Goal: Task Accomplishment & Management: Manage account settings

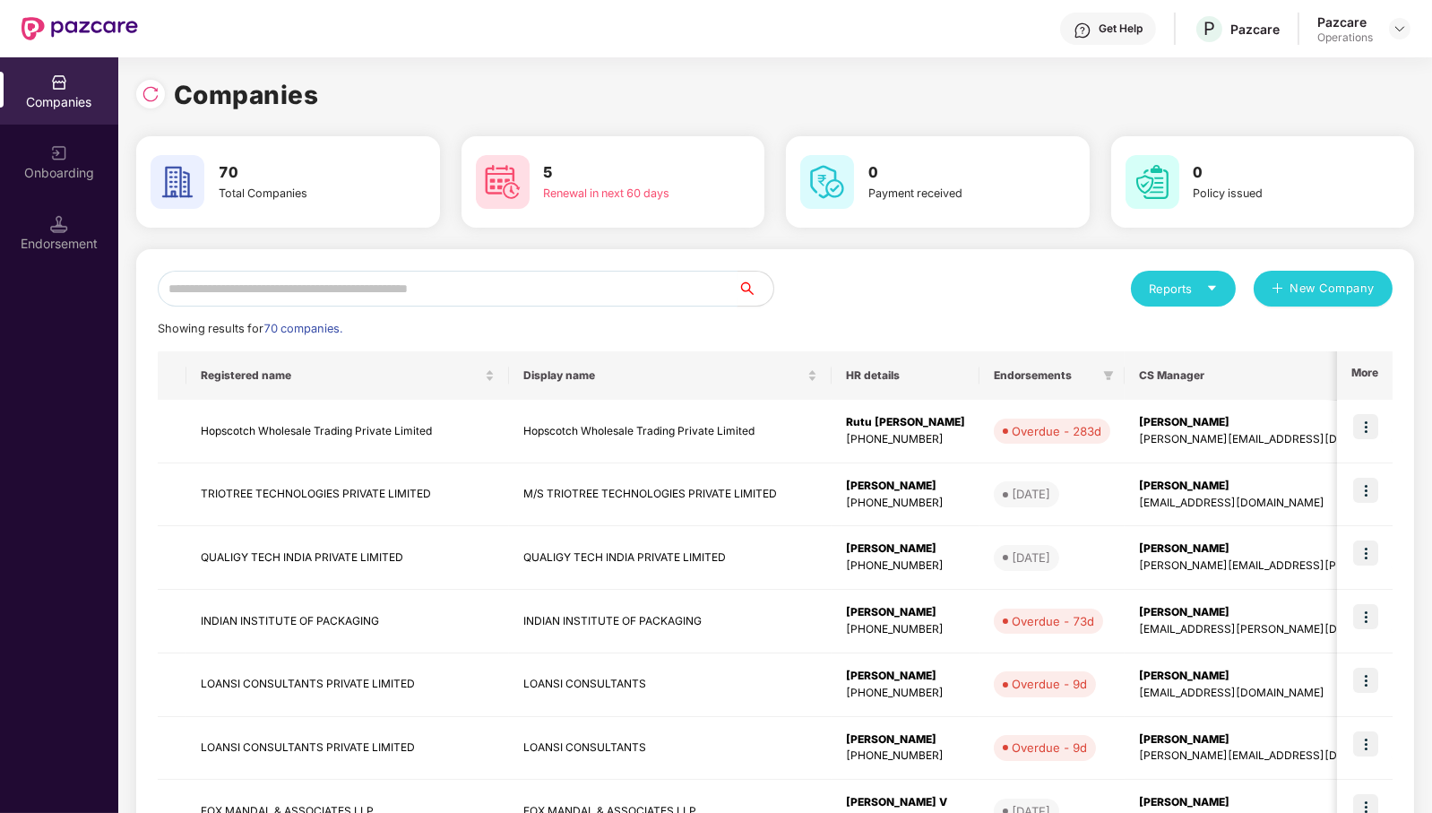
click at [696, 288] on input "text" at bounding box center [448, 289] width 580 height 36
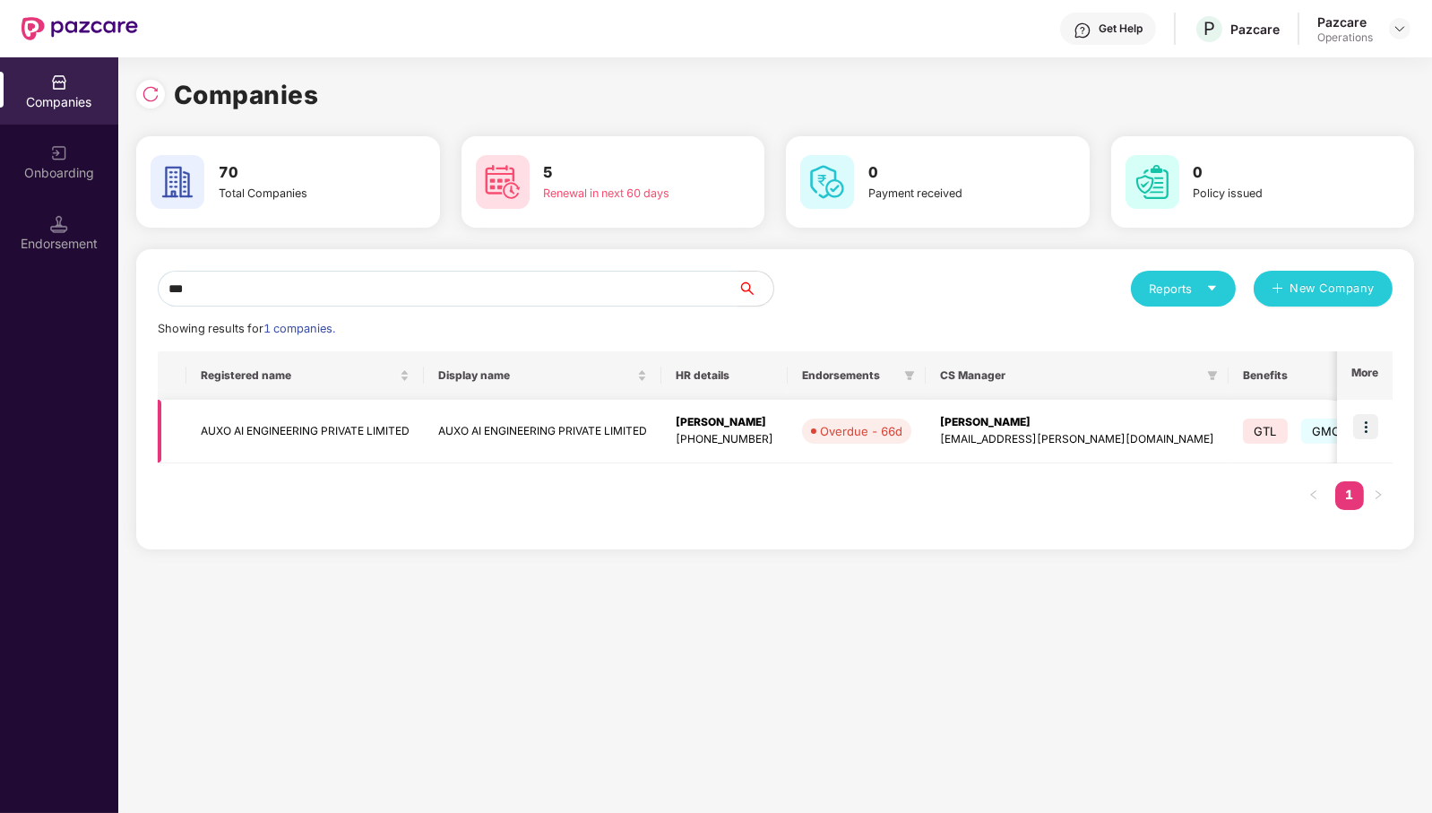
type input "***"
drag, startPoint x: 305, startPoint y: 427, endPoint x: 374, endPoint y: 447, distance: 71.7
click at [374, 447] on td "AUXO AI ENGINEERING PRIVATE LIMITED" at bounding box center [304, 432] width 237 height 64
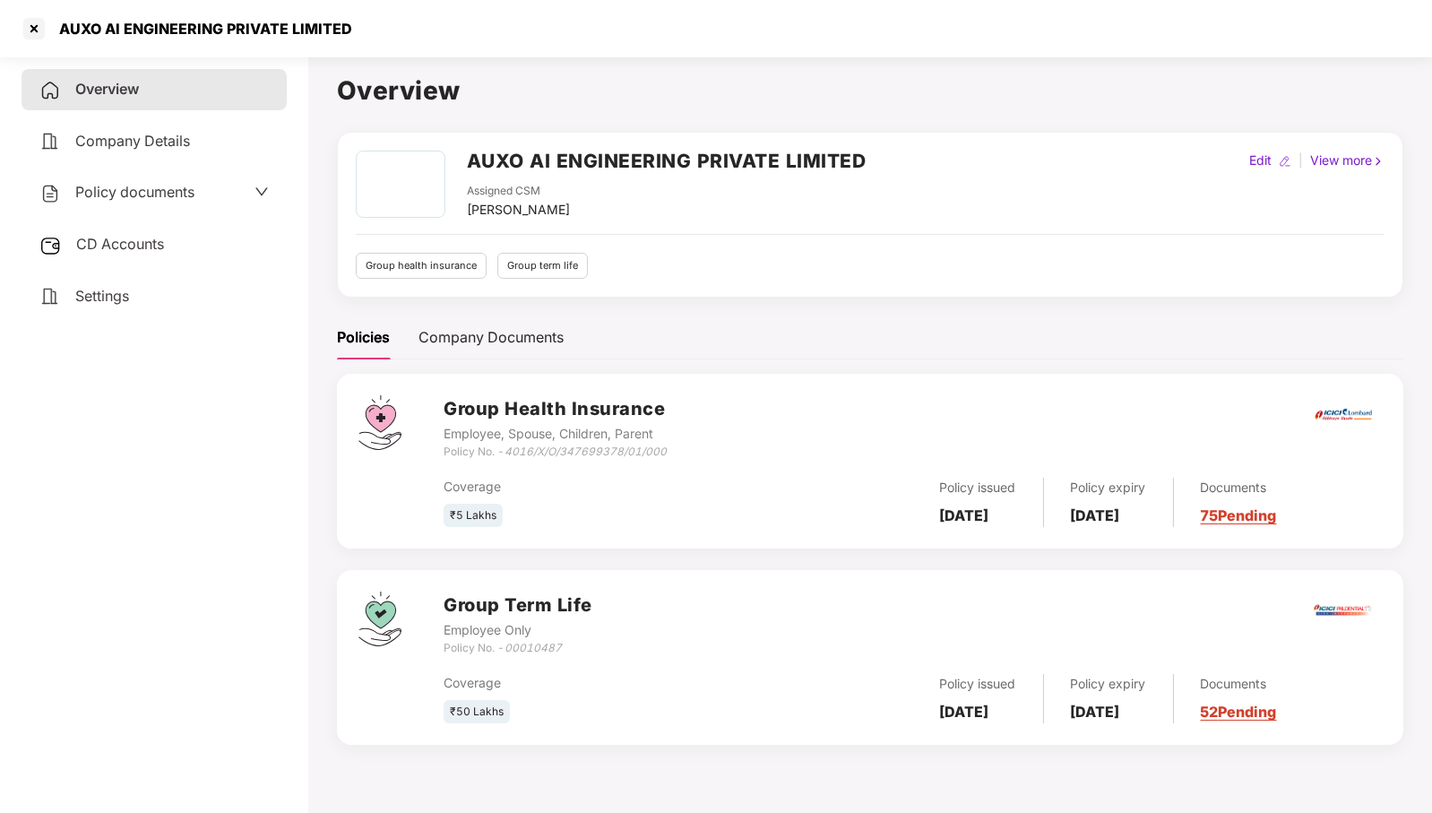
click at [179, 240] on div "CD Accounts" at bounding box center [154, 244] width 265 height 41
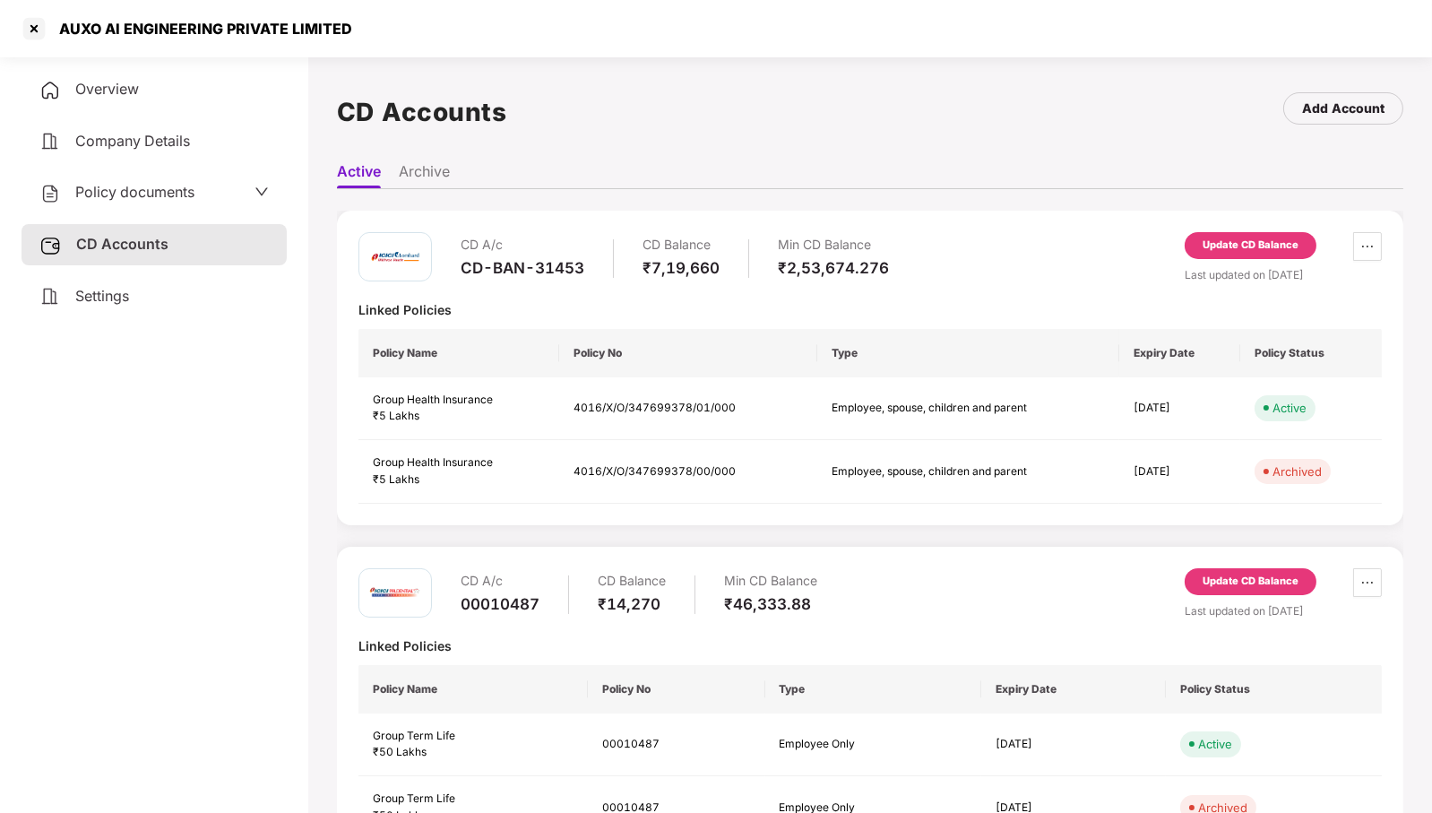
click at [544, 258] on div "CD-BAN-31453" at bounding box center [522, 268] width 124 height 20
copy div "CD-BAN-31453"
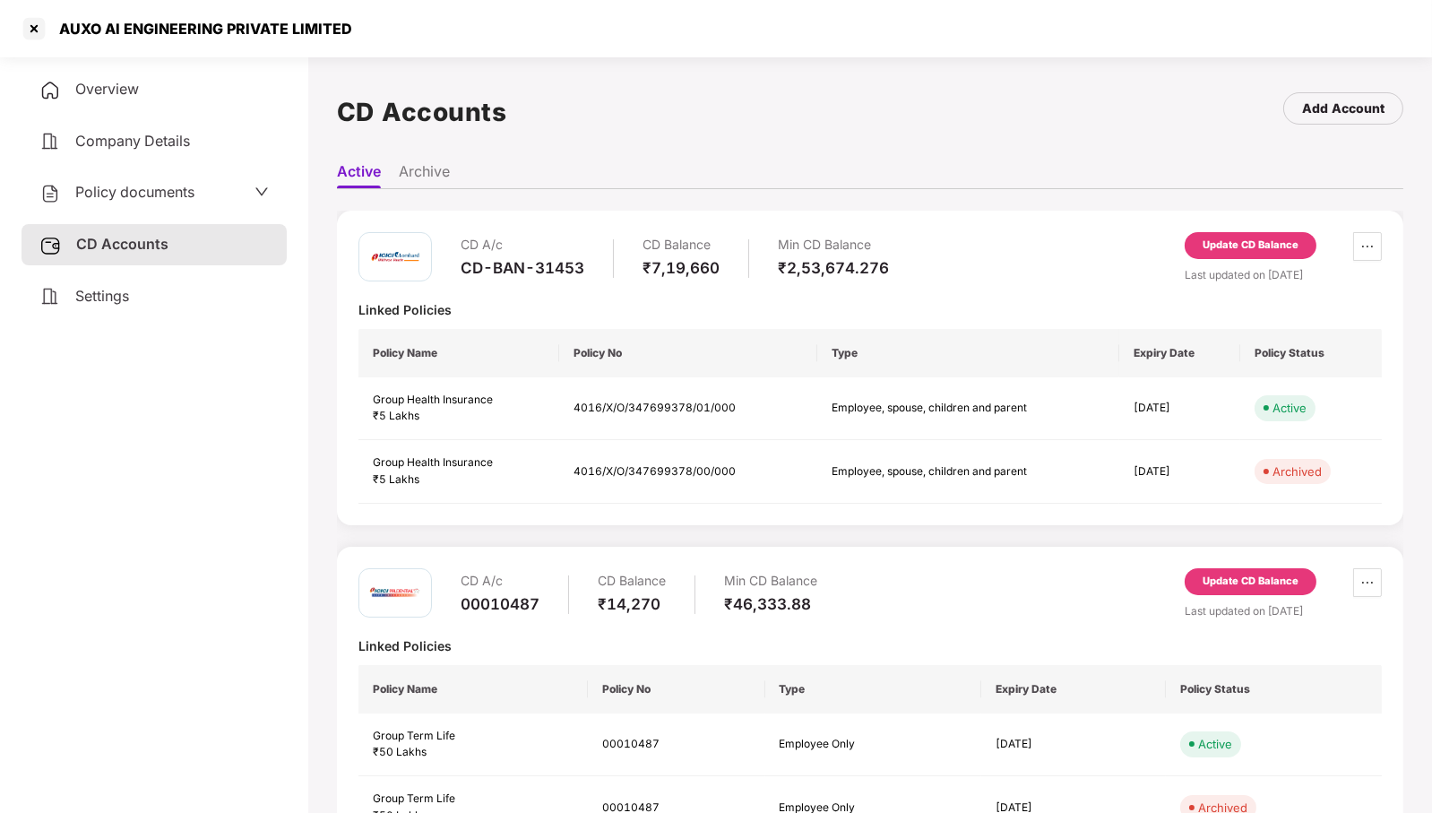
click at [125, 189] on span "Policy documents" at bounding box center [134, 192] width 119 height 18
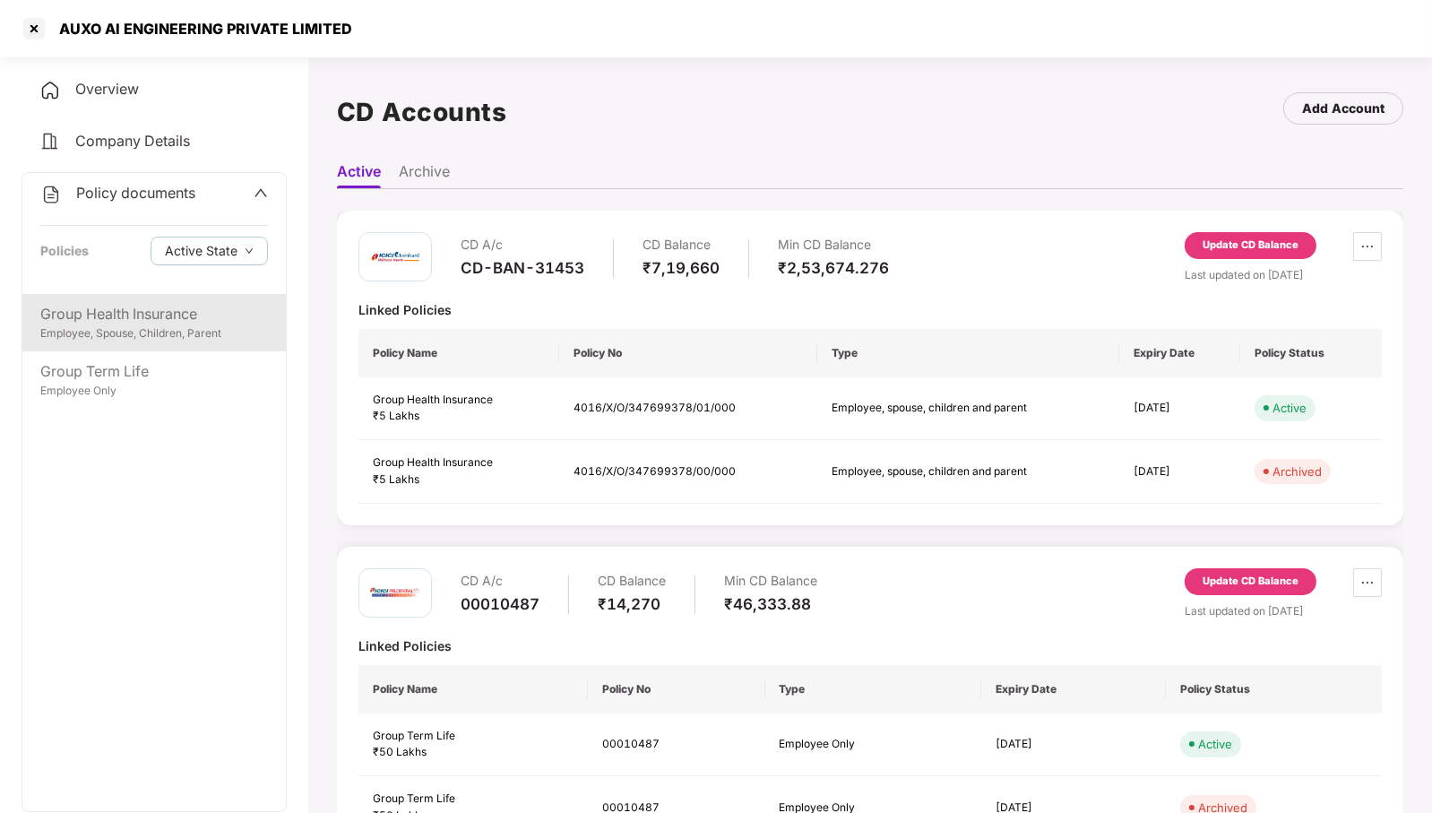
click at [163, 309] on div "Group Health Insurance" at bounding box center [154, 314] width 228 height 22
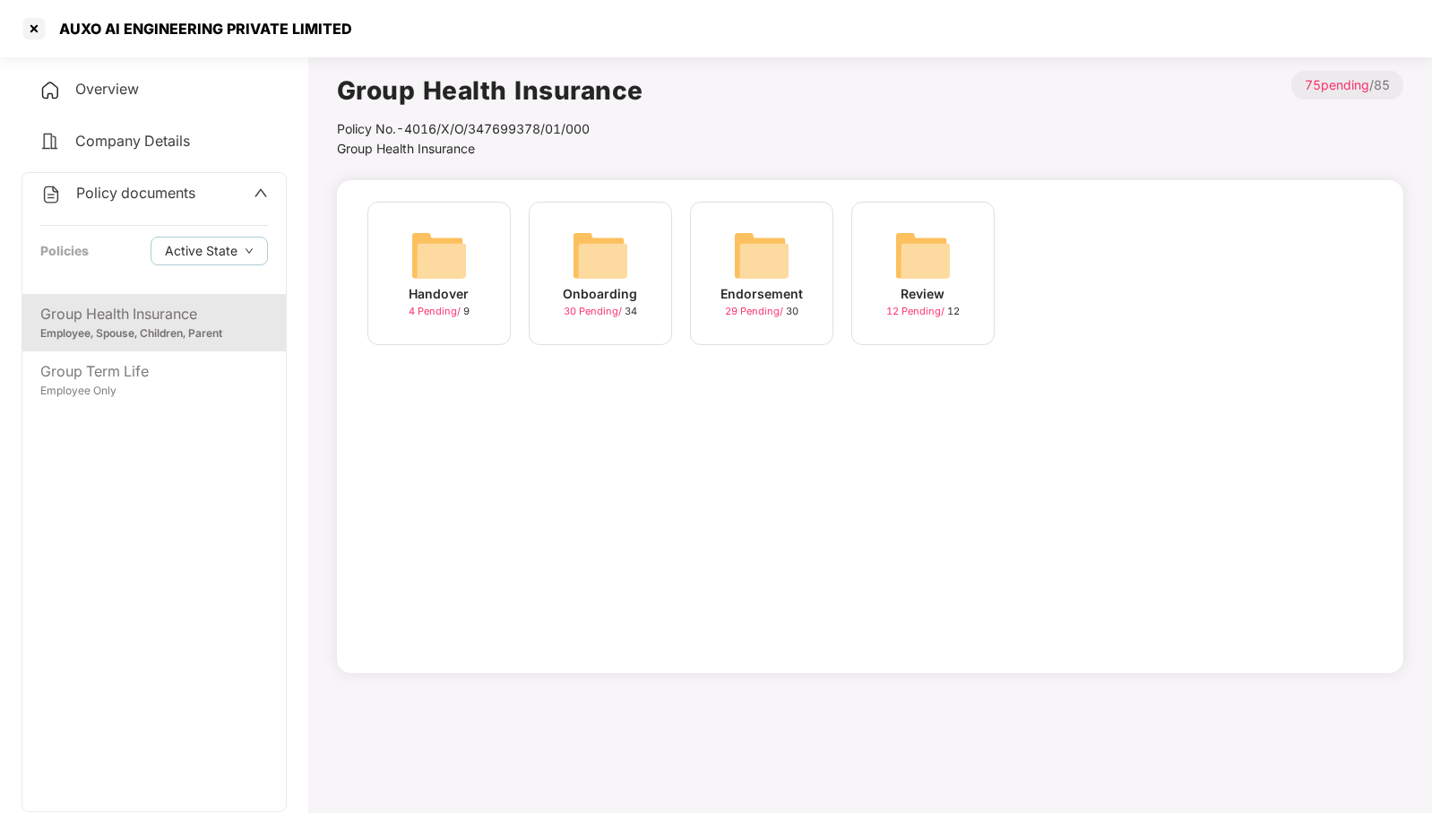
click at [781, 271] on img at bounding box center [761, 255] width 57 height 57
click at [760, 254] on img at bounding box center [761, 255] width 57 height 57
click at [434, 248] on img at bounding box center [438, 255] width 57 height 57
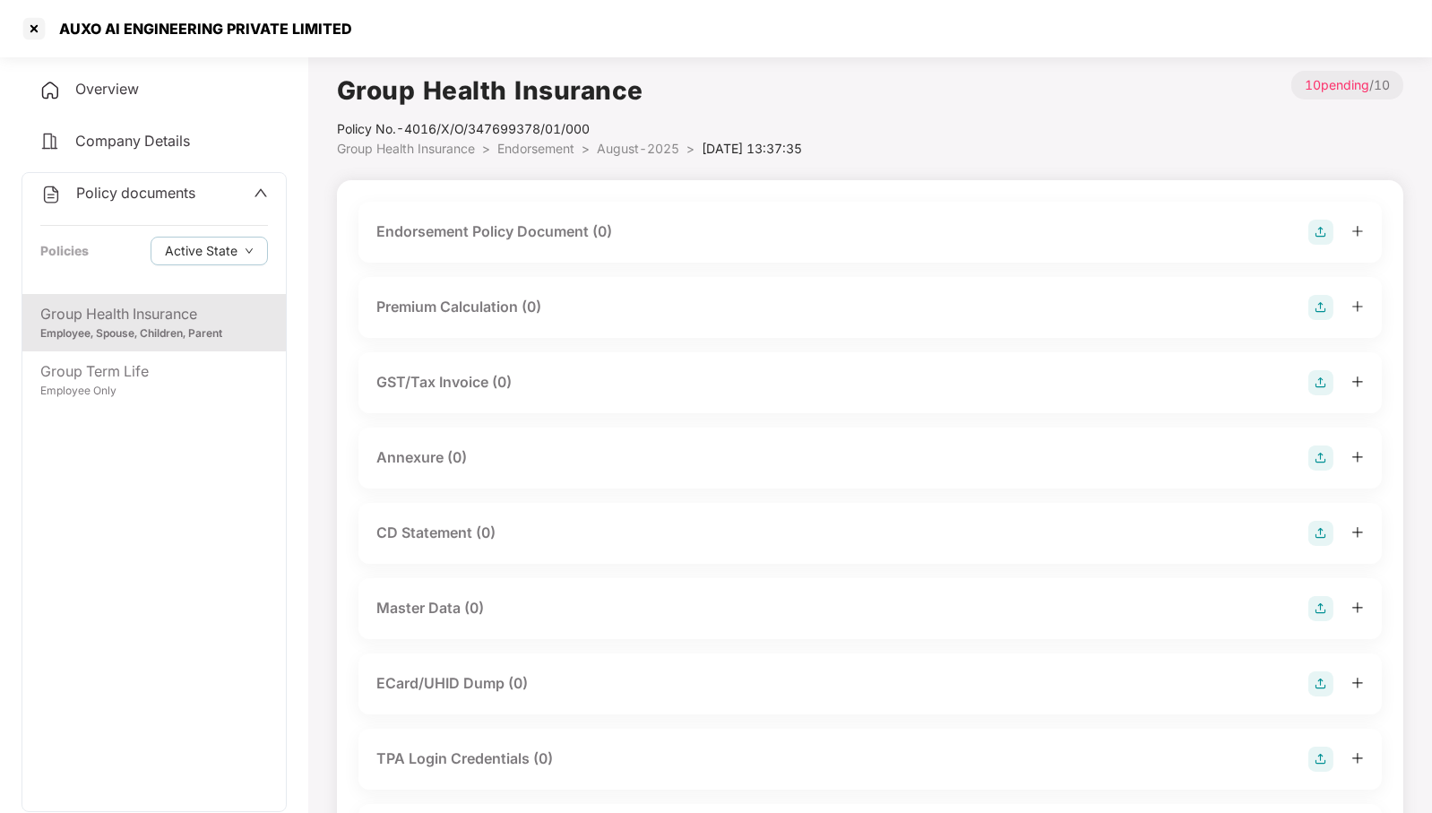
click at [1320, 237] on img at bounding box center [1320, 231] width 25 height 25
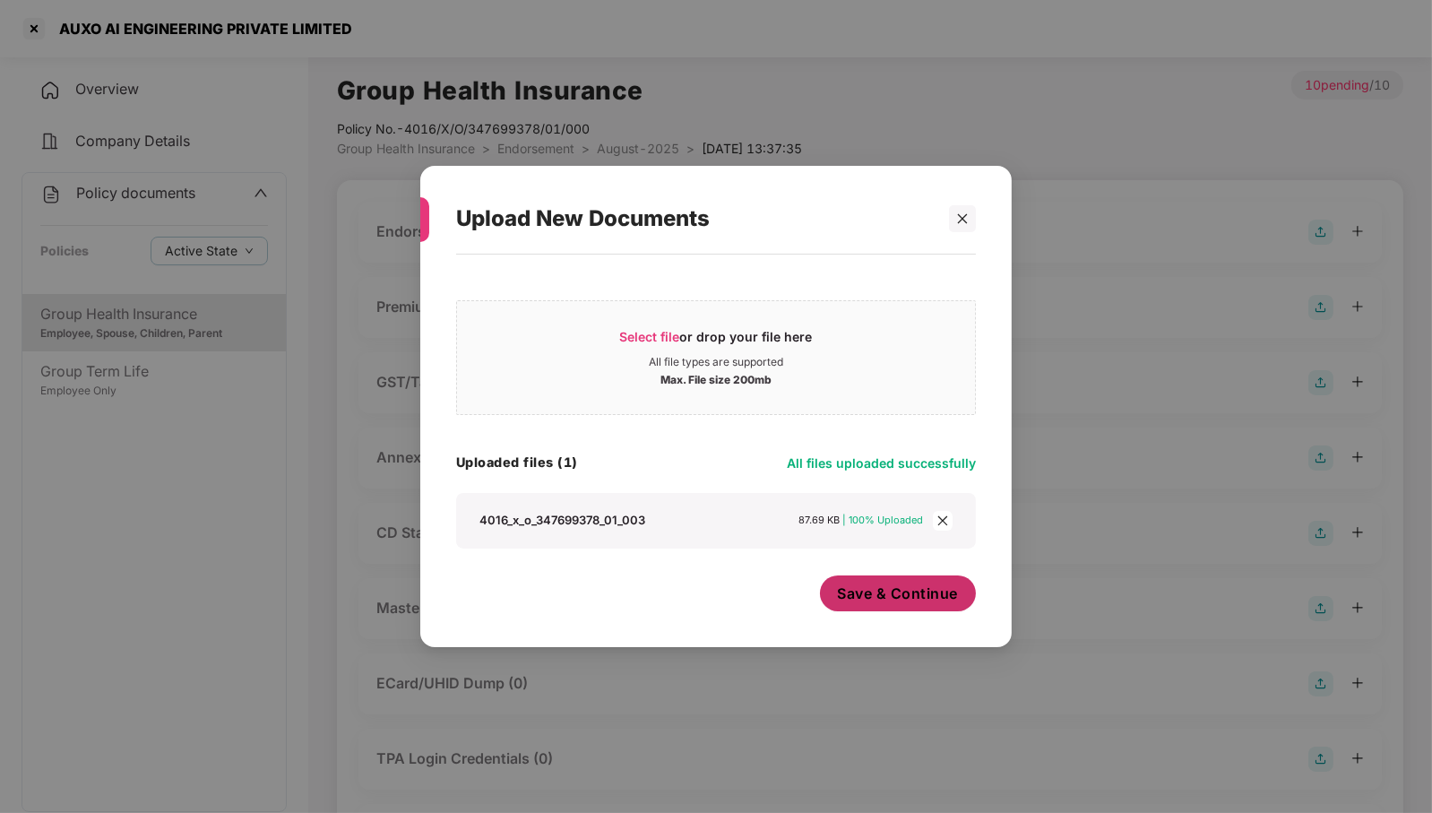
click at [905, 587] on span "Save & Continue" at bounding box center [898, 593] width 121 height 20
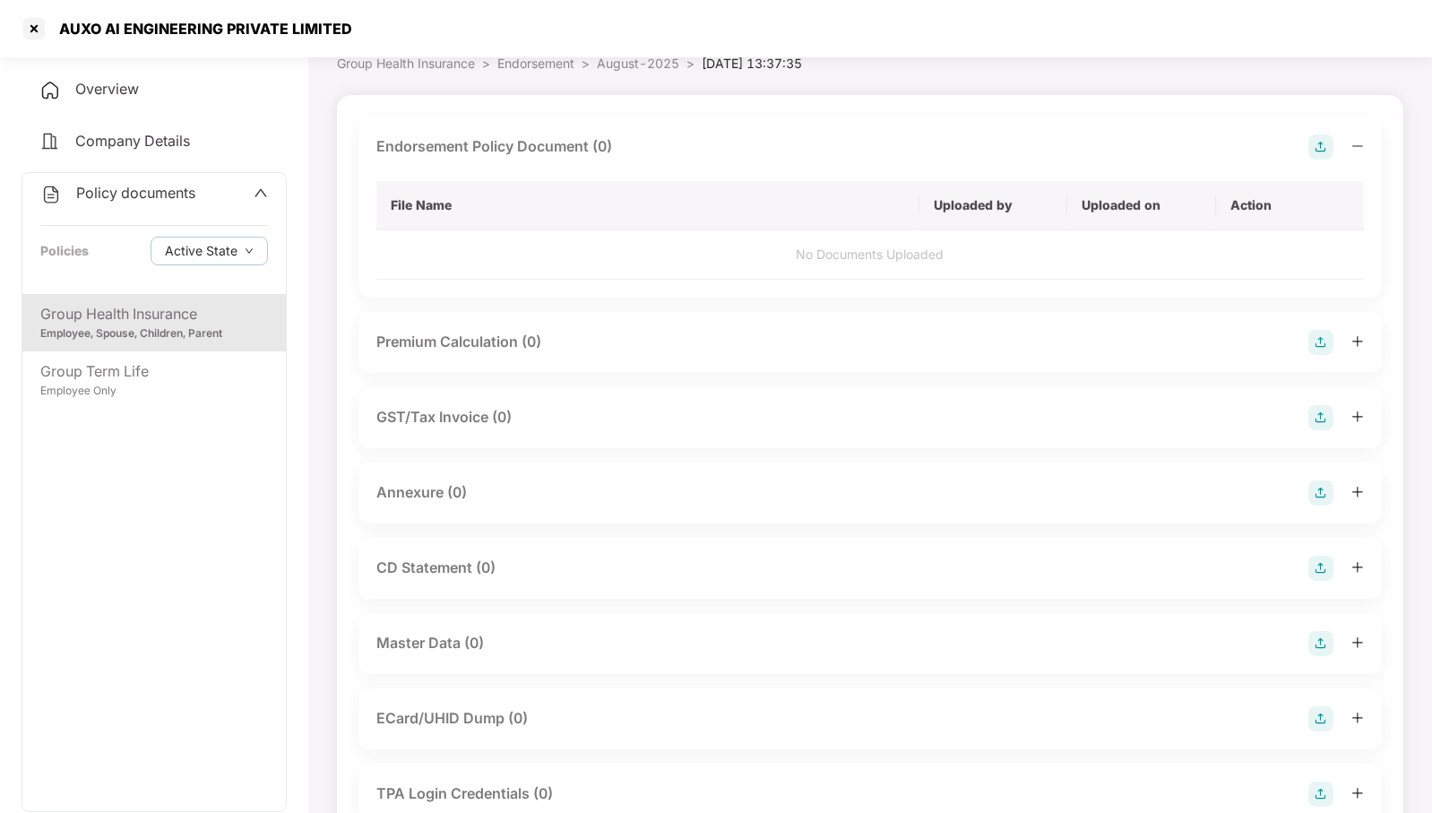
scroll to position [112, 0]
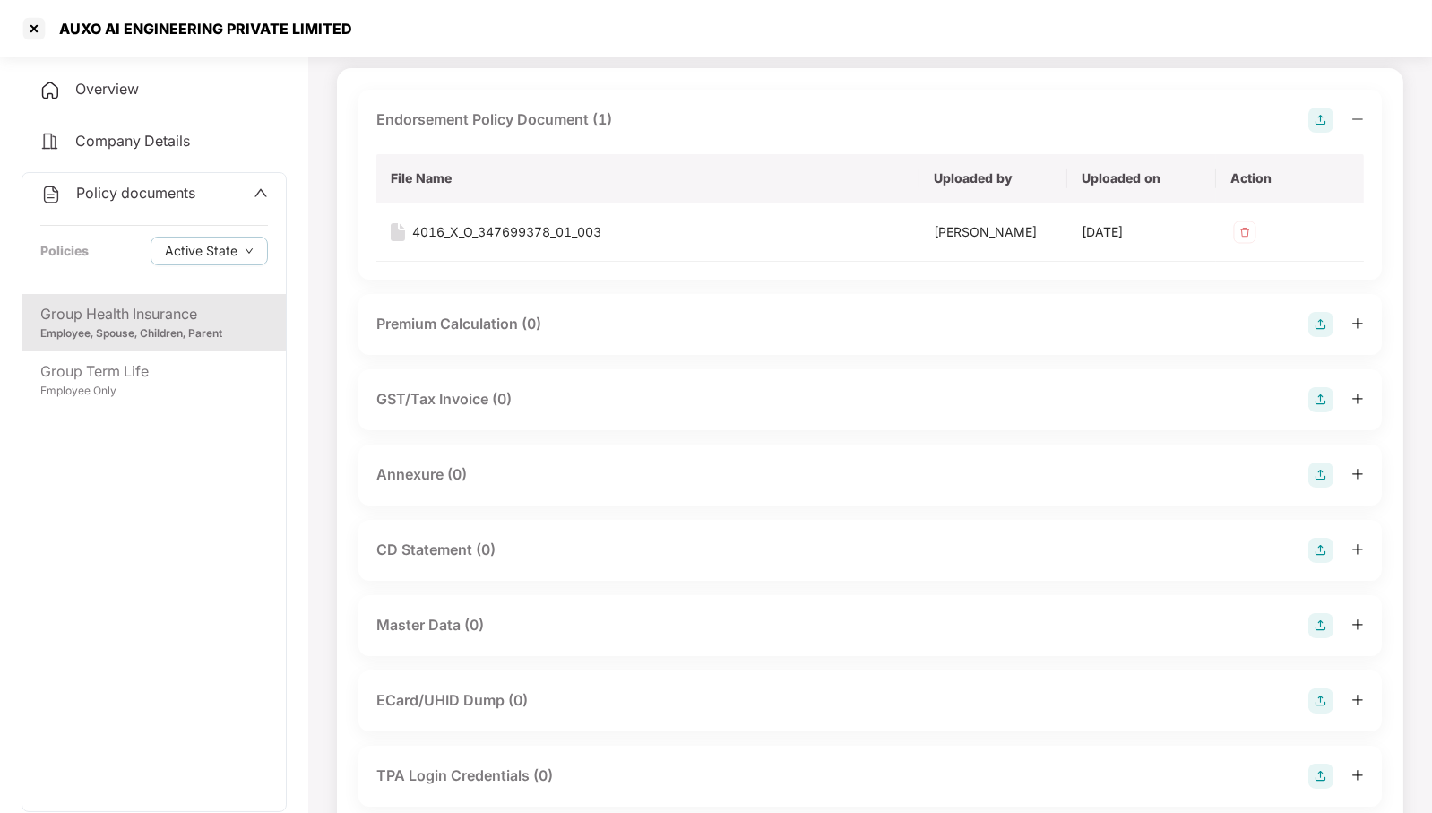
click at [1321, 487] on img at bounding box center [1320, 474] width 25 height 25
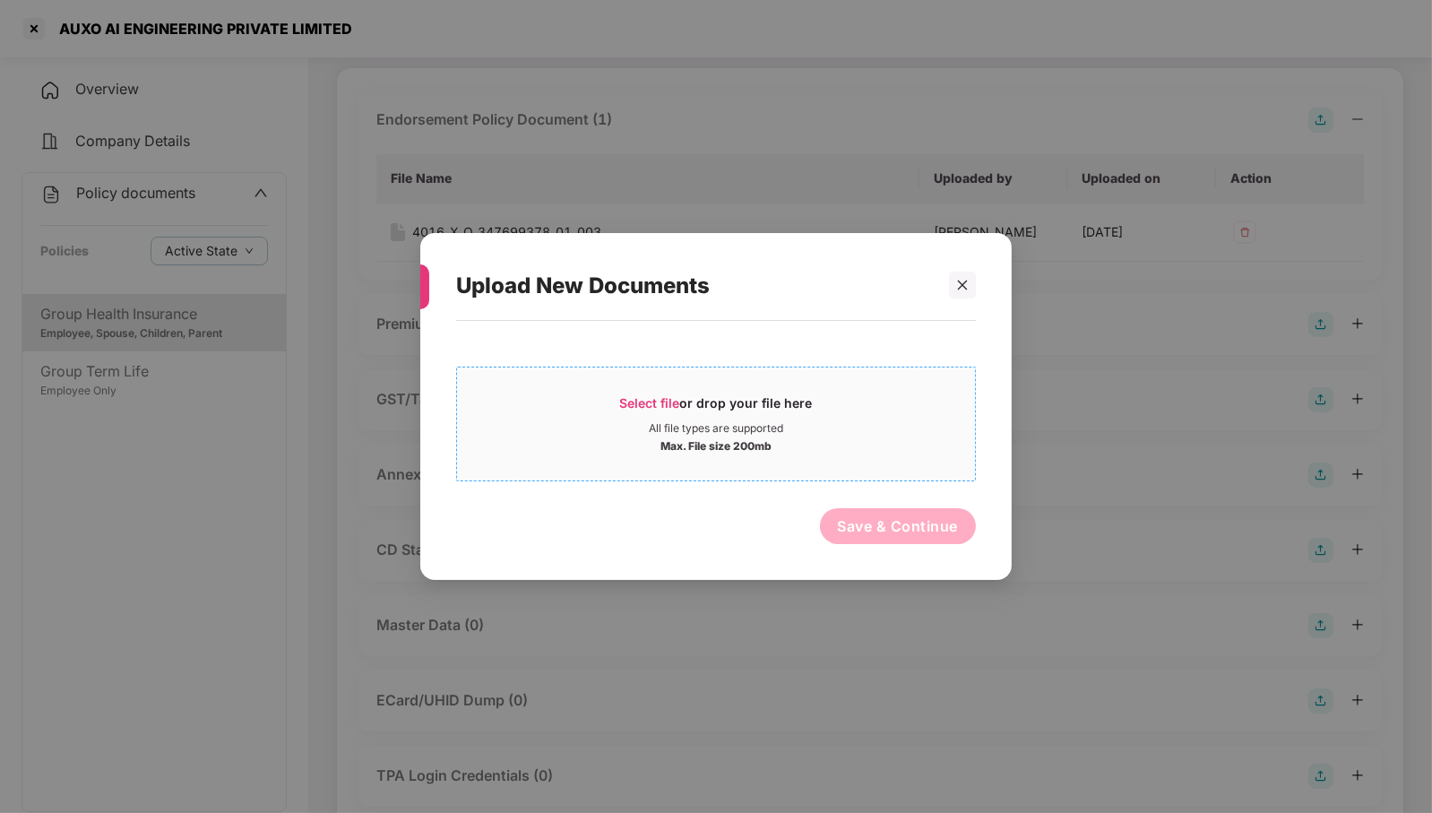
click at [713, 400] on div "Select file or drop your file here" at bounding box center [716, 407] width 193 height 27
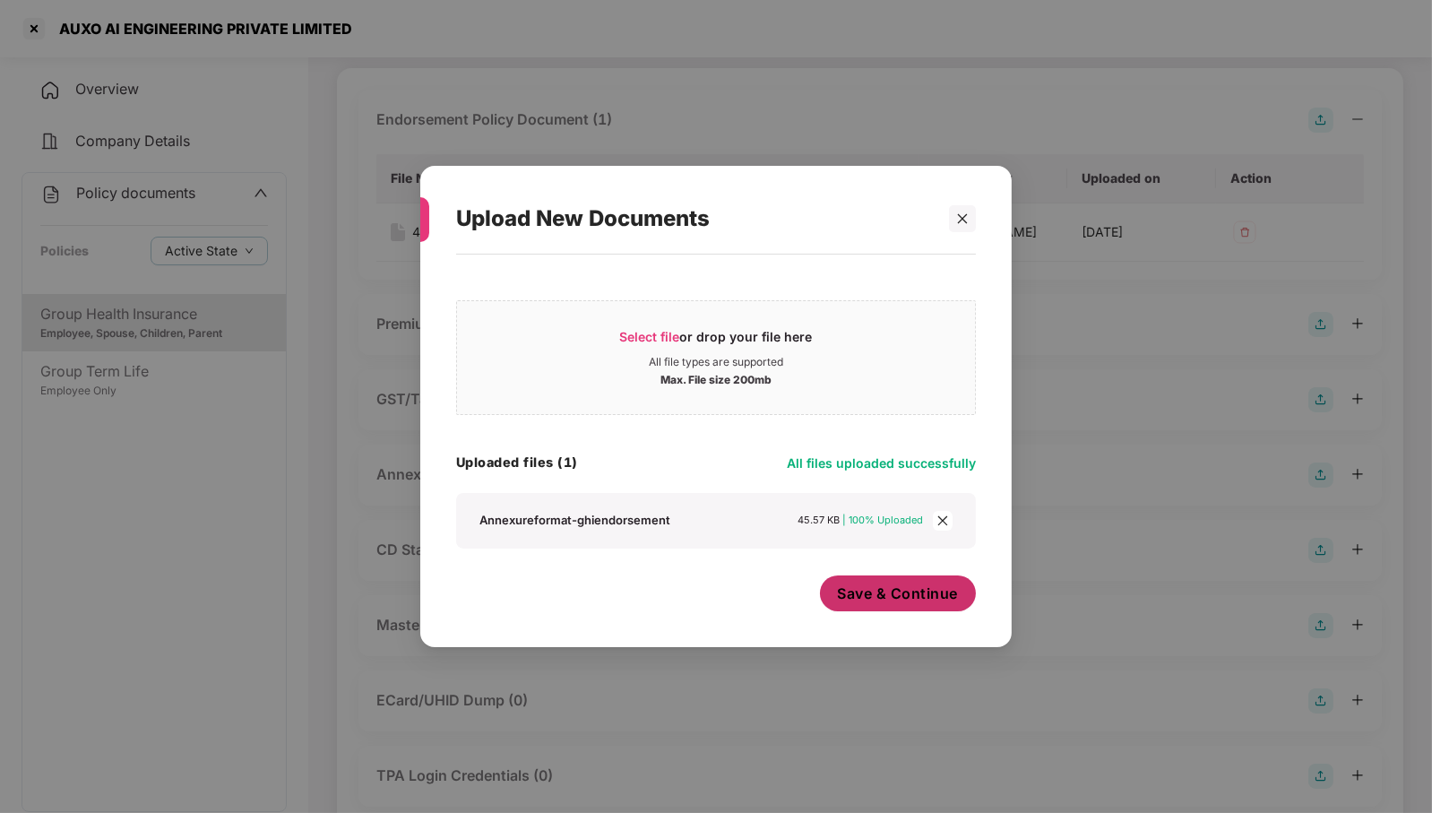
click at [919, 583] on span "Save & Continue" at bounding box center [898, 593] width 121 height 20
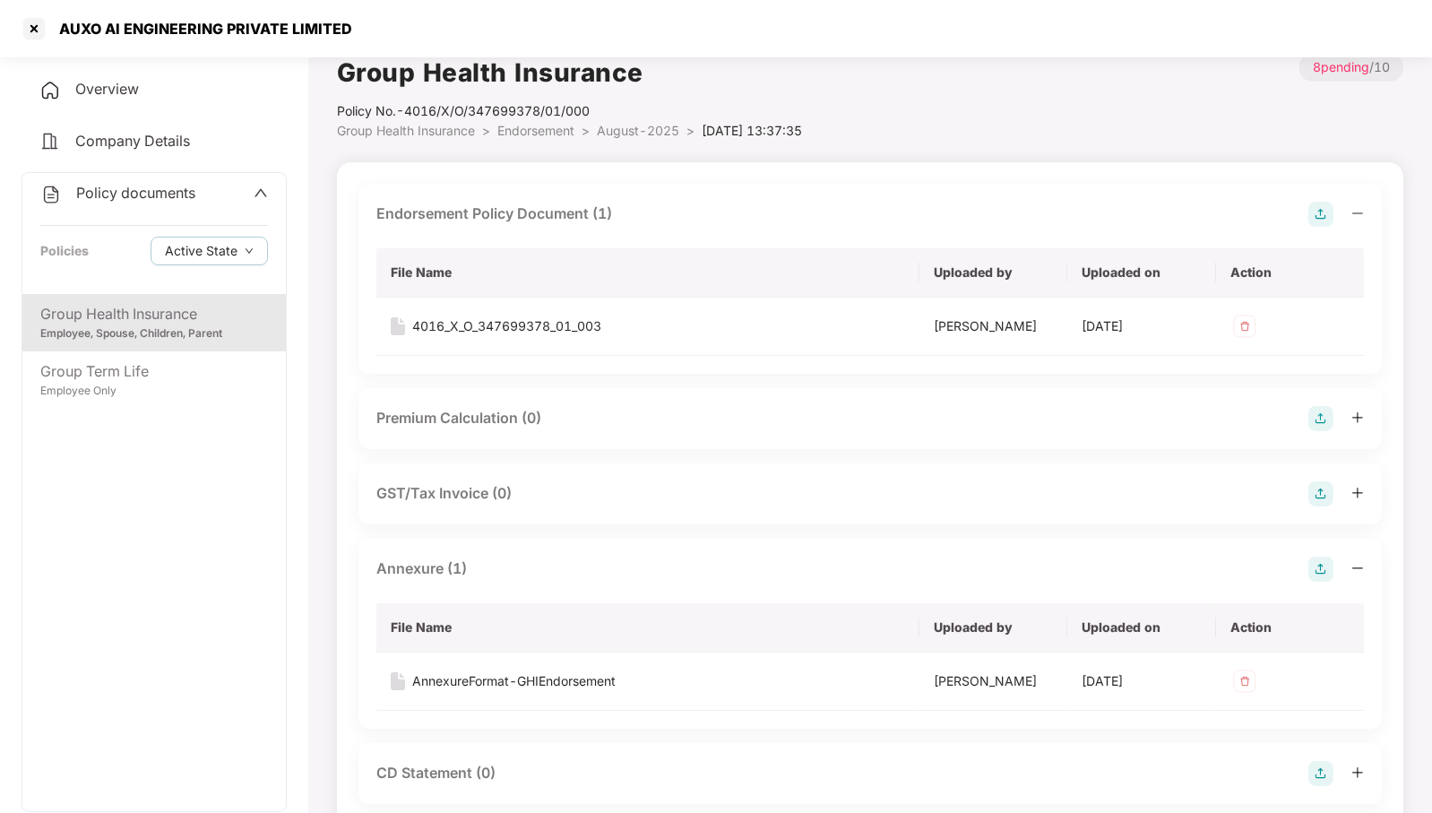
scroll to position [0, 0]
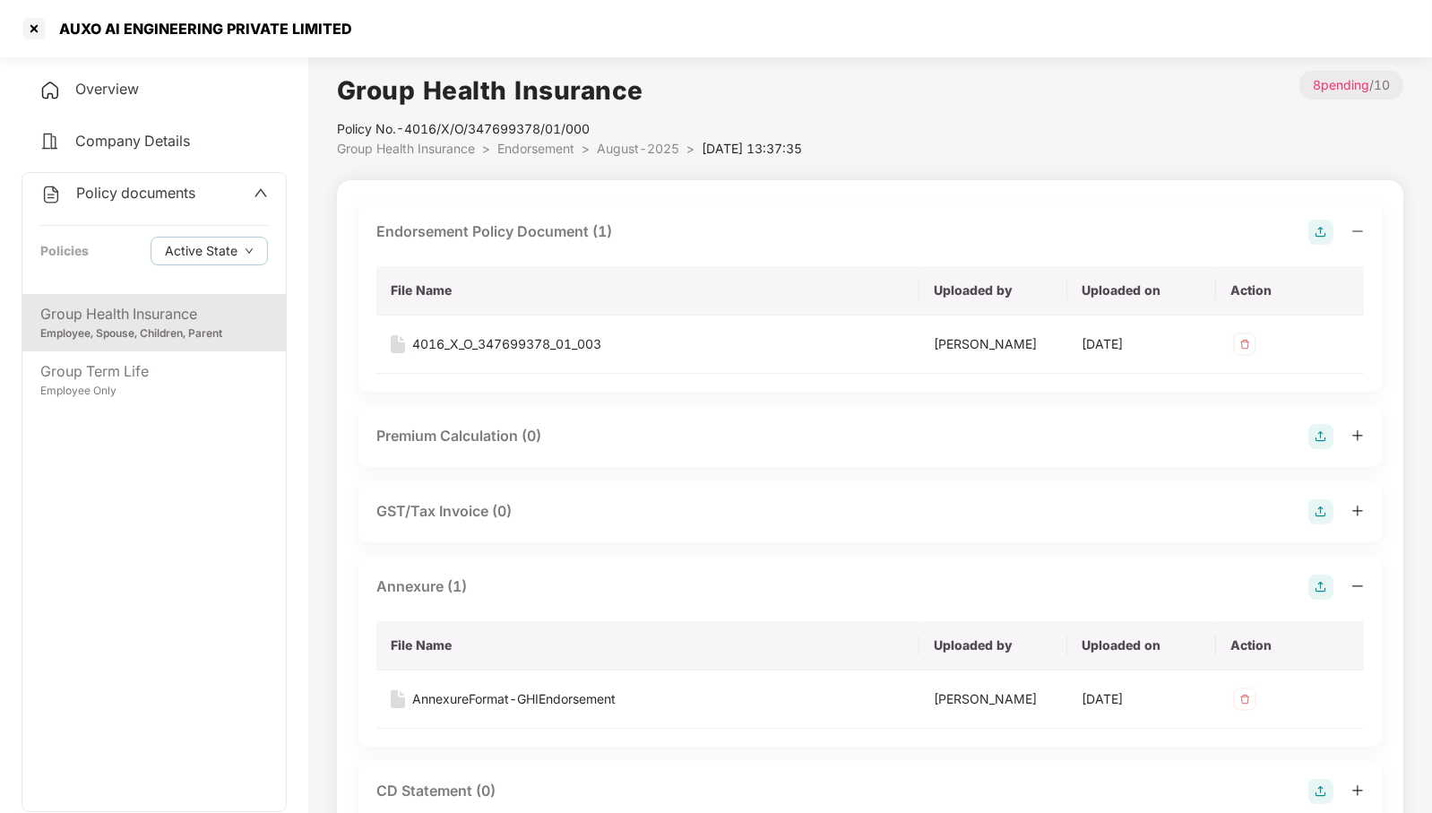
click at [625, 148] on span "August-2025" at bounding box center [638, 148] width 82 height 15
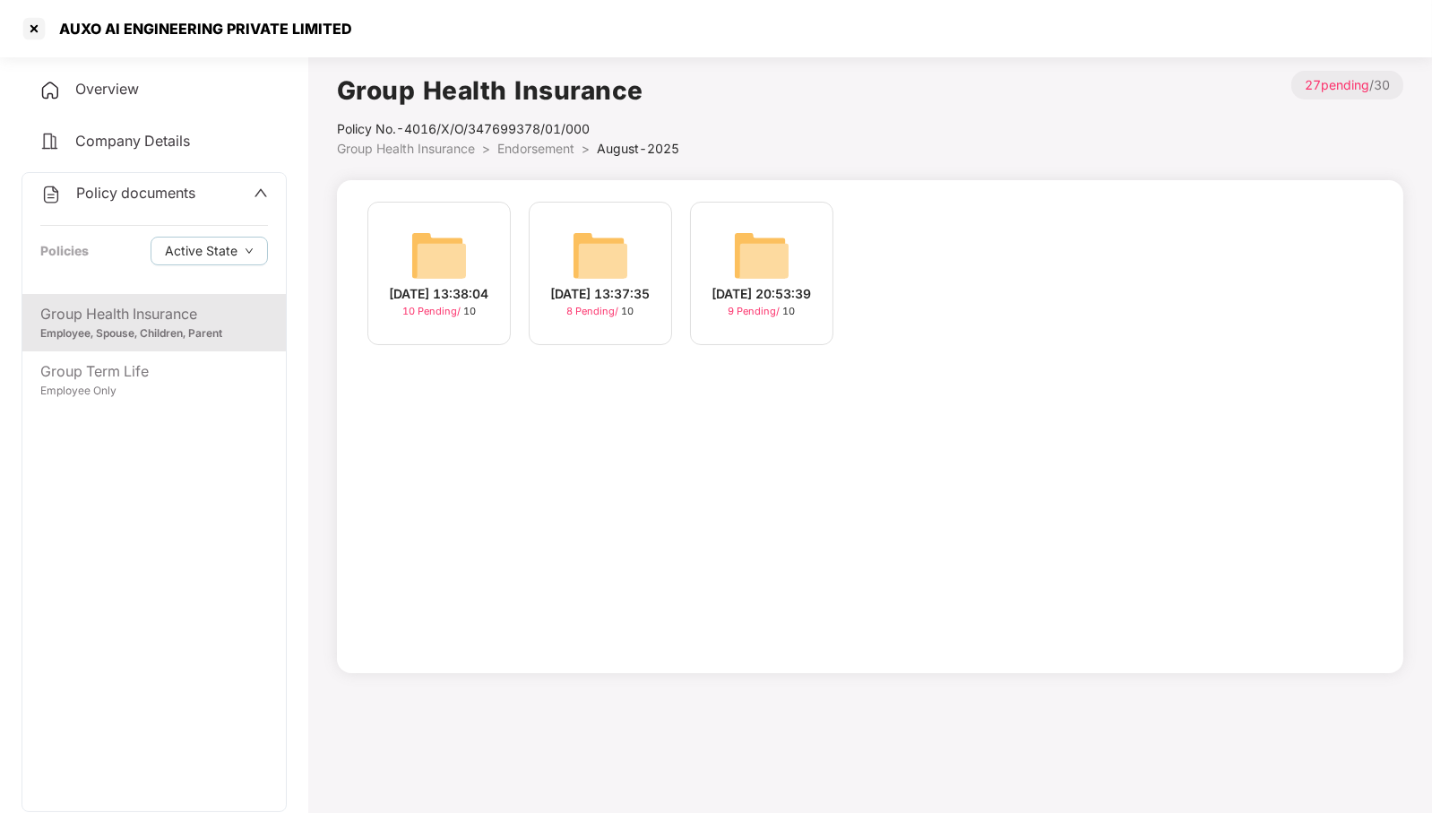
click at [469, 261] on div "[DATE] 13:38:04 10 Pending / 10" at bounding box center [438, 273] width 143 height 143
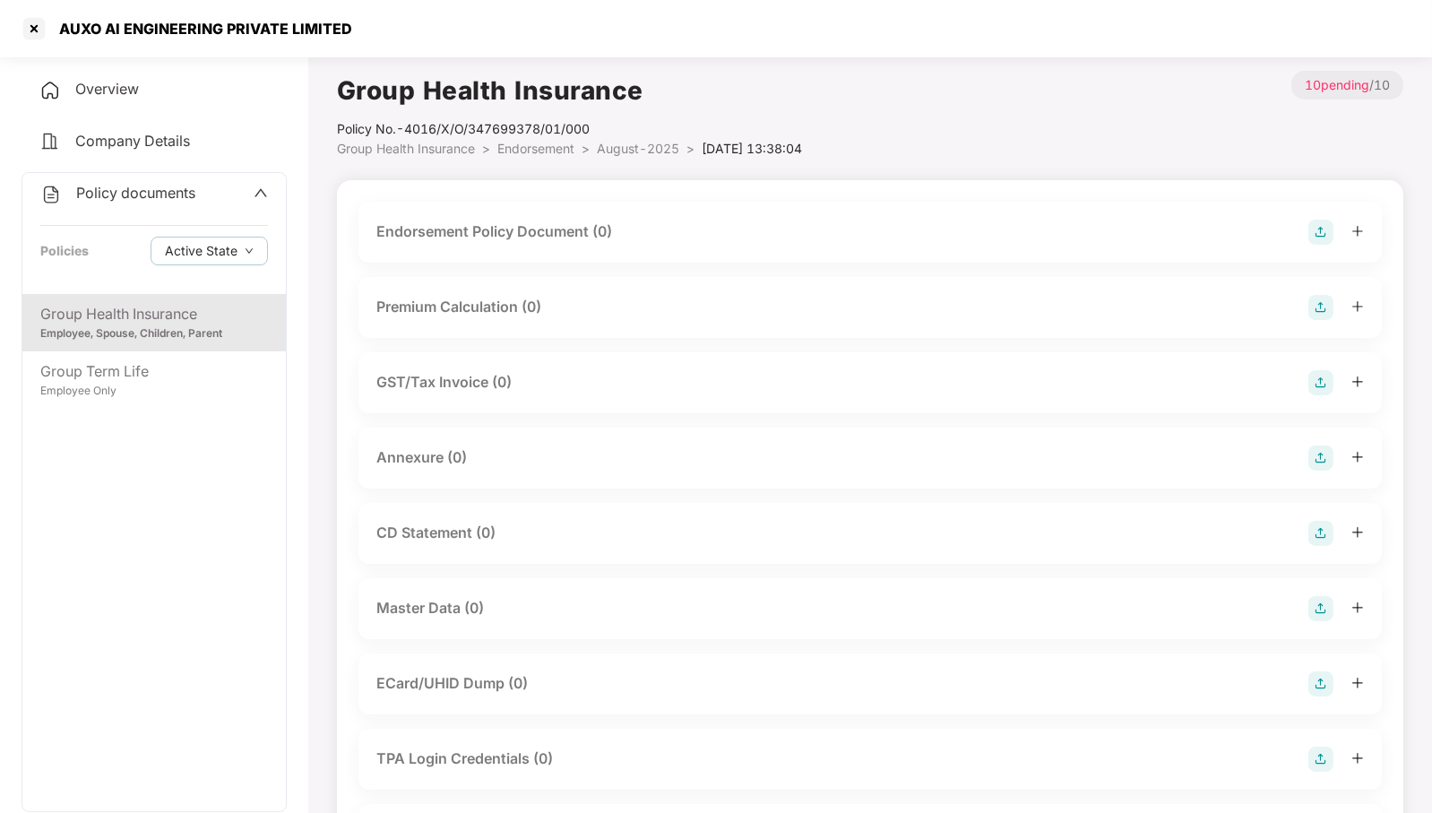
click at [1321, 236] on img at bounding box center [1320, 231] width 25 height 25
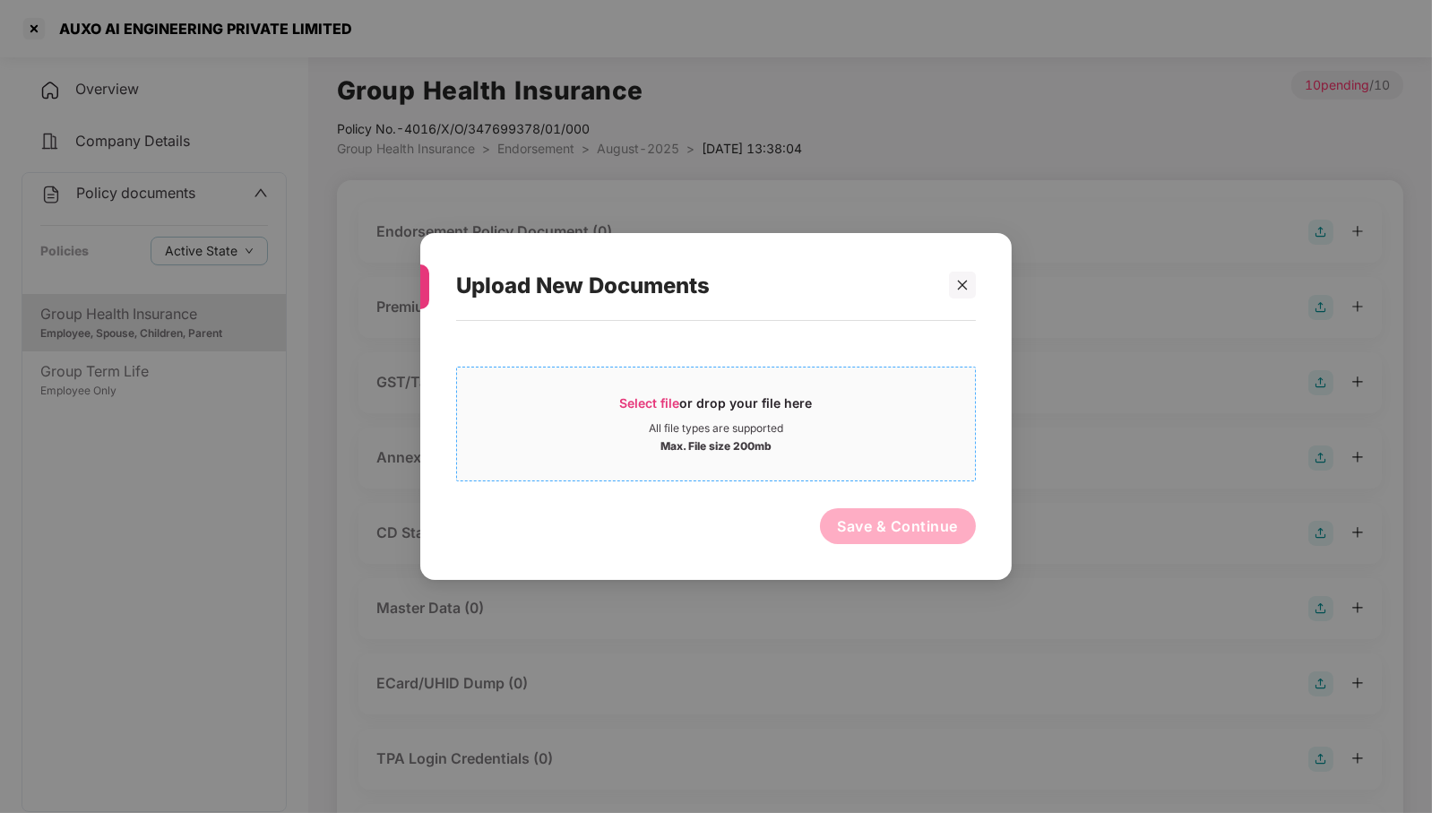
click at [691, 413] on div "Select file or drop your file here" at bounding box center [716, 407] width 193 height 27
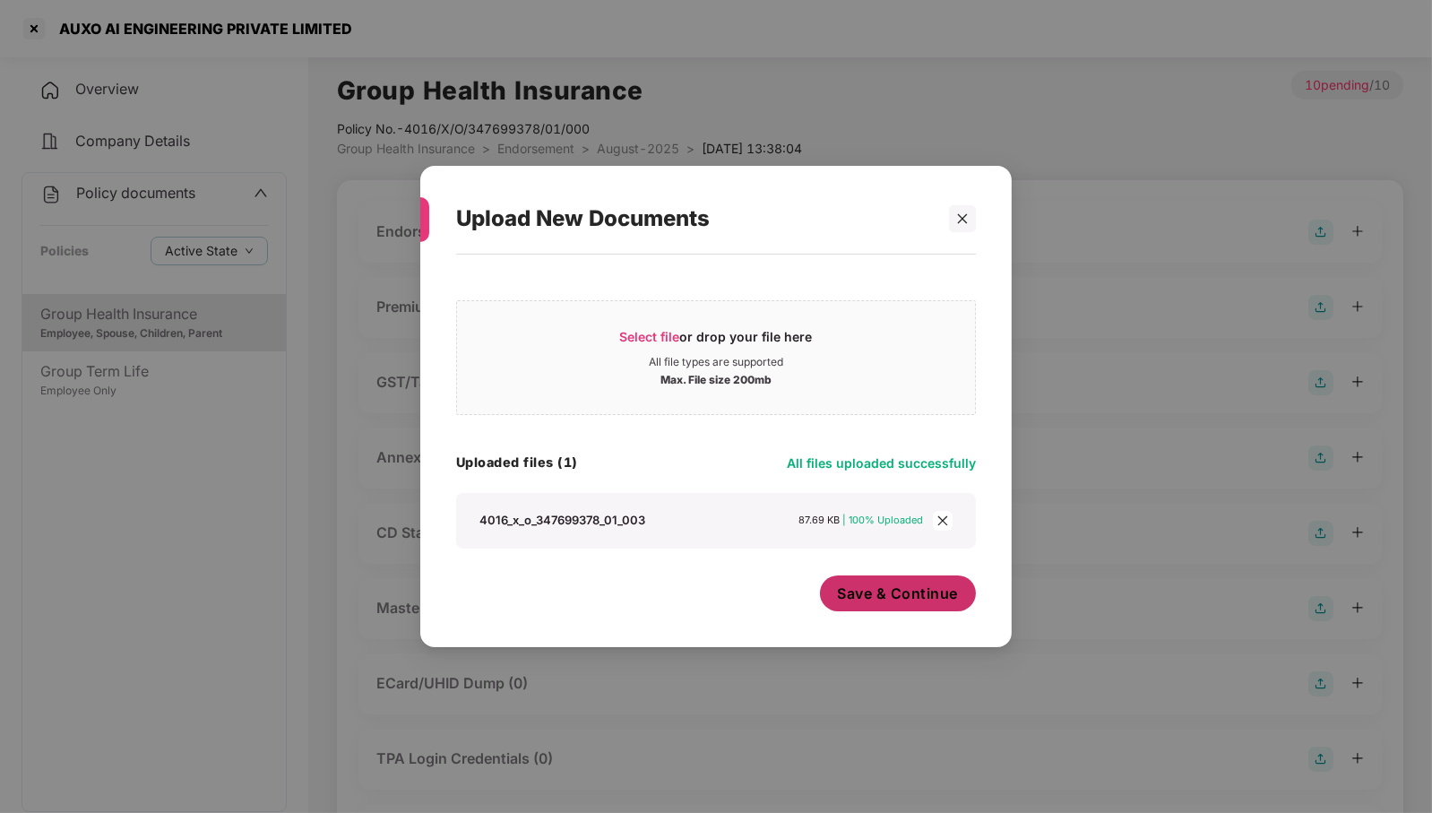
click at [891, 592] on span "Save & Continue" at bounding box center [898, 593] width 121 height 20
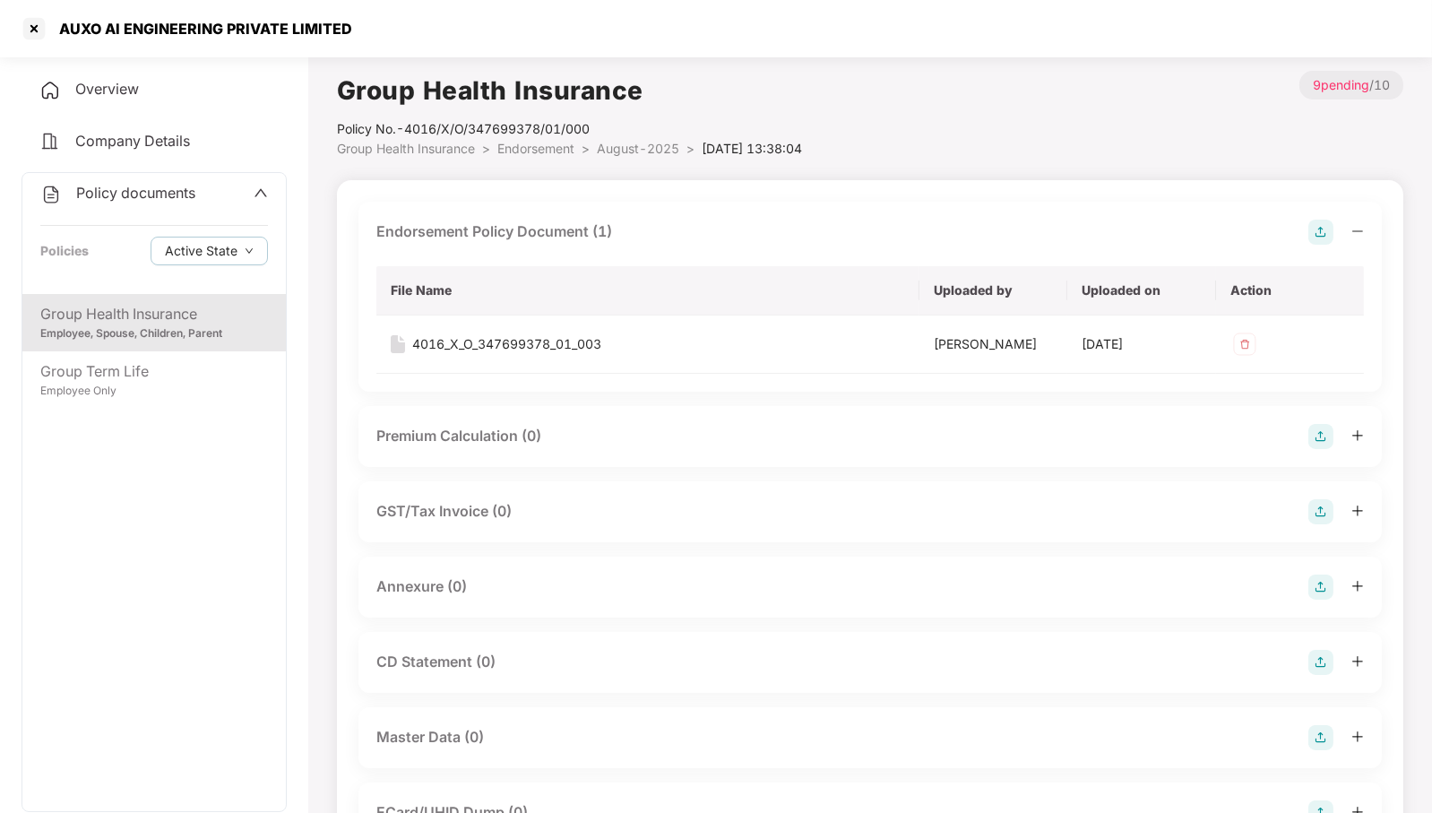
click at [1329, 599] on img at bounding box center [1320, 586] width 25 height 25
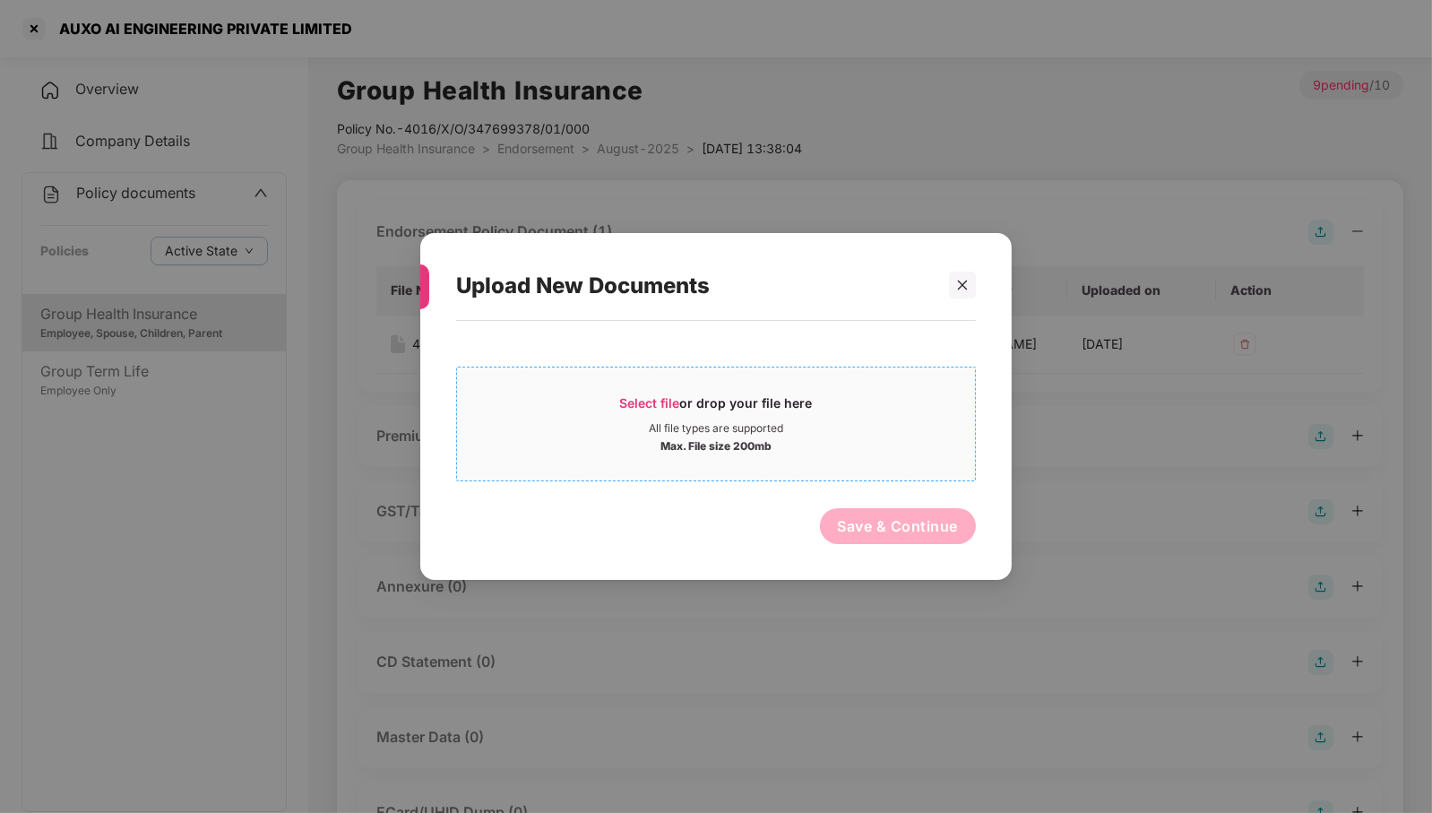
click at [713, 413] on div "Select file or drop your file here" at bounding box center [716, 407] width 193 height 27
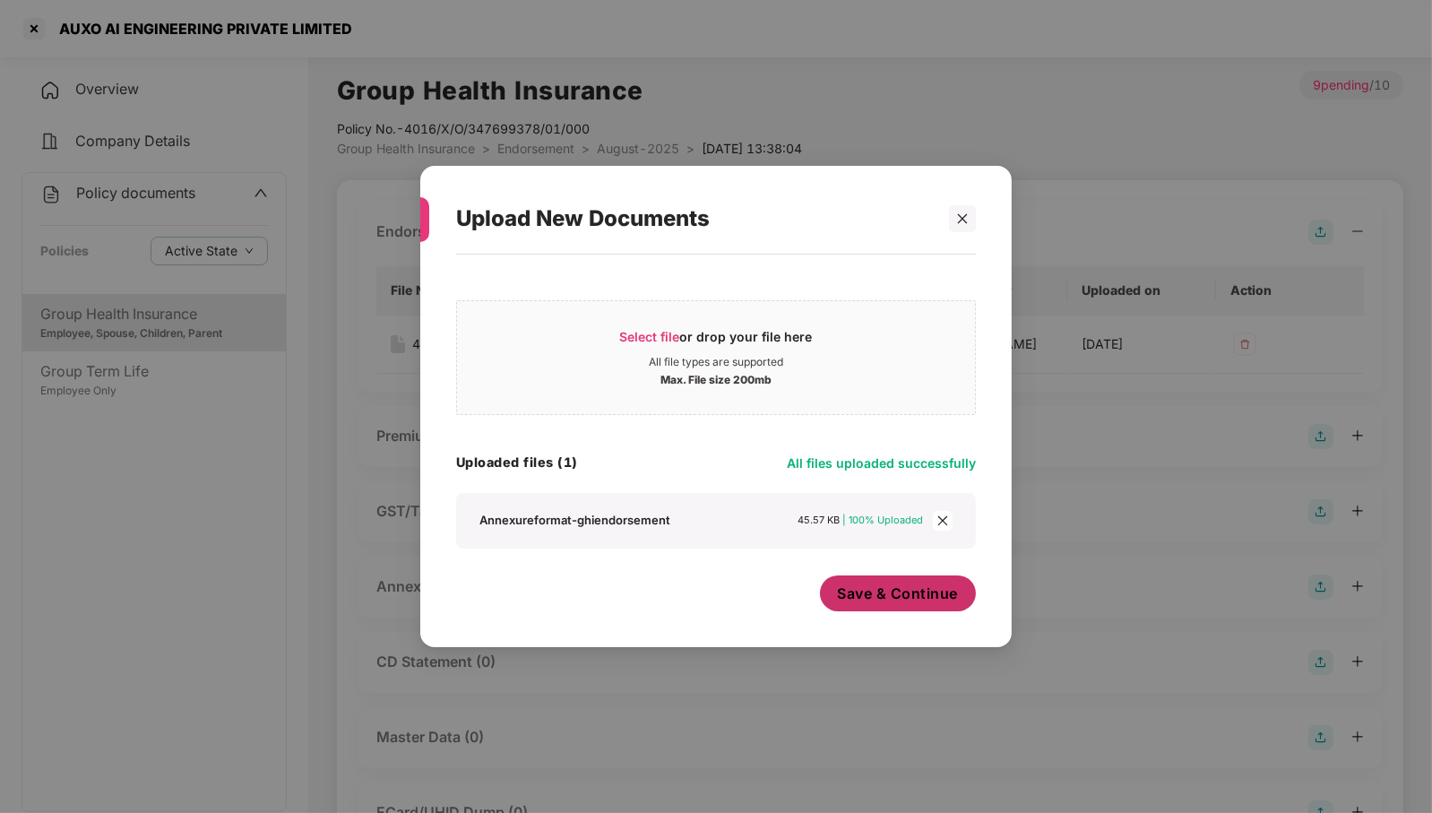
click at [907, 587] on span "Save & Continue" at bounding box center [898, 593] width 121 height 20
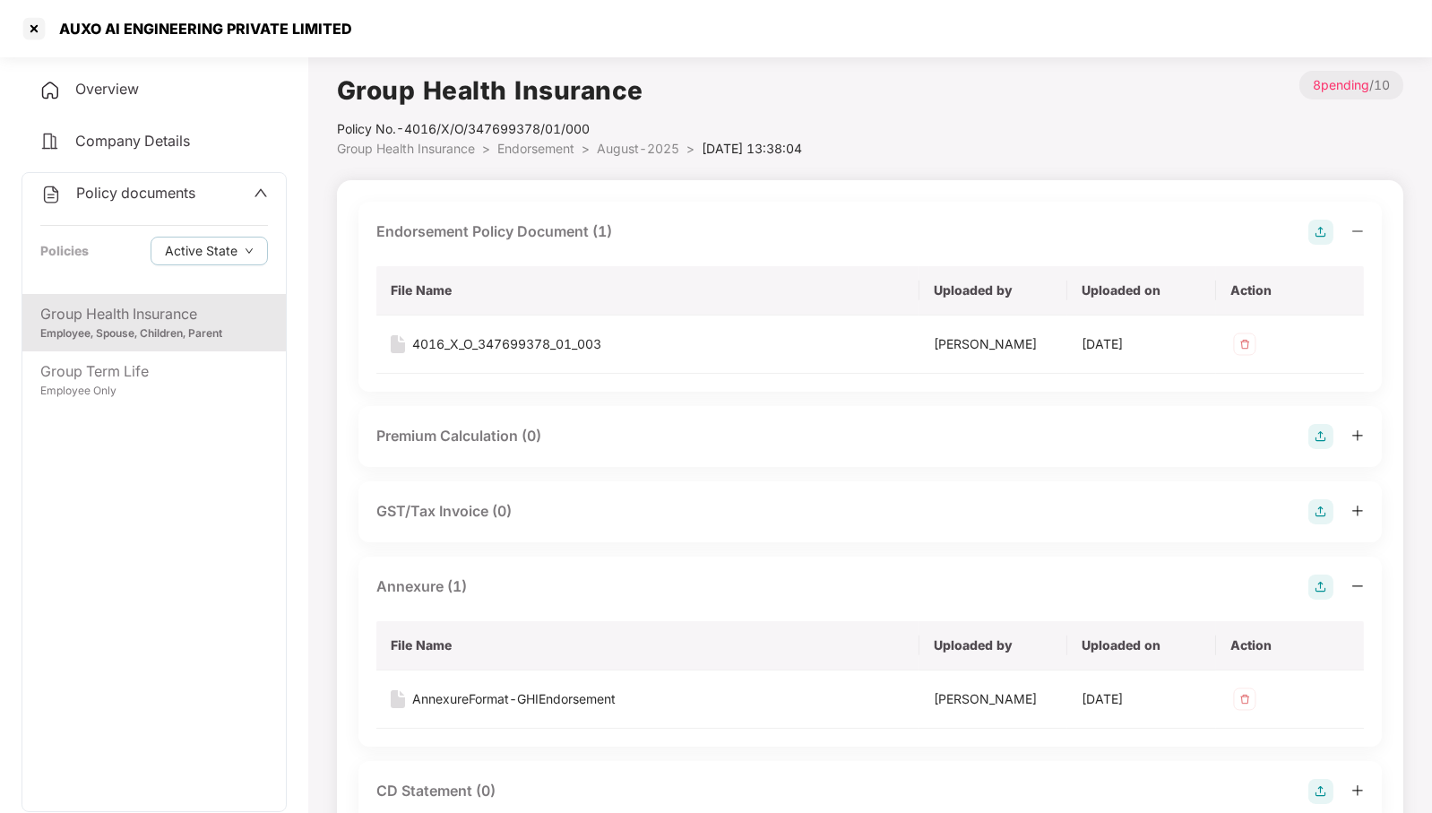
click at [642, 151] on span "August-2025" at bounding box center [638, 148] width 82 height 15
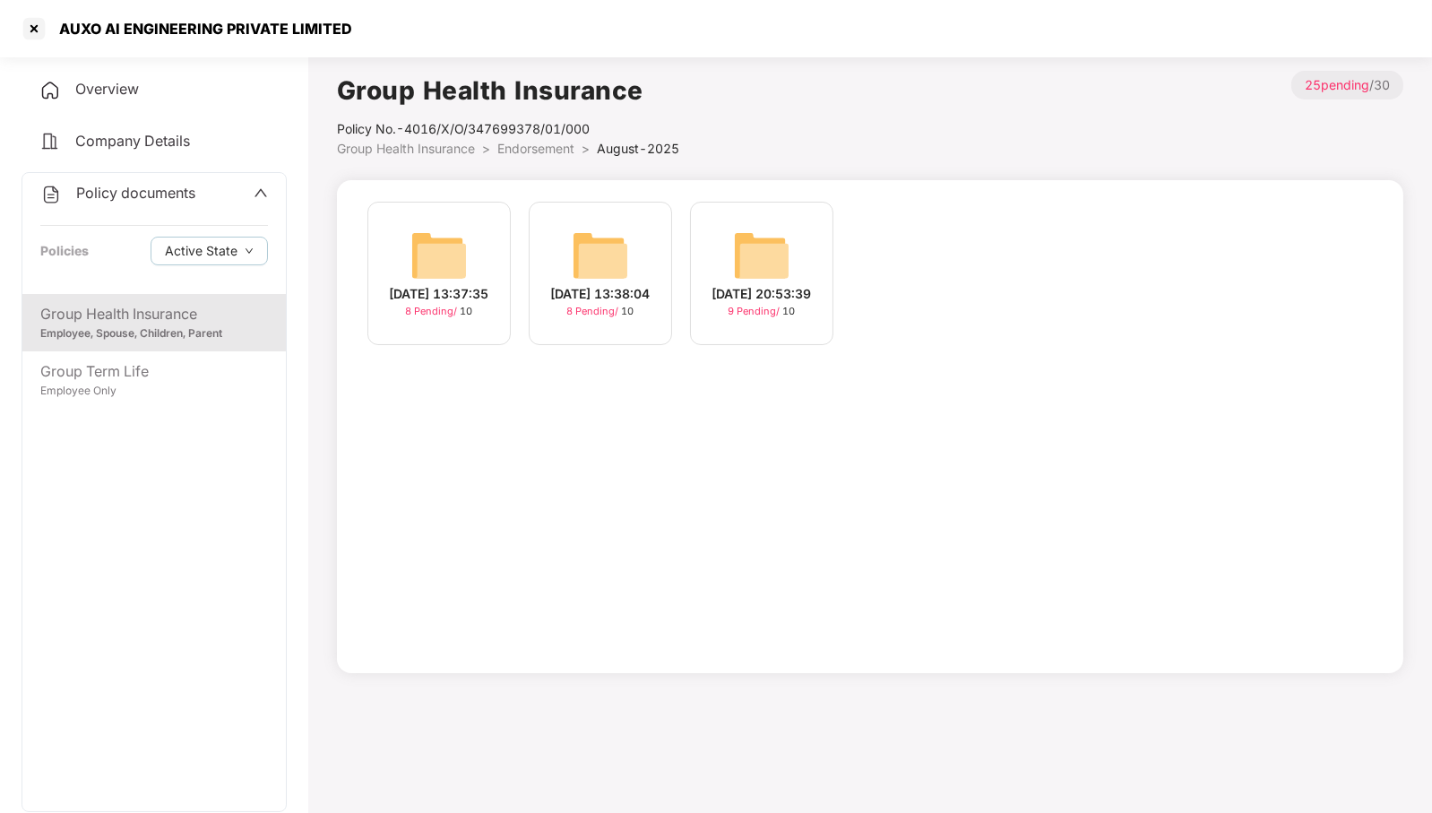
click at [777, 245] on img at bounding box center [761, 255] width 57 height 57
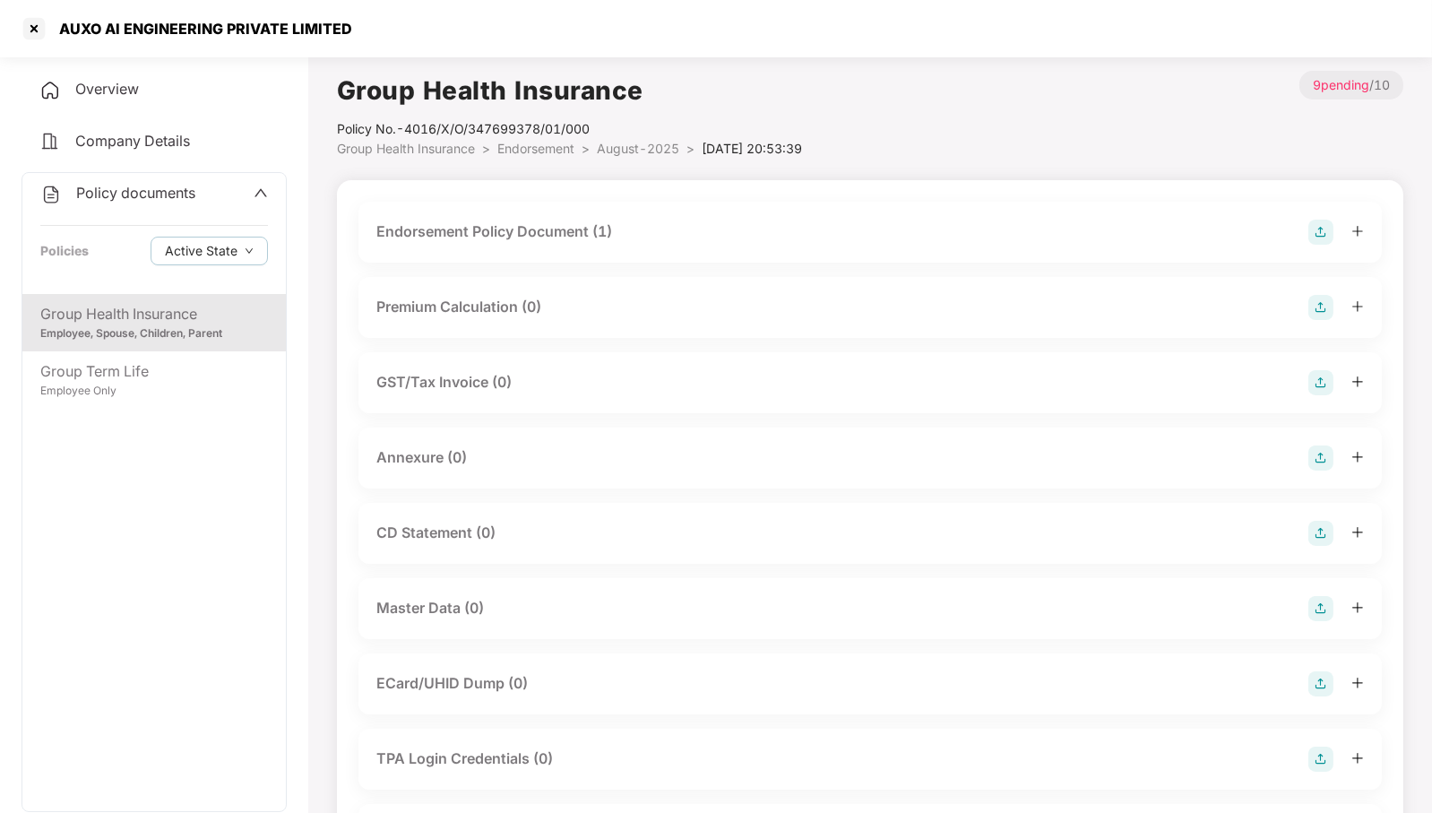
click at [1064, 225] on div "Endorsement Policy Document (1)" at bounding box center [869, 231] width 987 height 25
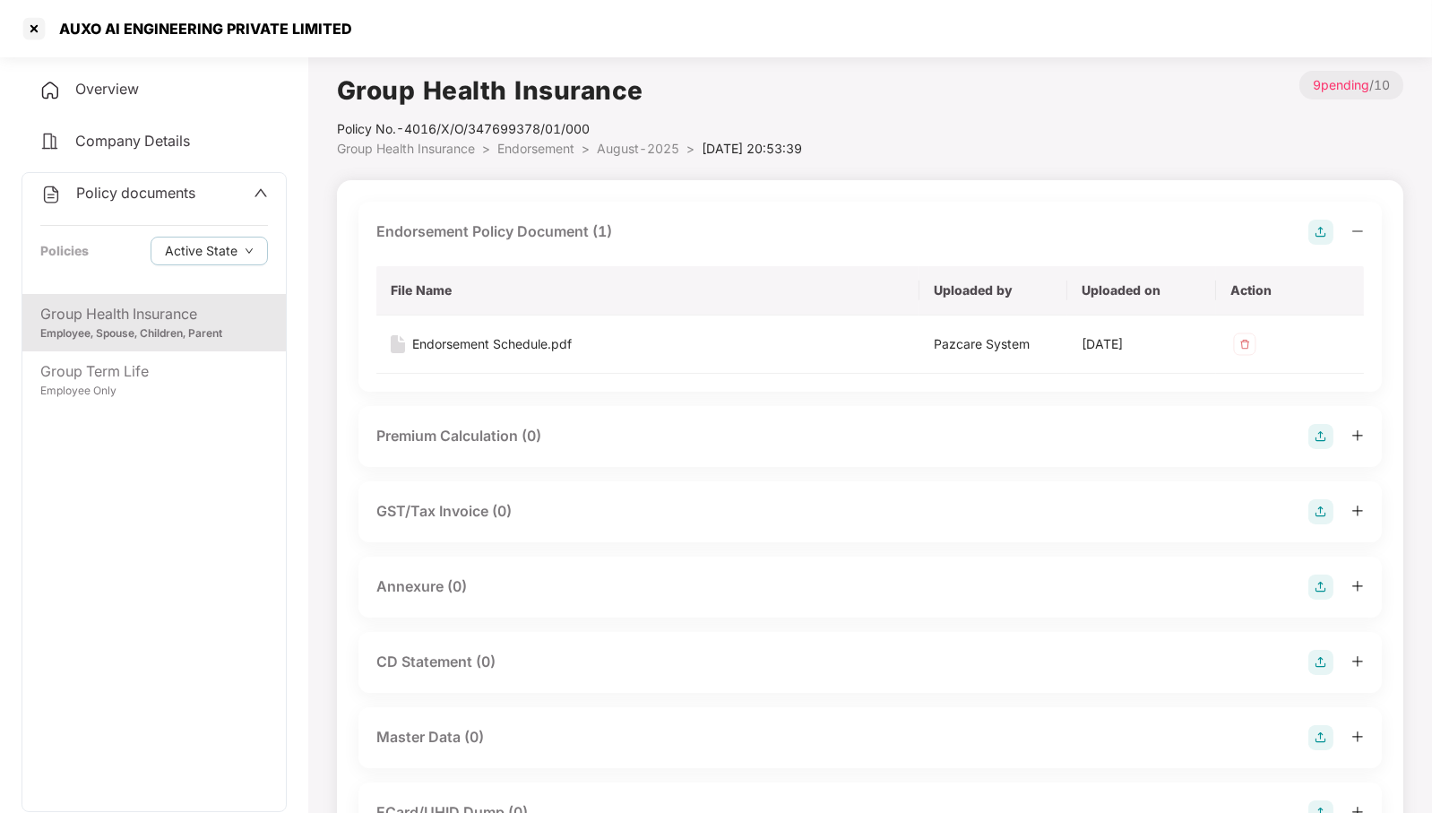
scroll to position [112, 0]
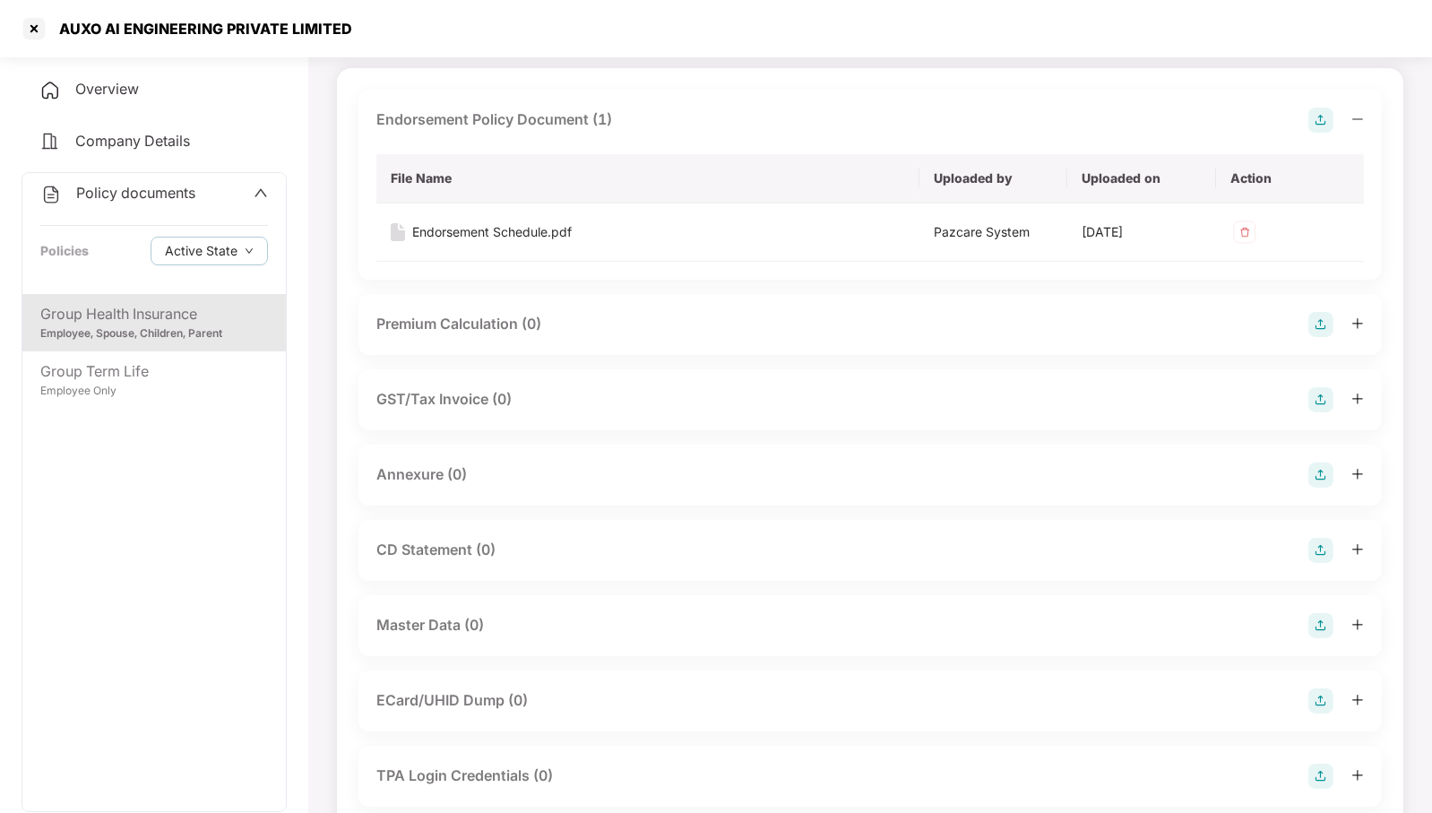
click at [1330, 476] on img at bounding box center [1320, 474] width 25 height 25
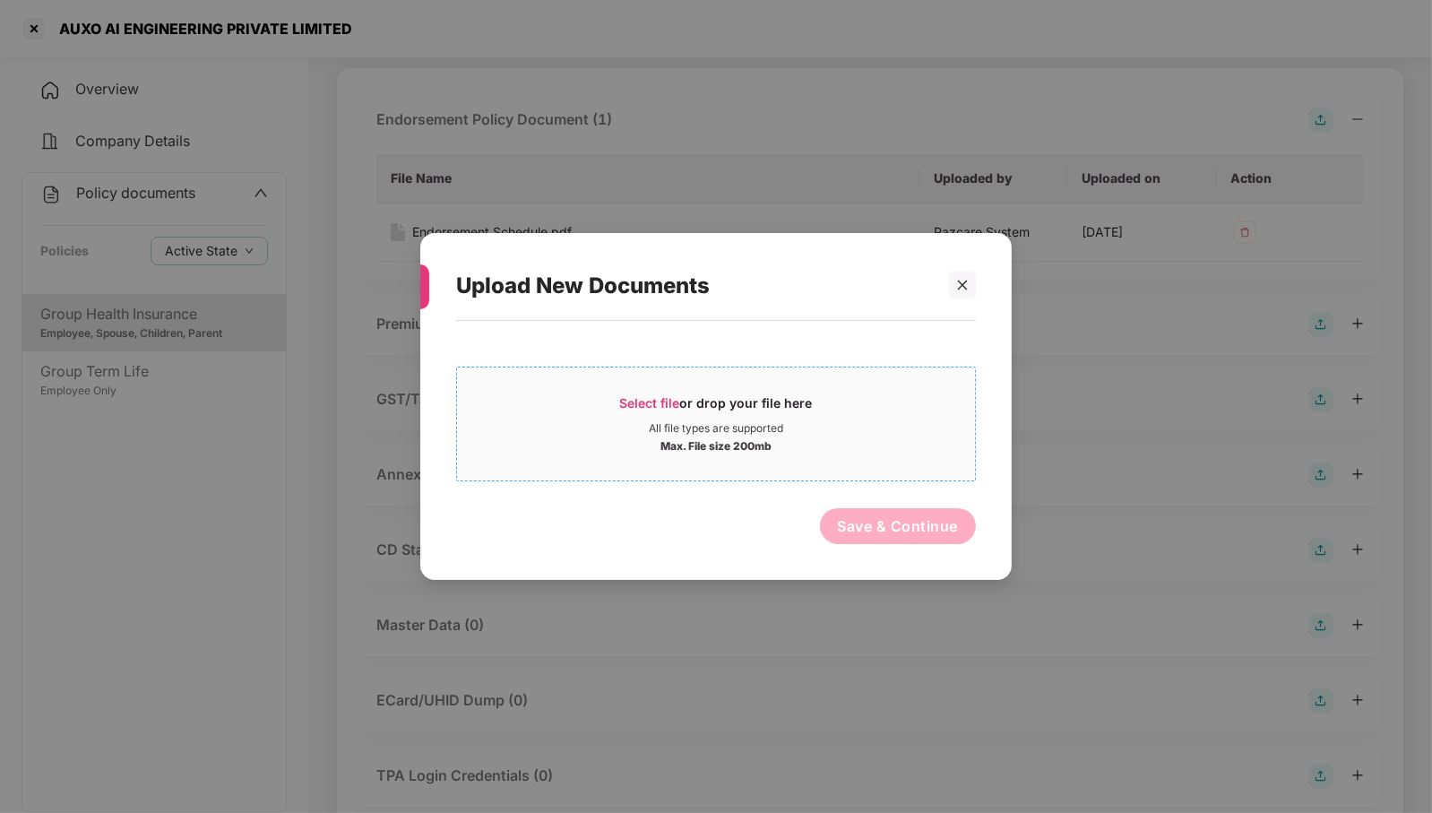
click at [775, 425] on div "All file types are supported" at bounding box center [716, 428] width 134 height 14
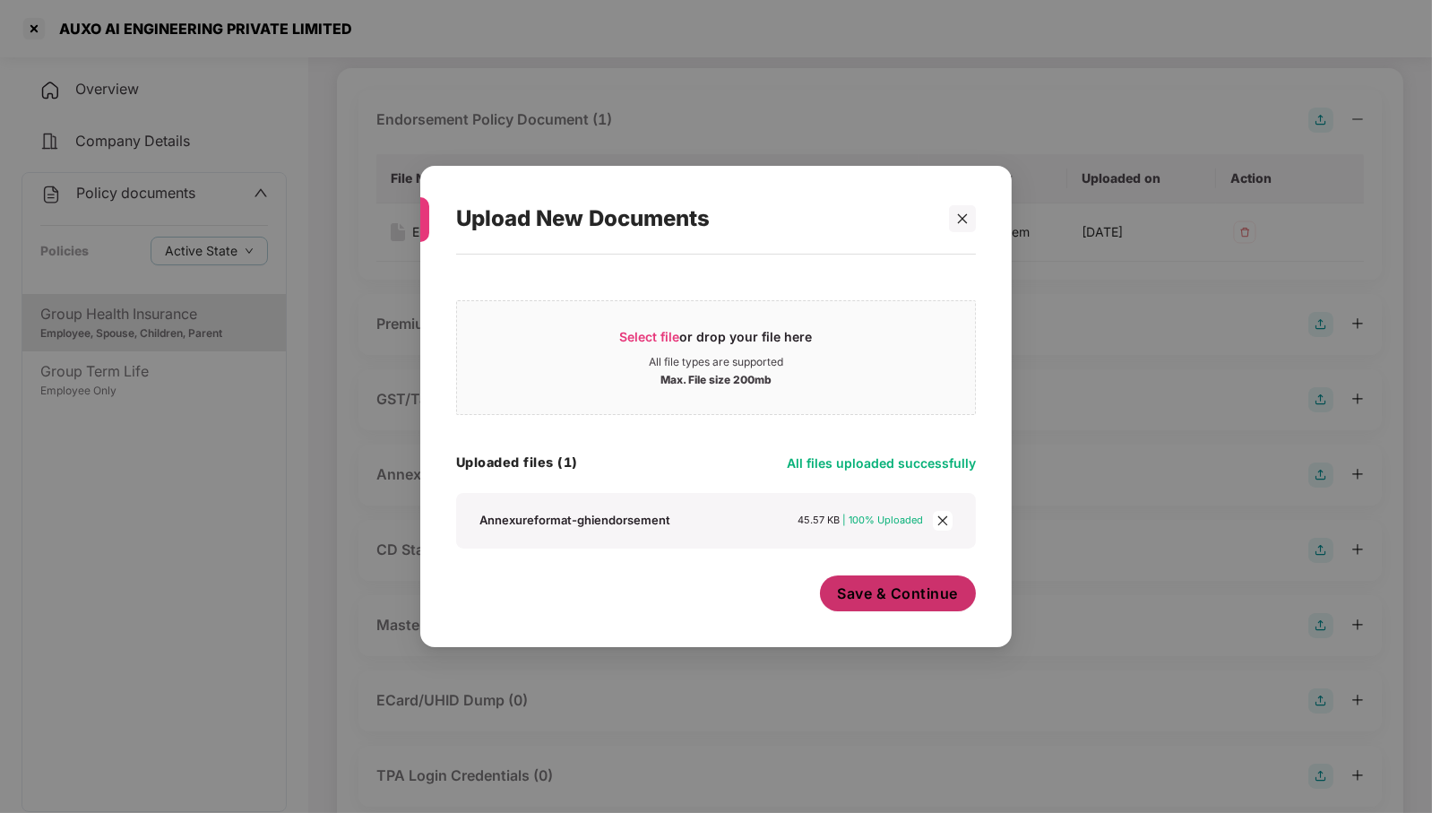
click at [936, 595] on span "Save & Continue" at bounding box center [898, 593] width 121 height 20
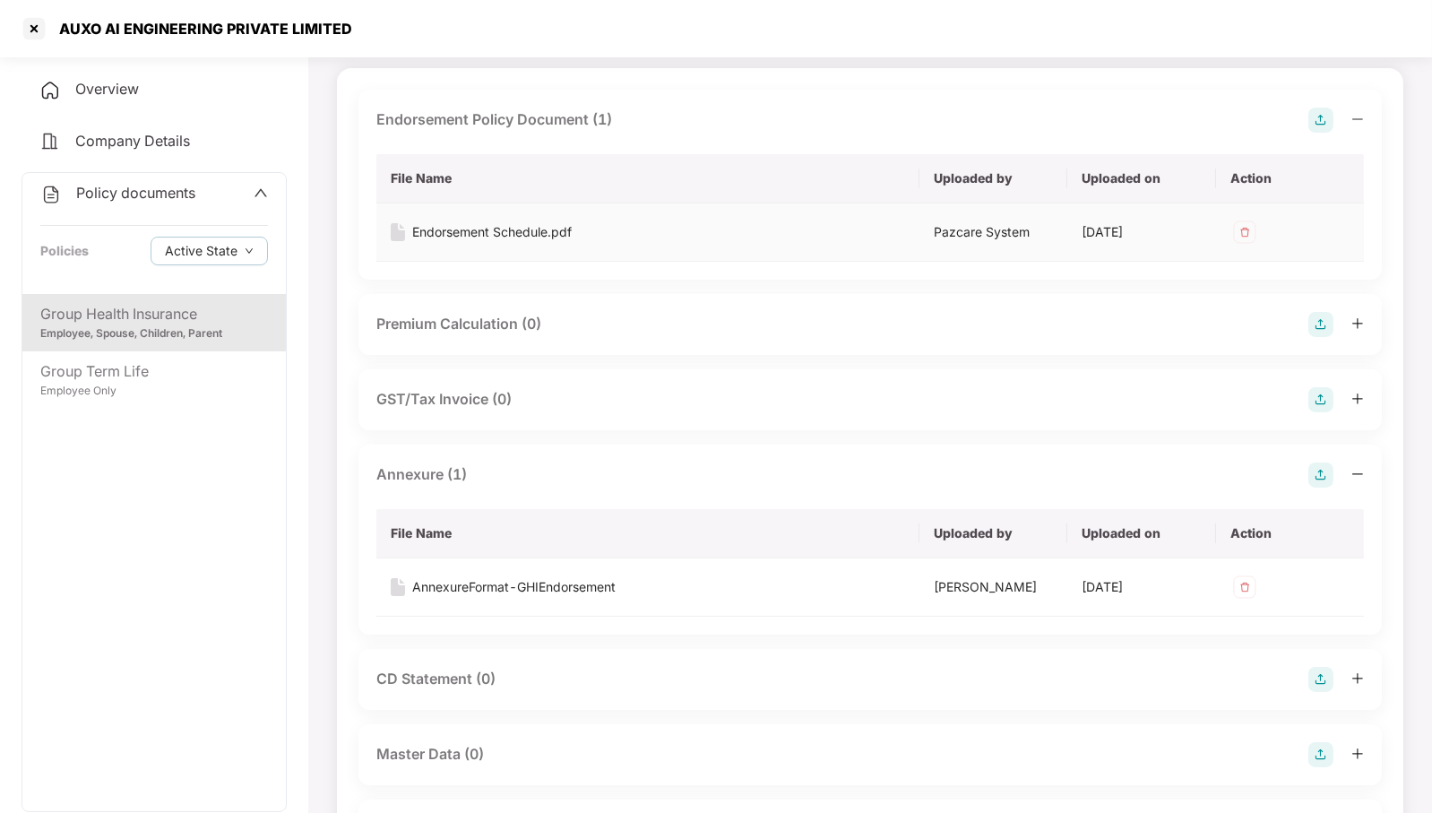
click at [1242, 237] on img at bounding box center [1244, 232] width 29 height 29
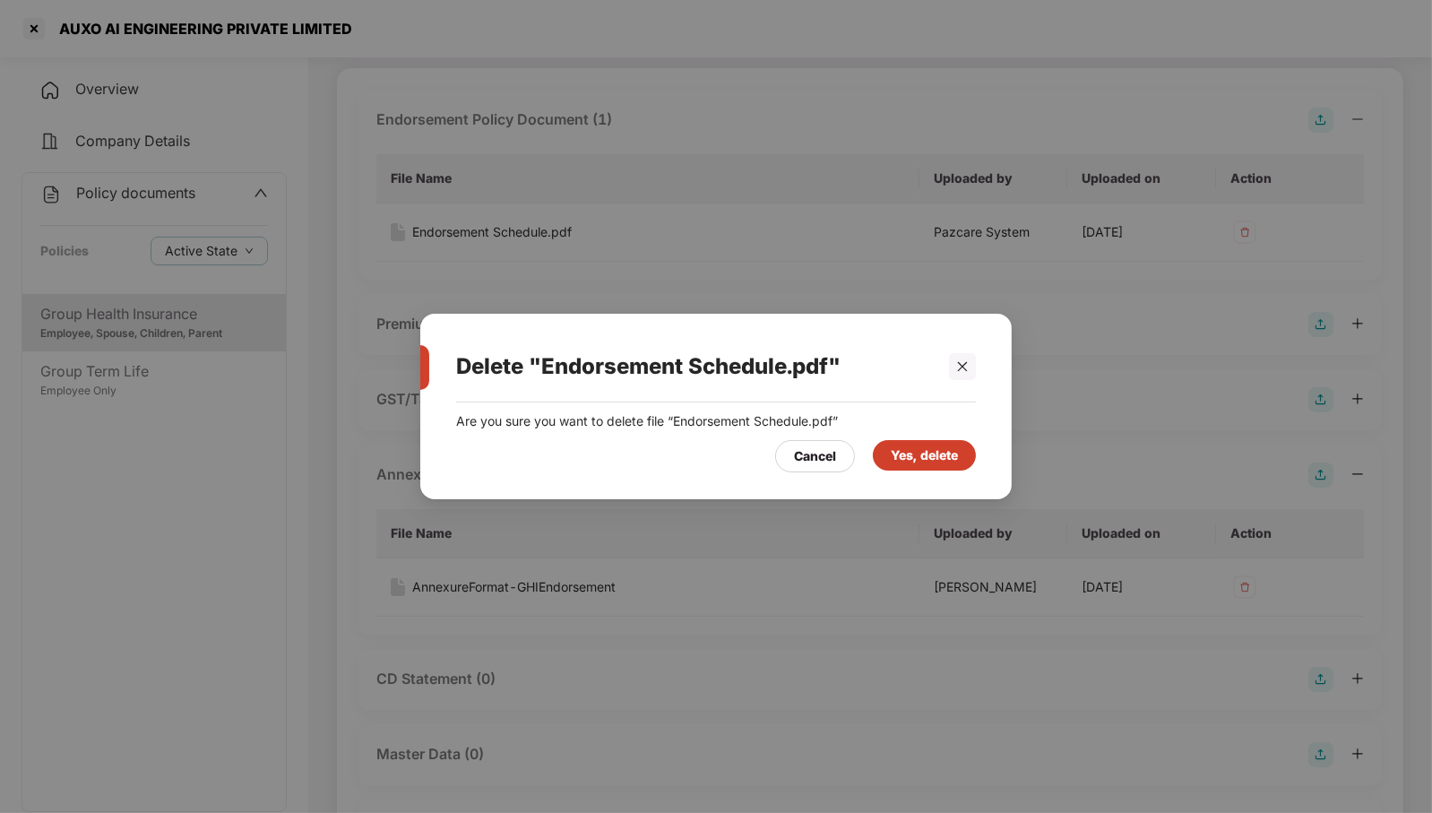
click at [928, 443] on div "Yes, delete" at bounding box center [924, 455] width 103 height 30
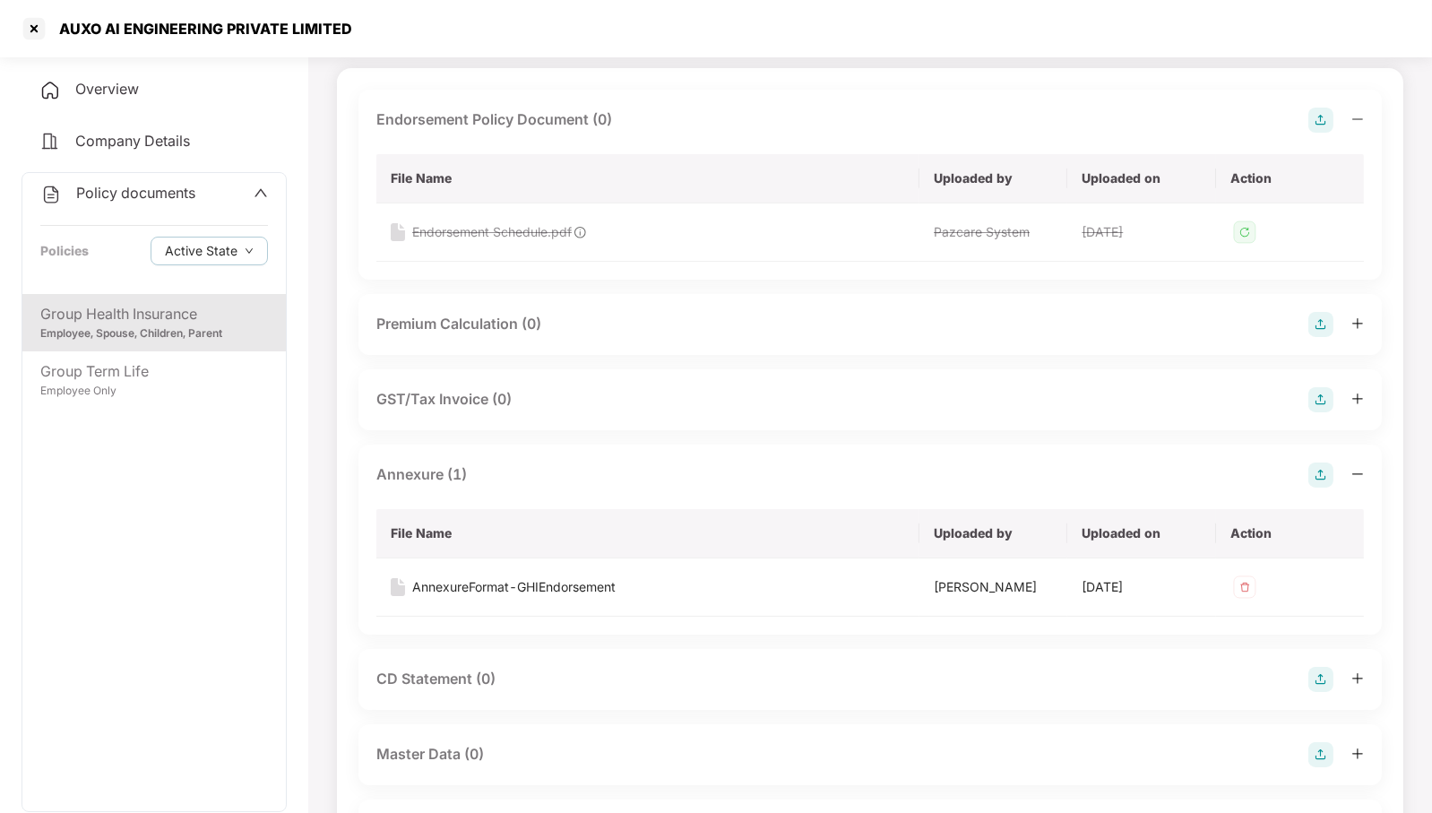
click at [1322, 118] on img at bounding box center [1320, 120] width 25 height 25
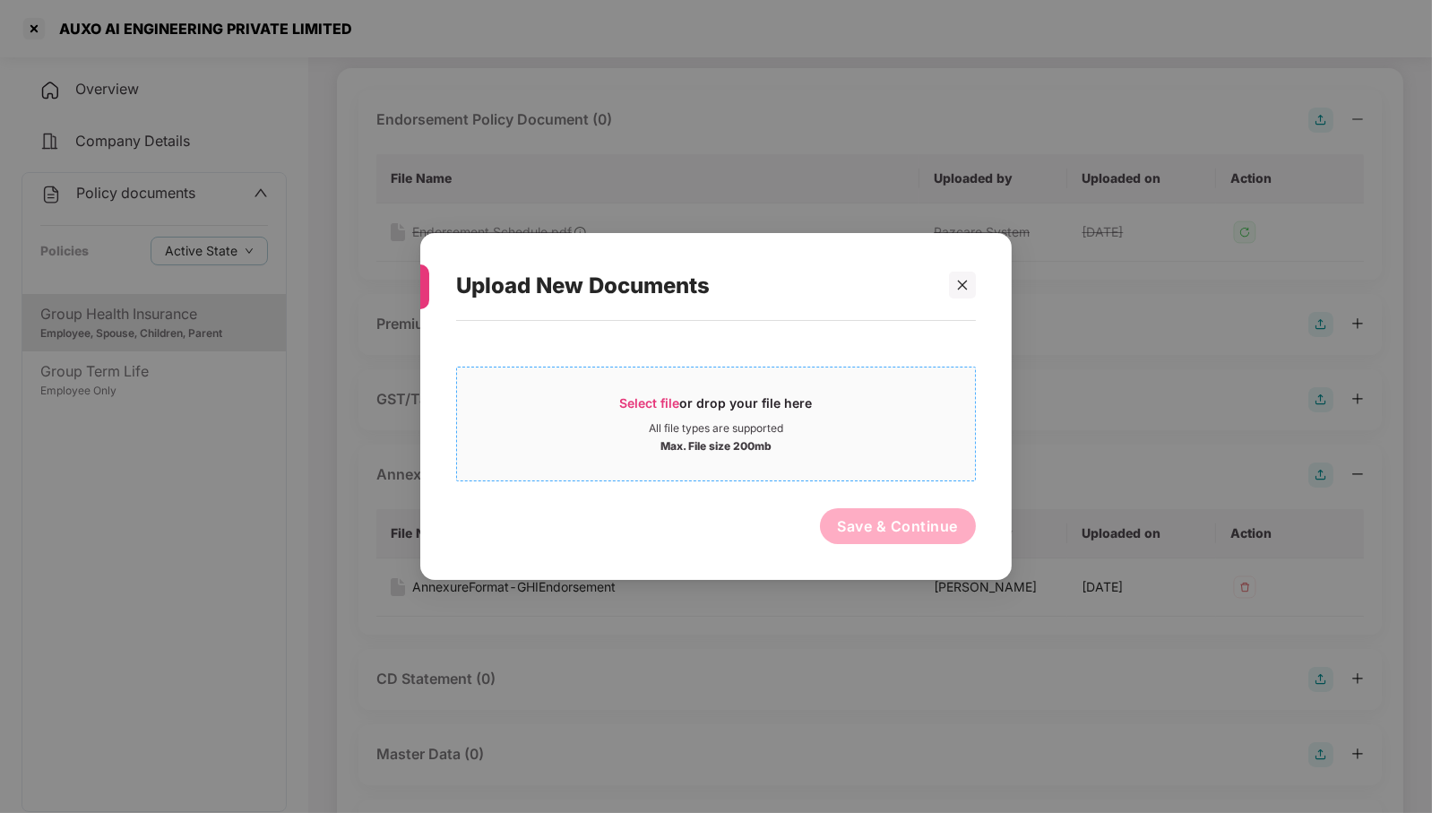
click at [844, 415] on div "Select file or drop your file here" at bounding box center [716, 407] width 518 height 27
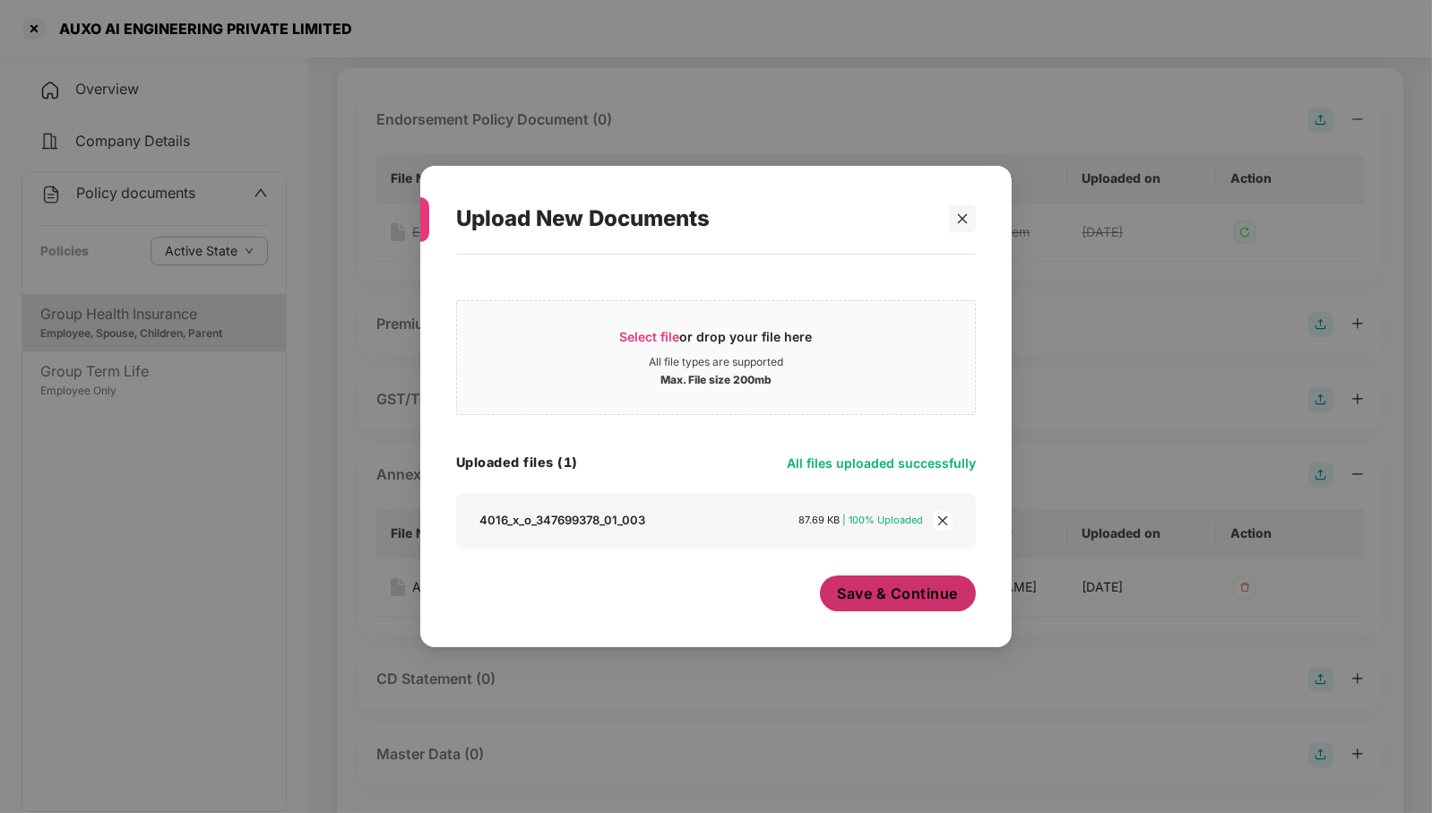
click at [916, 595] on span "Save & Continue" at bounding box center [898, 593] width 121 height 20
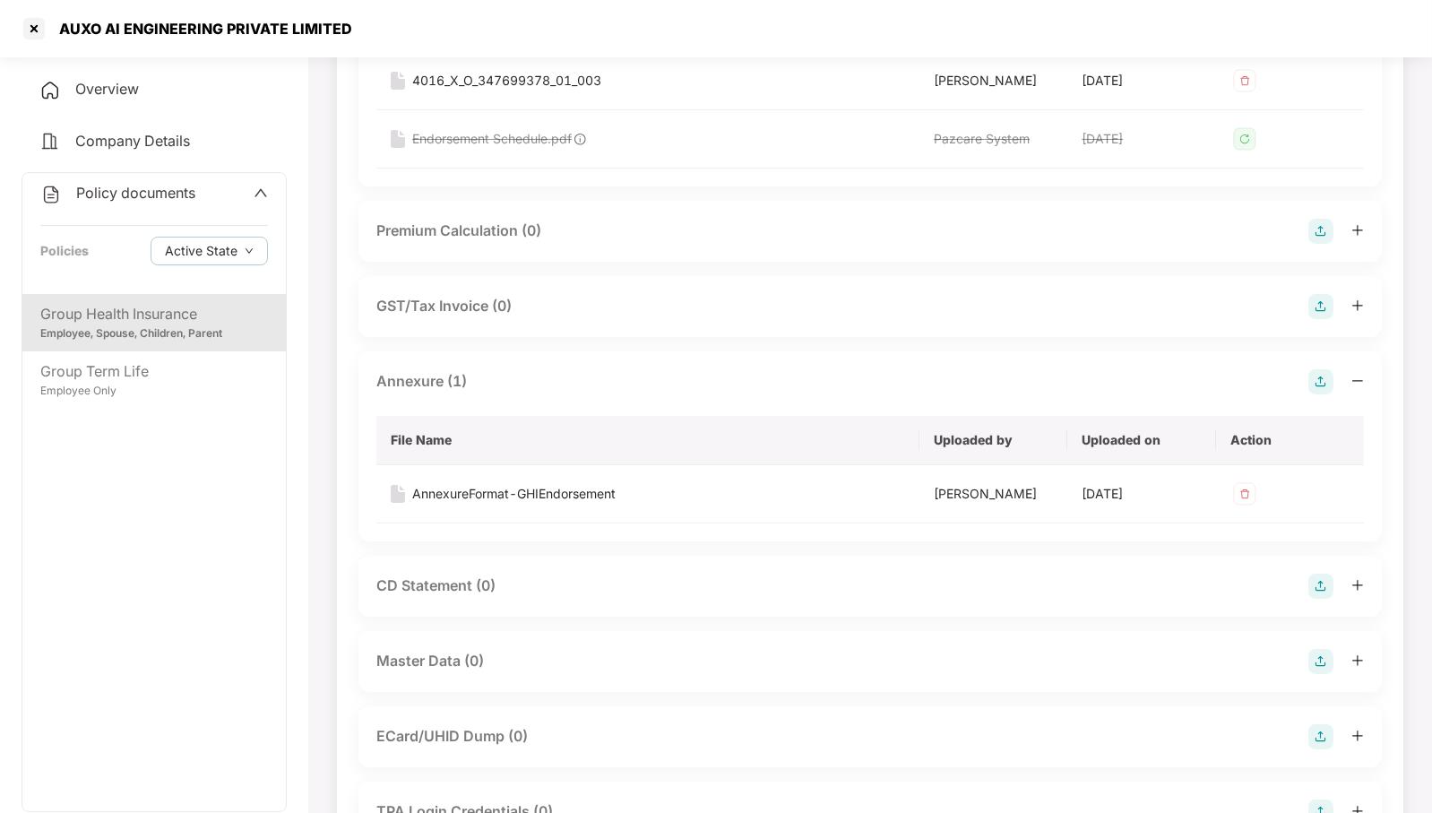
scroll to position [529, 0]
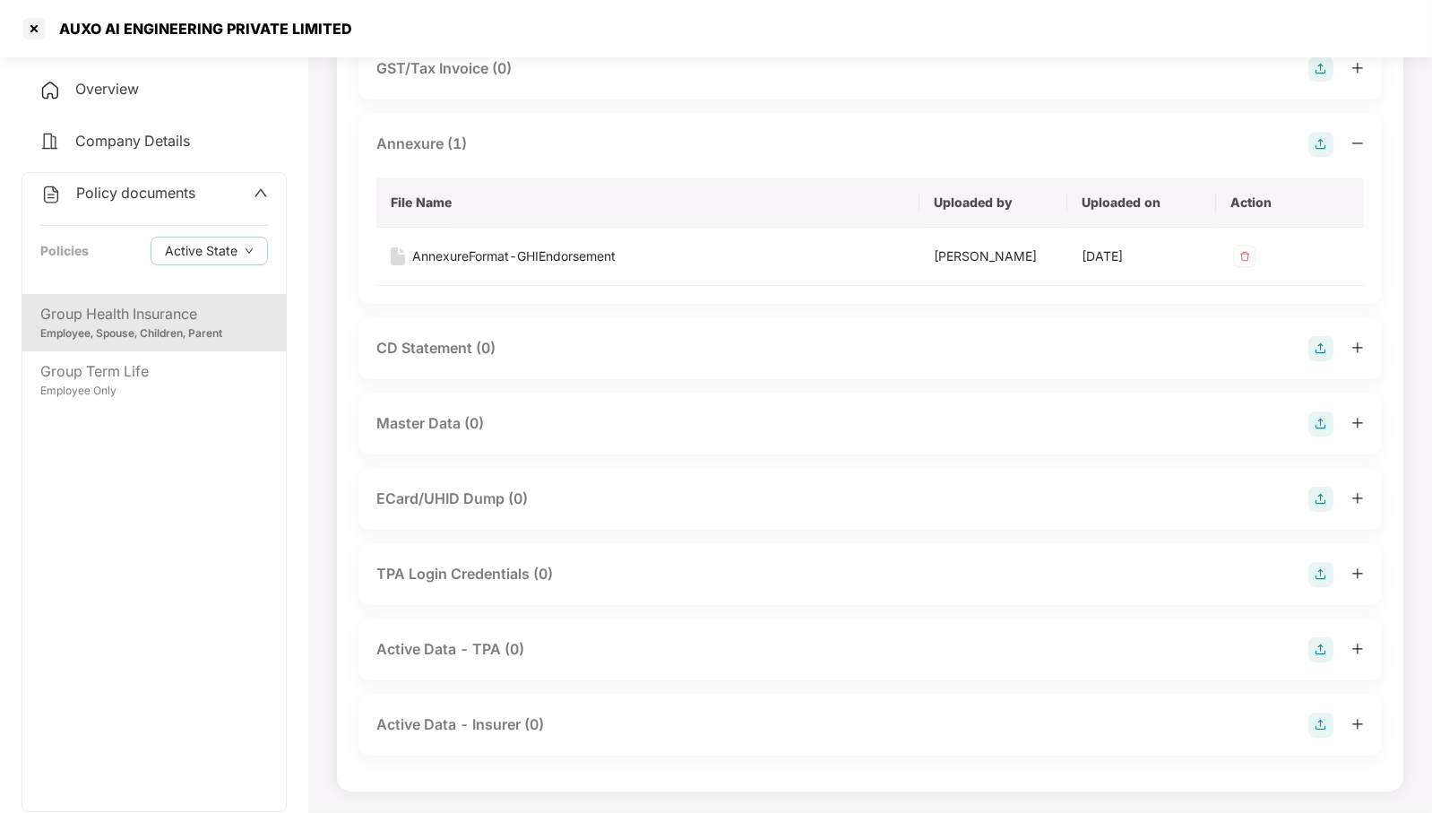
click at [724, 417] on div "Master Data (0)" at bounding box center [869, 423] width 987 height 25
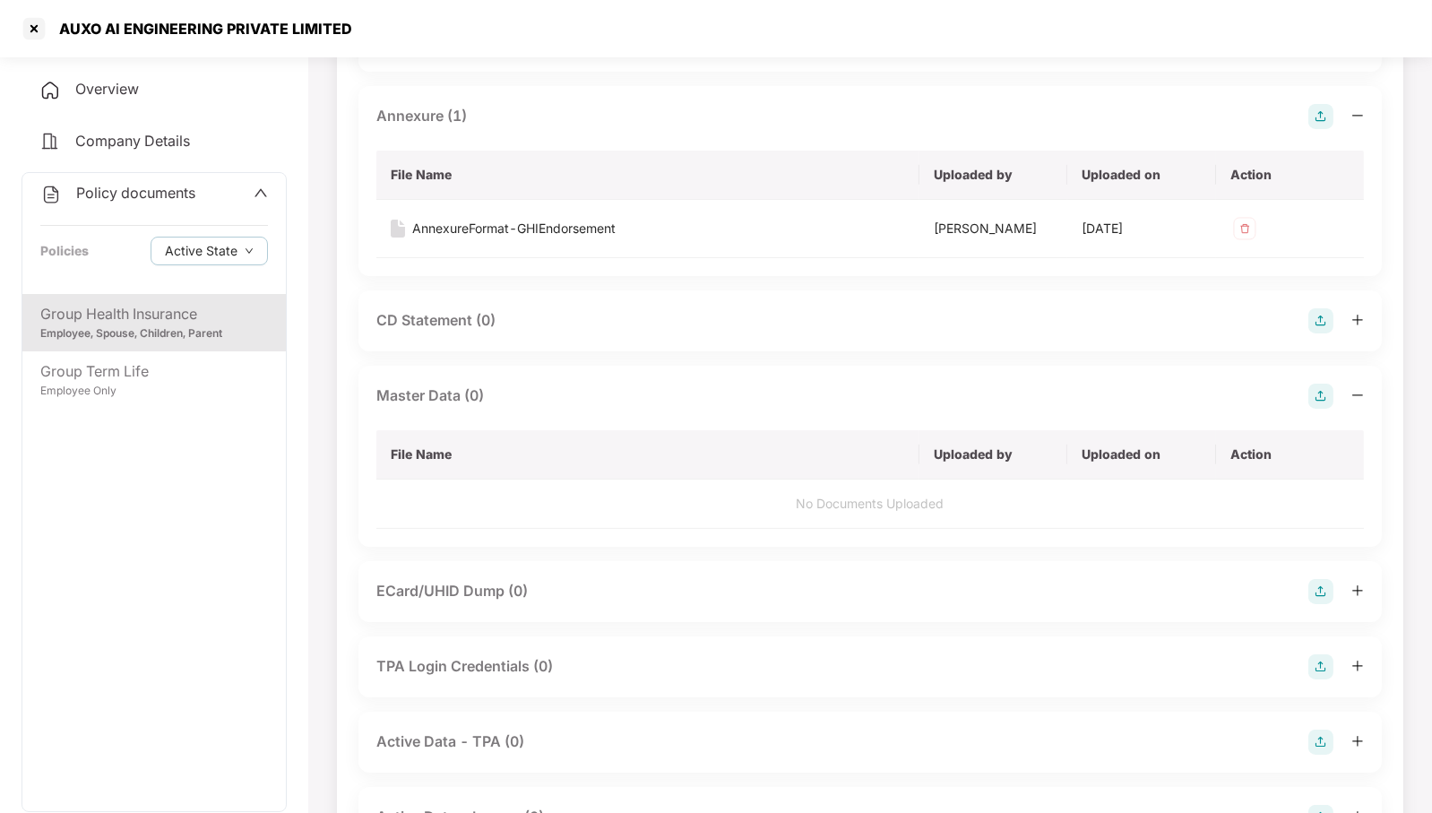
click at [1316, 409] on img at bounding box center [1320, 395] width 25 height 25
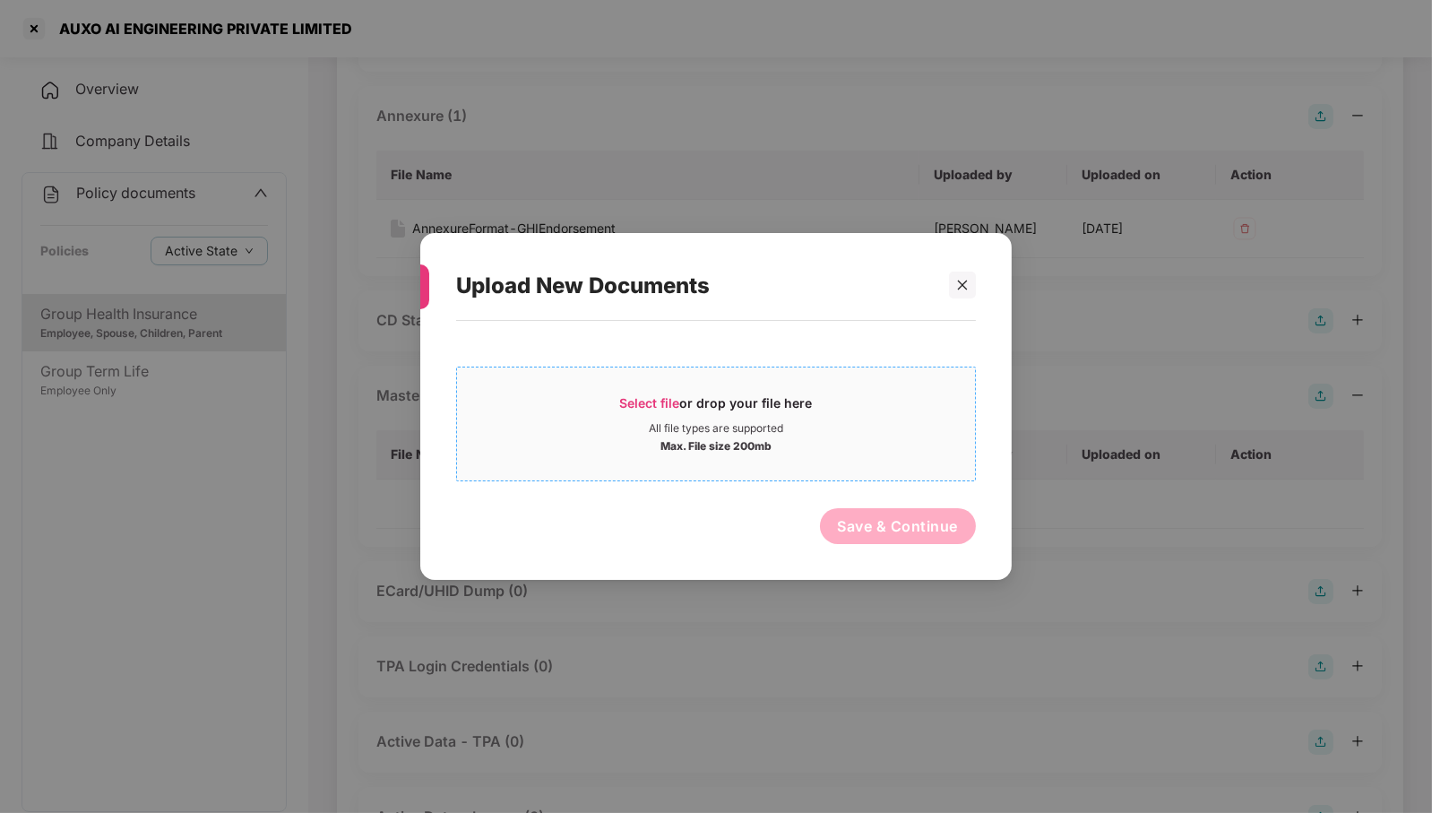
click at [753, 417] on div "Select file or drop your file here" at bounding box center [716, 407] width 193 height 27
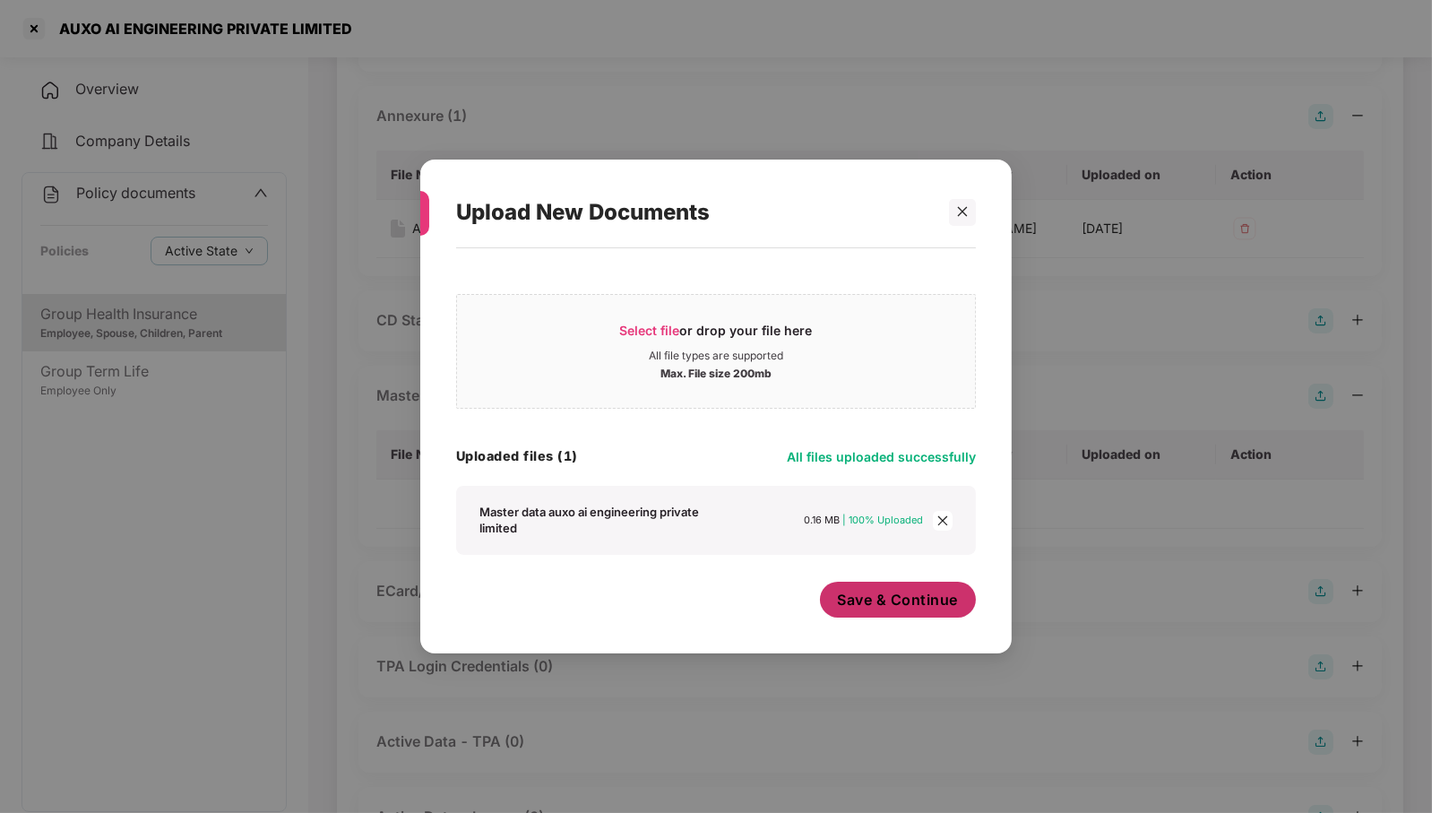
click at [951, 616] on button "Save & Continue" at bounding box center [898, 599] width 157 height 36
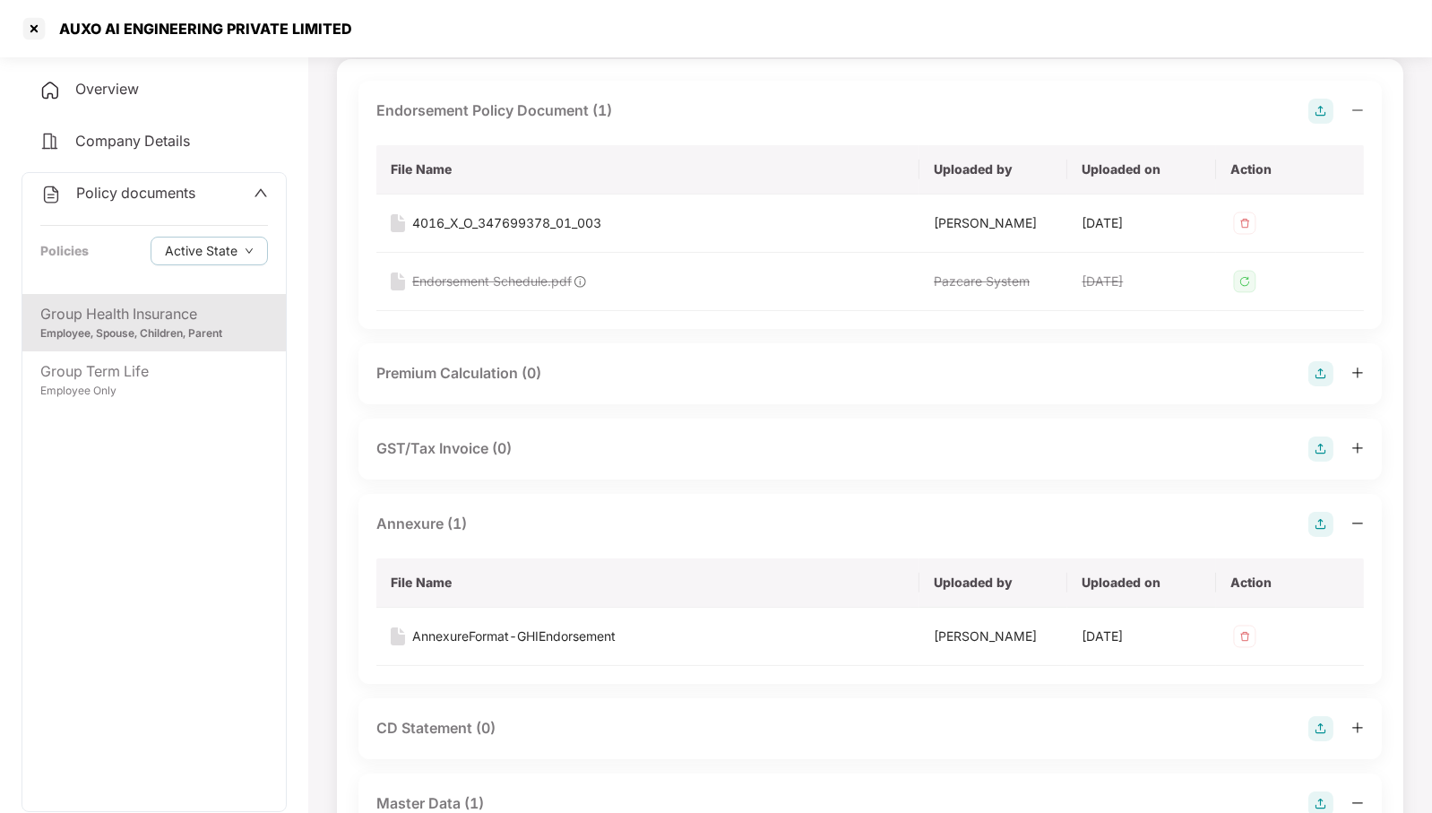
scroll to position [0, 0]
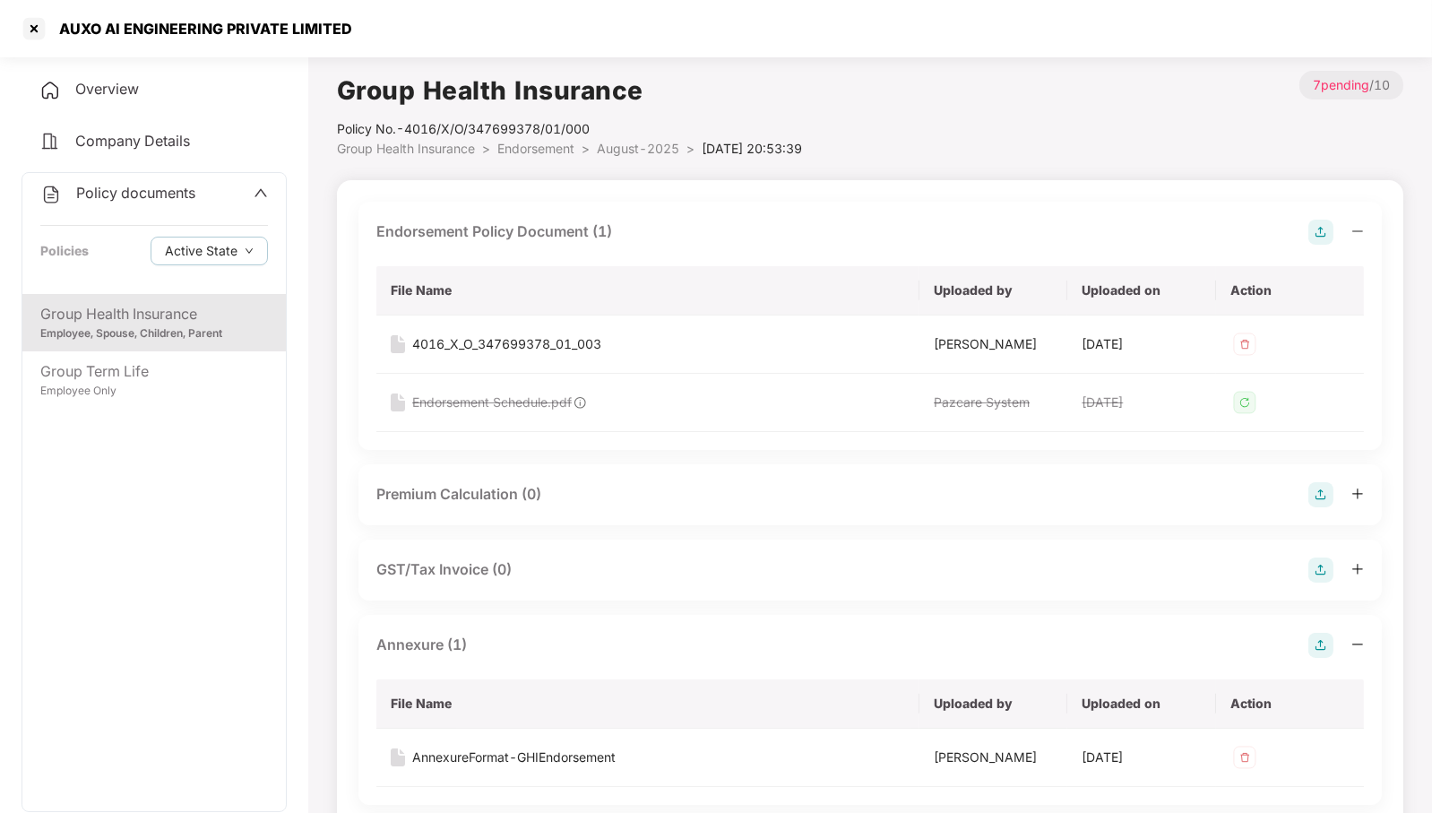
click at [667, 143] on span "August-2025" at bounding box center [638, 148] width 82 height 15
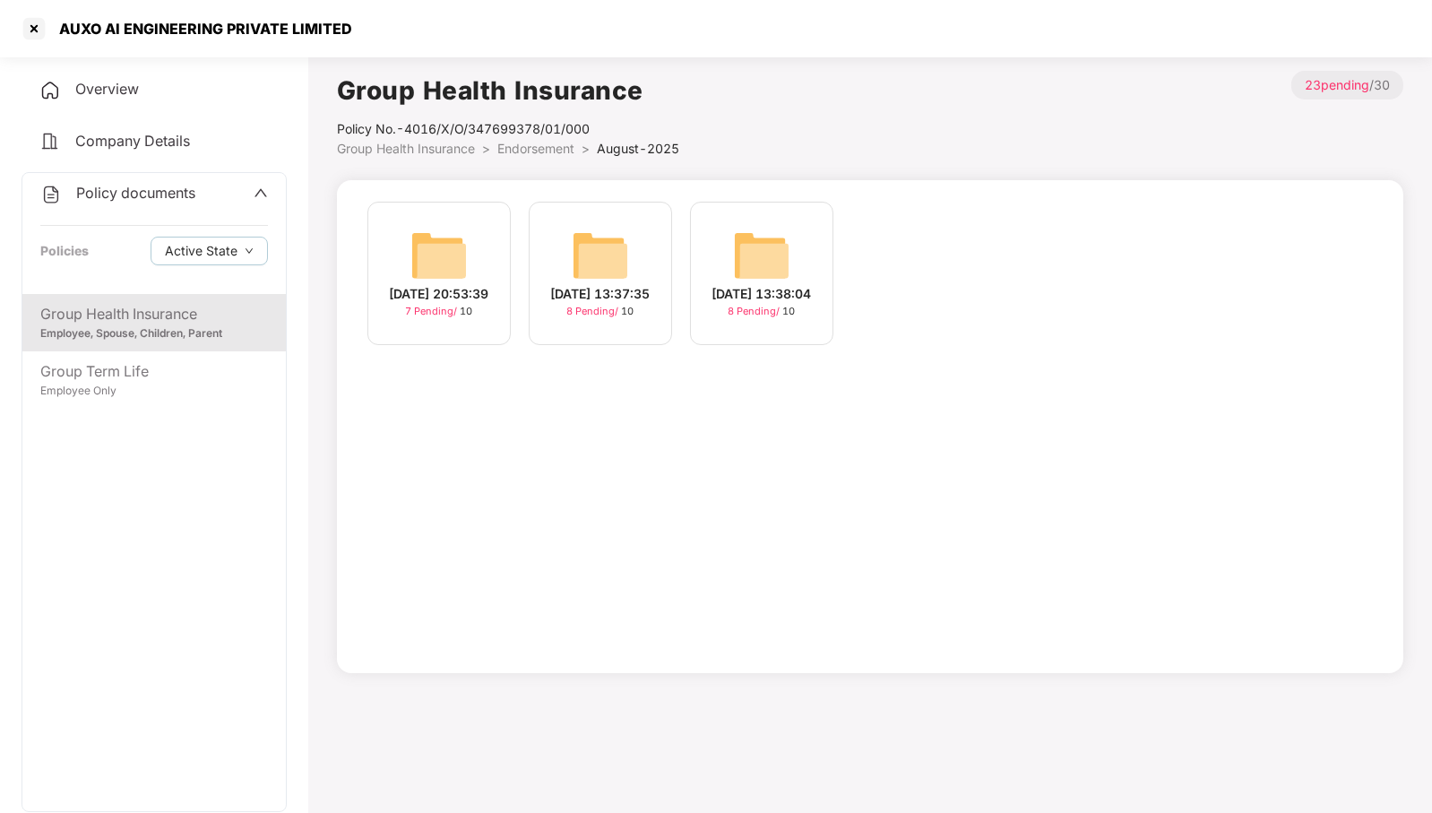
click at [603, 255] on img at bounding box center [600, 255] width 57 height 57
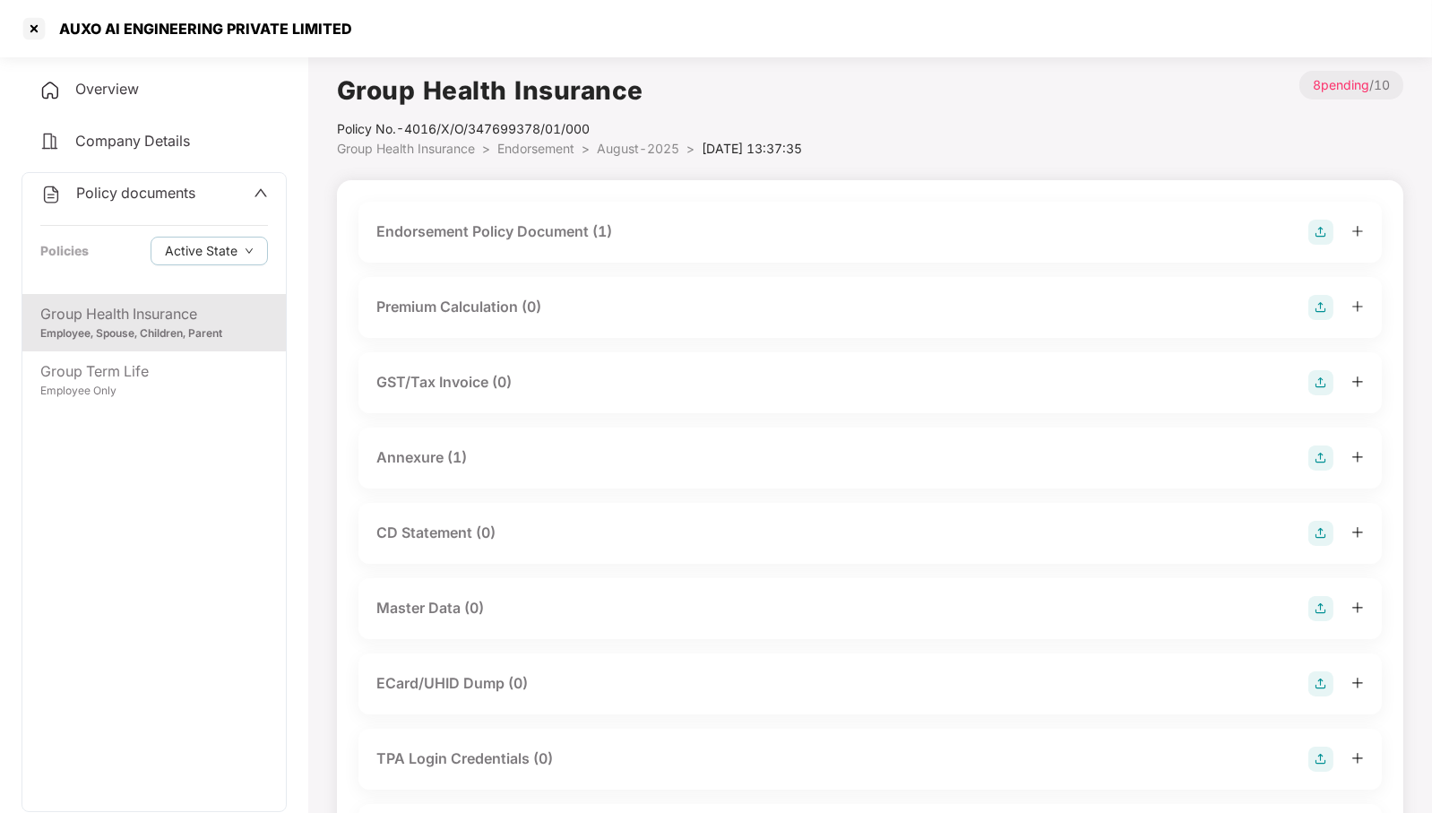
click at [1314, 611] on img at bounding box center [1320, 608] width 25 height 25
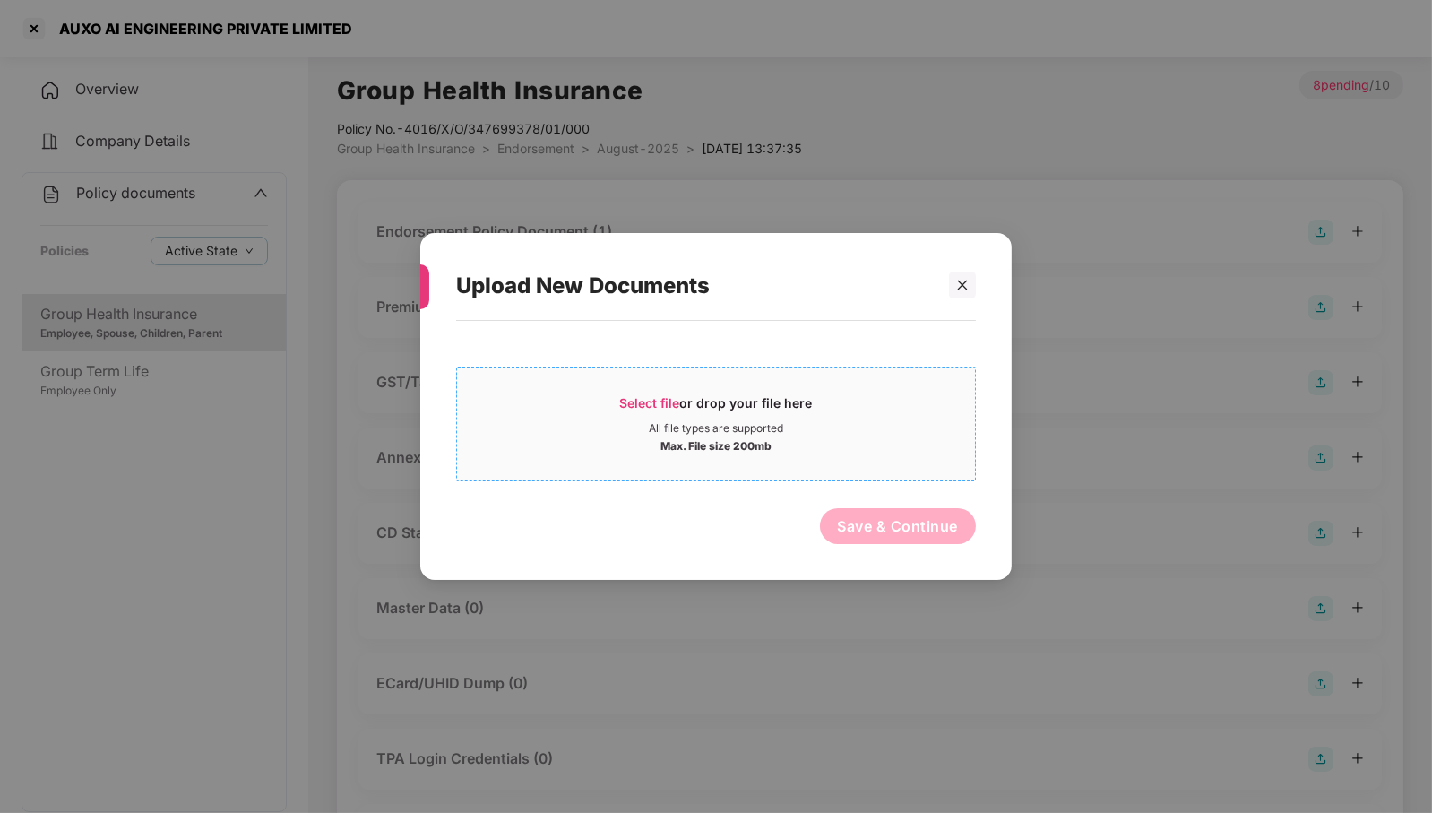
click at [709, 426] on div "All file types are supported" at bounding box center [716, 428] width 134 height 14
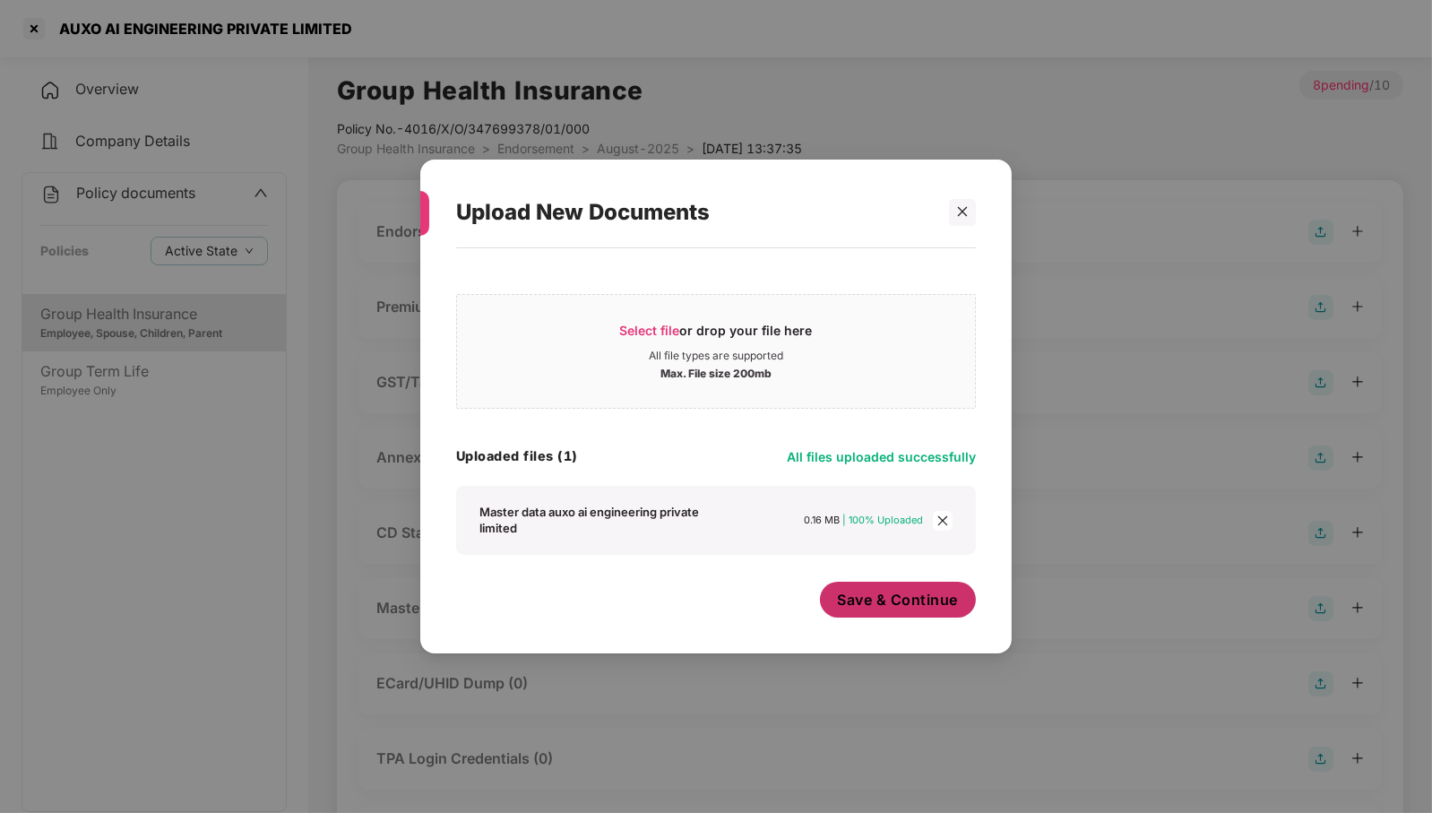
click at [922, 604] on span "Save & Continue" at bounding box center [898, 599] width 121 height 20
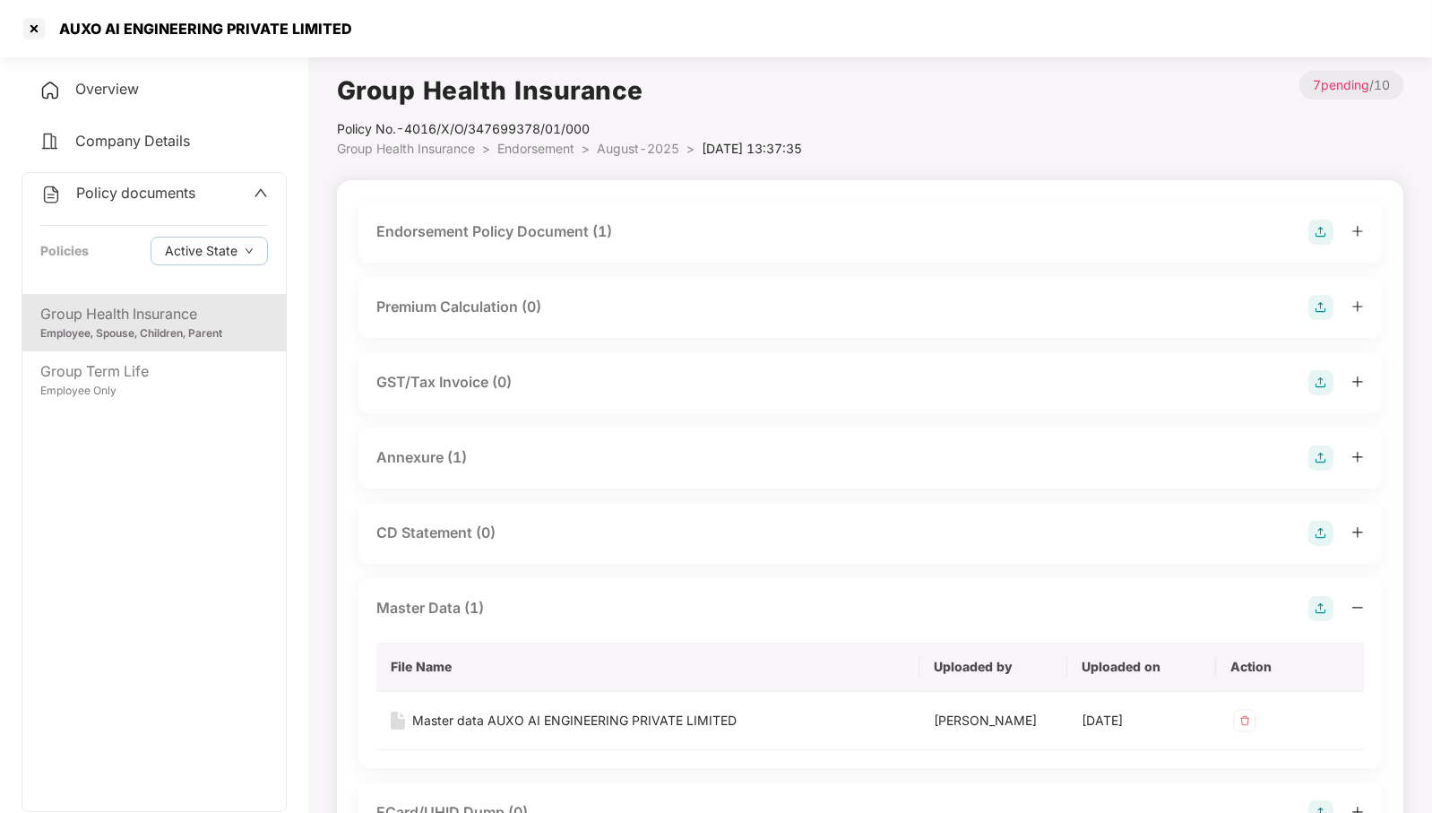
click at [658, 146] on span "August-2025" at bounding box center [638, 148] width 82 height 15
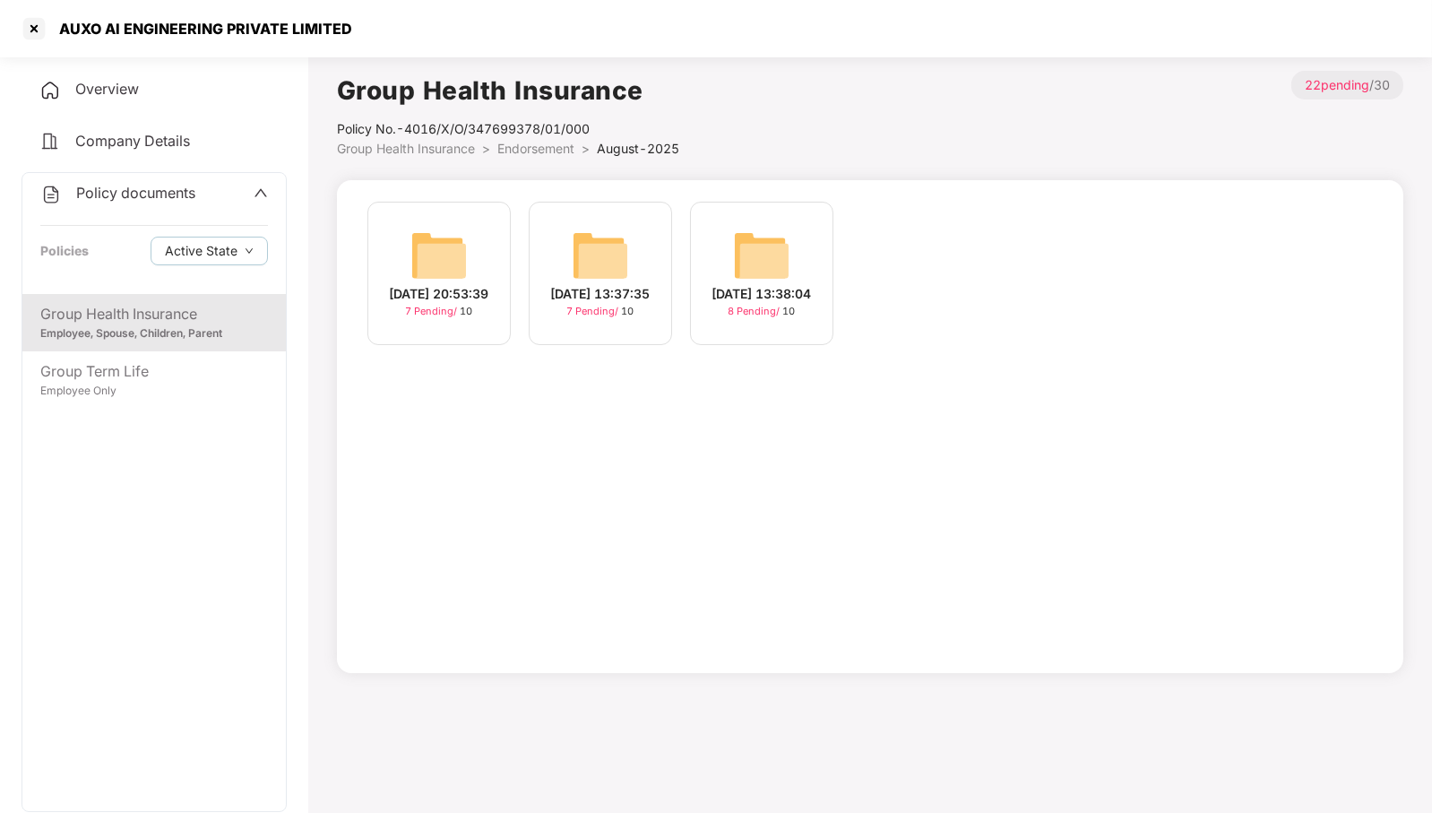
click at [780, 260] on img at bounding box center [761, 255] width 57 height 57
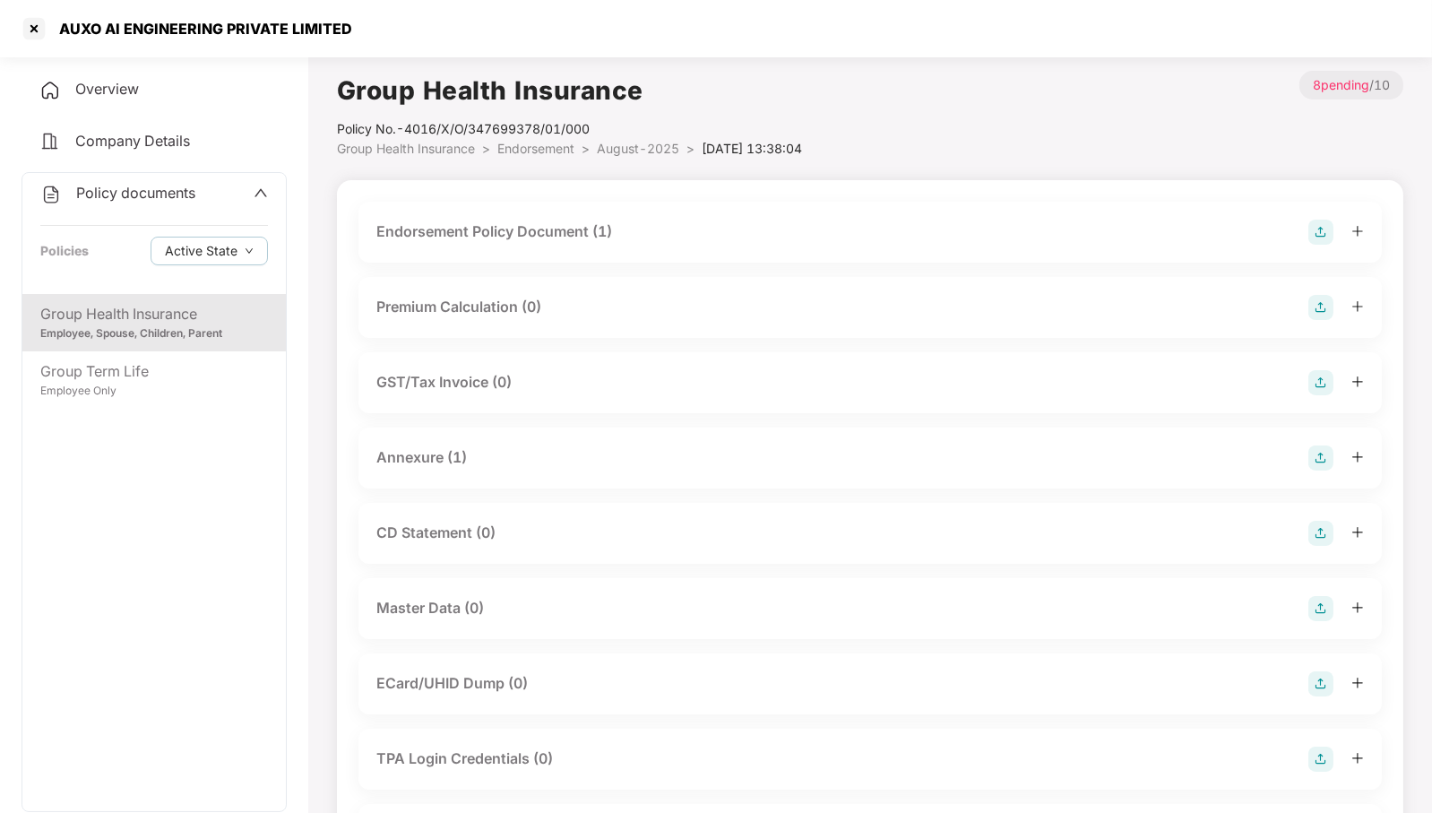
click at [1326, 610] on img at bounding box center [1320, 608] width 25 height 25
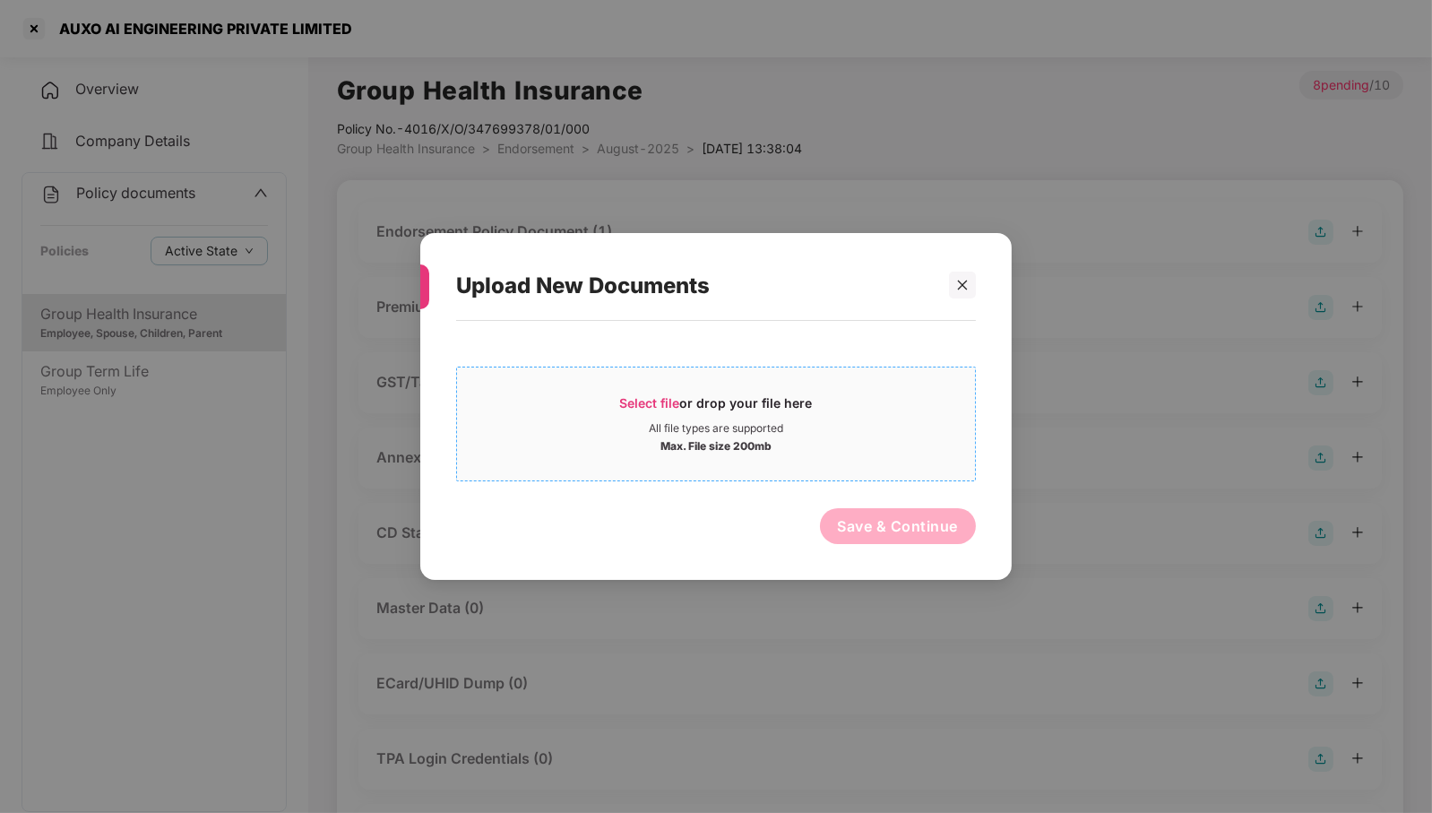
click at [708, 426] on div "All file types are supported" at bounding box center [716, 428] width 134 height 14
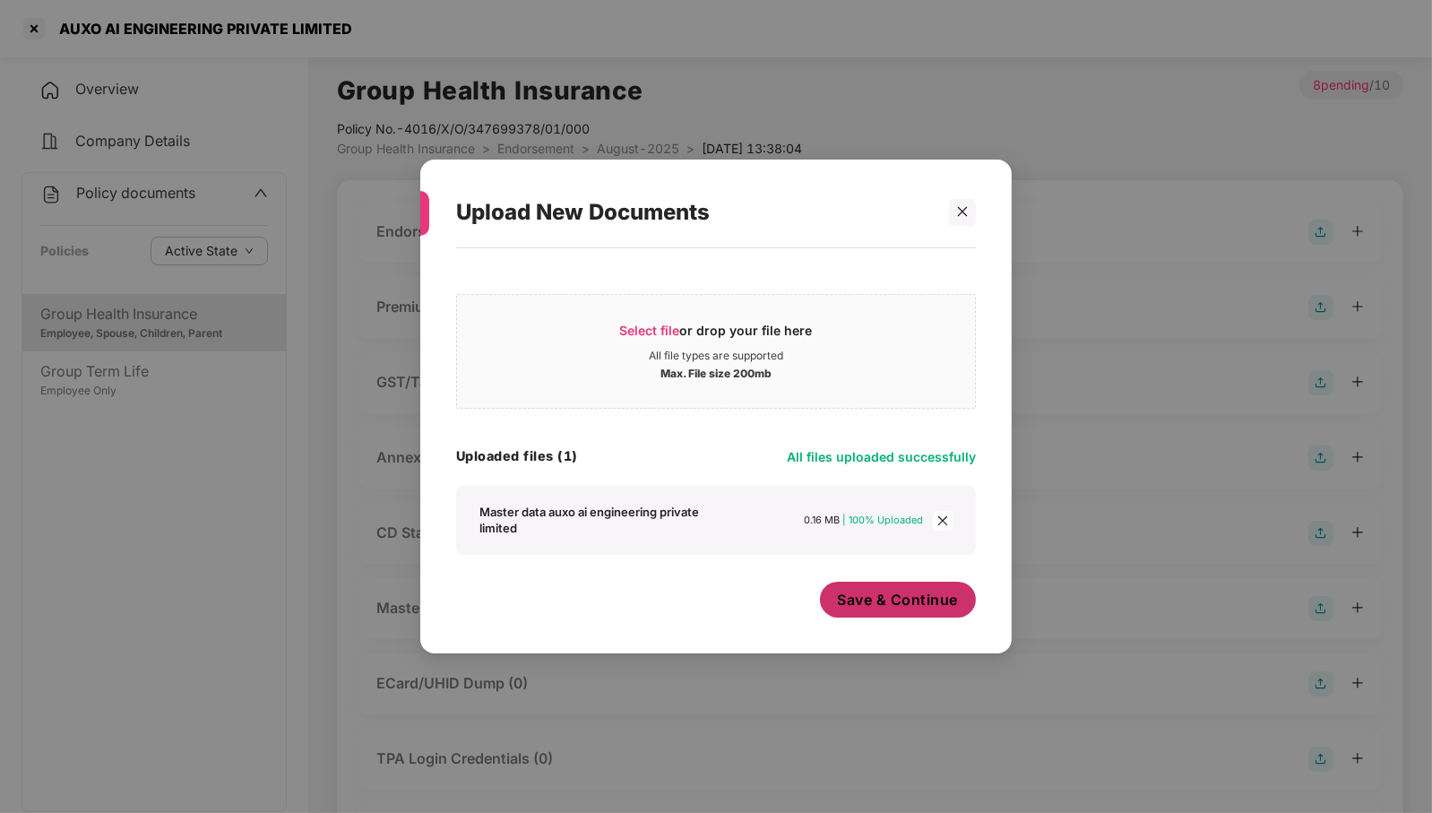
click at [894, 605] on span "Save & Continue" at bounding box center [898, 599] width 121 height 20
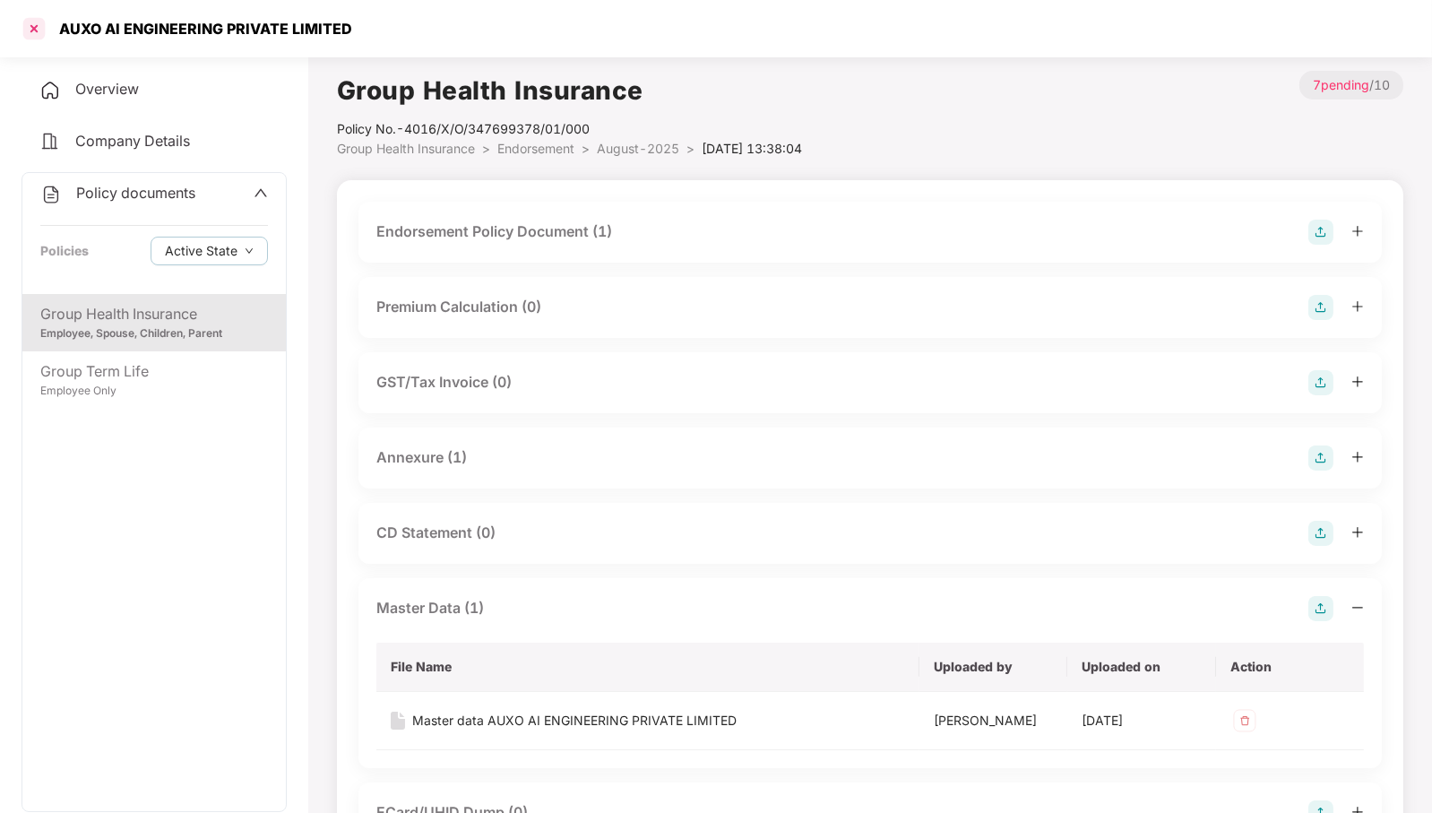
click at [30, 28] on div at bounding box center [34, 28] width 29 height 29
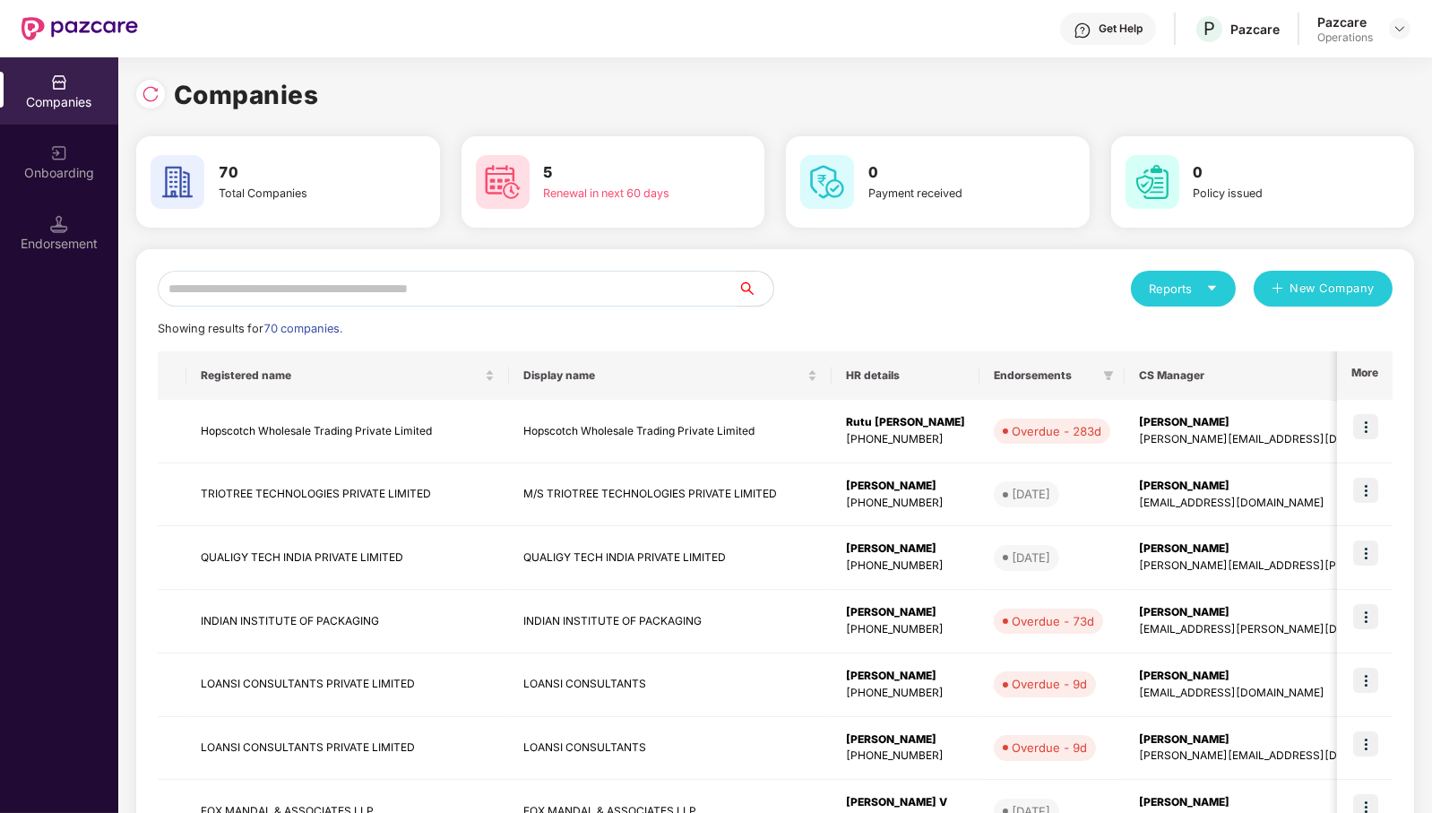
click at [651, 285] on input "text" at bounding box center [448, 289] width 580 height 36
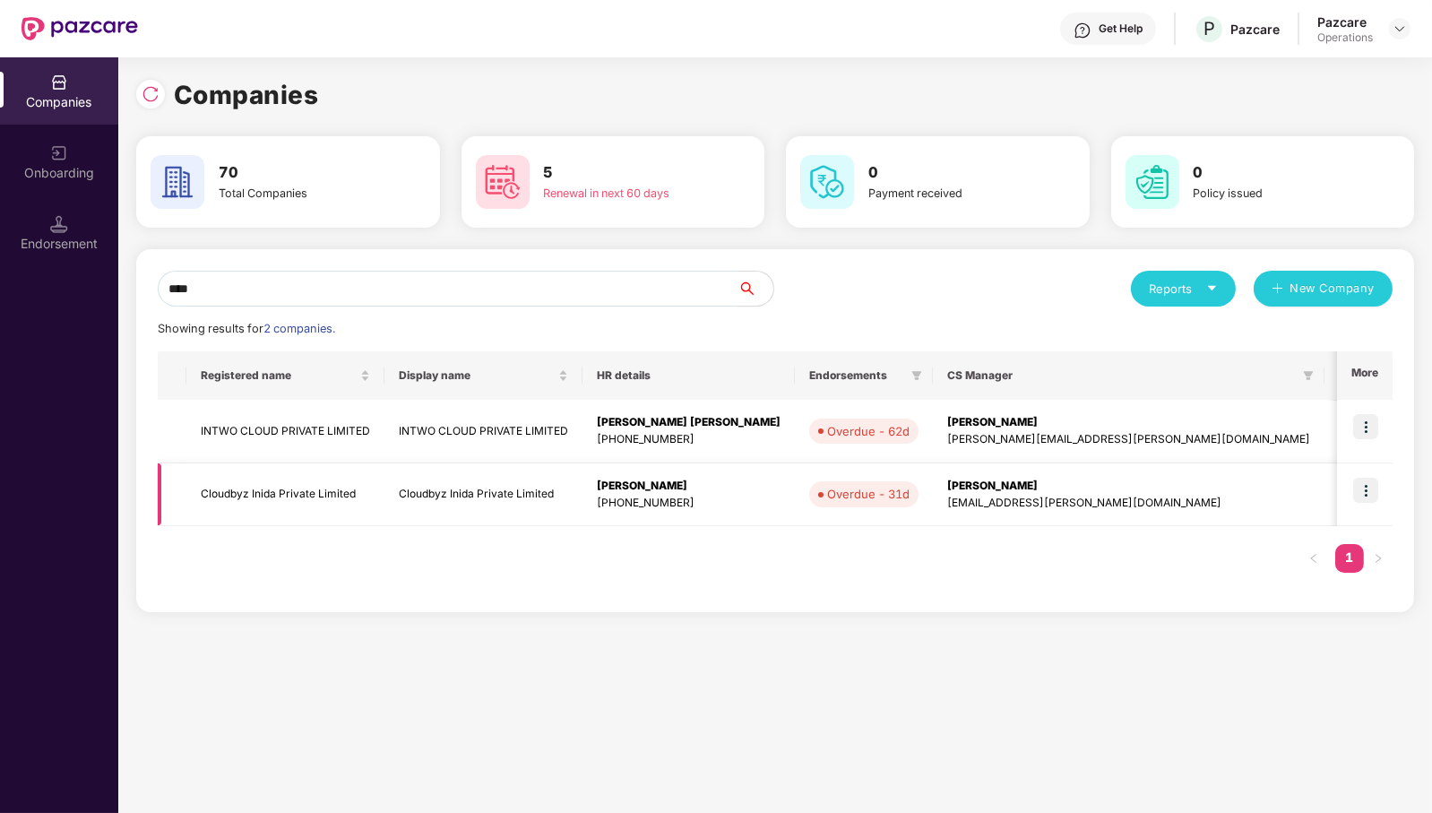
type input "****"
click at [1372, 489] on img at bounding box center [1365, 489] width 25 height 25
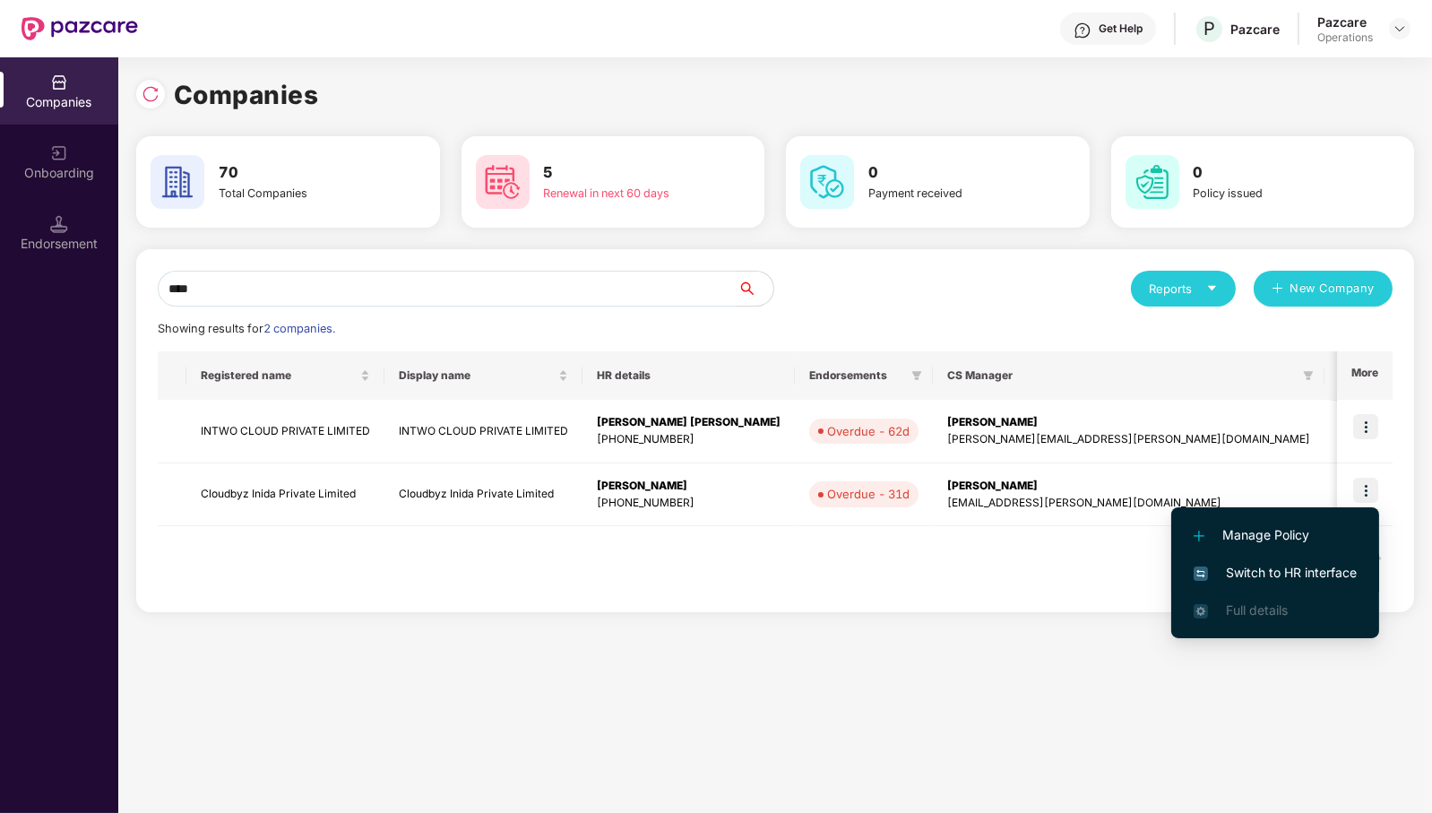
click at [1317, 564] on span "Switch to HR interface" at bounding box center [1274, 573] width 163 height 20
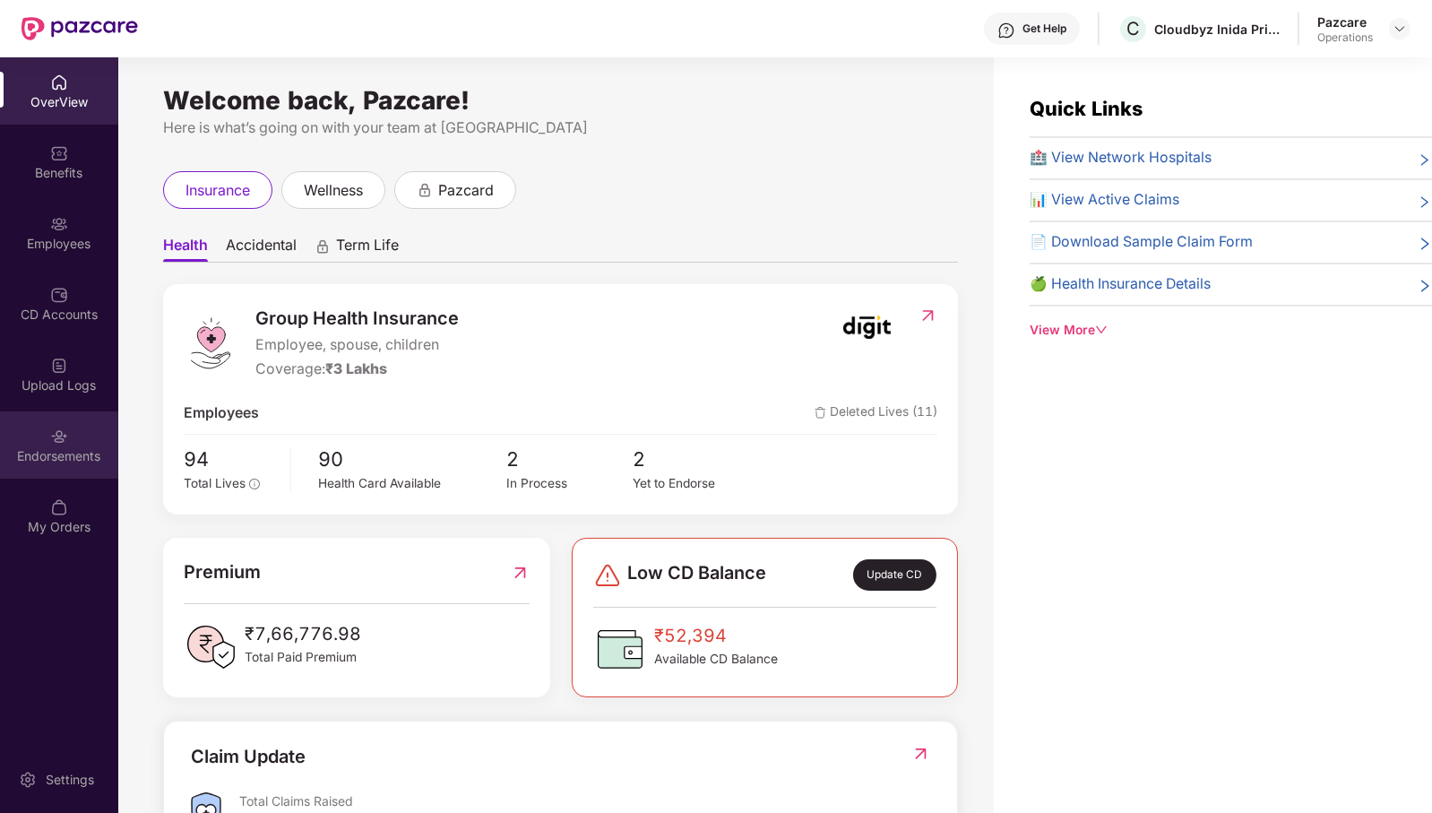
click at [66, 453] on div "Endorsements" at bounding box center [59, 456] width 118 height 18
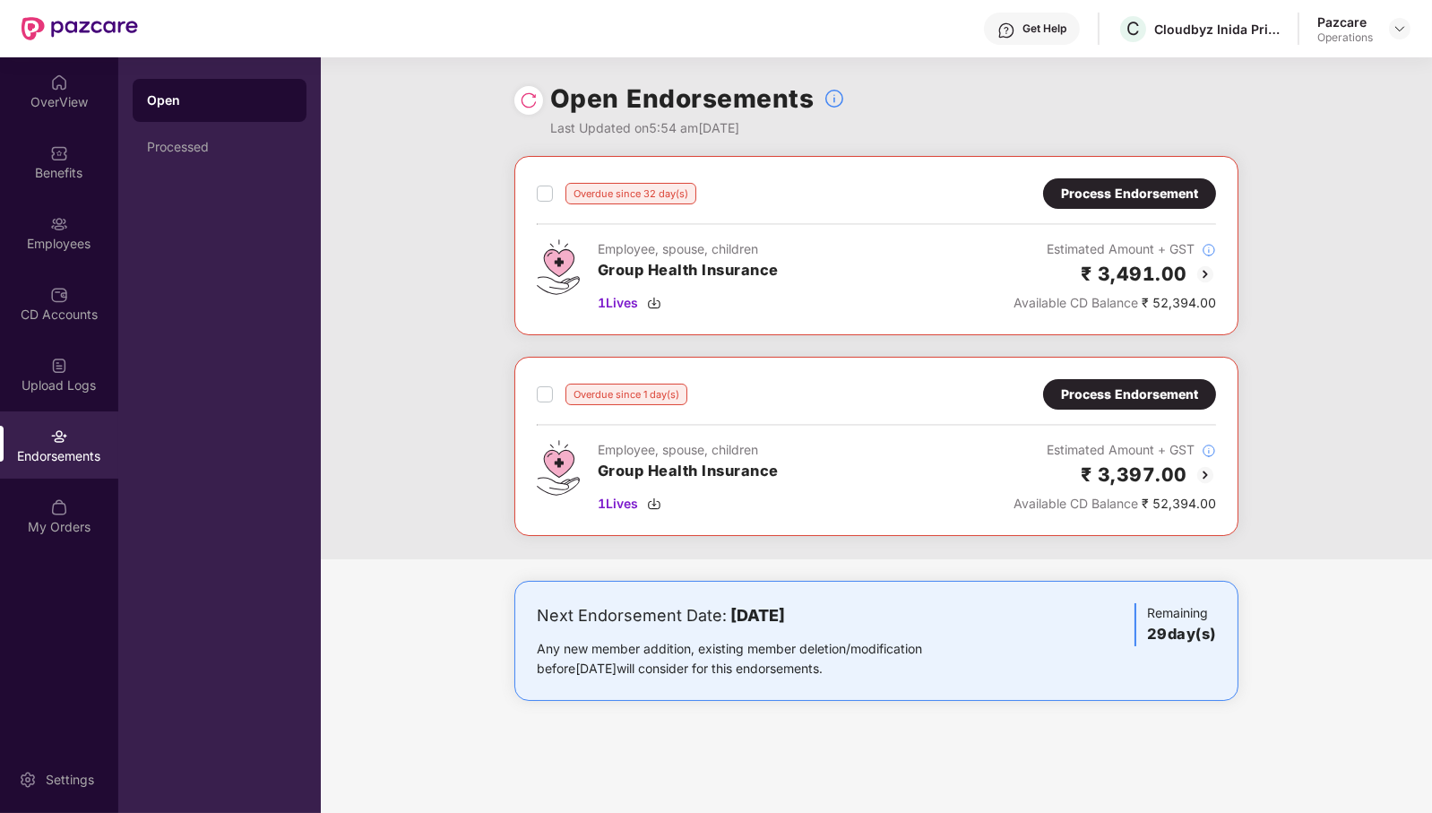
click at [1136, 398] on div "Process Endorsement" at bounding box center [1129, 394] width 137 height 20
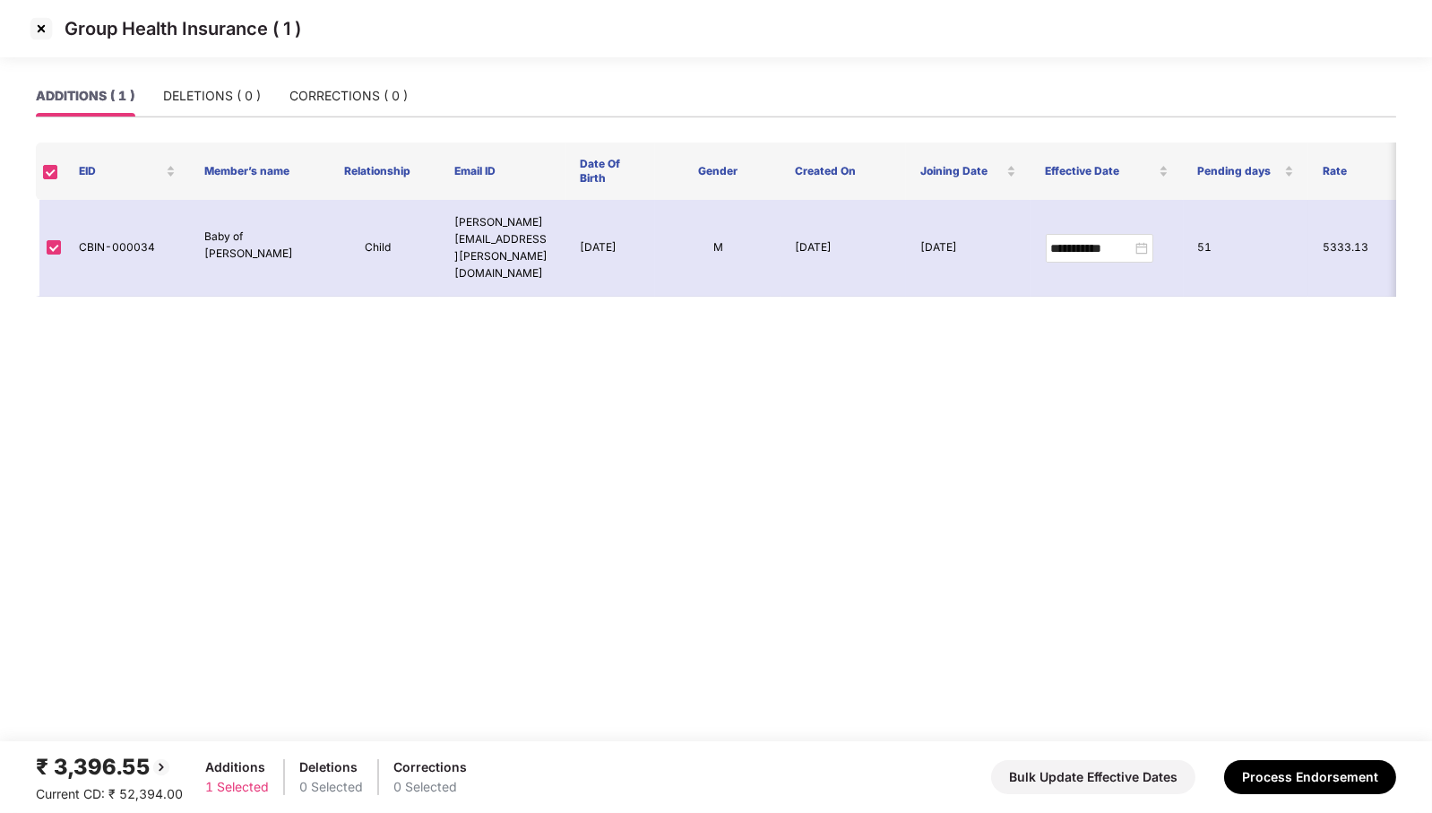
click at [44, 25] on img at bounding box center [41, 28] width 29 height 29
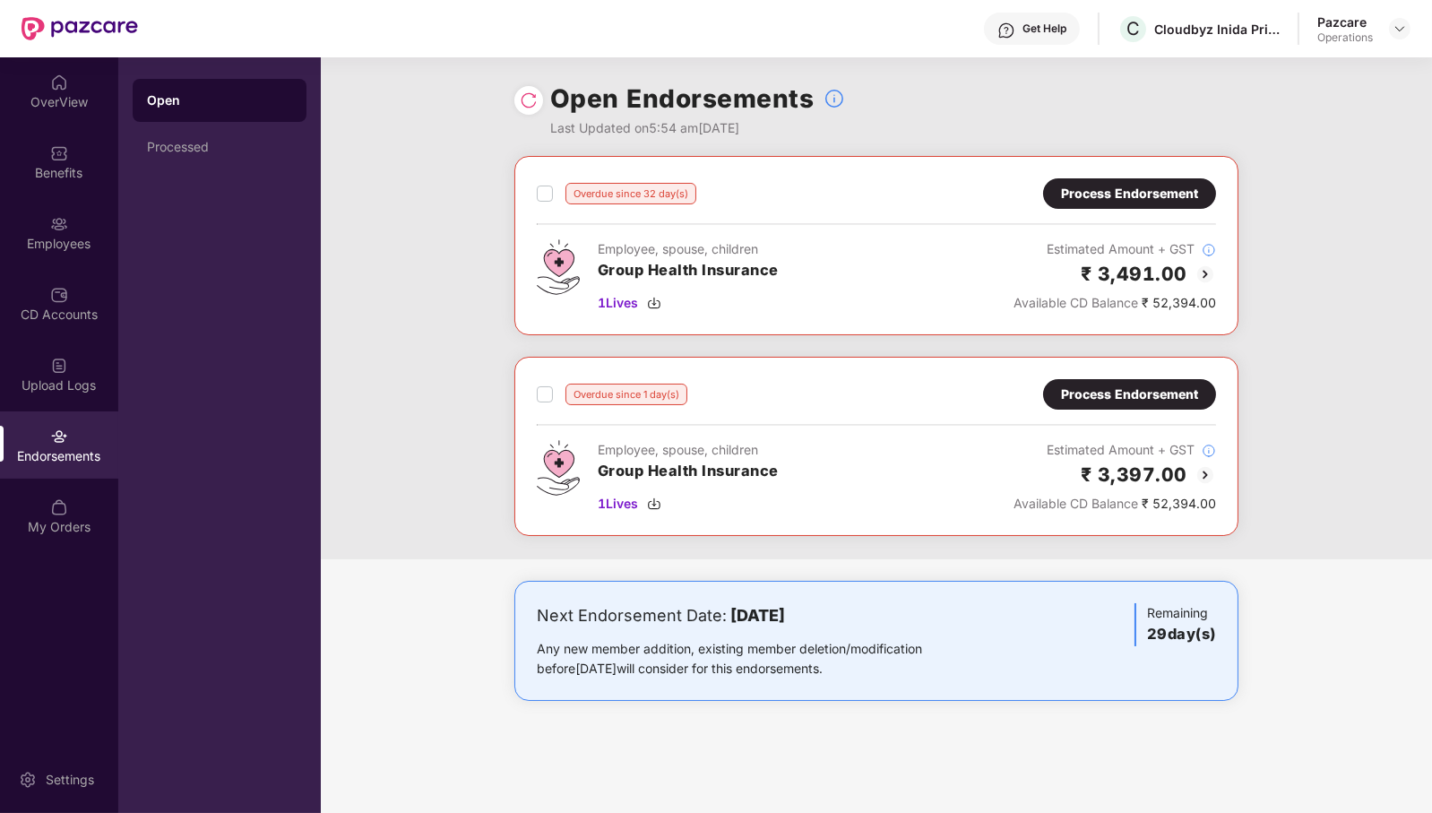
click at [1145, 194] on div "Process Endorsement" at bounding box center [1129, 194] width 137 height 20
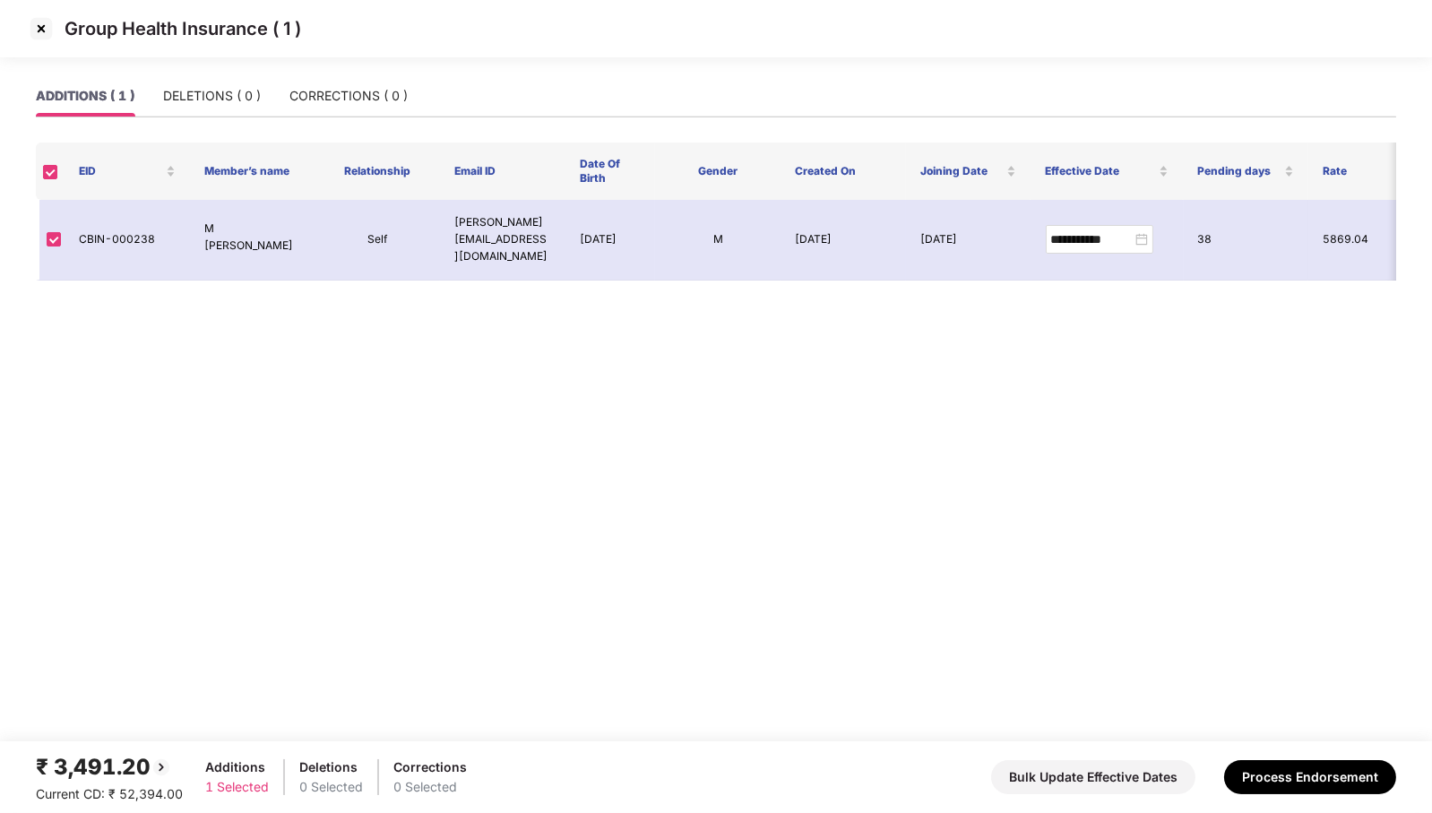
click at [45, 32] on img at bounding box center [41, 28] width 29 height 29
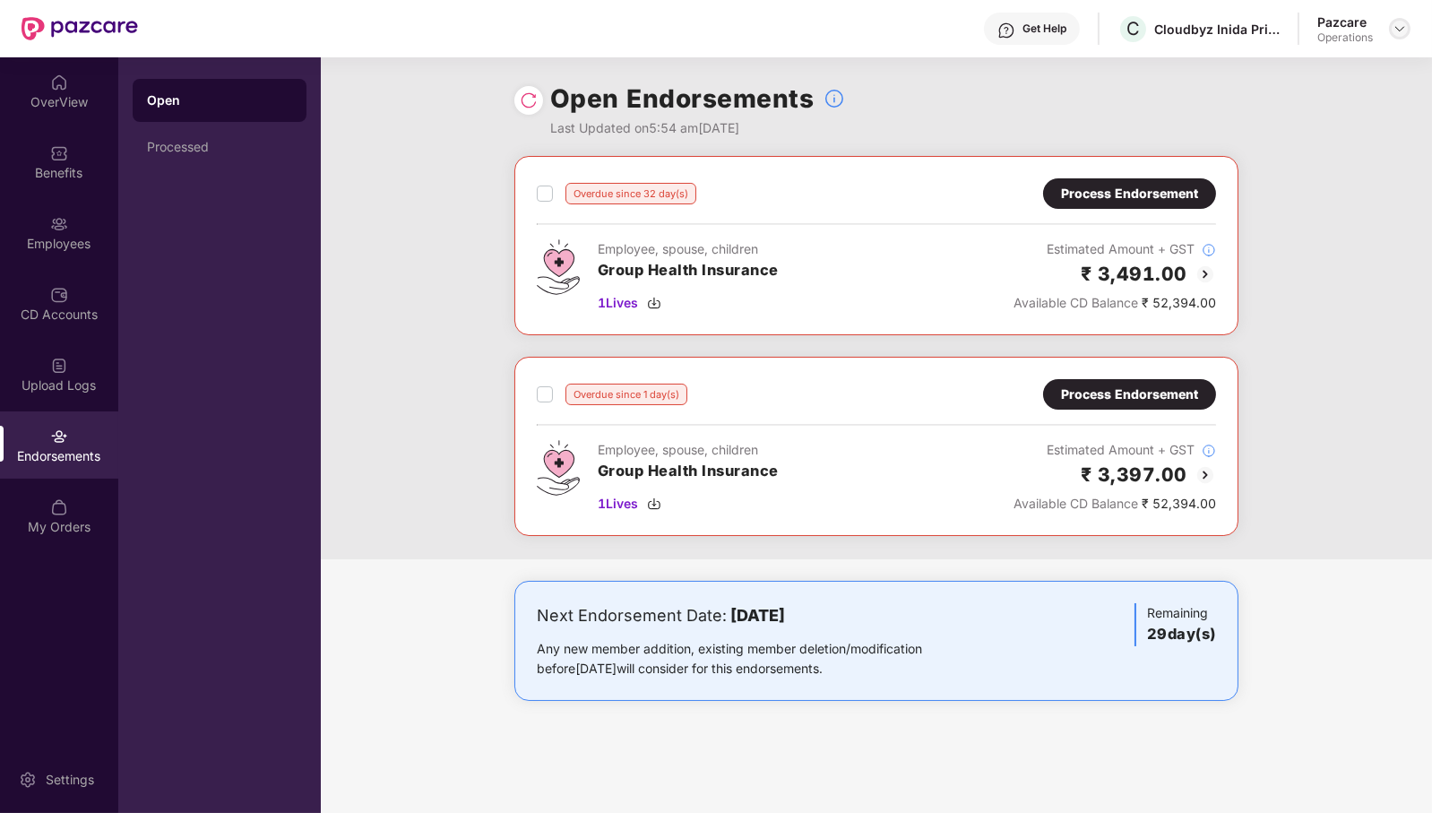
click at [1402, 32] on img at bounding box center [1399, 29] width 14 height 14
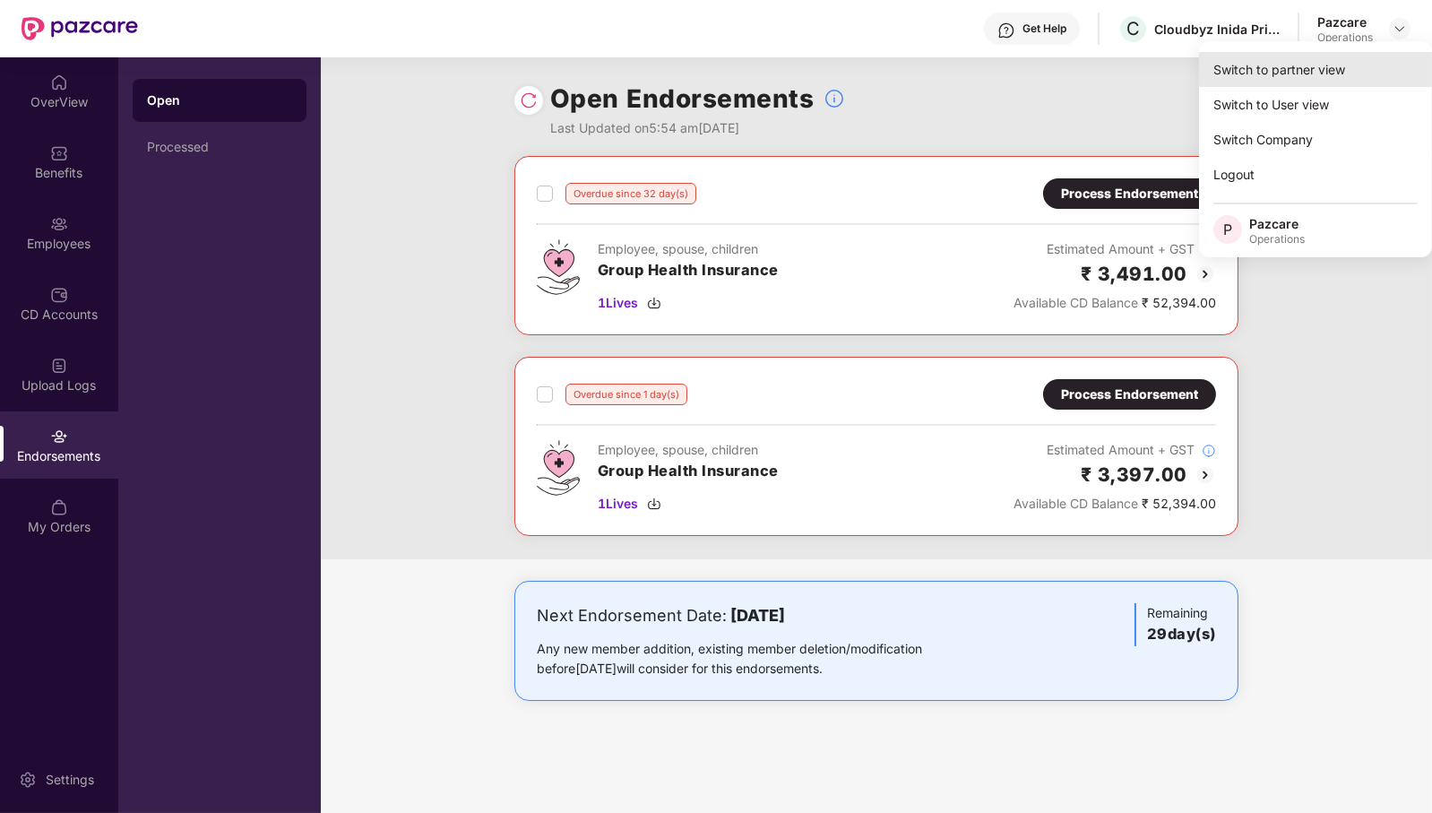
click at [1348, 64] on div "Switch to partner view" at bounding box center [1315, 69] width 233 height 35
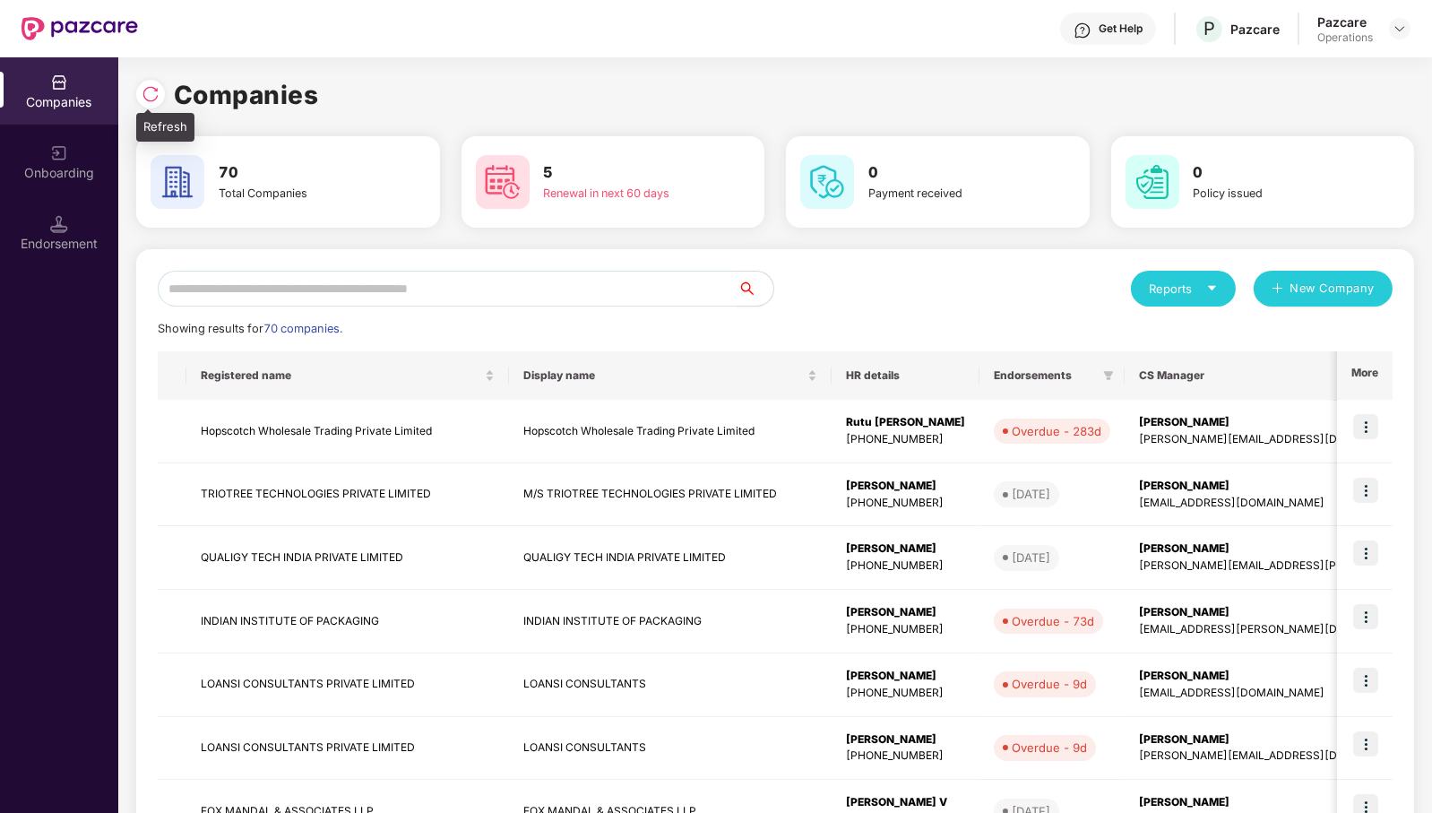
click at [156, 97] on img at bounding box center [151, 94] width 18 height 18
click at [158, 99] on img at bounding box center [151, 94] width 18 height 18
click at [648, 295] on input "text" at bounding box center [448, 289] width 580 height 36
type input "*"
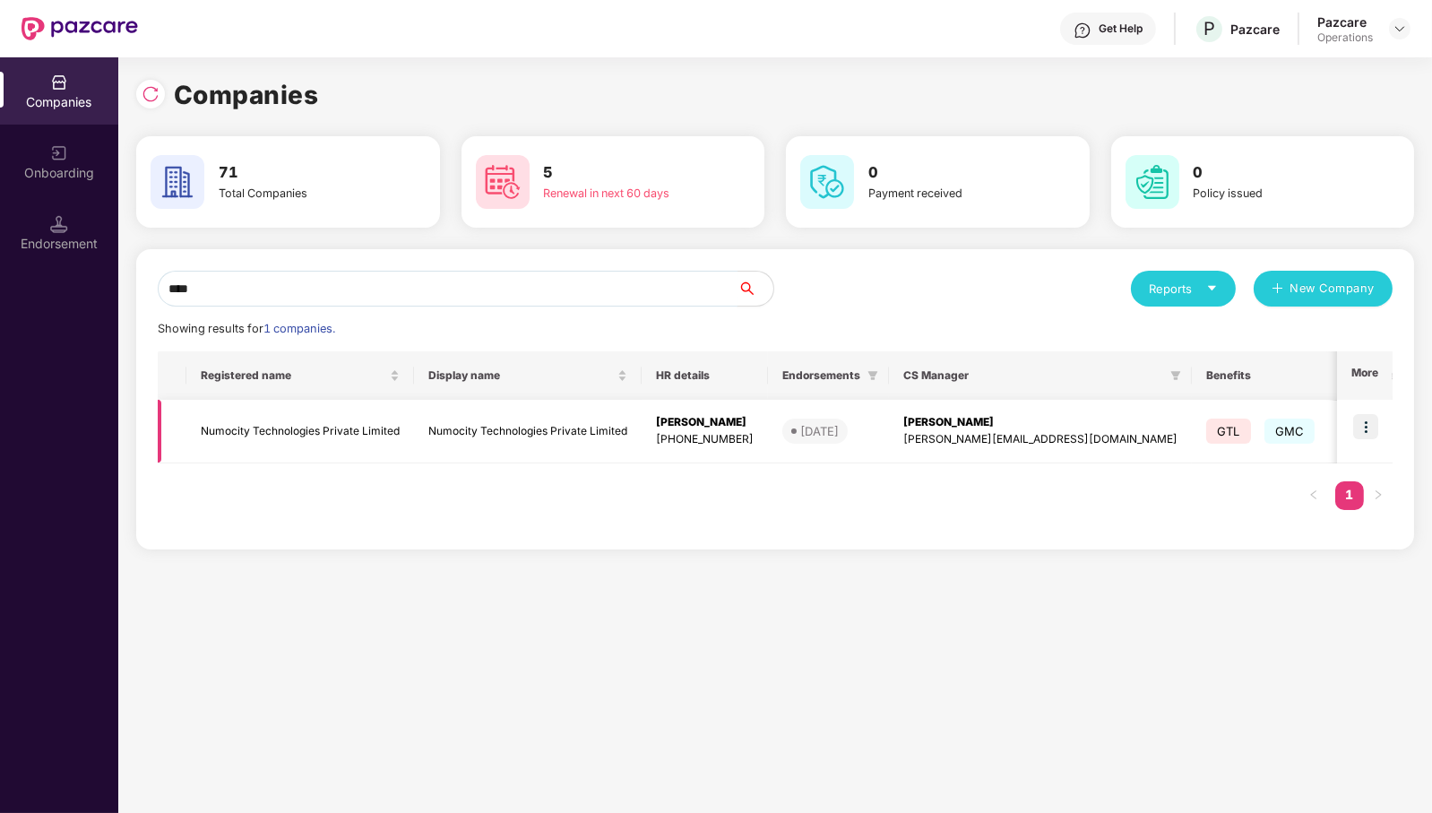
type input "****"
click at [1364, 424] on img at bounding box center [1365, 426] width 25 height 25
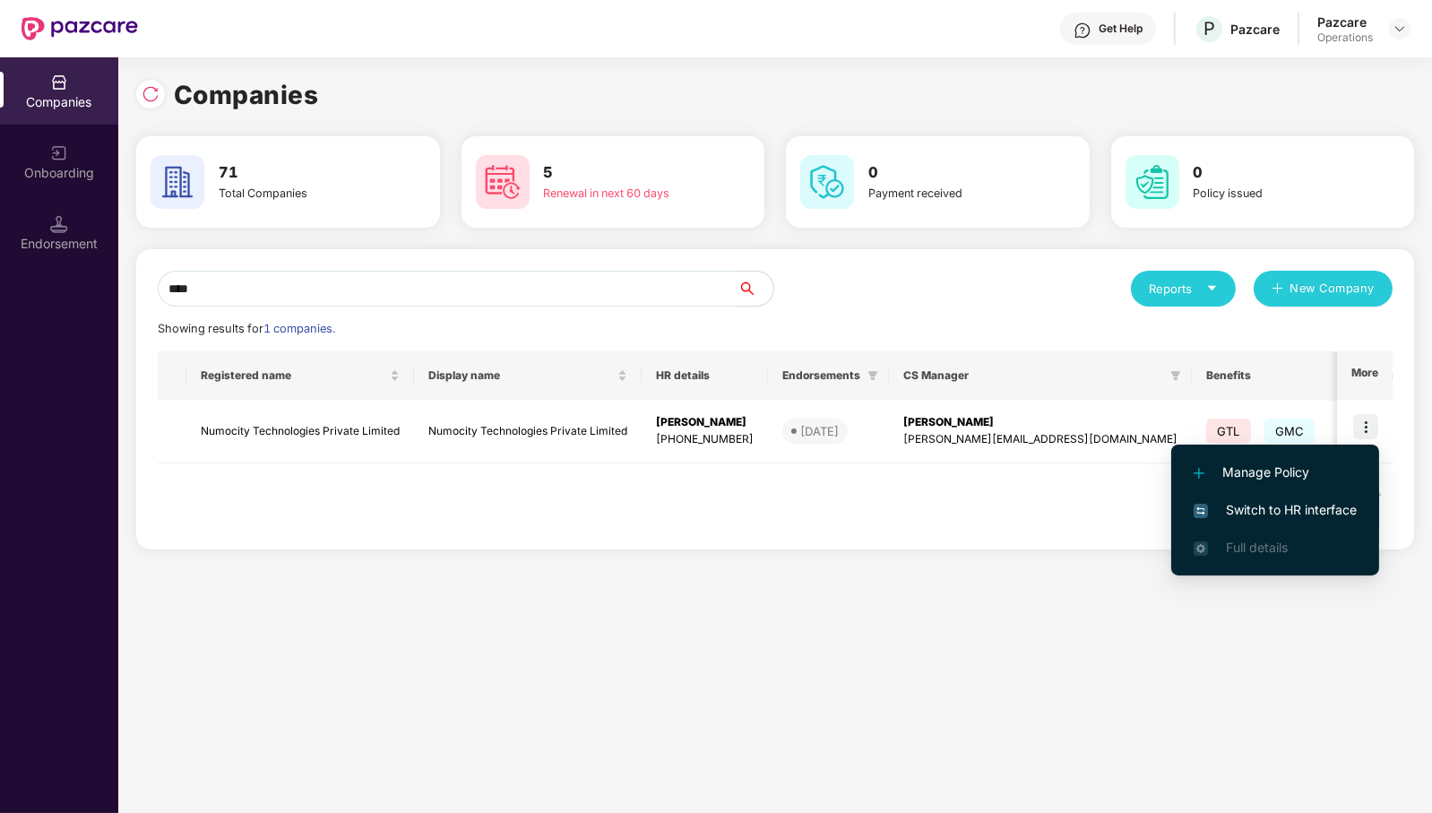
click at [1326, 498] on li "Switch to HR interface" at bounding box center [1275, 510] width 208 height 38
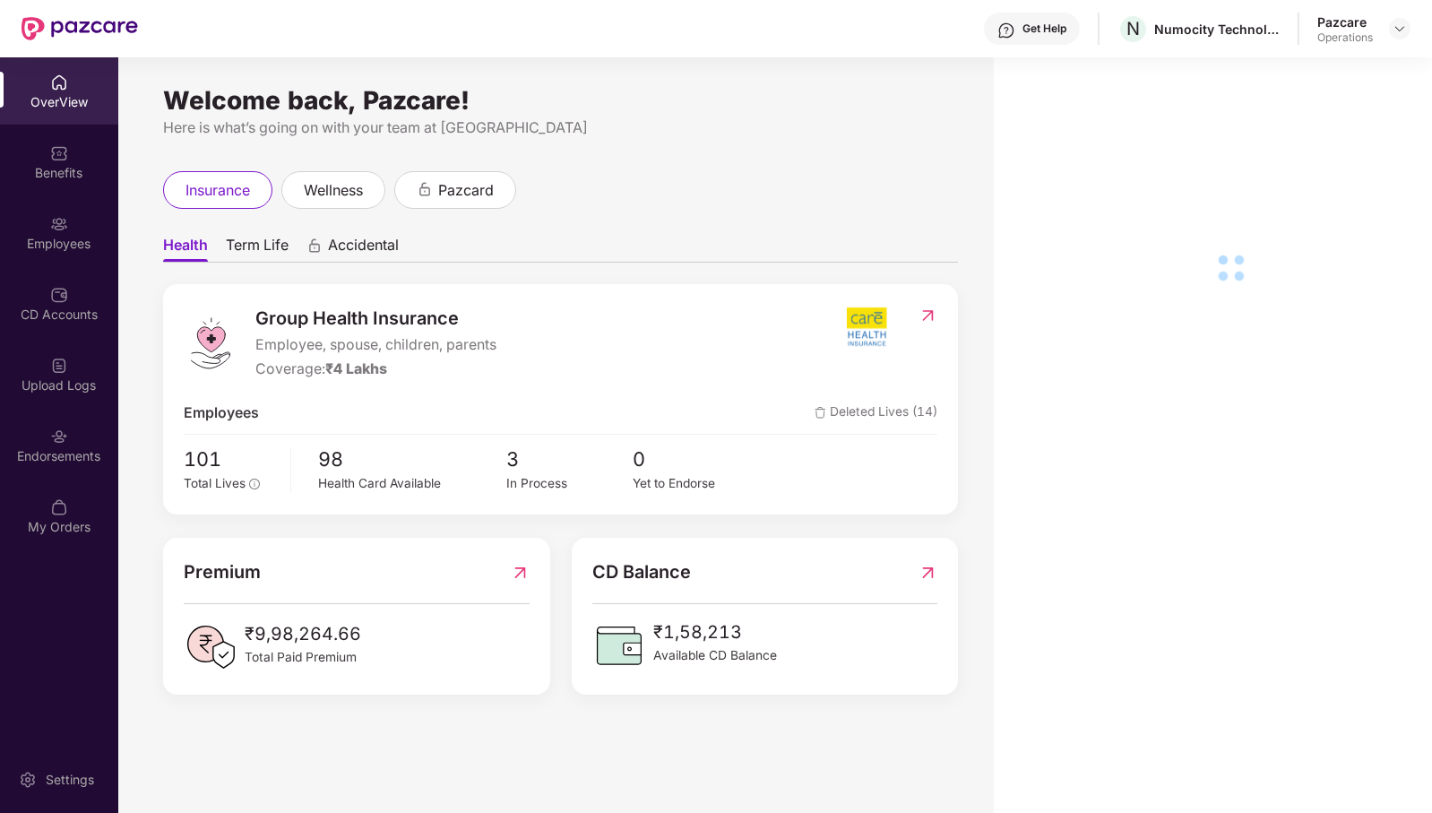
click at [55, 460] on div "Endorsements" at bounding box center [59, 456] width 118 height 18
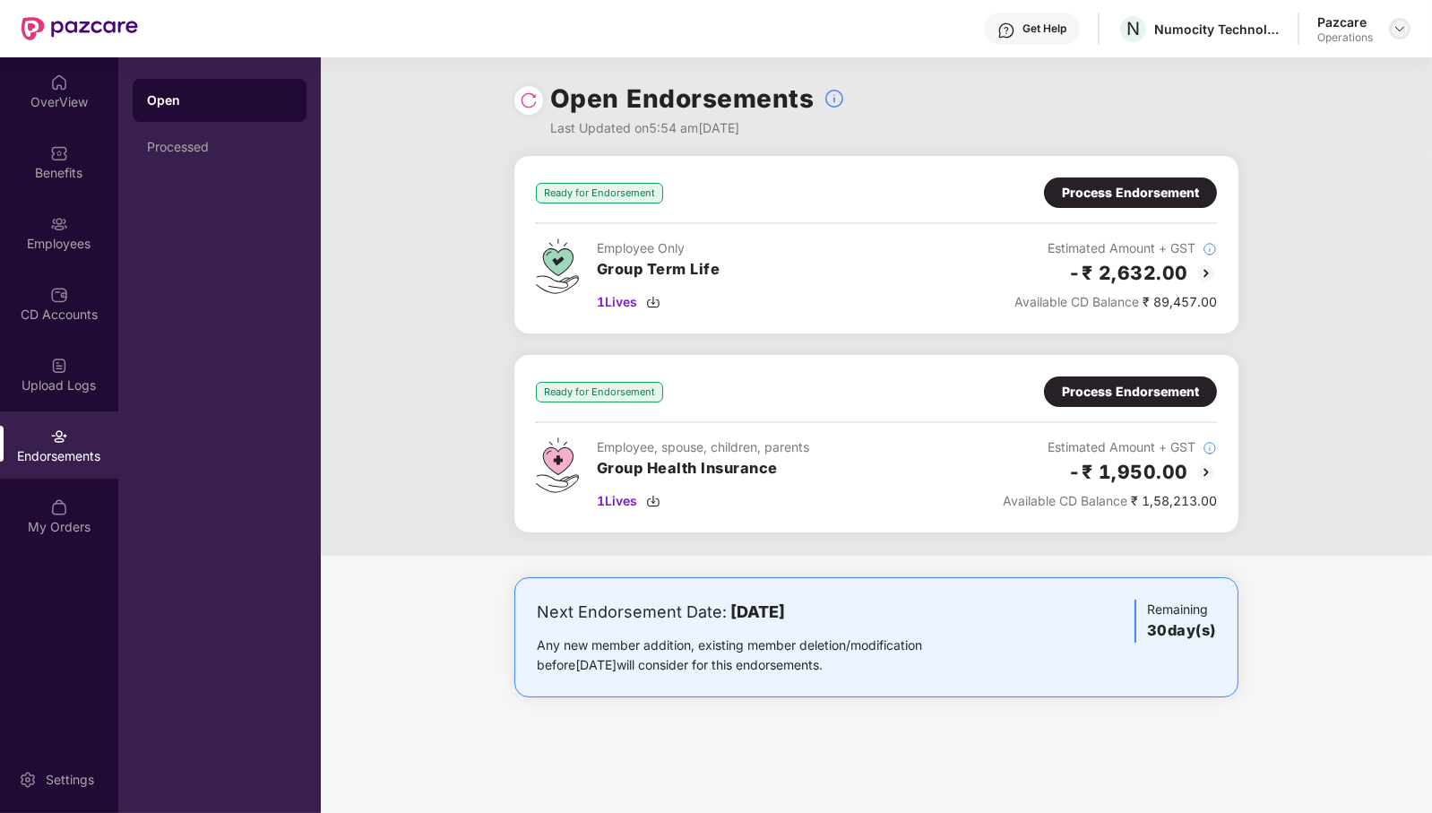
click at [1398, 38] on div at bounding box center [1400, 29] width 22 height 22
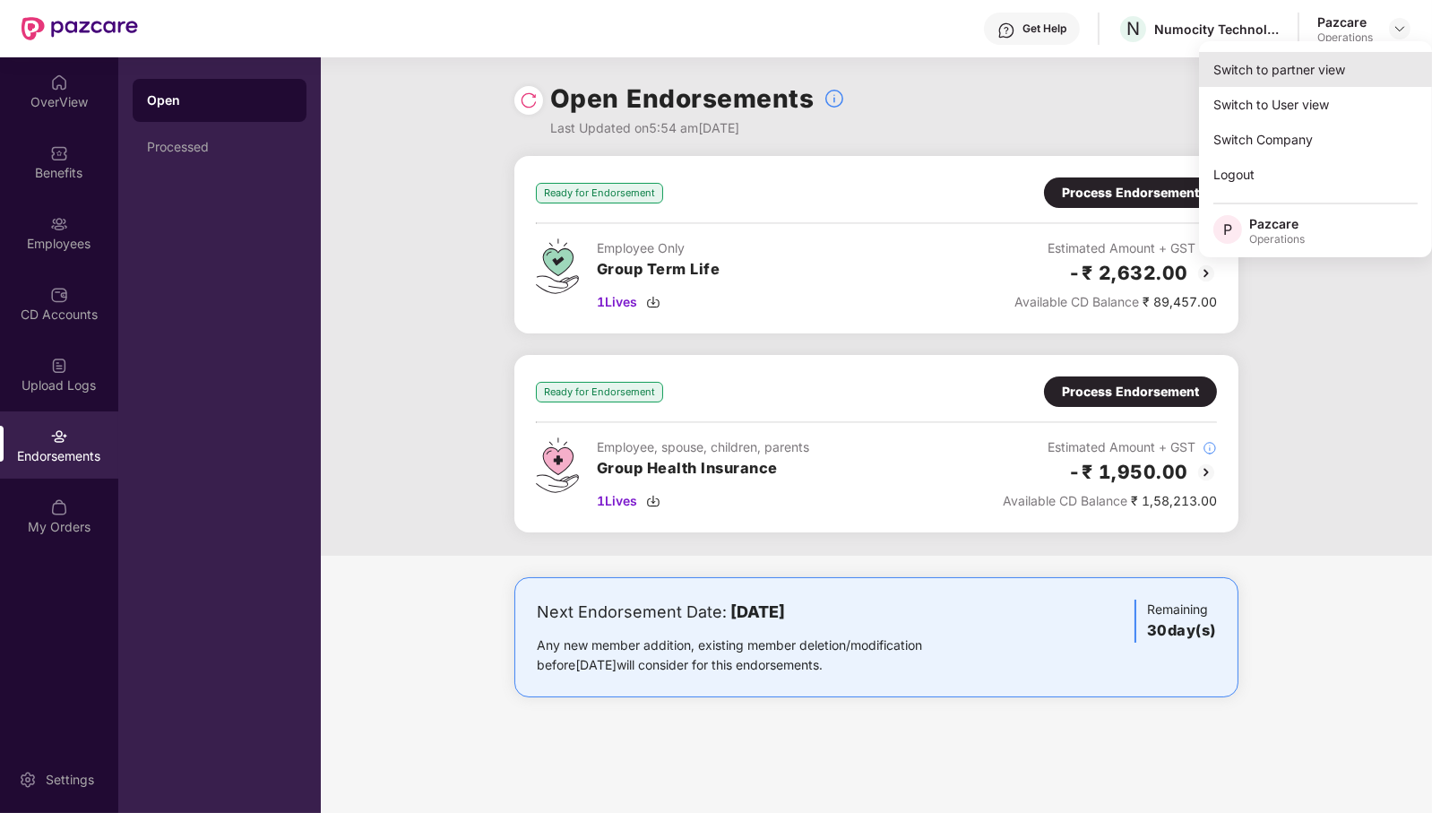
click at [1363, 65] on div "Switch to partner view" at bounding box center [1315, 69] width 233 height 35
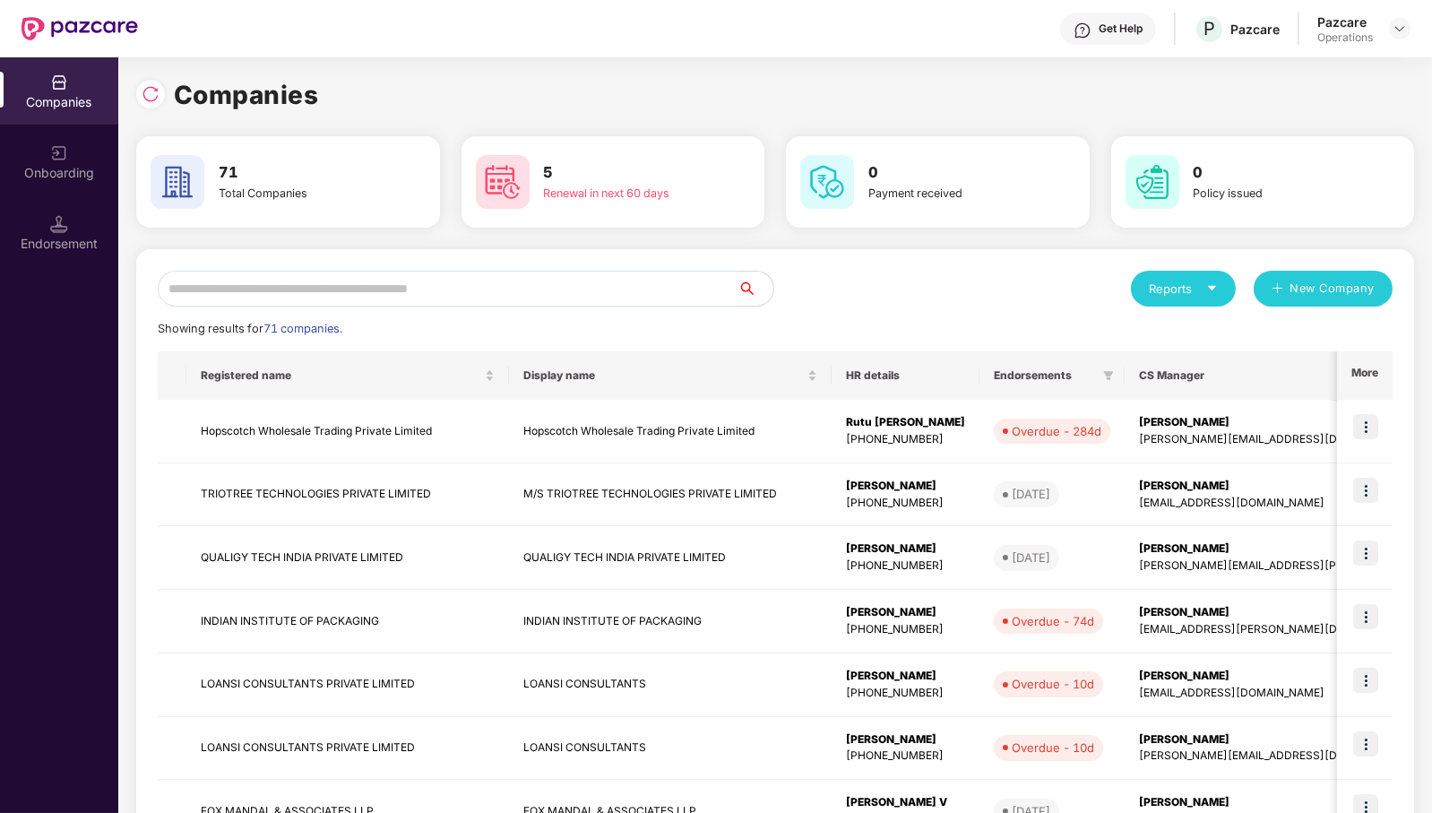
click at [584, 298] on input "text" at bounding box center [448, 289] width 580 height 36
paste input "**********"
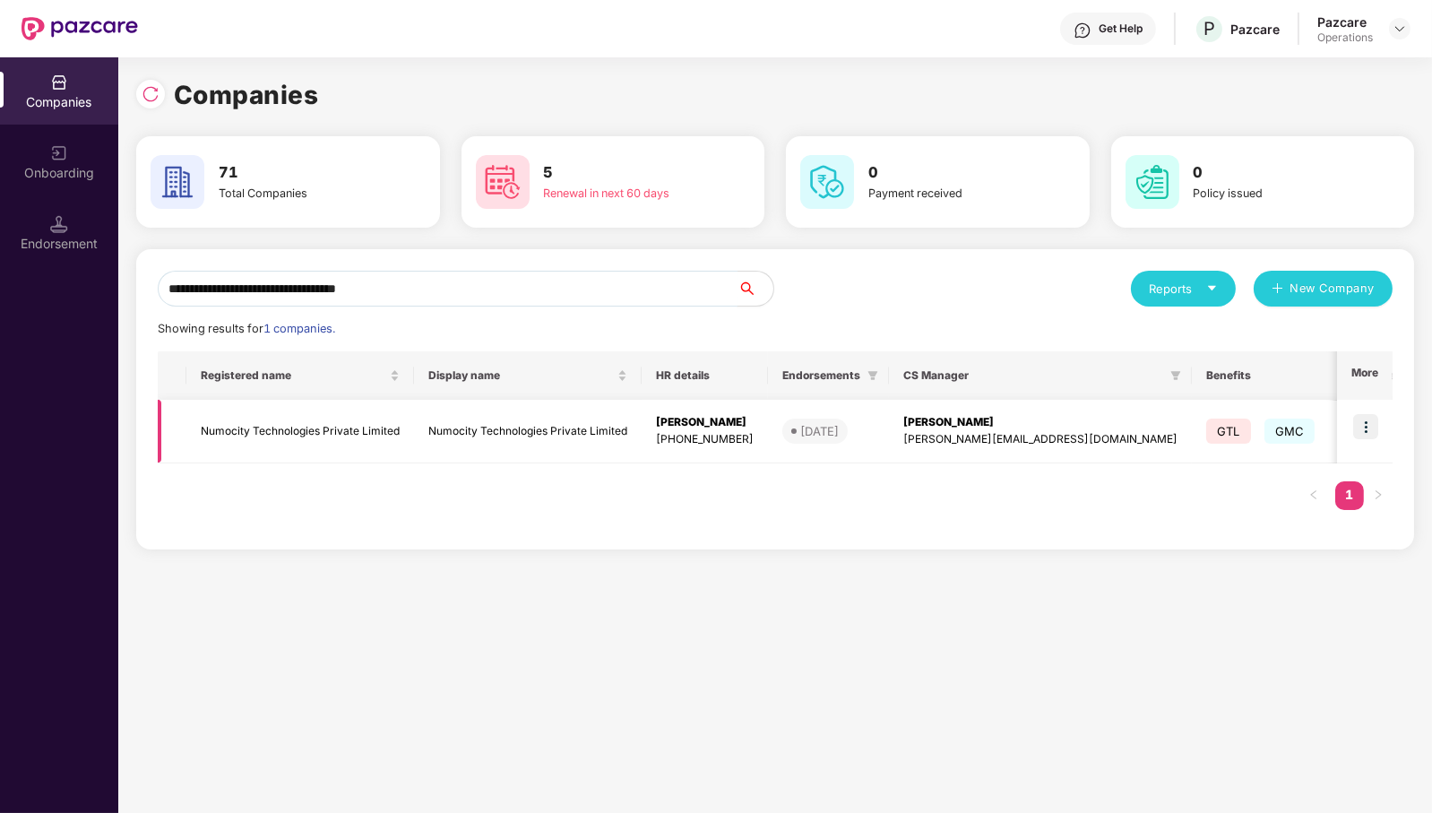
type input "**********"
click at [1363, 427] on img at bounding box center [1365, 426] width 25 height 25
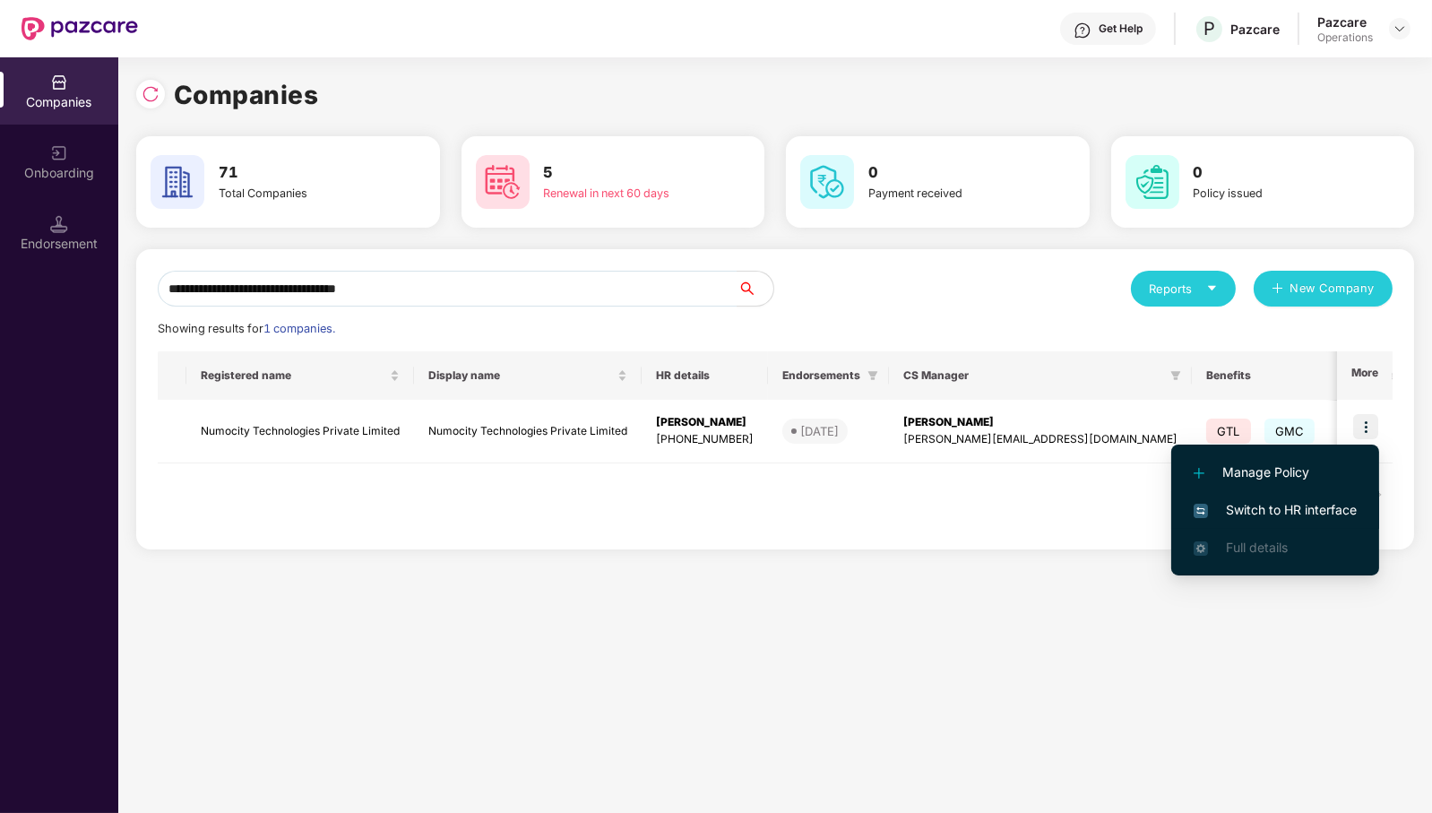
click at [1326, 502] on span "Switch to HR interface" at bounding box center [1274, 510] width 163 height 20
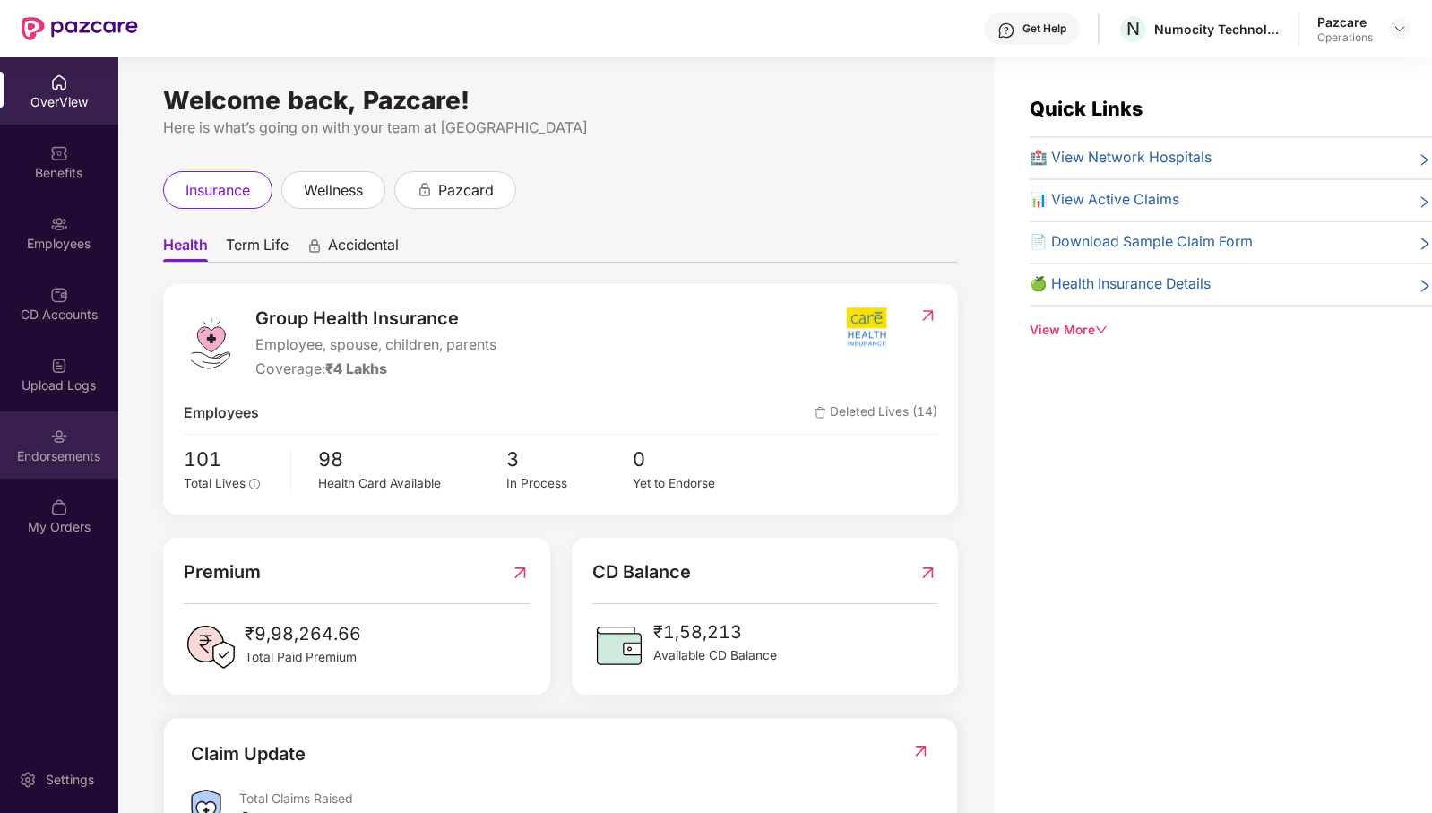
click at [45, 442] on div "Endorsements" at bounding box center [59, 444] width 118 height 67
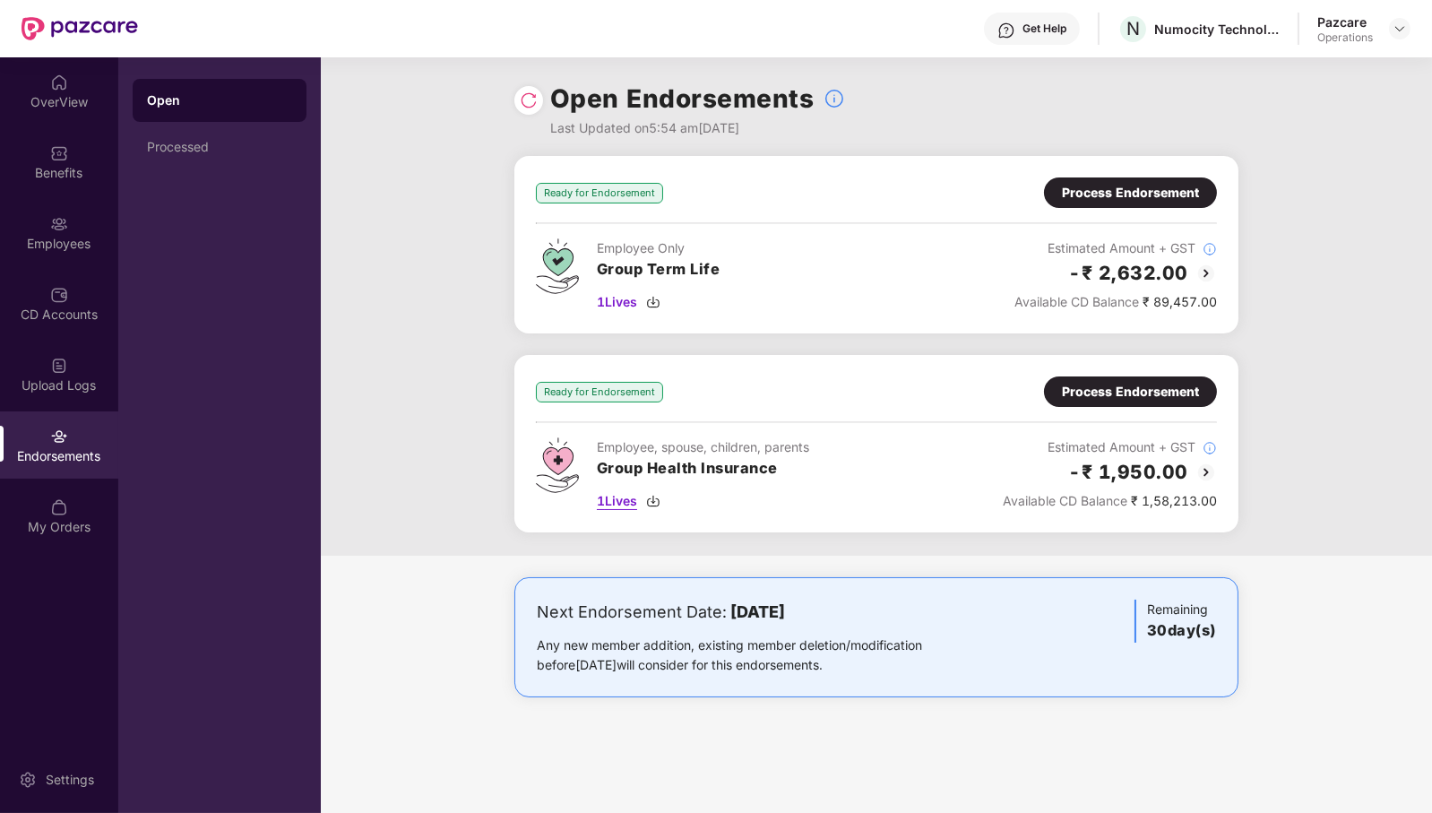
click at [622, 502] on span "1 Lives" at bounding box center [617, 501] width 40 height 20
click at [1139, 390] on div "Process Endorsement" at bounding box center [1130, 392] width 137 height 20
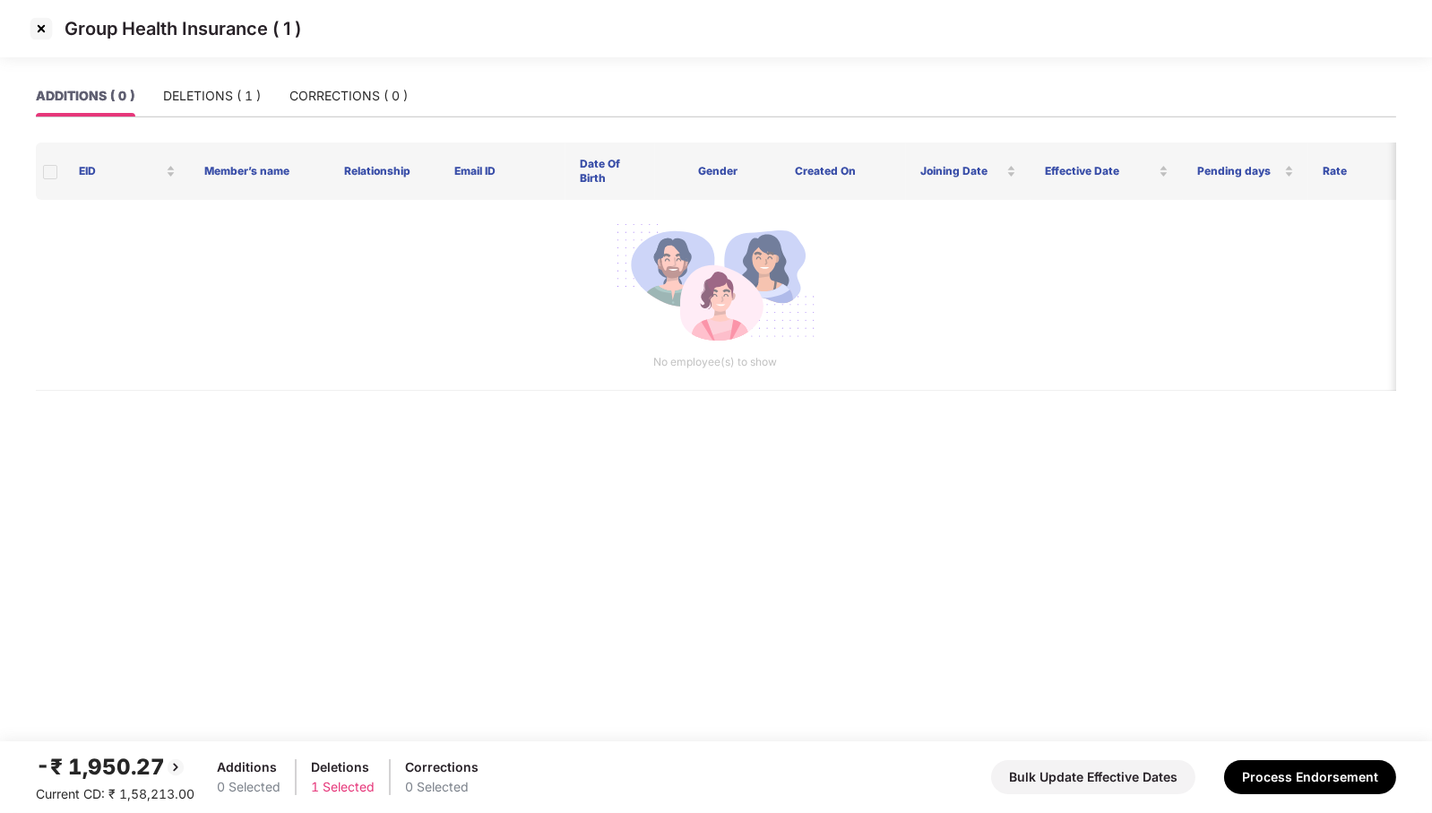
click at [37, 28] on img at bounding box center [41, 28] width 29 height 29
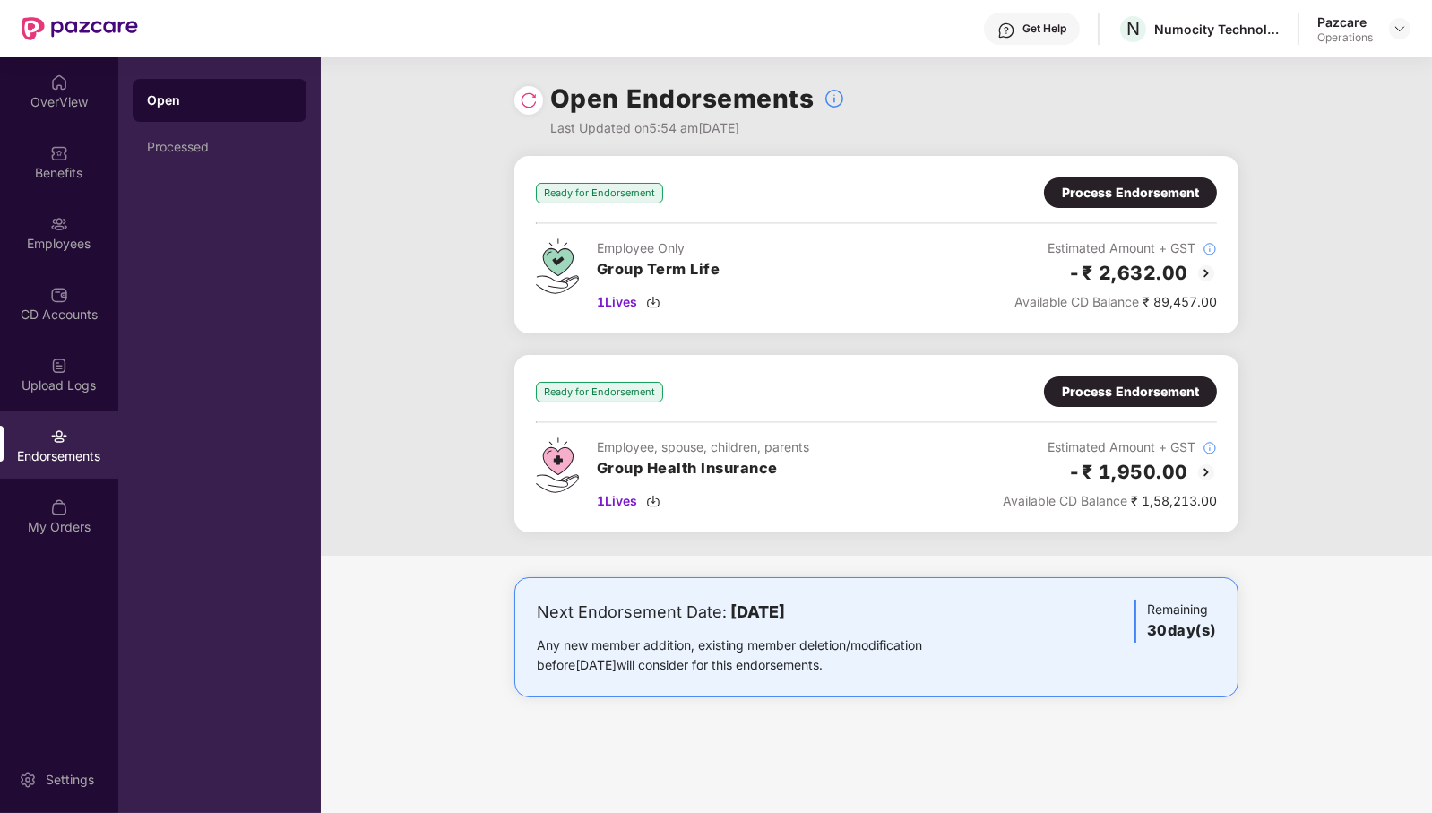
click at [950, 280] on div "Employee Only Group Term Life 1 Lives Estimated Amount + GST -₹ 2,632.00 Availa…" at bounding box center [876, 274] width 681 height 73
click at [419, 448] on div "Ready for Endorsement Process Endorsement Employee Only Group Term Life 1 Lives…" at bounding box center [876, 356] width 1111 height 400
click at [1139, 393] on div "Process Endorsement" at bounding box center [1130, 392] width 137 height 20
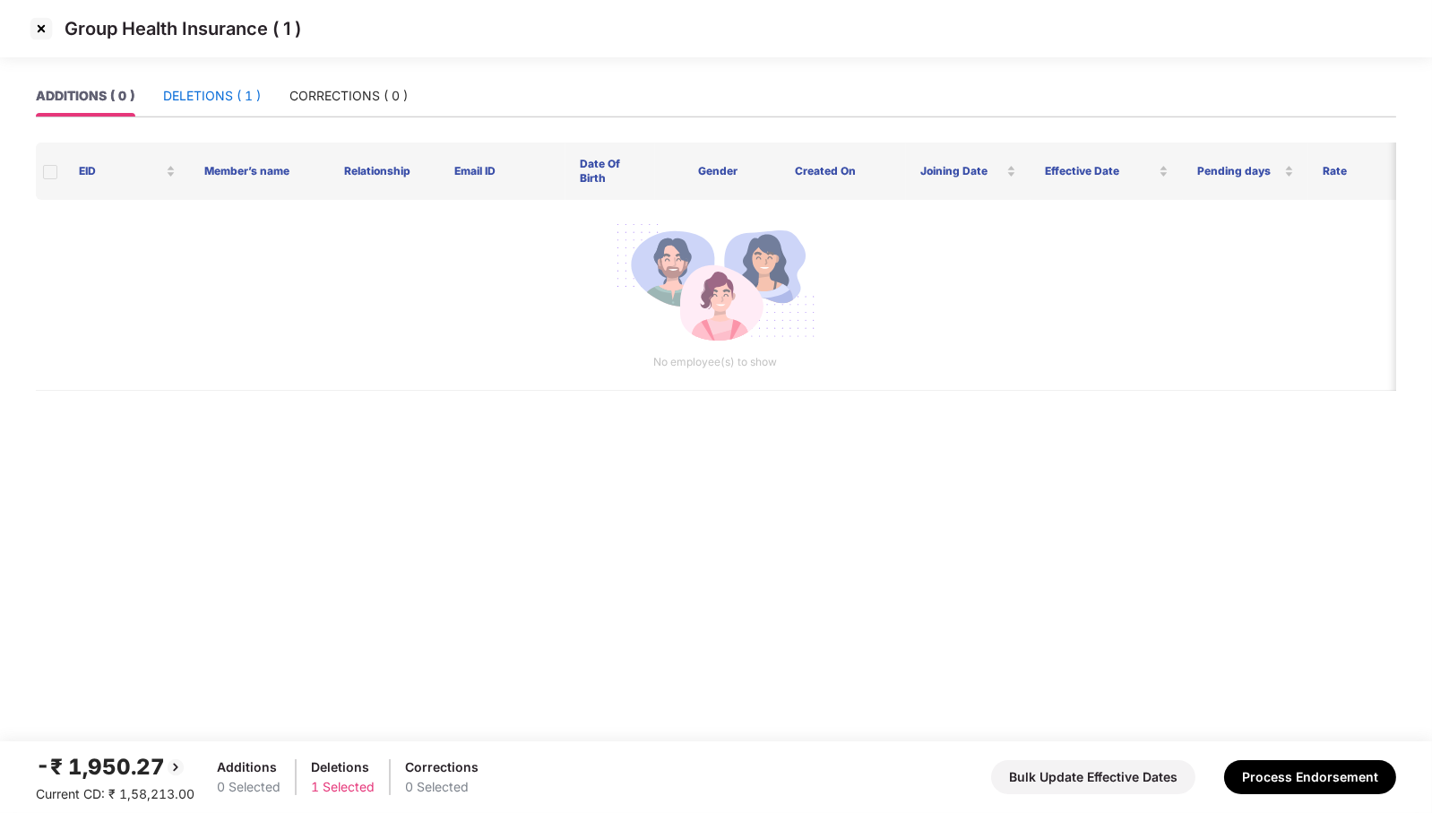
click at [215, 96] on div "DELETIONS ( 1 )" at bounding box center [212, 96] width 98 height 20
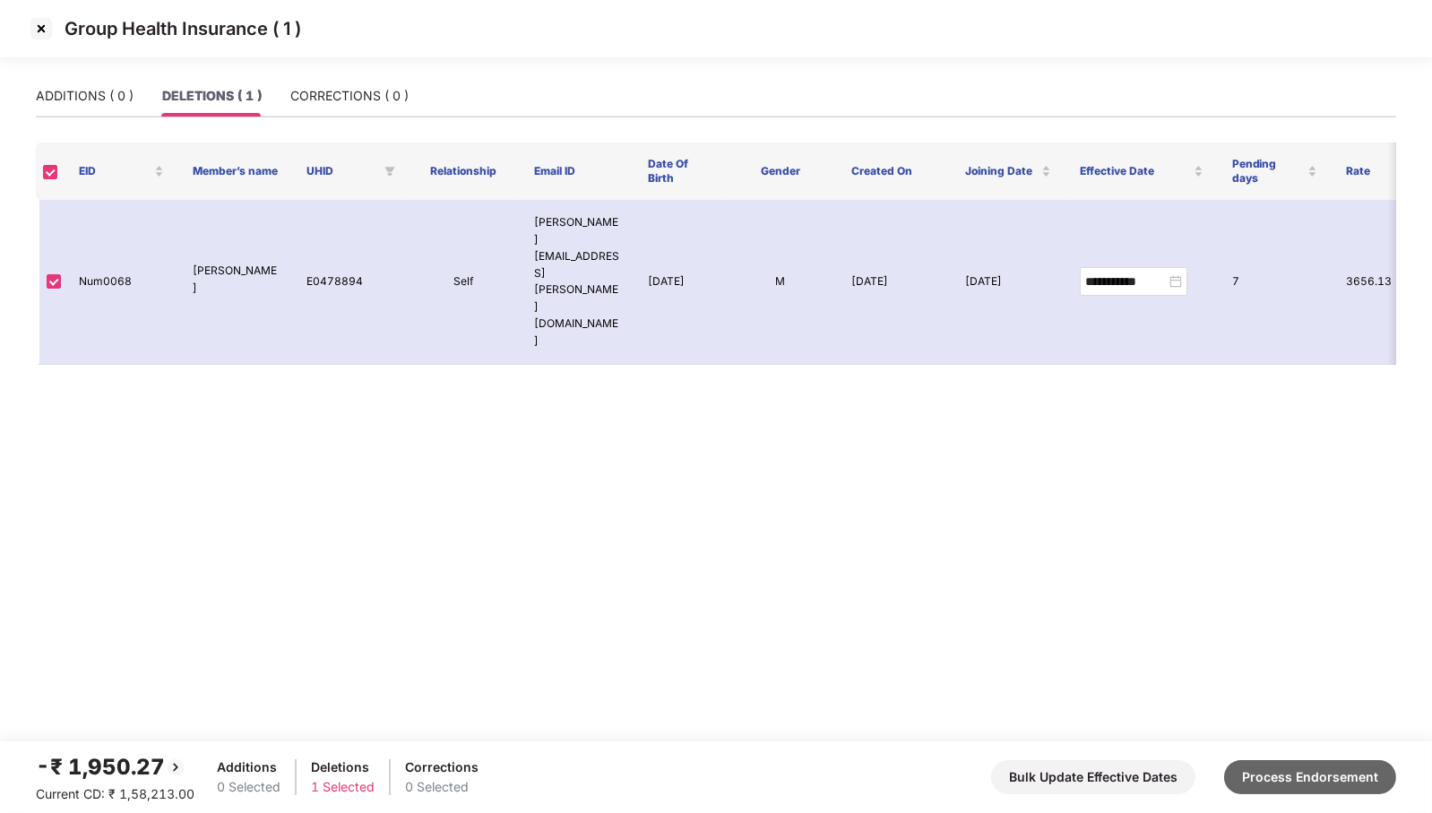
click at [1317, 791] on button "Process Endorsement" at bounding box center [1310, 777] width 172 height 34
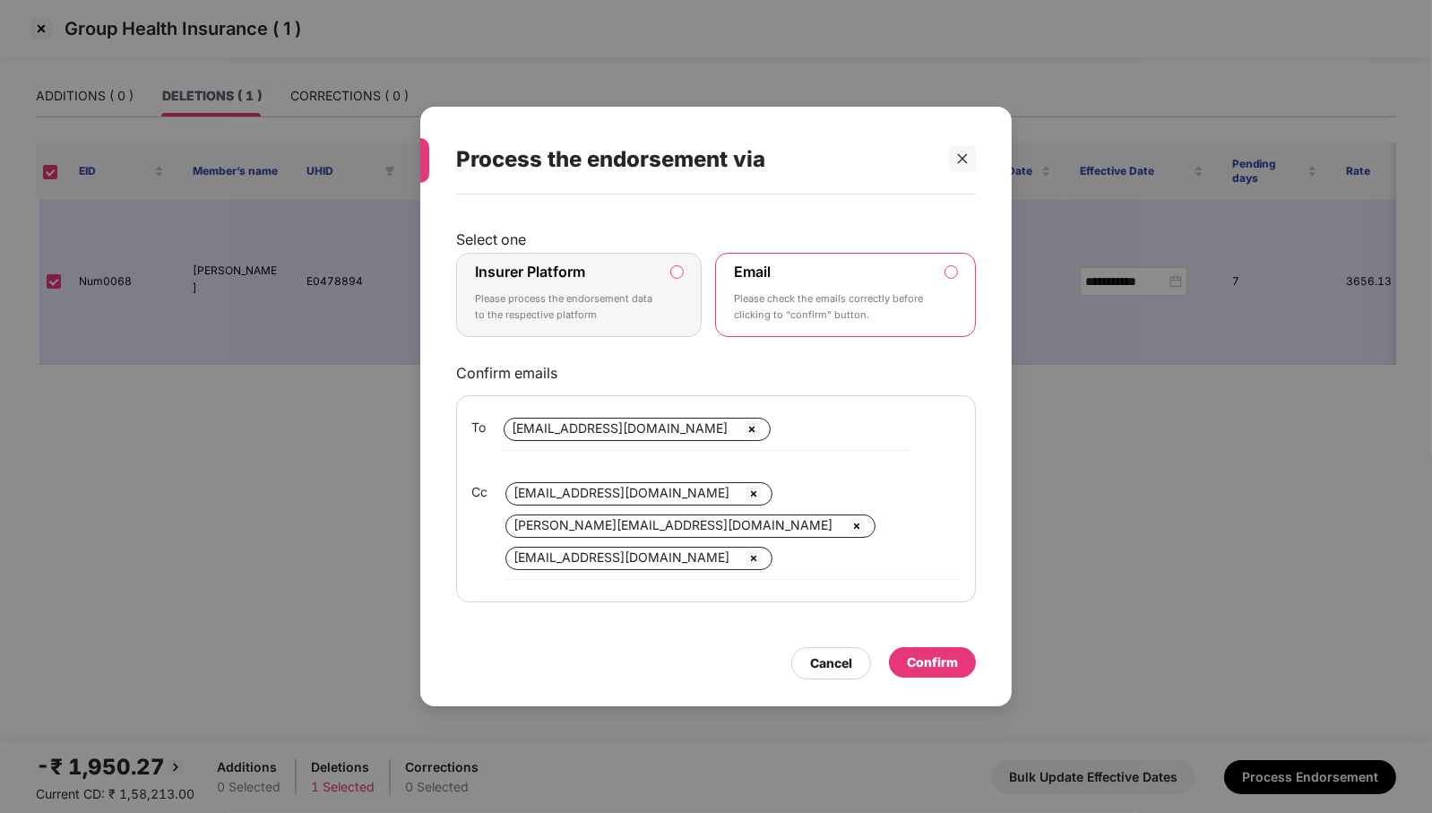
click at [611, 312] on p "Please process the endorsement data to the respective platform" at bounding box center [566, 306] width 183 height 31
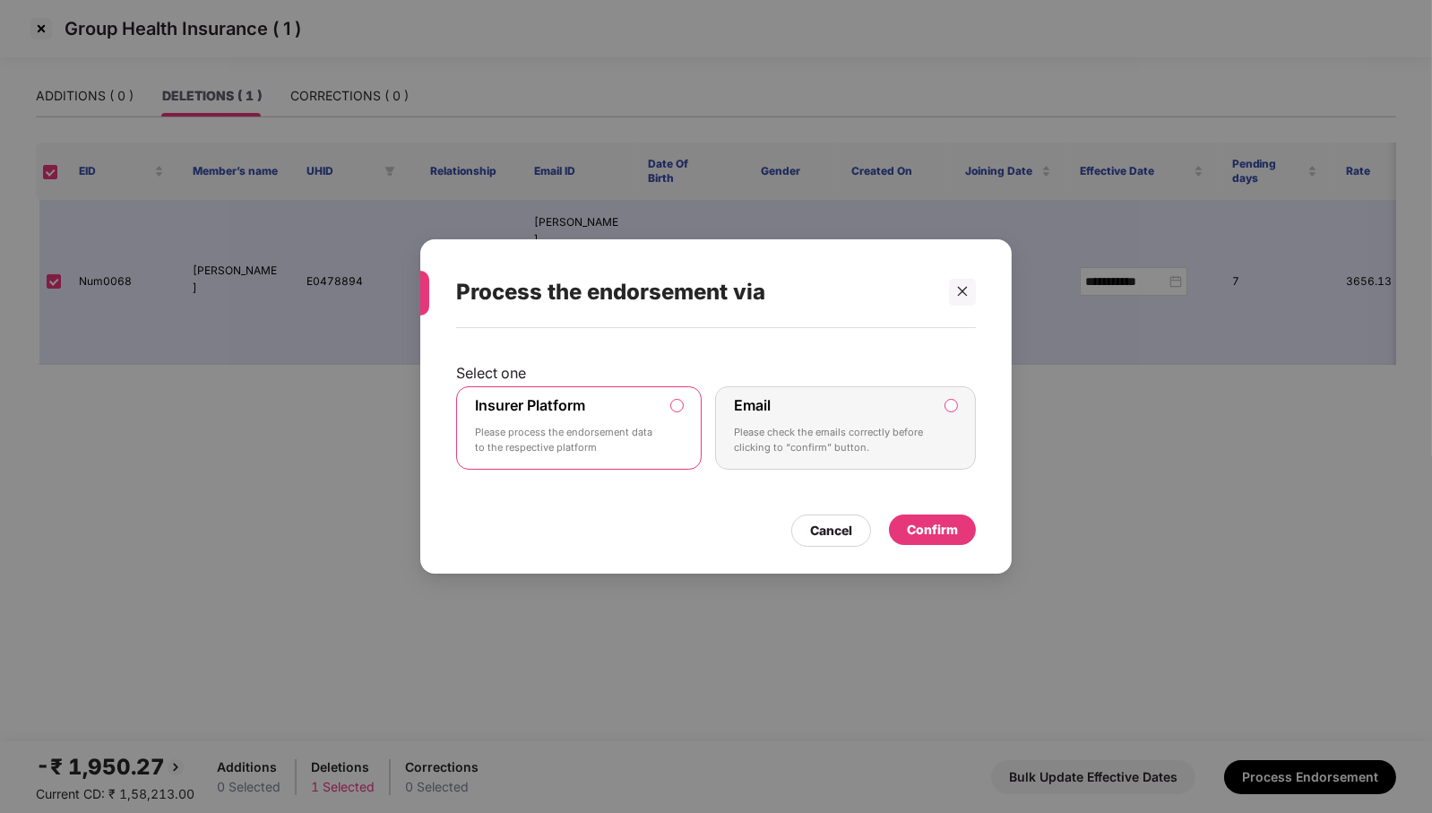
click at [959, 527] on div "Confirm" at bounding box center [932, 529] width 87 height 30
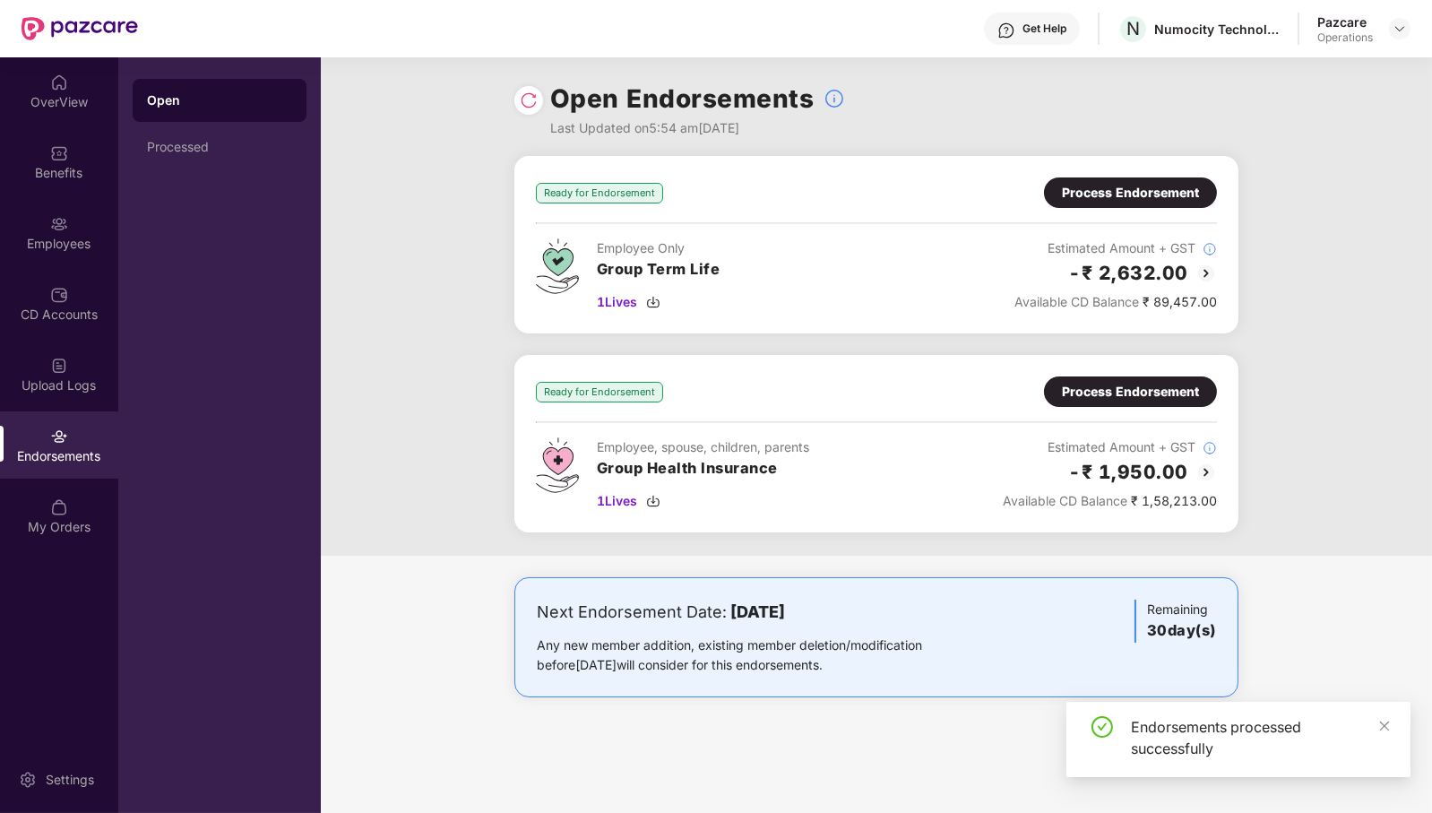
click at [532, 97] on img at bounding box center [529, 100] width 18 height 18
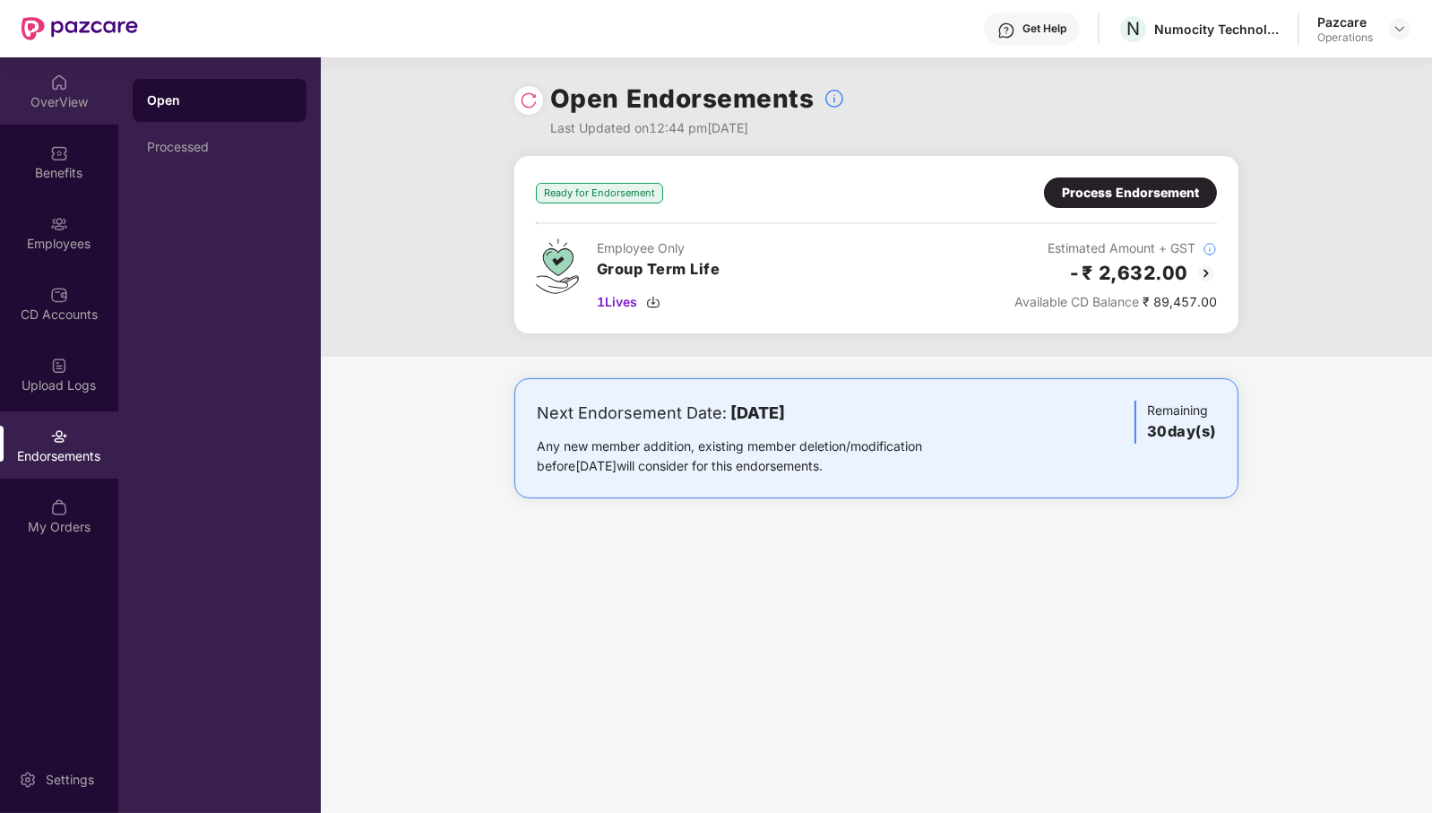
click at [46, 84] on div "OverView" at bounding box center [59, 90] width 118 height 67
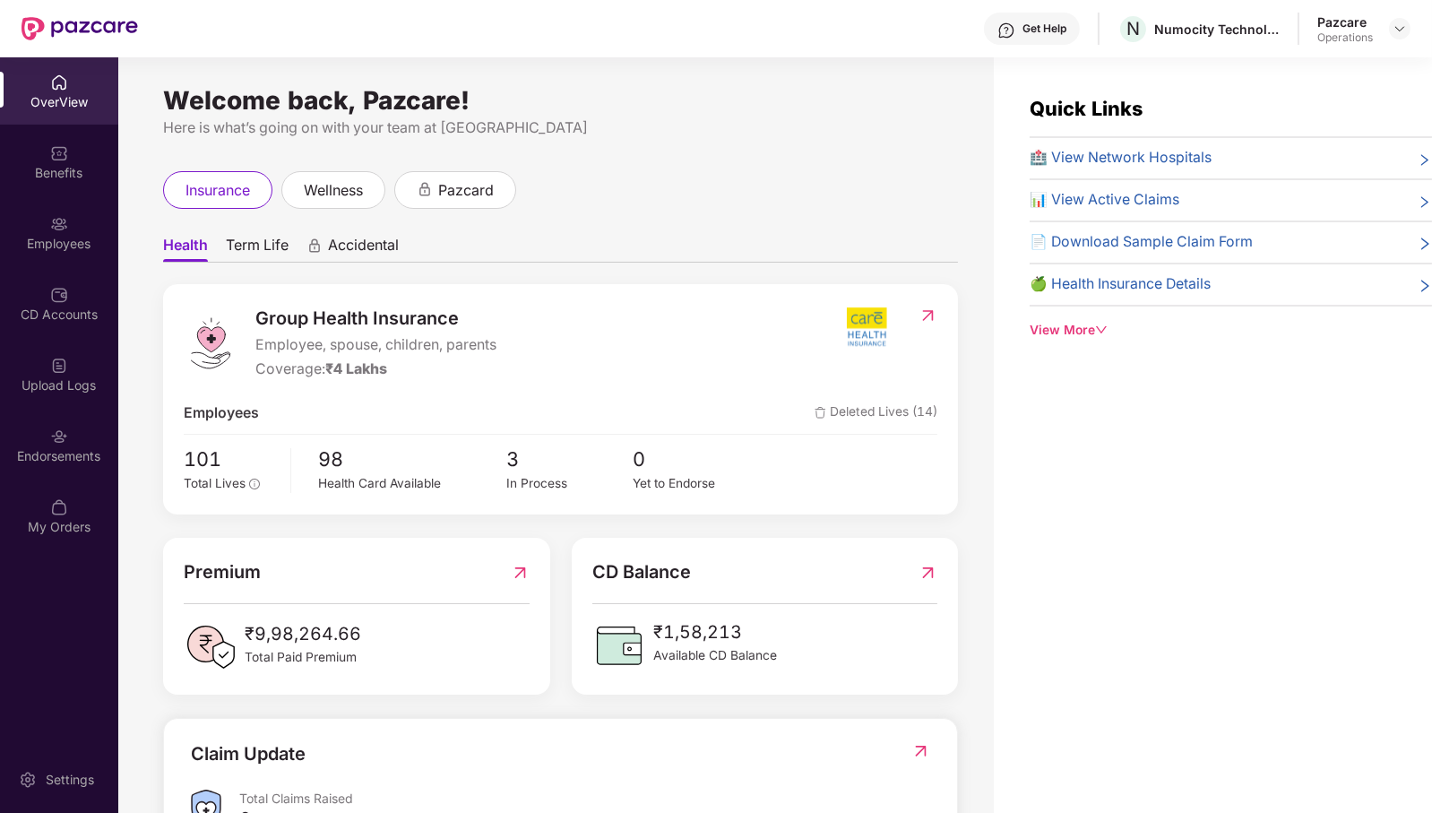
click at [1372, 37] on div "Operations" at bounding box center [1345, 37] width 56 height 14
click at [1389, 34] on div at bounding box center [1400, 29] width 22 height 22
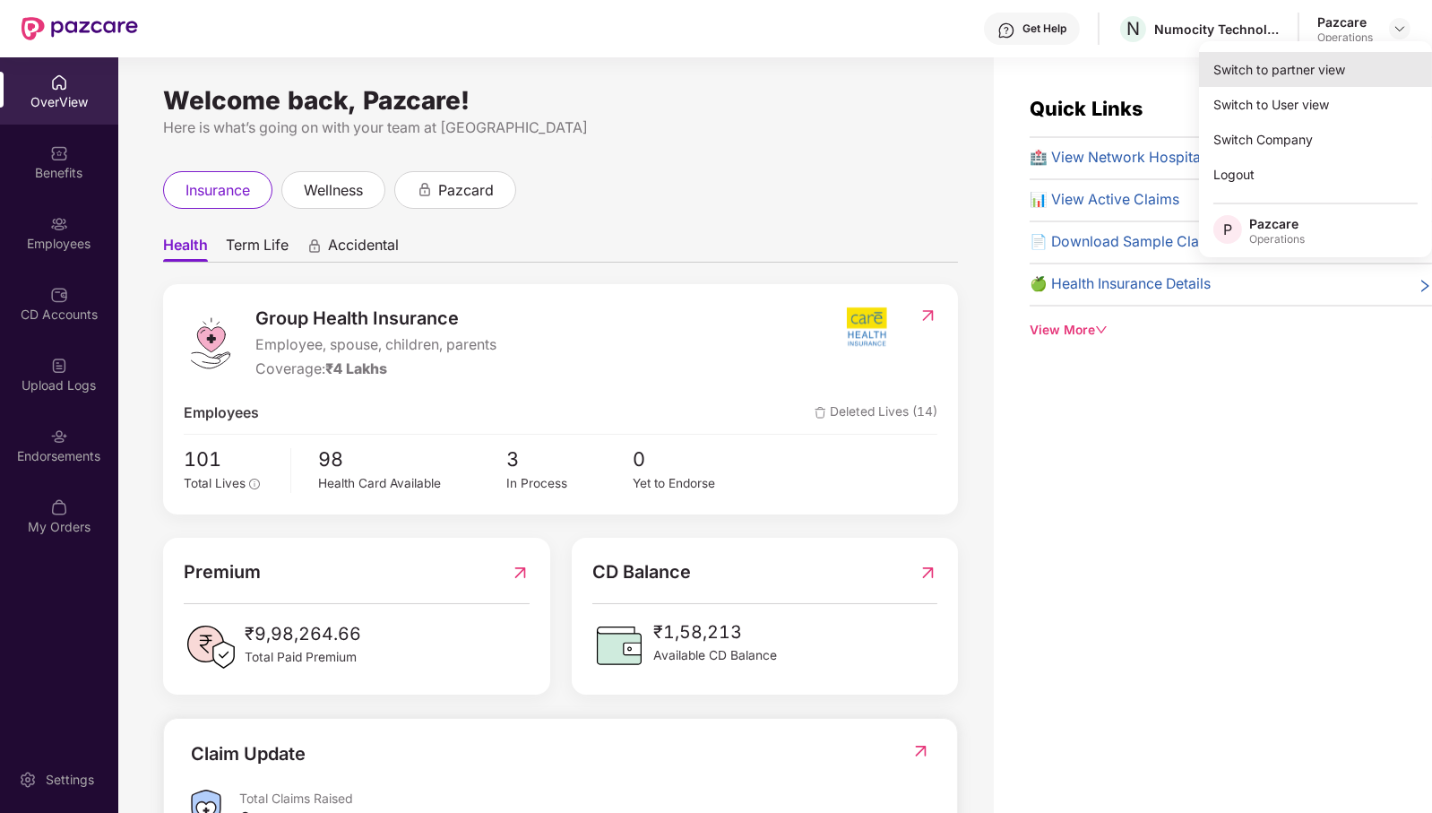
click at [1293, 72] on div "Switch to partner view" at bounding box center [1315, 69] width 233 height 35
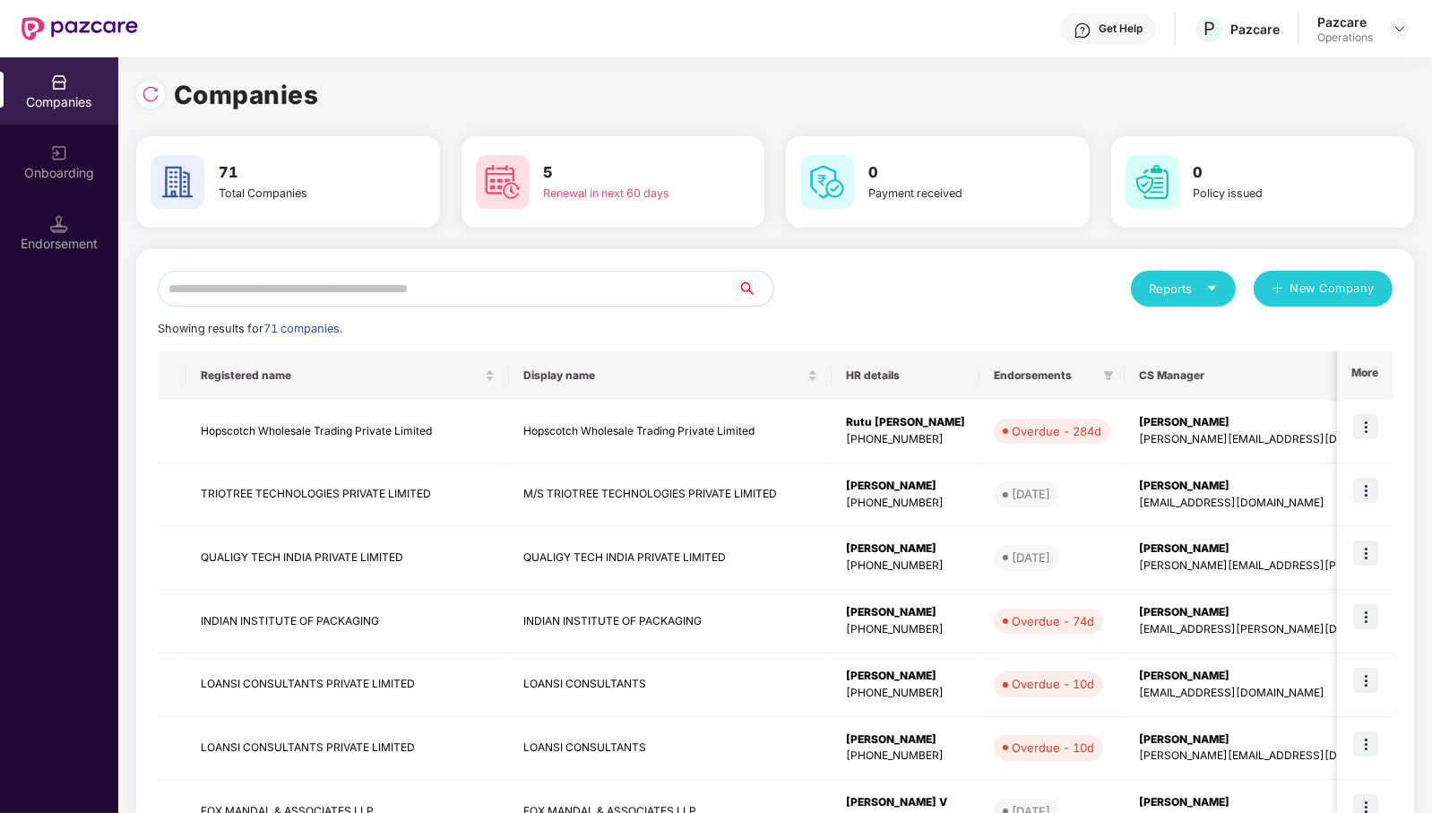
click at [283, 286] on input "text" at bounding box center [448, 289] width 580 height 36
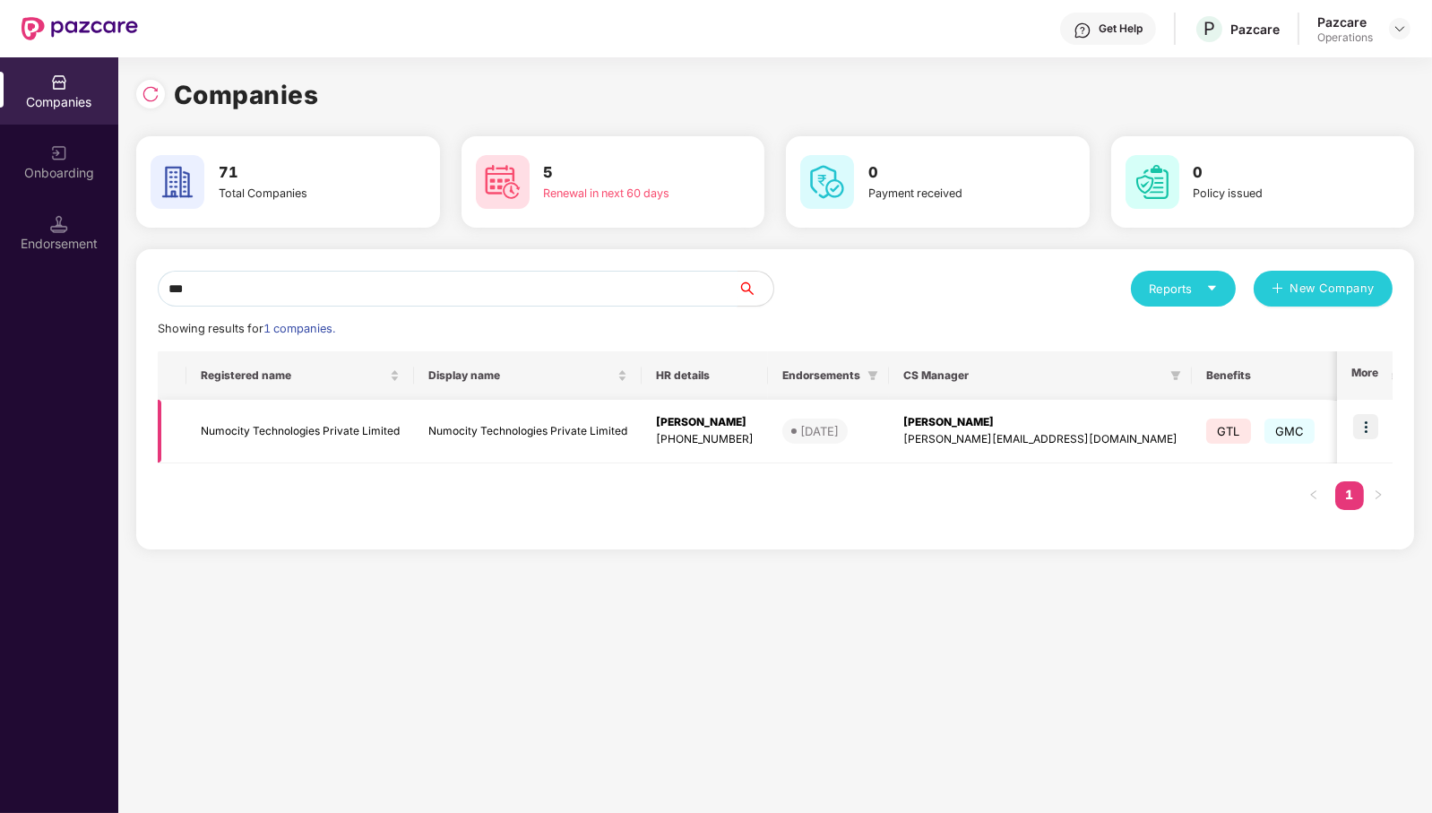
type input "***"
click at [323, 431] on td "Numocity Technologies Private Limited" at bounding box center [300, 432] width 228 height 64
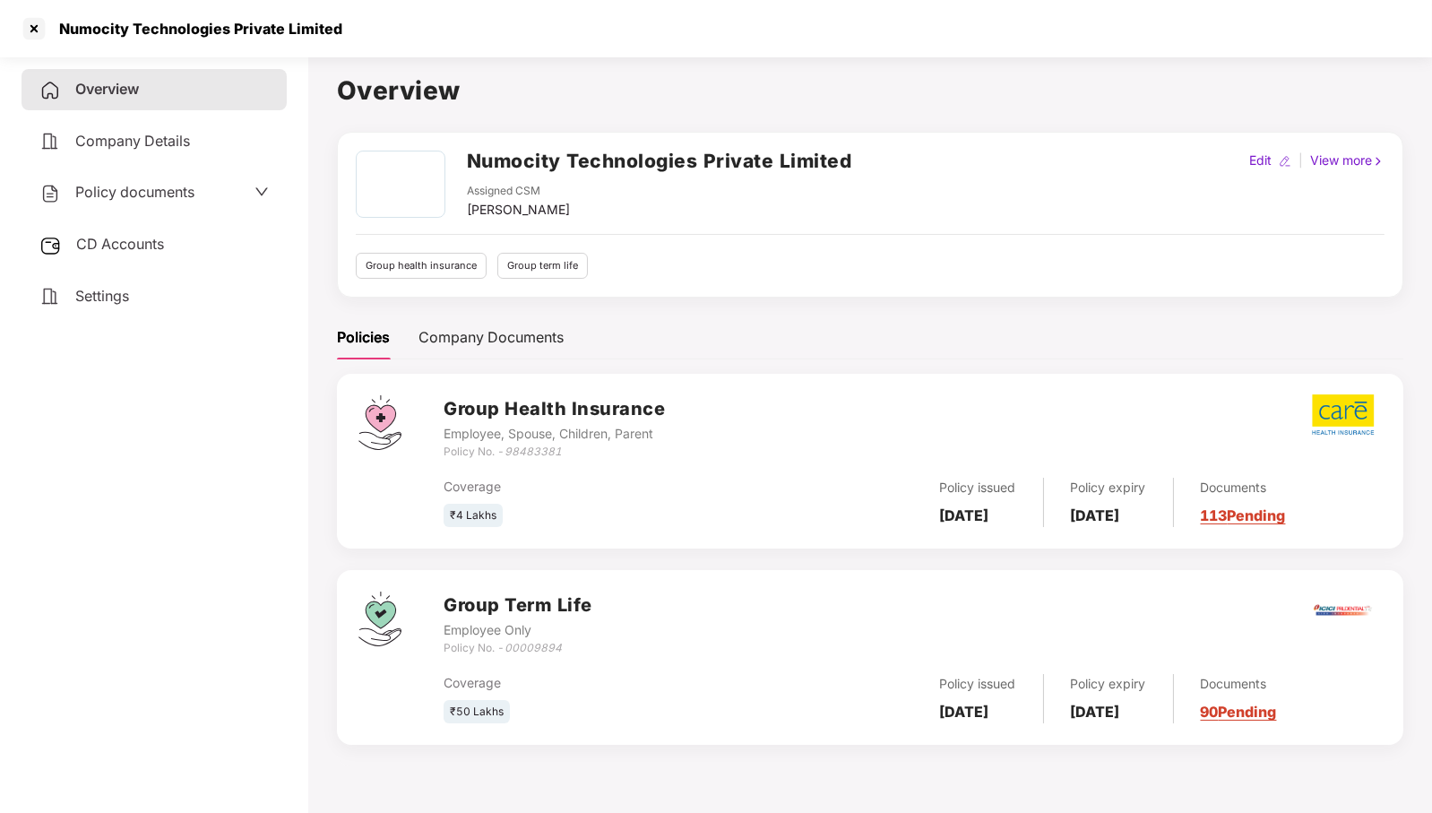
click at [80, 236] on span "CD Accounts" at bounding box center [120, 244] width 88 height 18
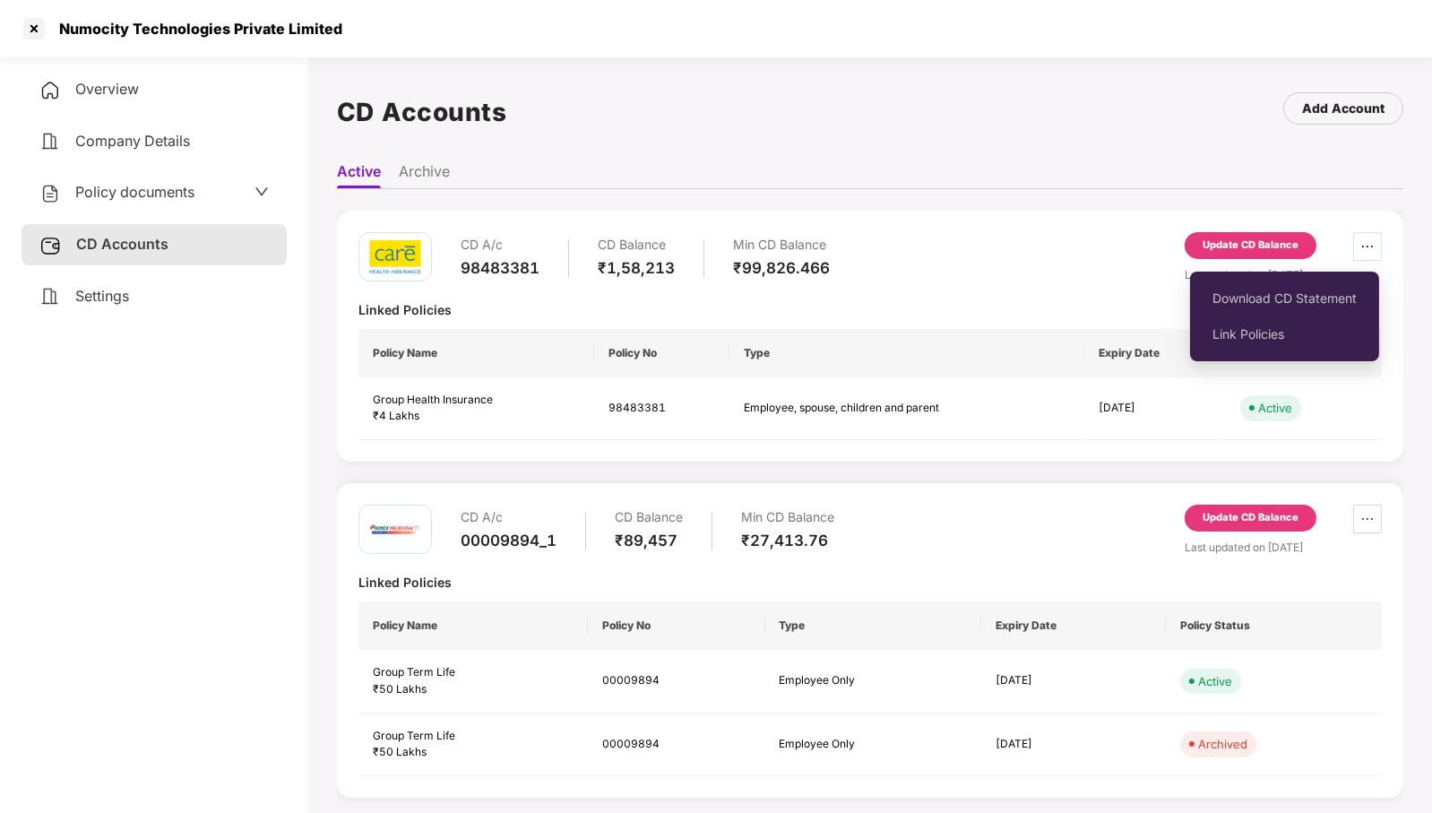
click at [1364, 252] on icon "ellipsis" at bounding box center [1367, 246] width 14 height 14
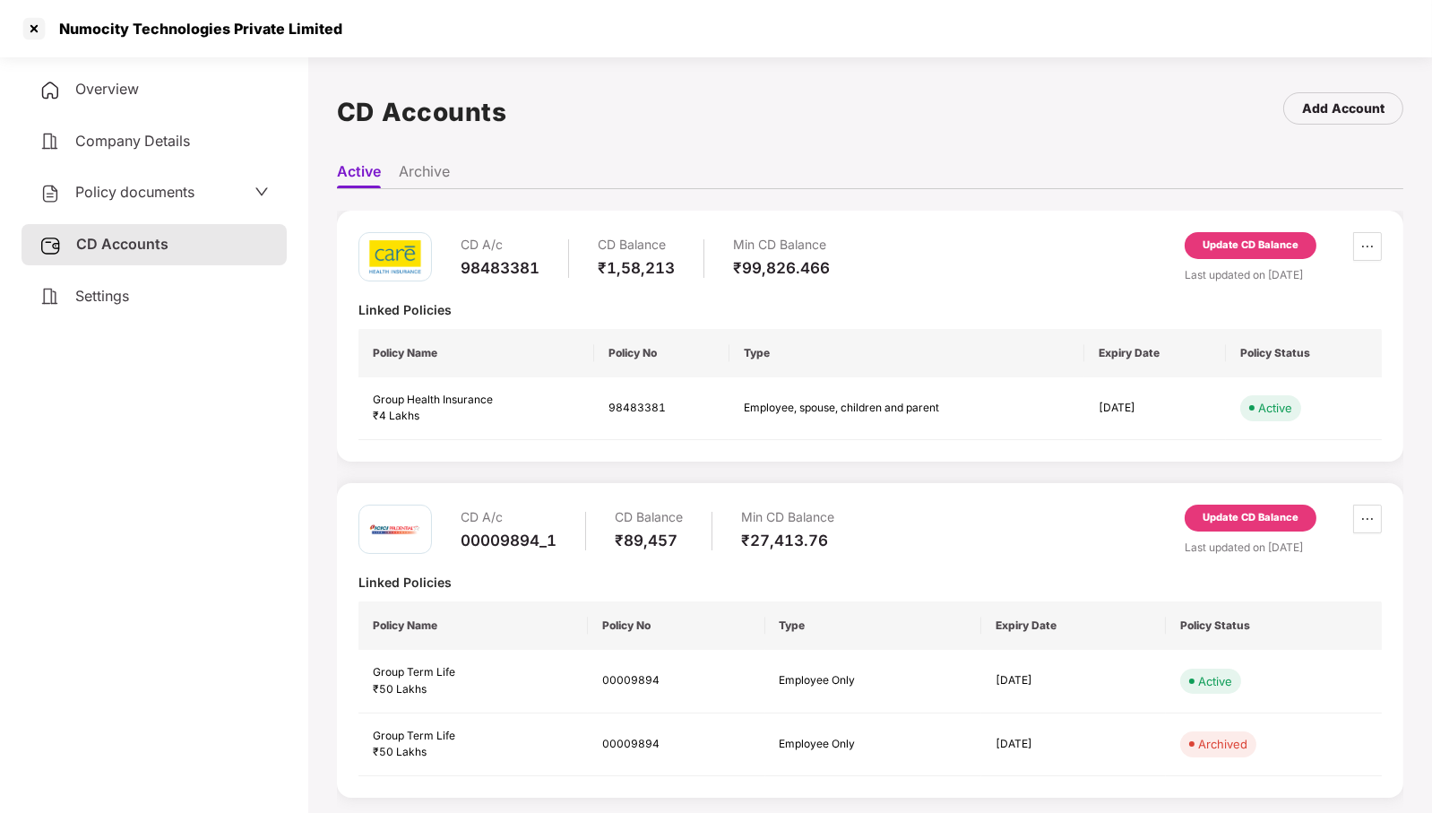
click at [1233, 245] on div "Update CD Balance" at bounding box center [1250, 245] width 96 height 16
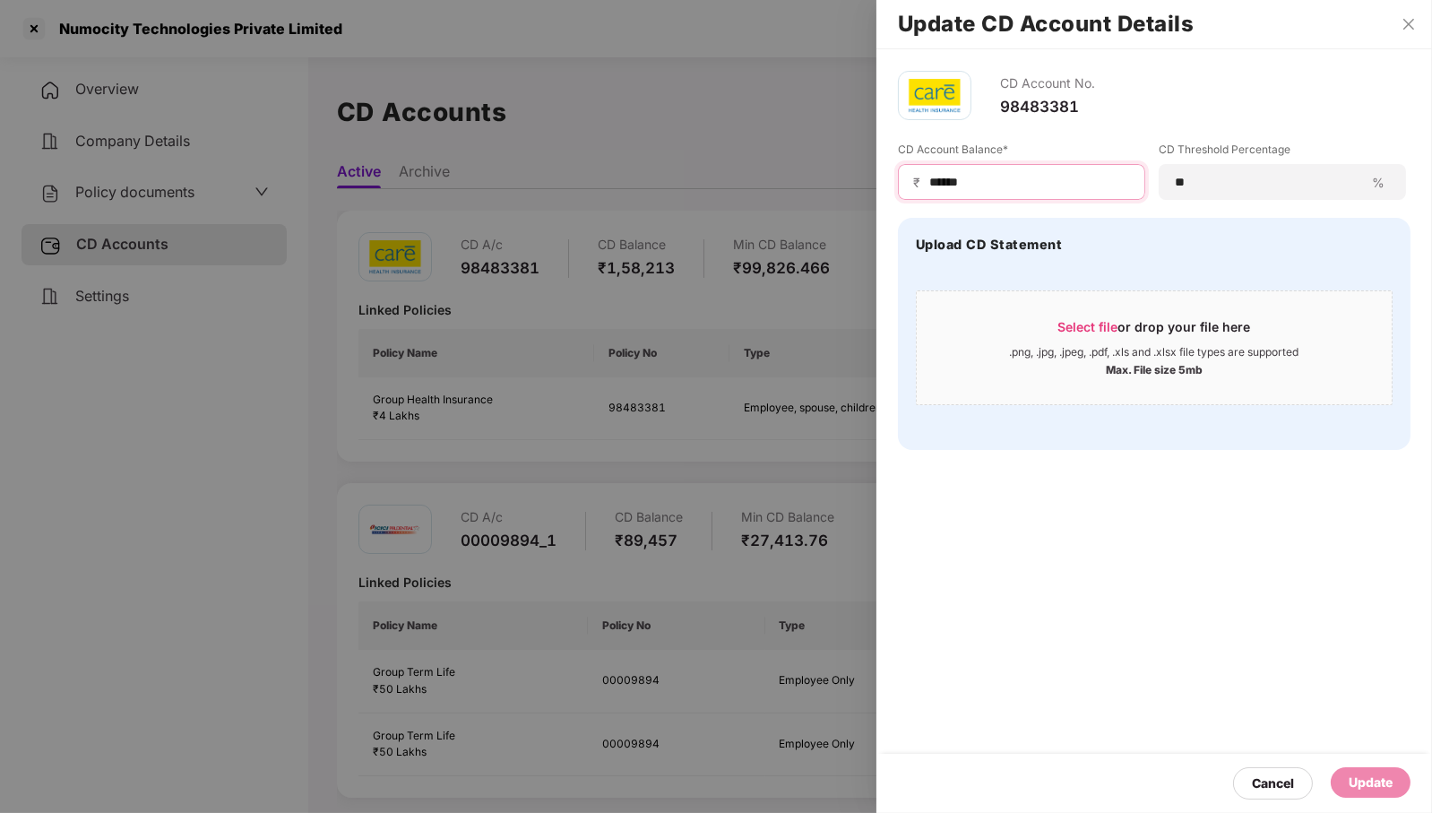
click at [1053, 186] on input "******" at bounding box center [1028, 182] width 202 height 19
type input "*"
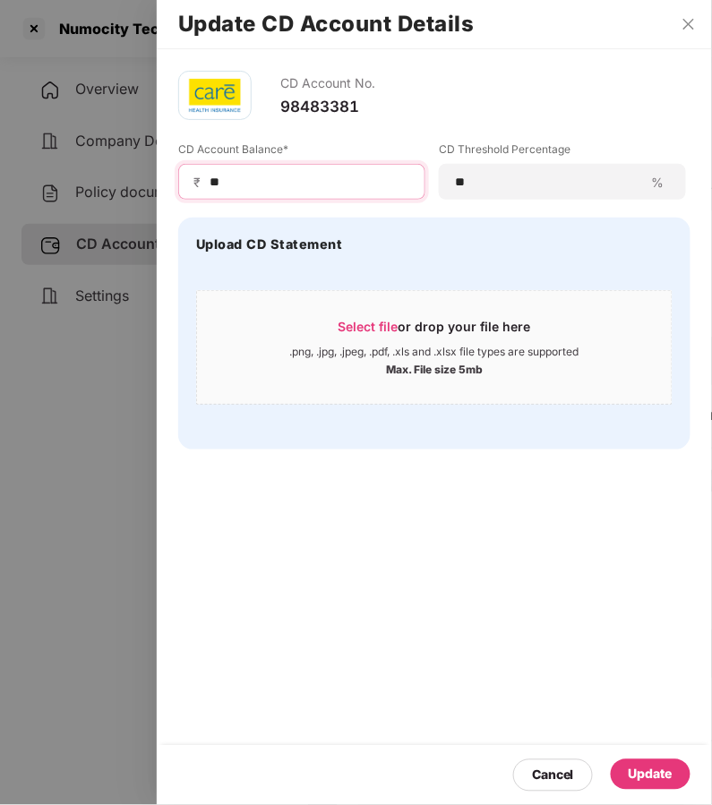
click at [275, 182] on input "**" at bounding box center [309, 182] width 202 height 19
click at [289, 186] on input "**" at bounding box center [309, 182] width 202 height 19
type input "******"
click at [649, 783] on div "Update" at bounding box center [651, 775] width 44 height 20
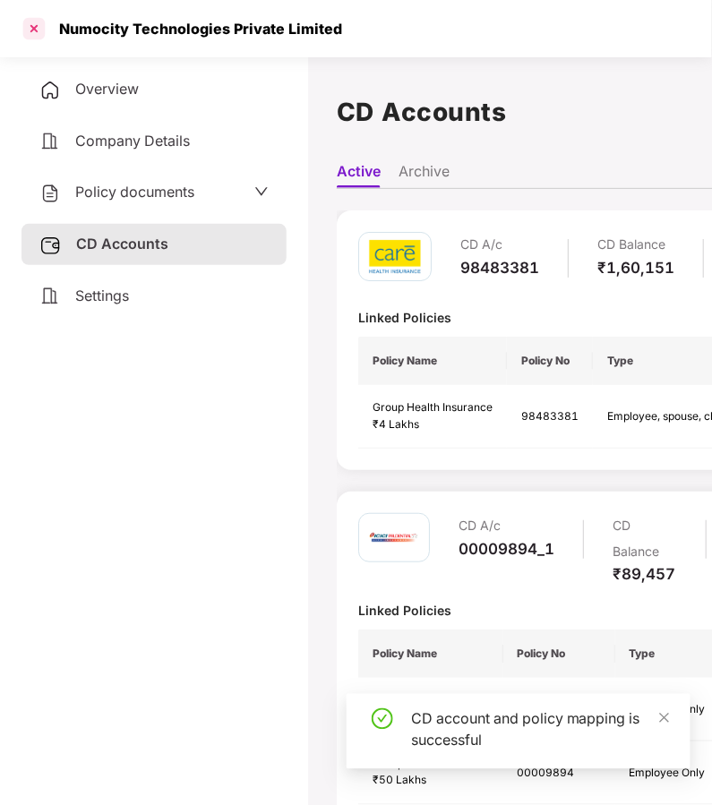
click at [34, 28] on div at bounding box center [34, 28] width 29 height 29
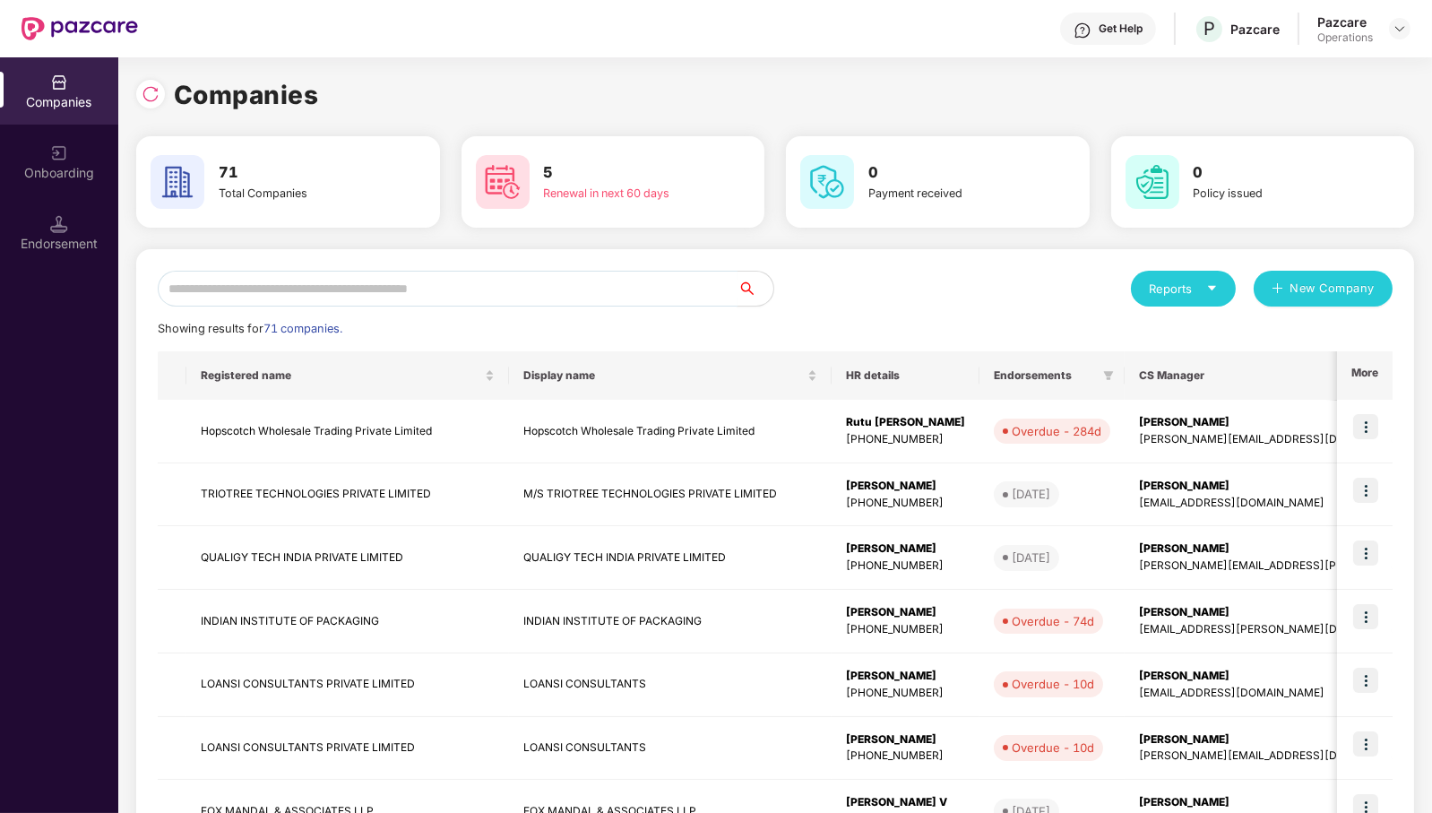
click at [264, 292] on input "text" at bounding box center [448, 289] width 580 height 36
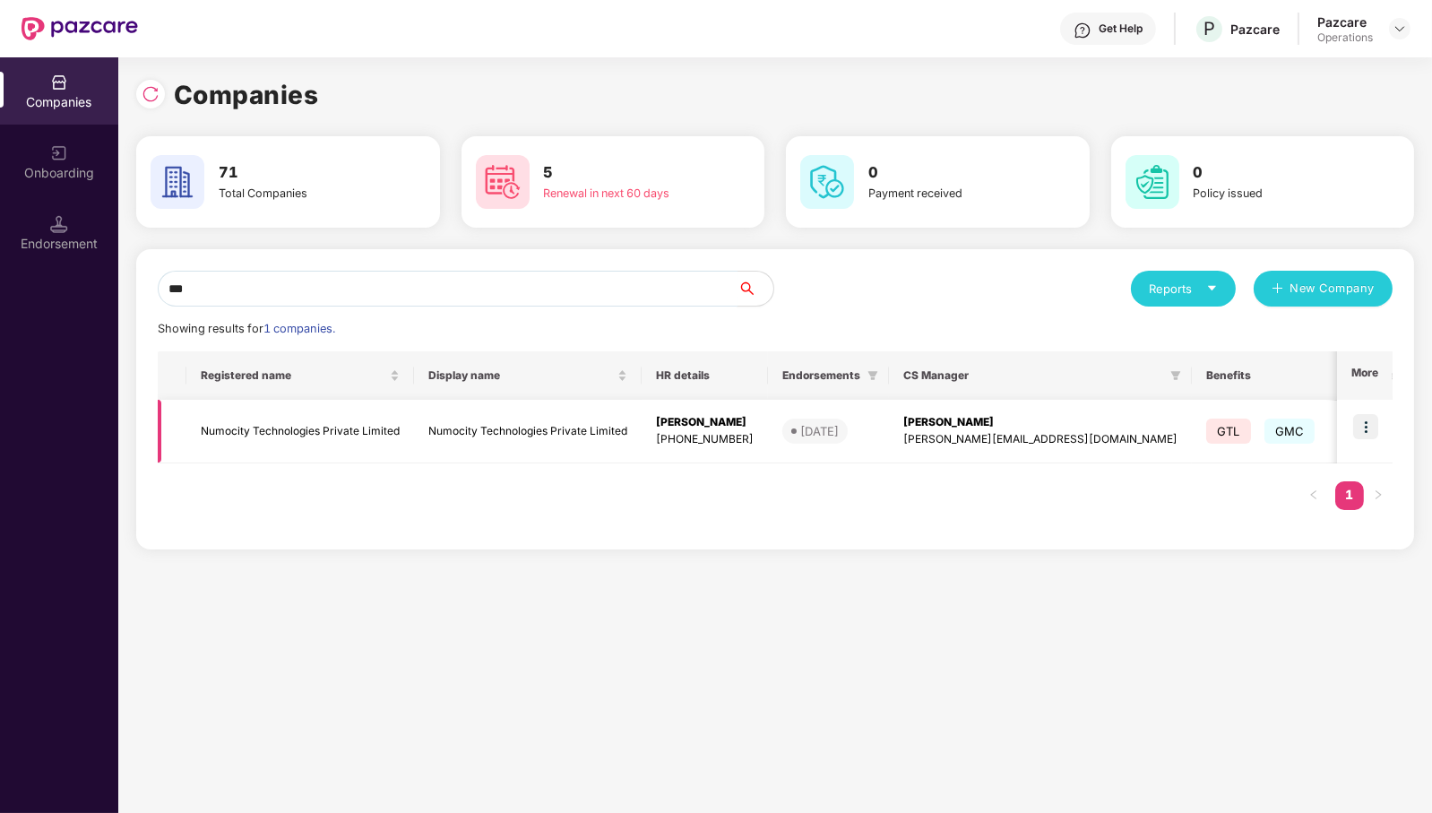
type input "***"
click at [1363, 427] on img at bounding box center [1365, 426] width 25 height 25
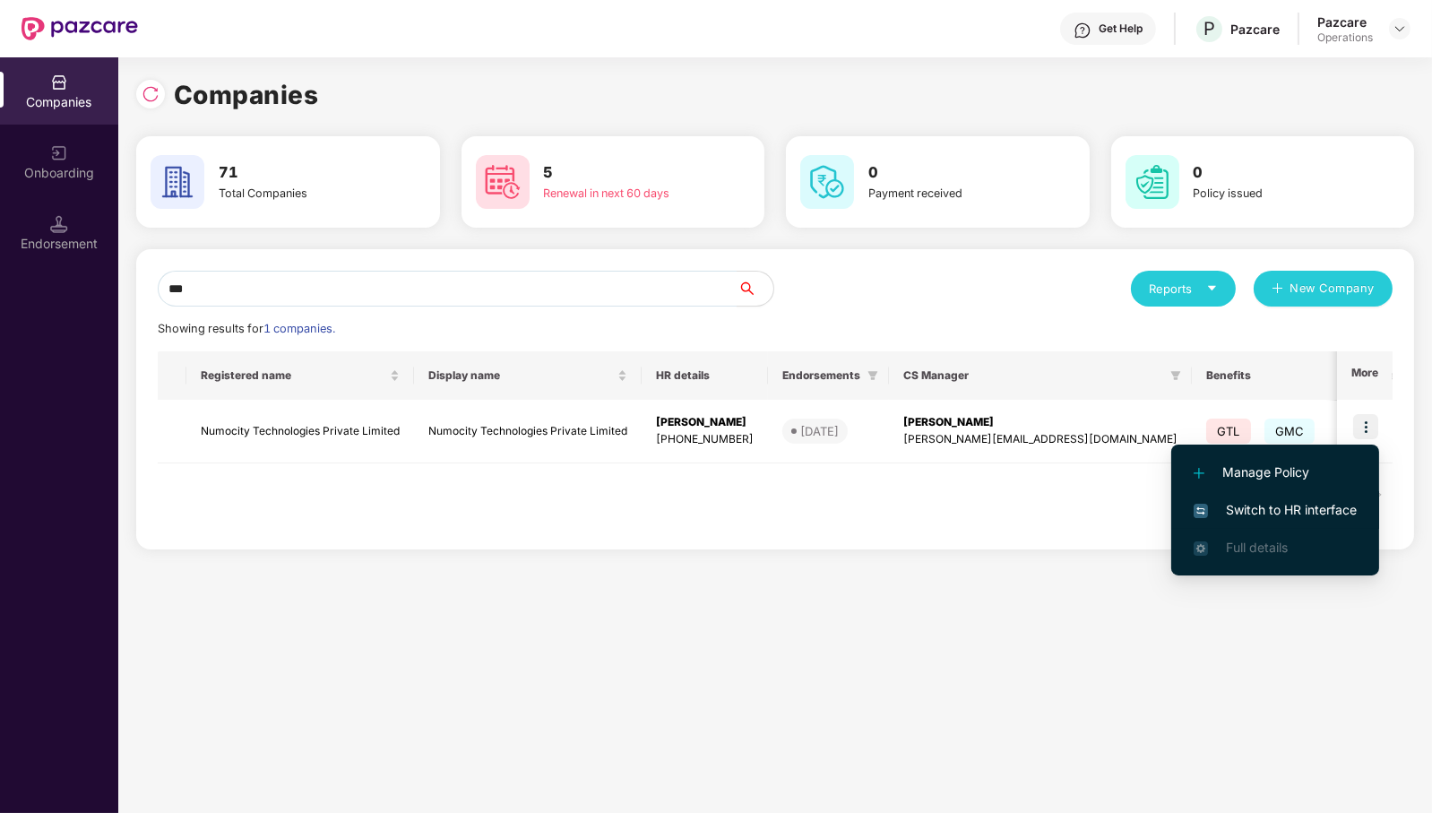
click at [1256, 503] on span "Switch to HR interface" at bounding box center [1274, 510] width 163 height 20
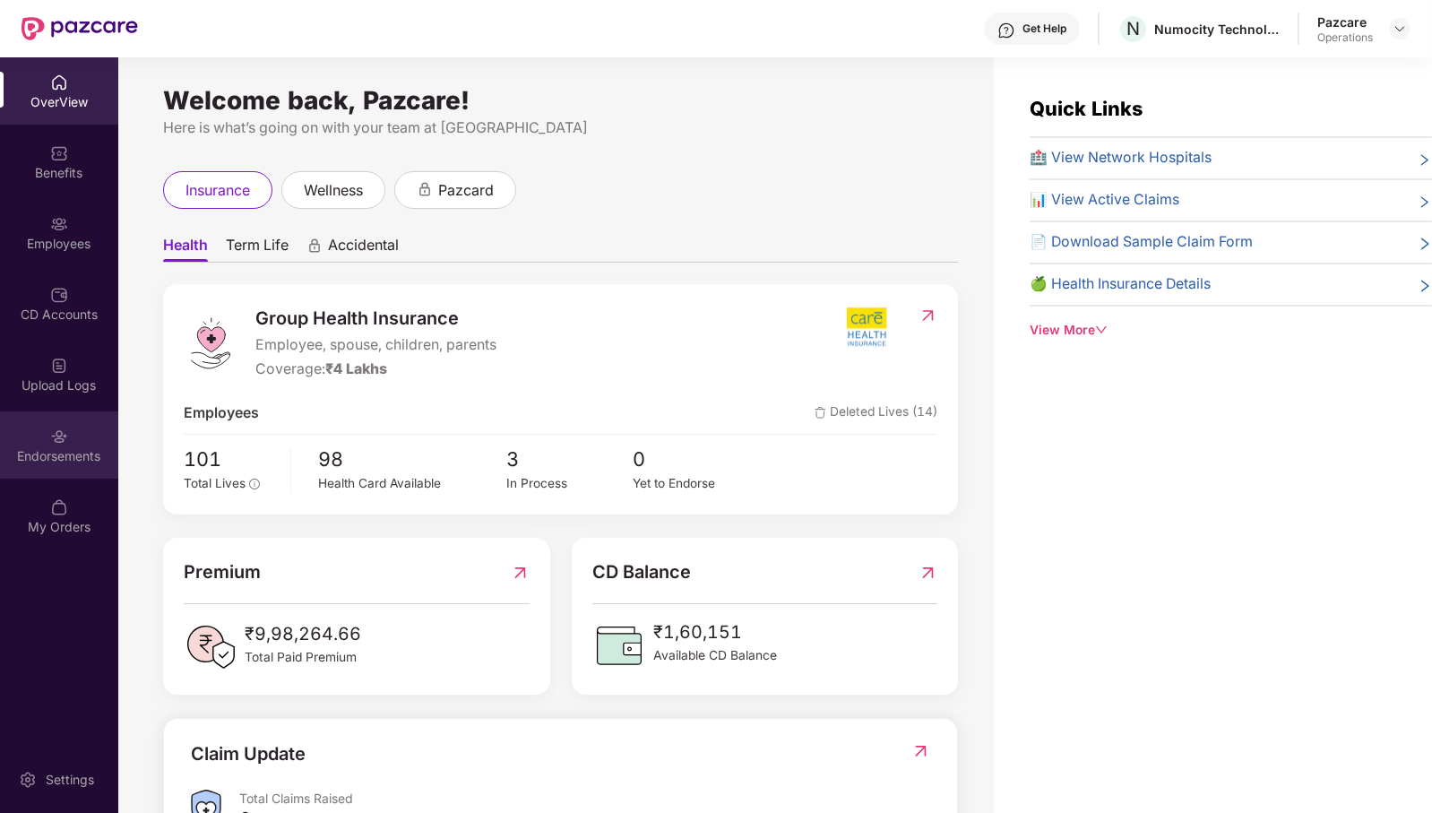
click at [67, 456] on div "Endorsements" at bounding box center [59, 456] width 118 height 18
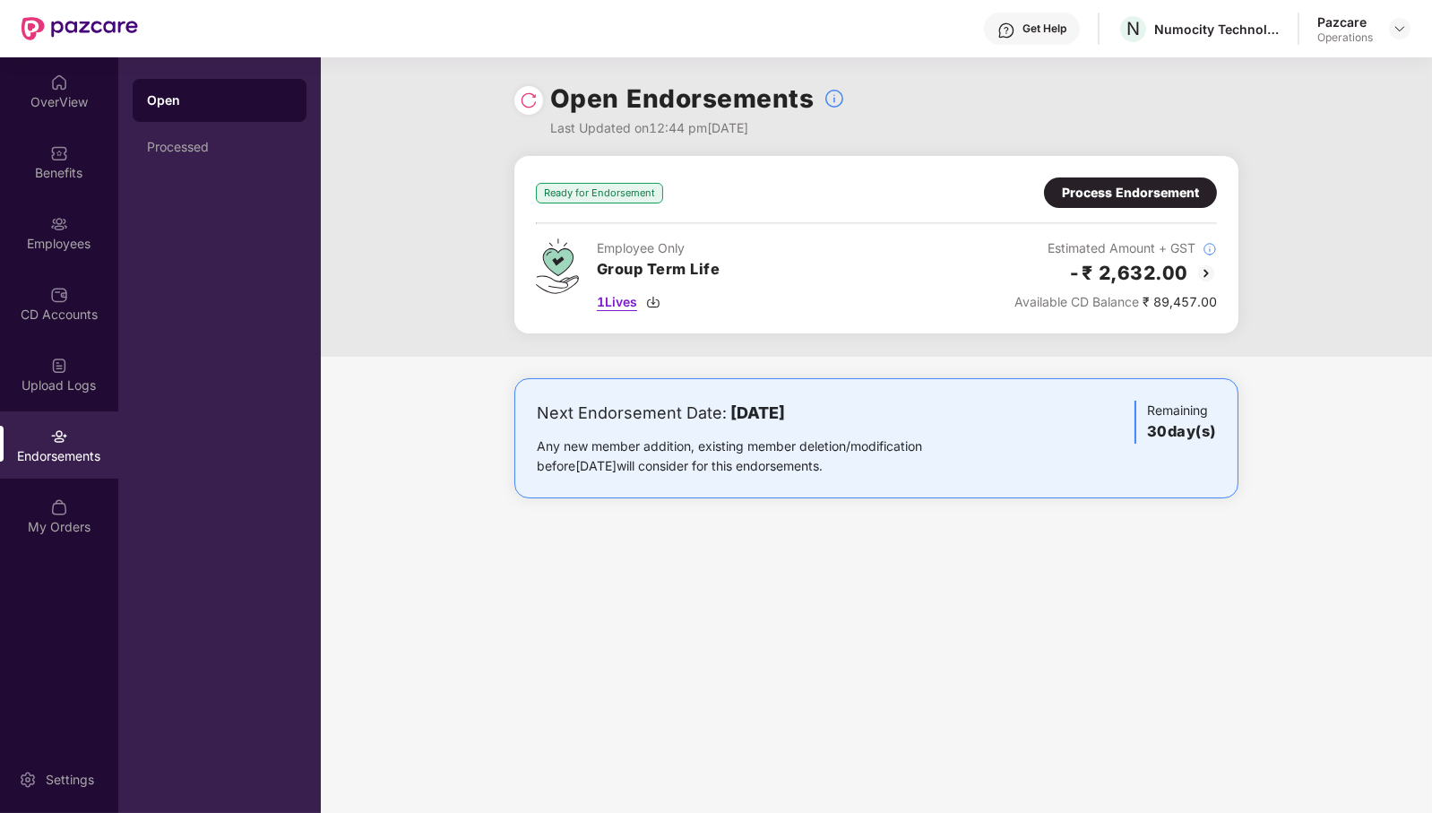
click at [658, 292] on div "1 Lives" at bounding box center [659, 302] width 124 height 20
click at [572, 573] on div "Open Endorsements Last Updated on 12:44 pm[DATE] Ready for Endorsement Process …" at bounding box center [876, 434] width 1111 height 755
click at [1170, 194] on div "Process Endorsement" at bounding box center [1130, 193] width 137 height 20
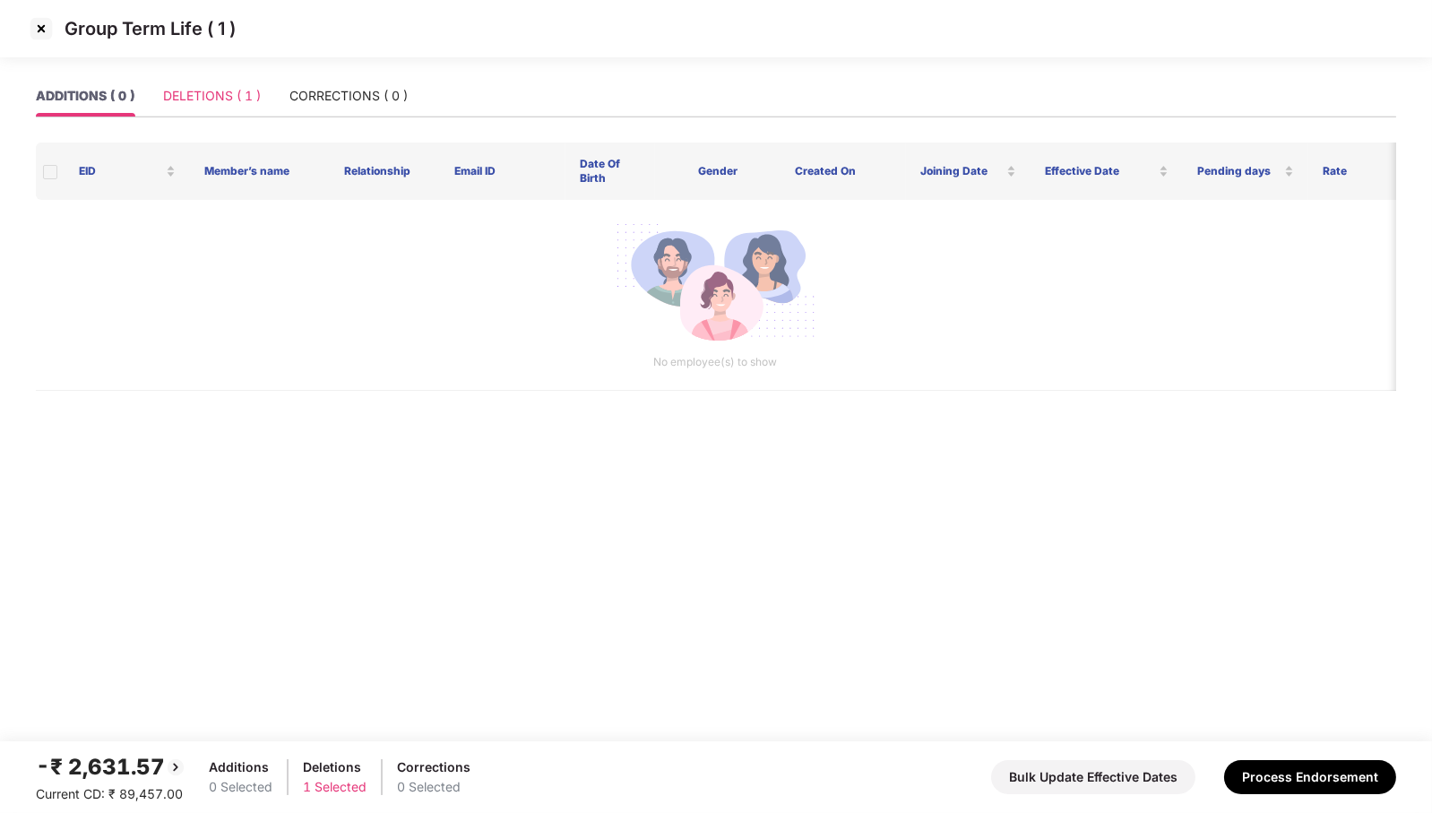
click at [230, 106] on div "DELETIONS ( 1 )" at bounding box center [212, 95] width 98 height 41
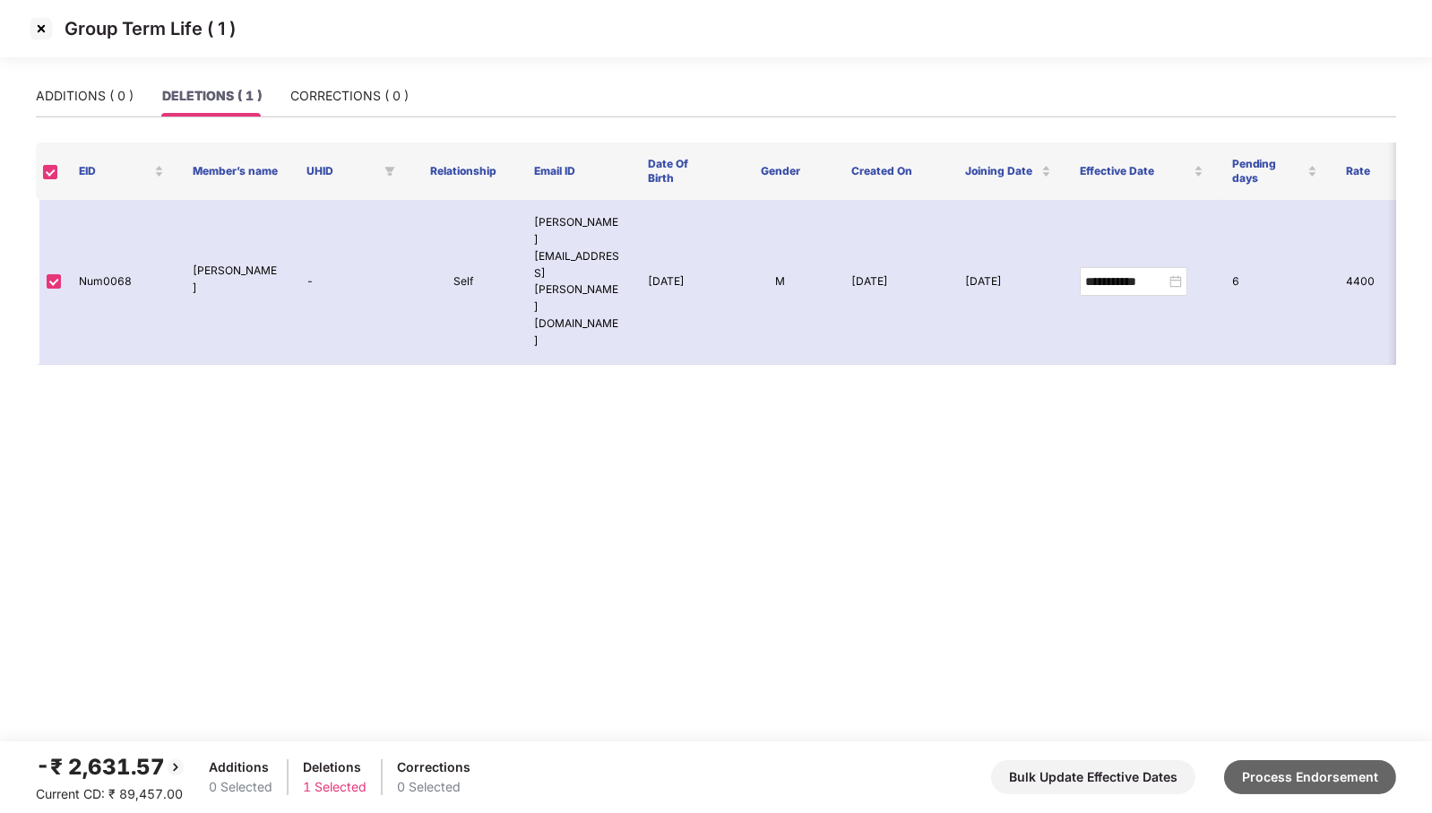
click at [1315, 767] on button "Process Endorsement" at bounding box center [1310, 777] width 172 height 34
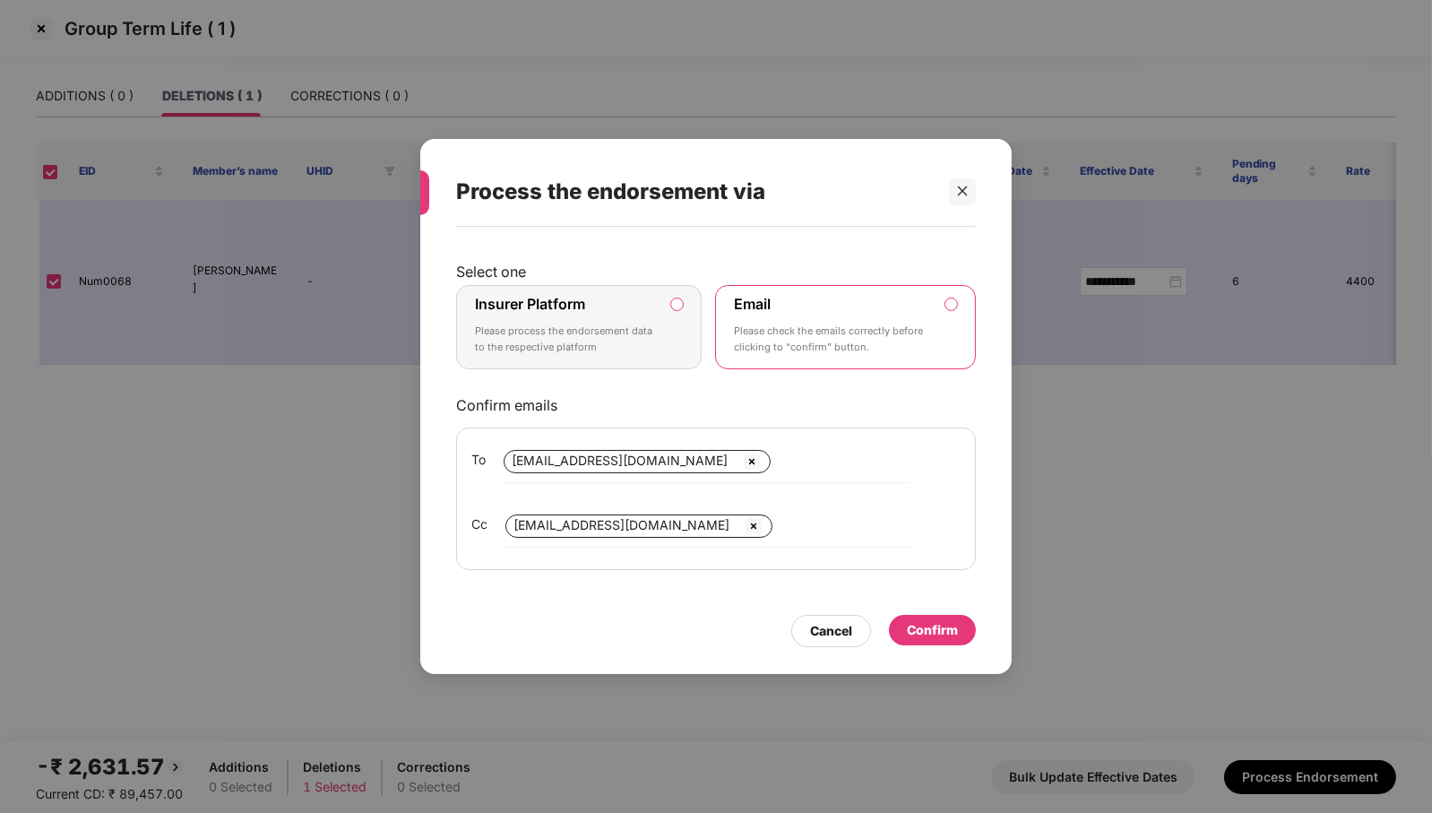
click at [644, 306] on div "Insurer Platform Please process the endorsement data to the respective platform" at bounding box center [566, 327] width 183 height 65
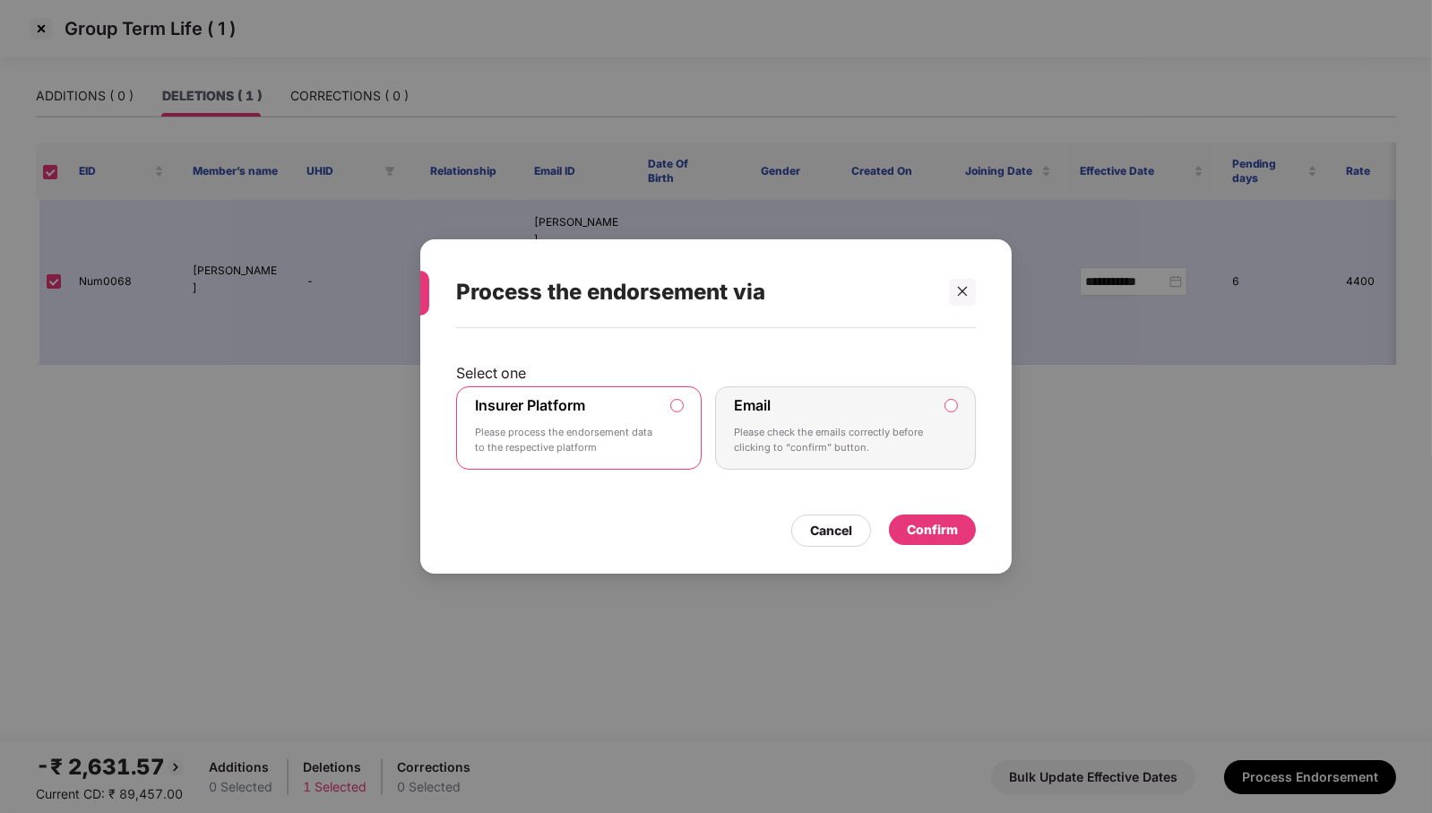
click at [933, 525] on div "Confirm" at bounding box center [932, 530] width 51 height 20
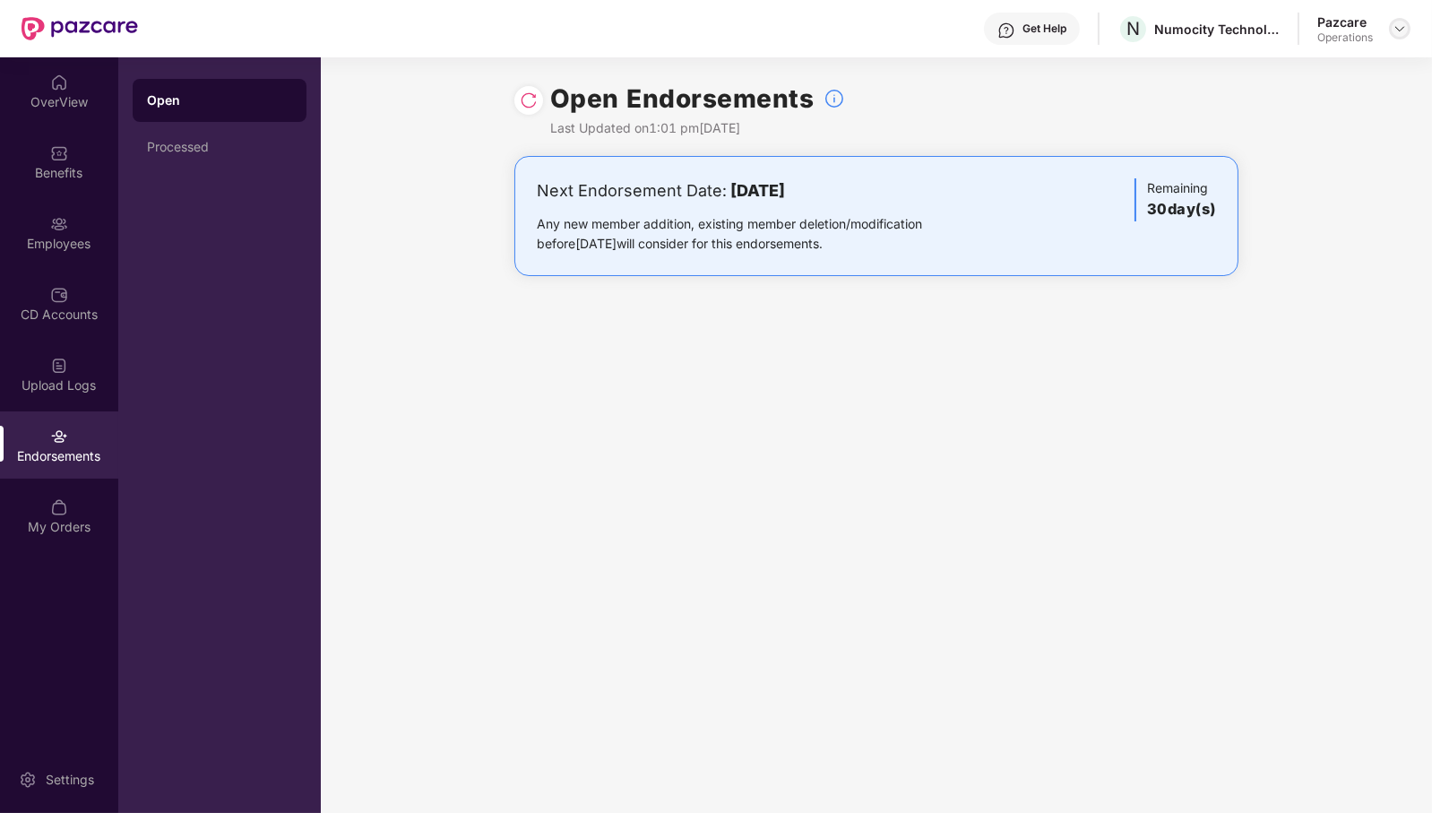
click at [1402, 32] on img at bounding box center [1399, 29] width 14 height 14
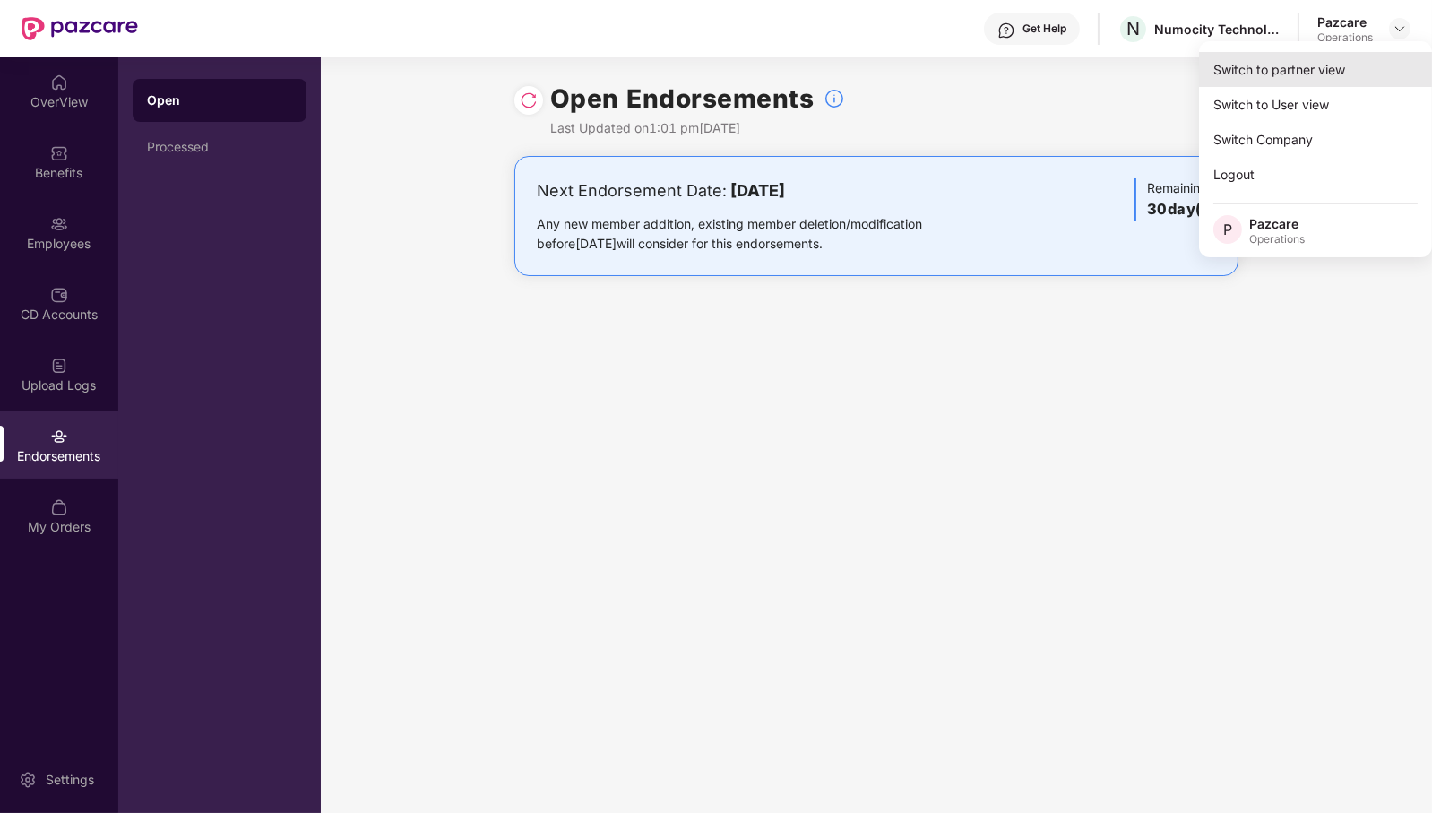
click at [1296, 64] on div "Switch to partner view" at bounding box center [1315, 69] width 233 height 35
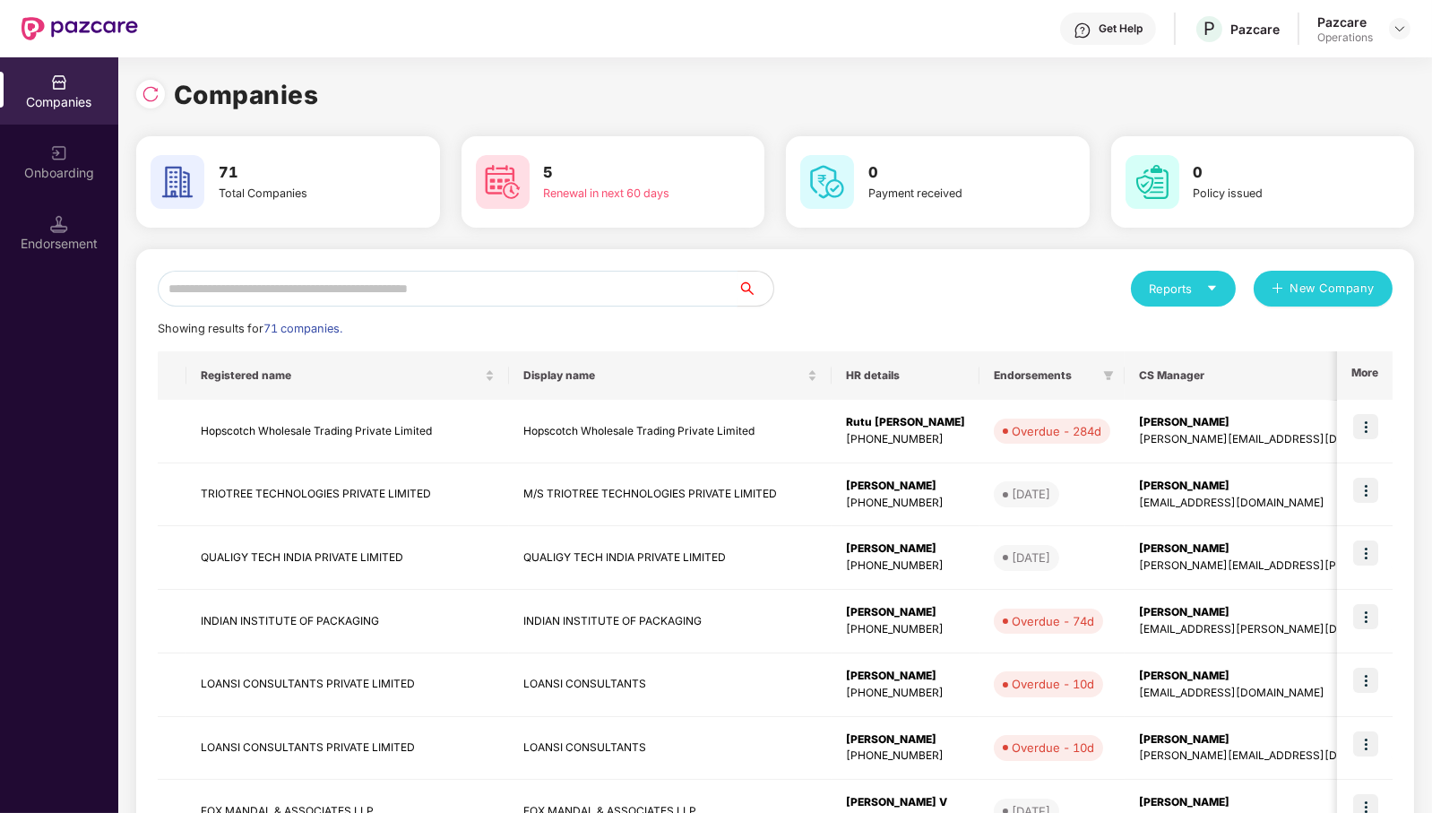
click at [188, 280] on input "text" at bounding box center [448, 289] width 580 height 36
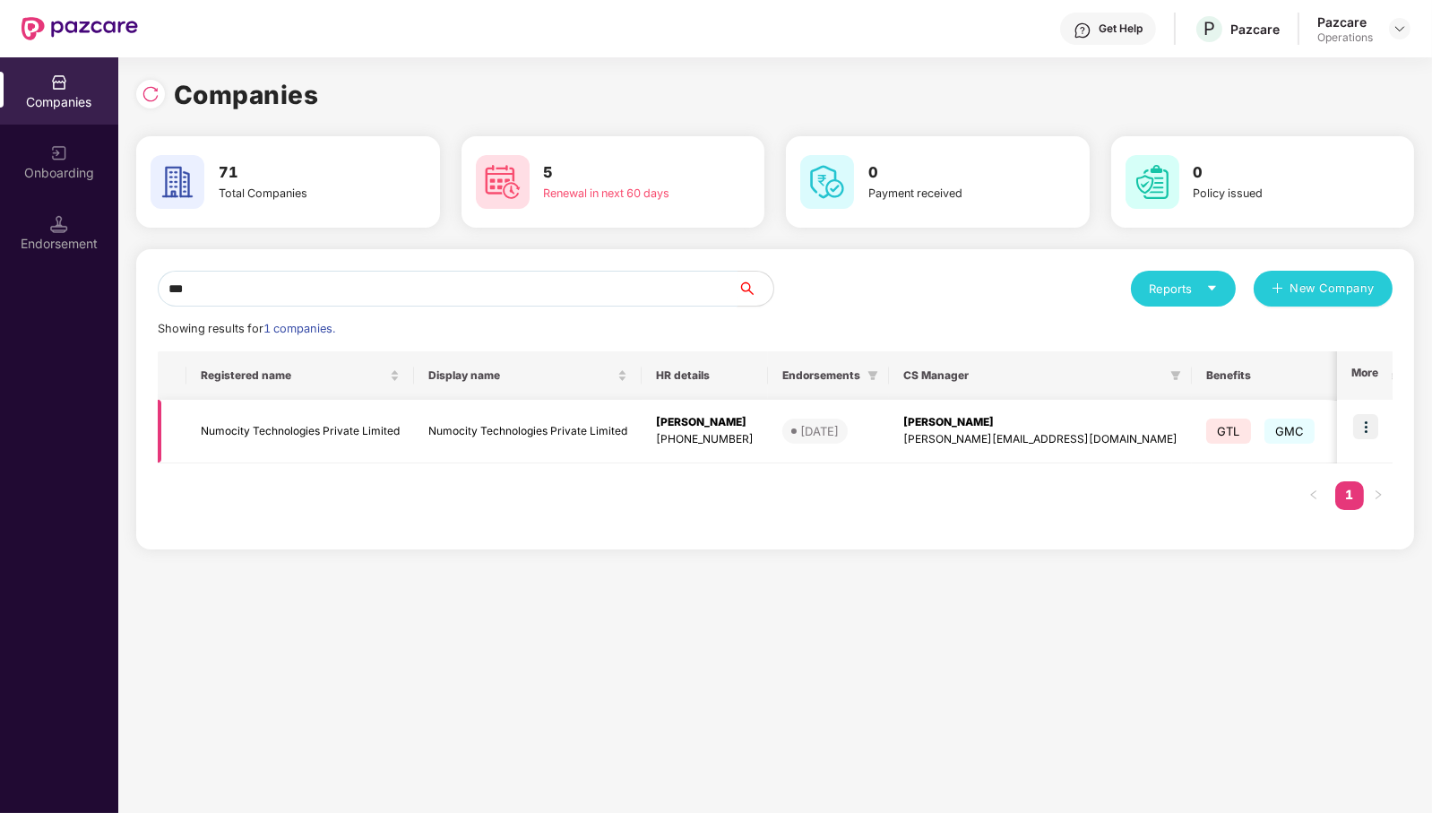
type input "***"
click at [327, 435] on td "Numocity Technologies Private Limited" at bounding box center [300, 432] width 228 height 64
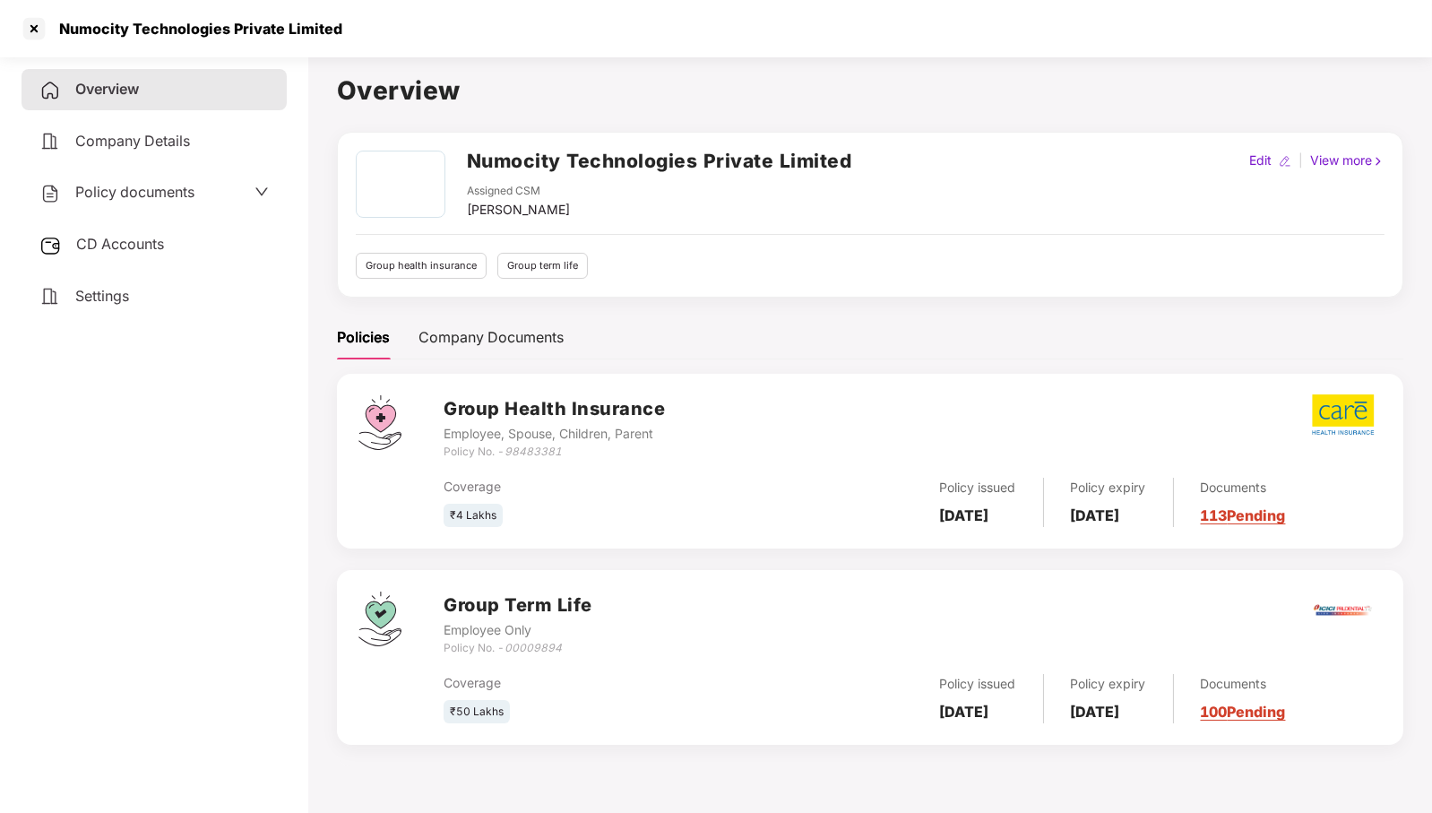
click at [638, 619] on div "Group Term Life Employee Only Policy No. - 00009894" at bounding box center [912, 623] width 938 height 65
click at [112, 239] on span "CD Accounts" at bounding box center [120, 244] width 88 height 18
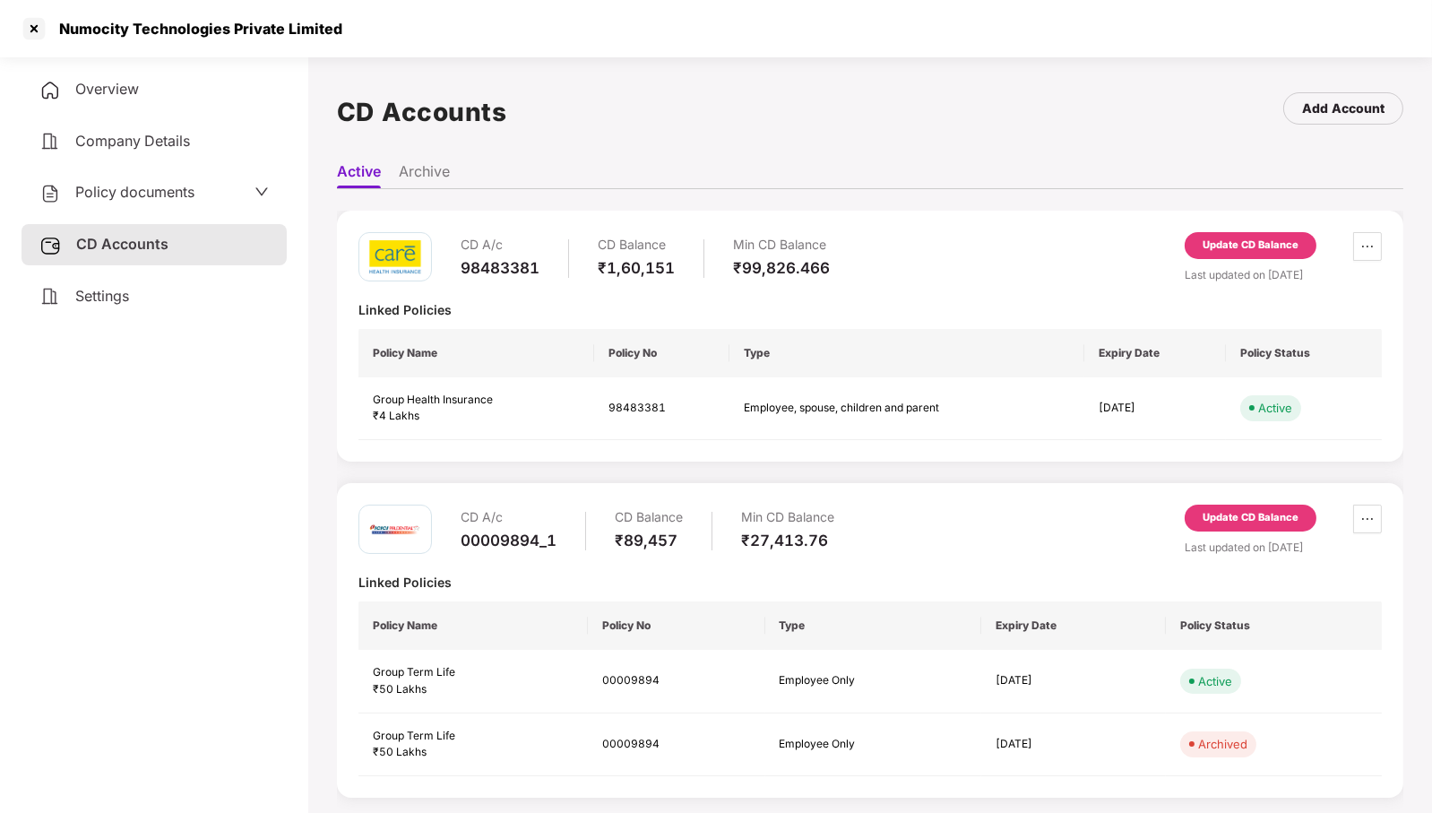
click at [1233, 515] on div "Update CD Balance" at bounding box center [1250, 518] width 96 height 16
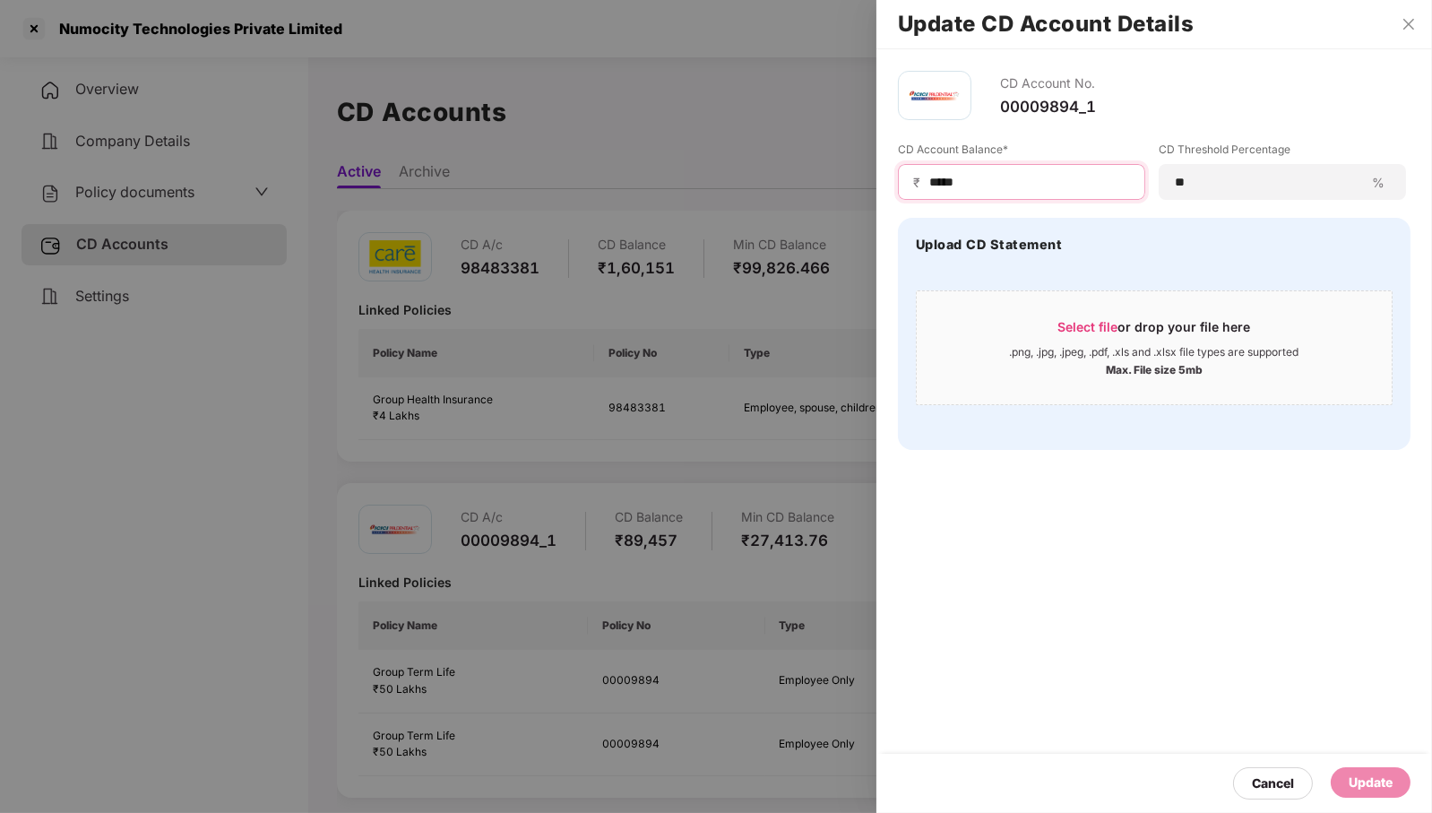
click at [1049, 176] on input "*****" at bounding box center [1028, 182] width 202 height 19
type input "*"
type input "*****"
click at [1385, 783] on div "Update" at bounding box center [1370, 782] width 44 height 20
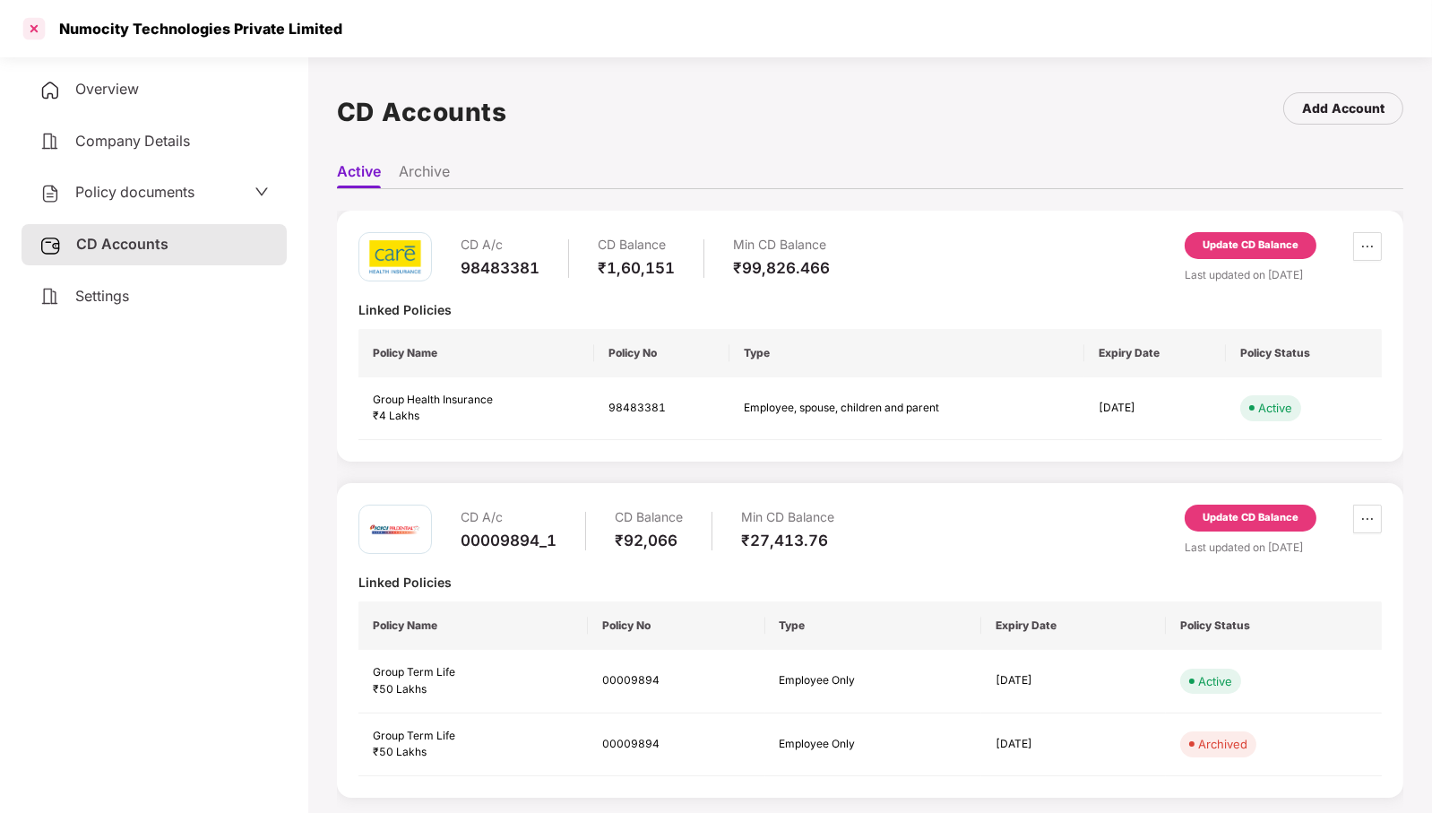
click at [40, 36] on div at bounding box center [34, 28] width 29 height 29
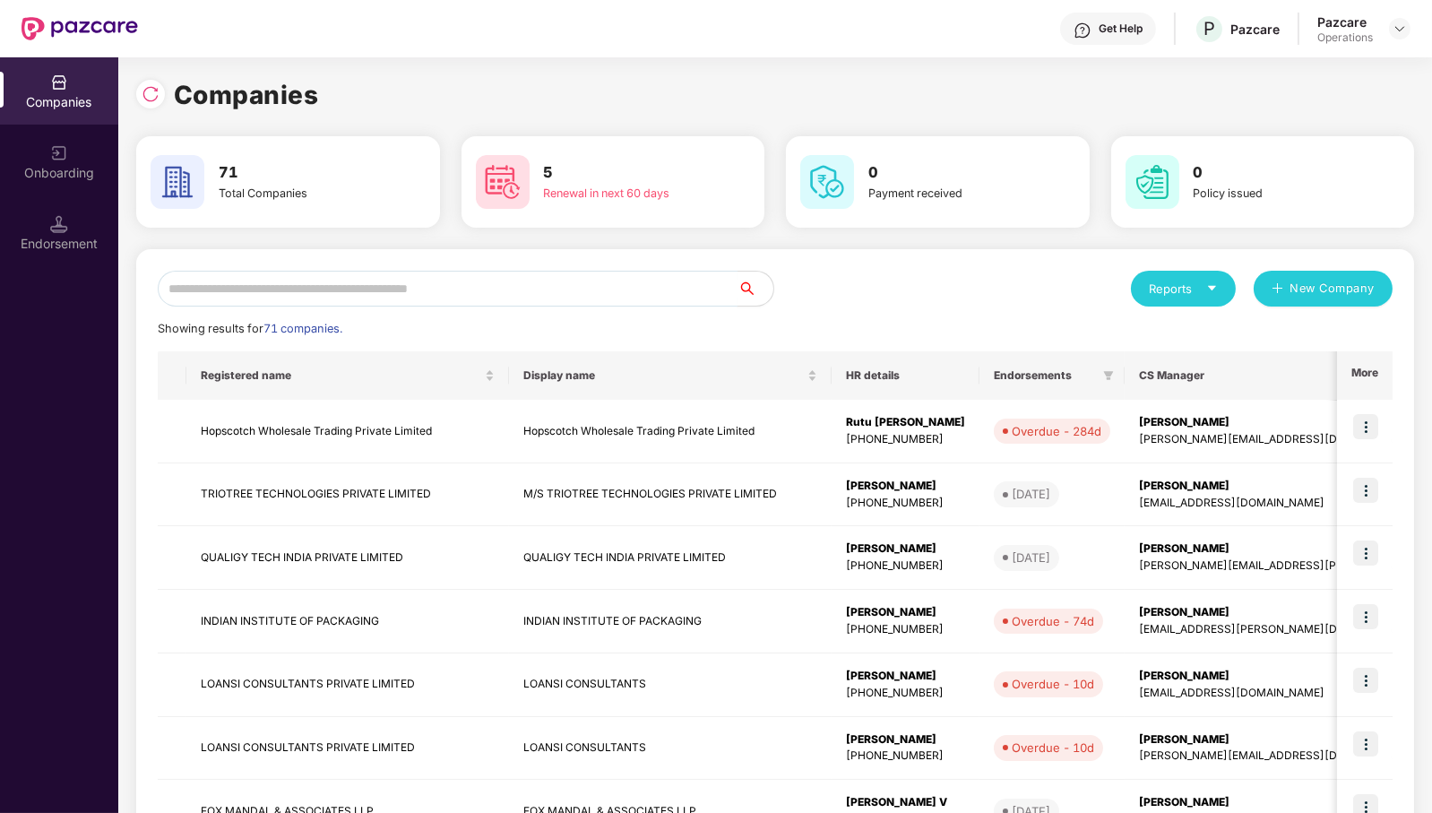
click at [444, 293] on input "text" at bounding box center [448, 289] width 580 height 36
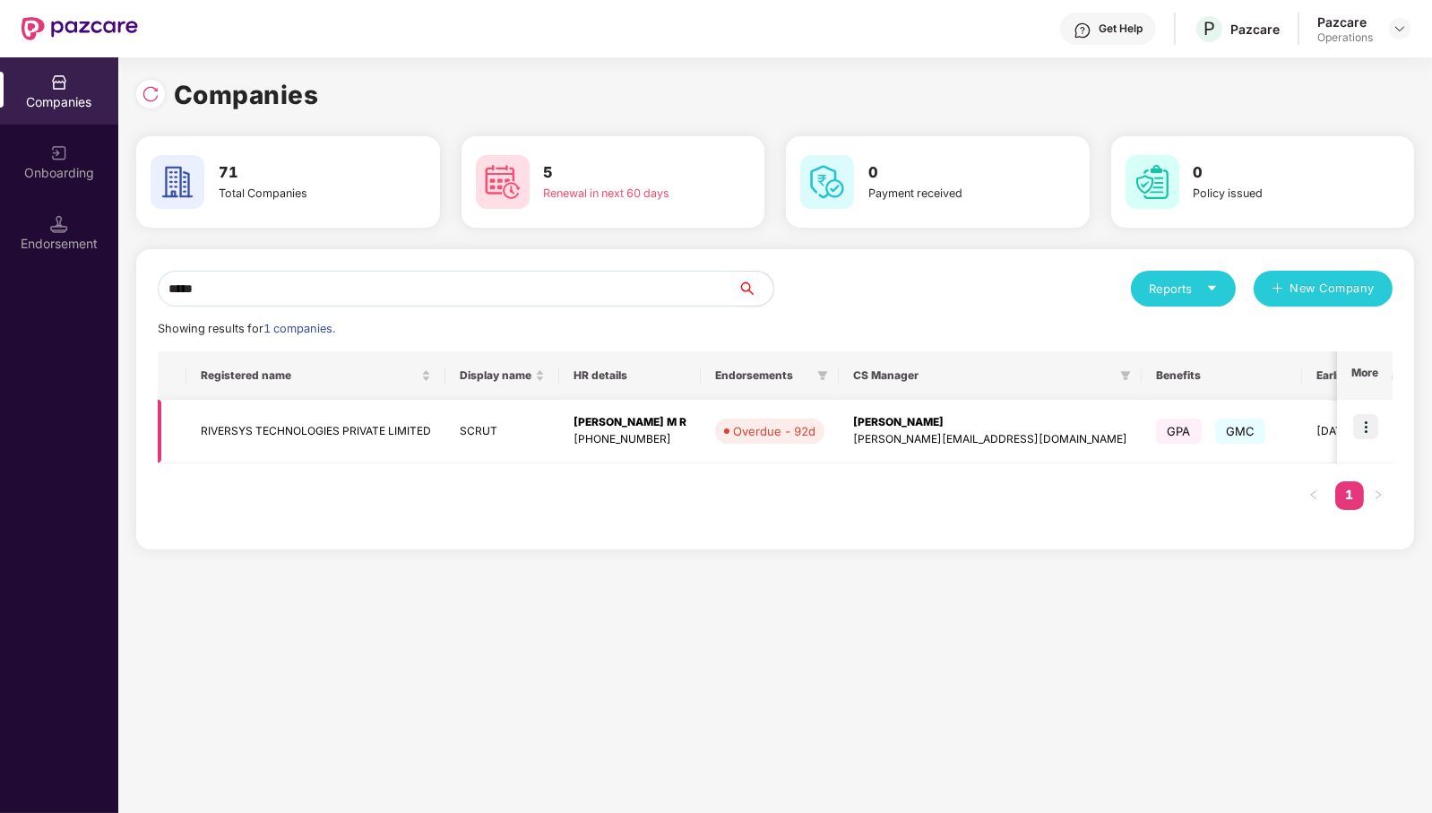
type input "*****"
click at [1374, 430] on img at bounding box center [1365, 426] width 25 height 25
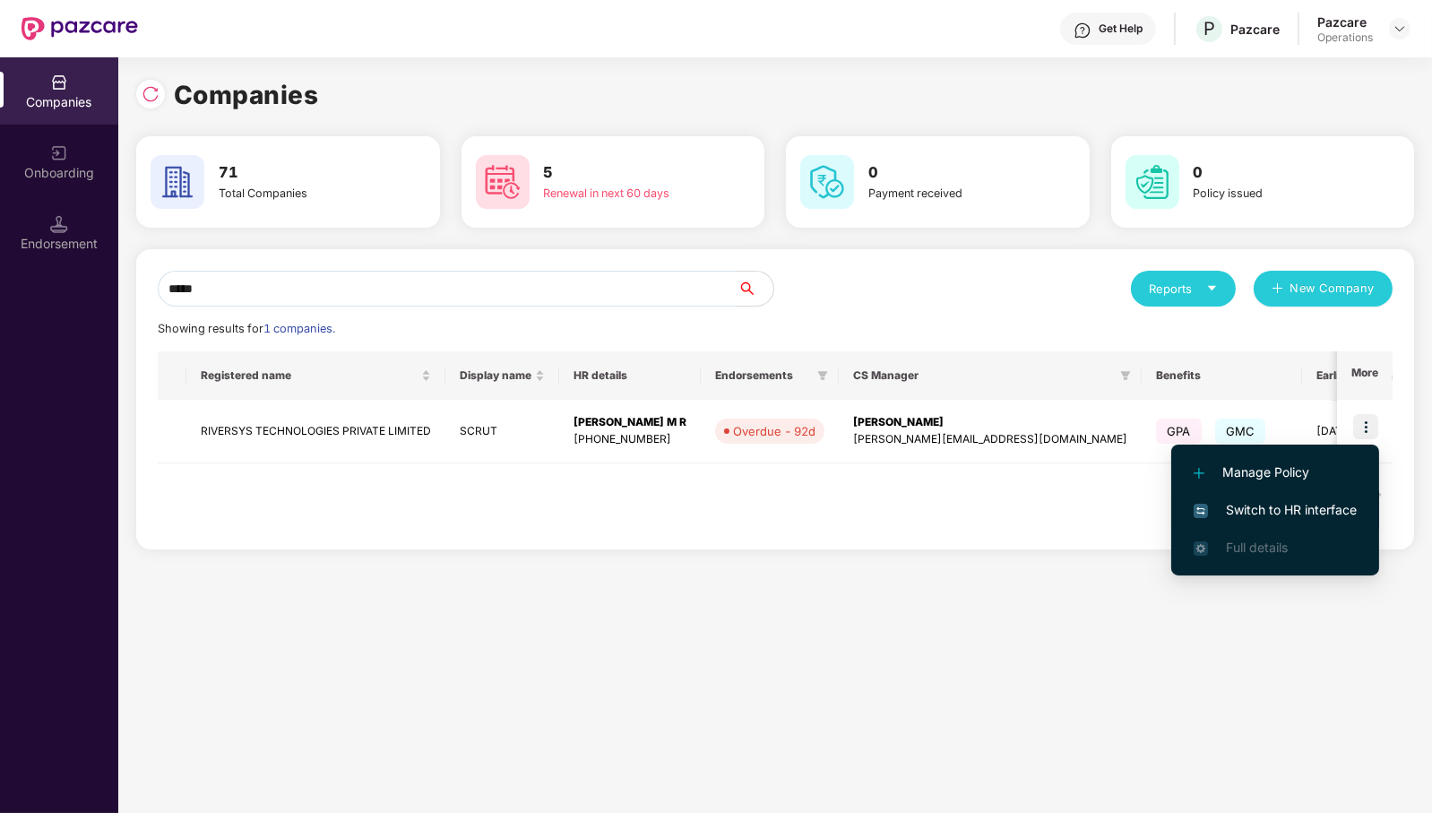
click at [1303, 506] on span "Switch to HR interface" at bounding box center [1274, 510] width 163 height 20
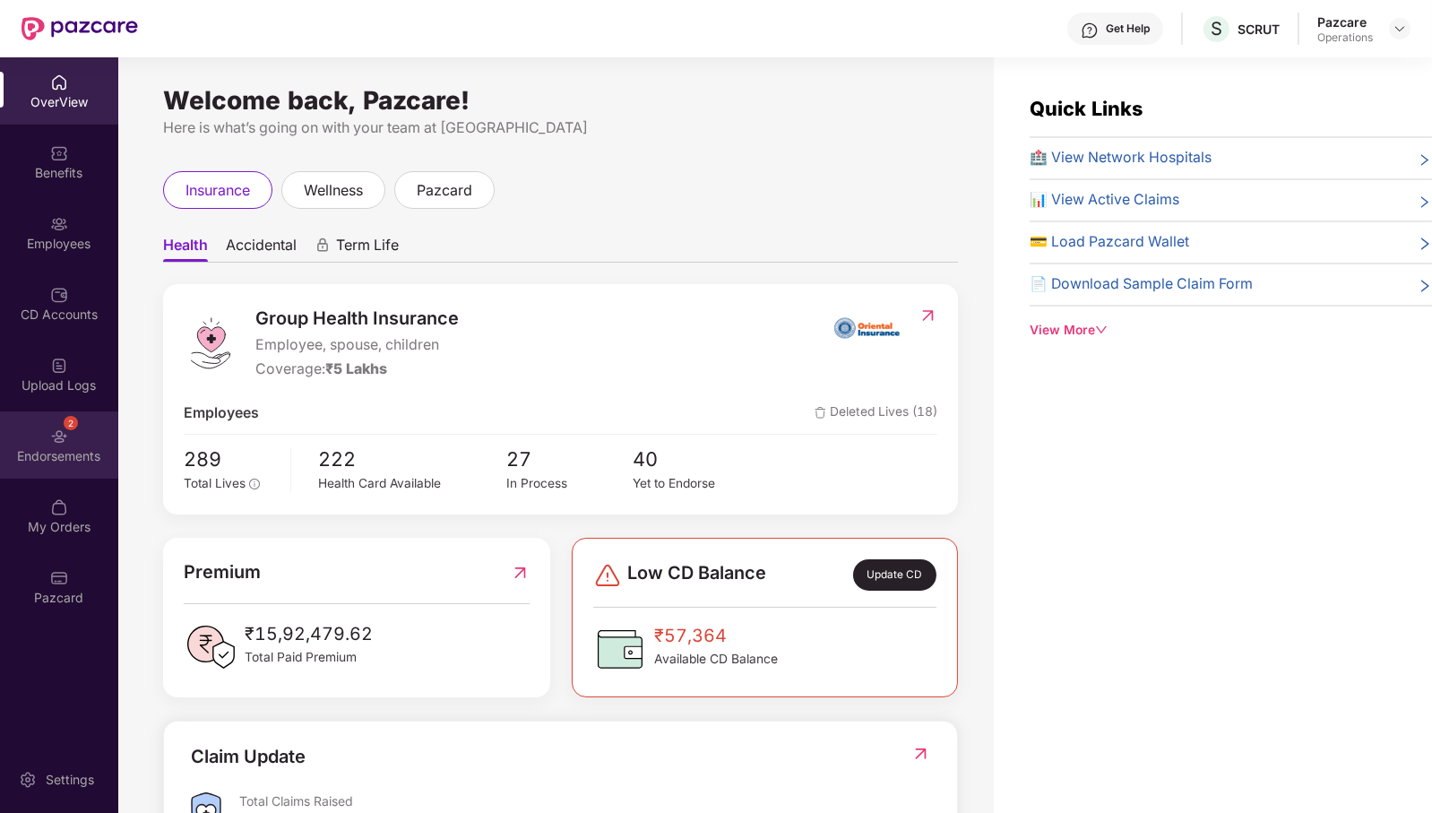
click at [68, 427] on div "2" at bounding box center [71, 423] width 14 height 14
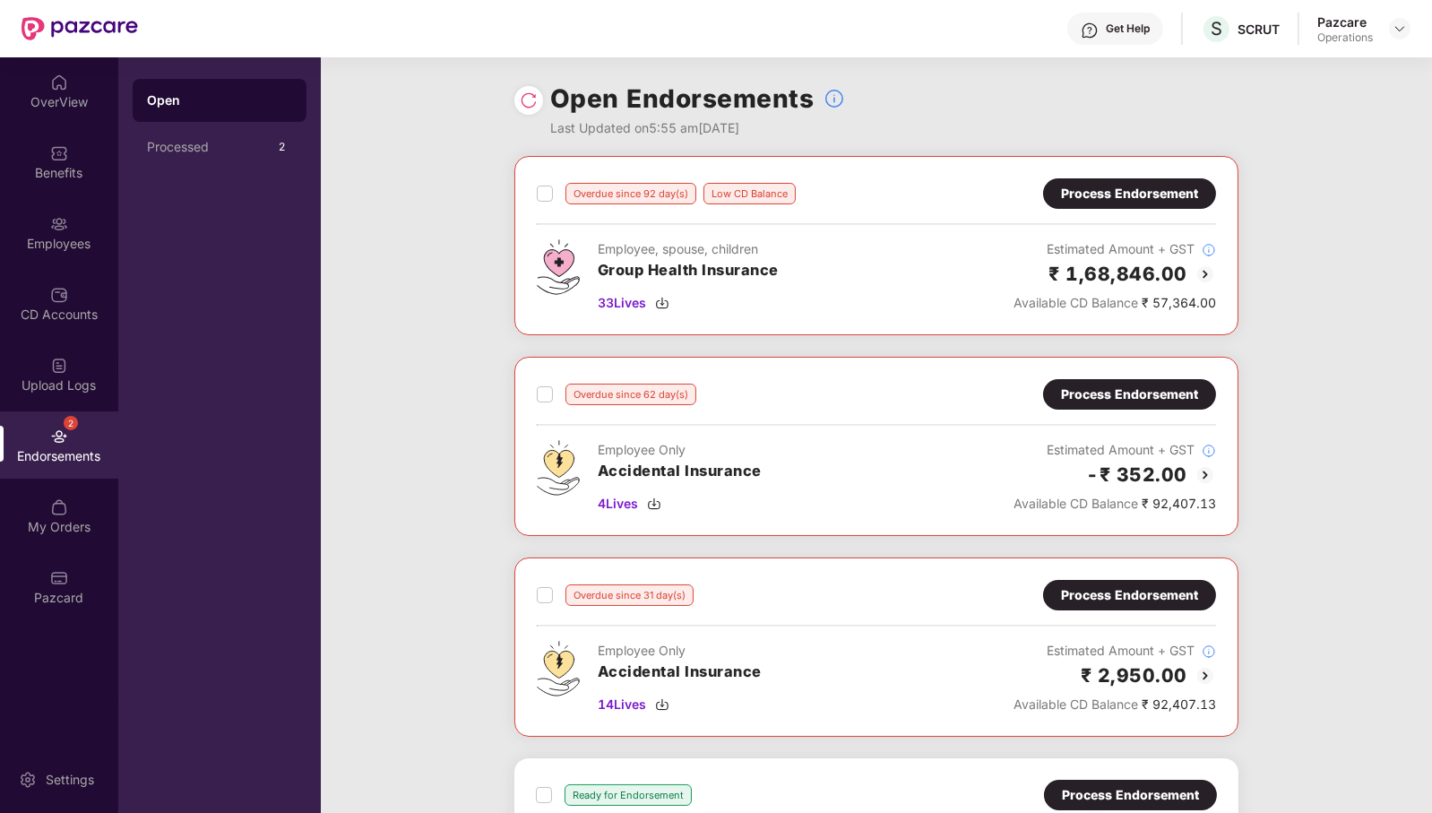
click at [1105, 192] on div "Process Endorsement" at bounding box center [1129, 194] width 137 height 20
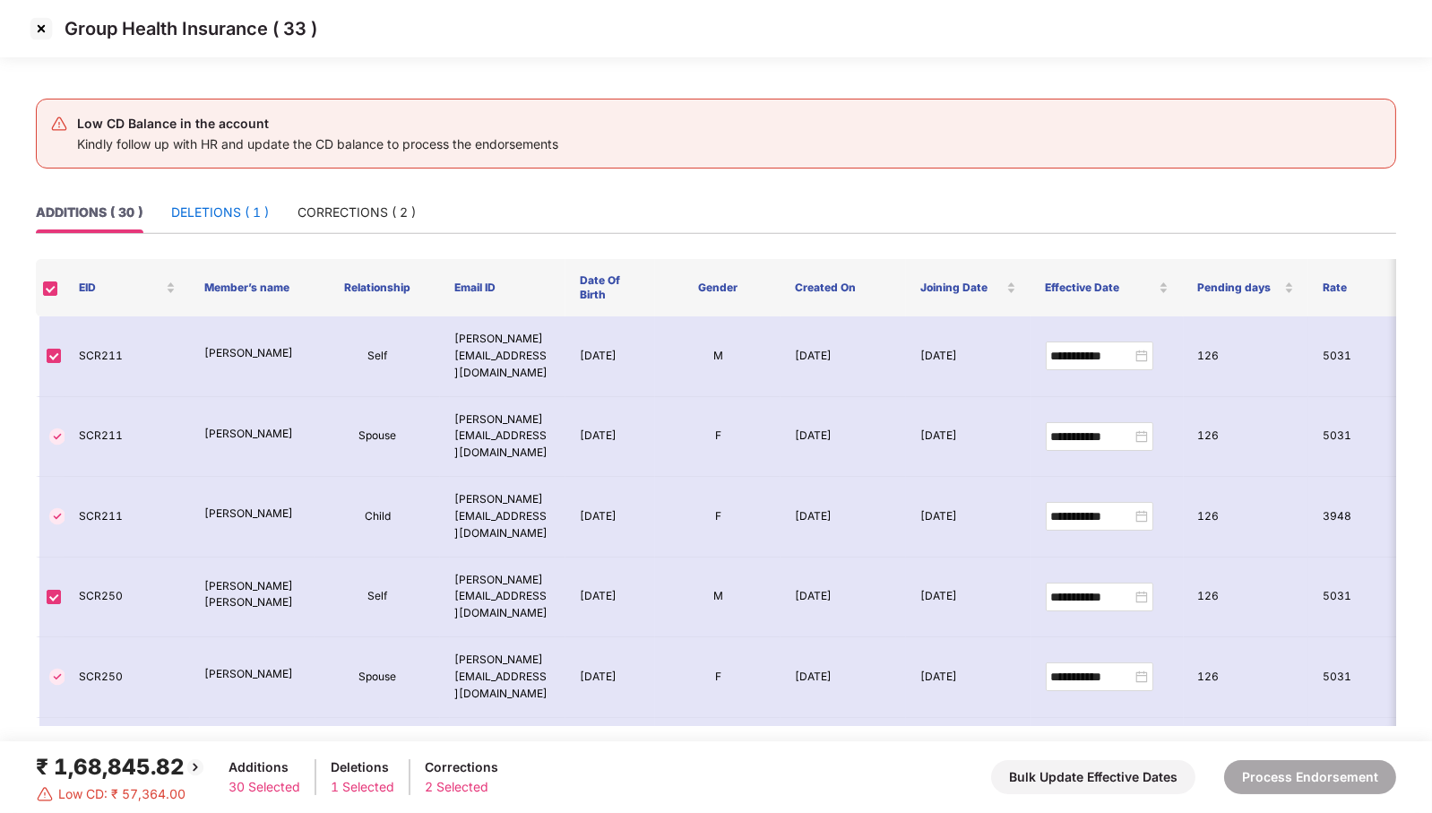
click at [220, 207] on div "DELETIONS ( 1 )" at bounding box center [220, 212] width 98 height 20
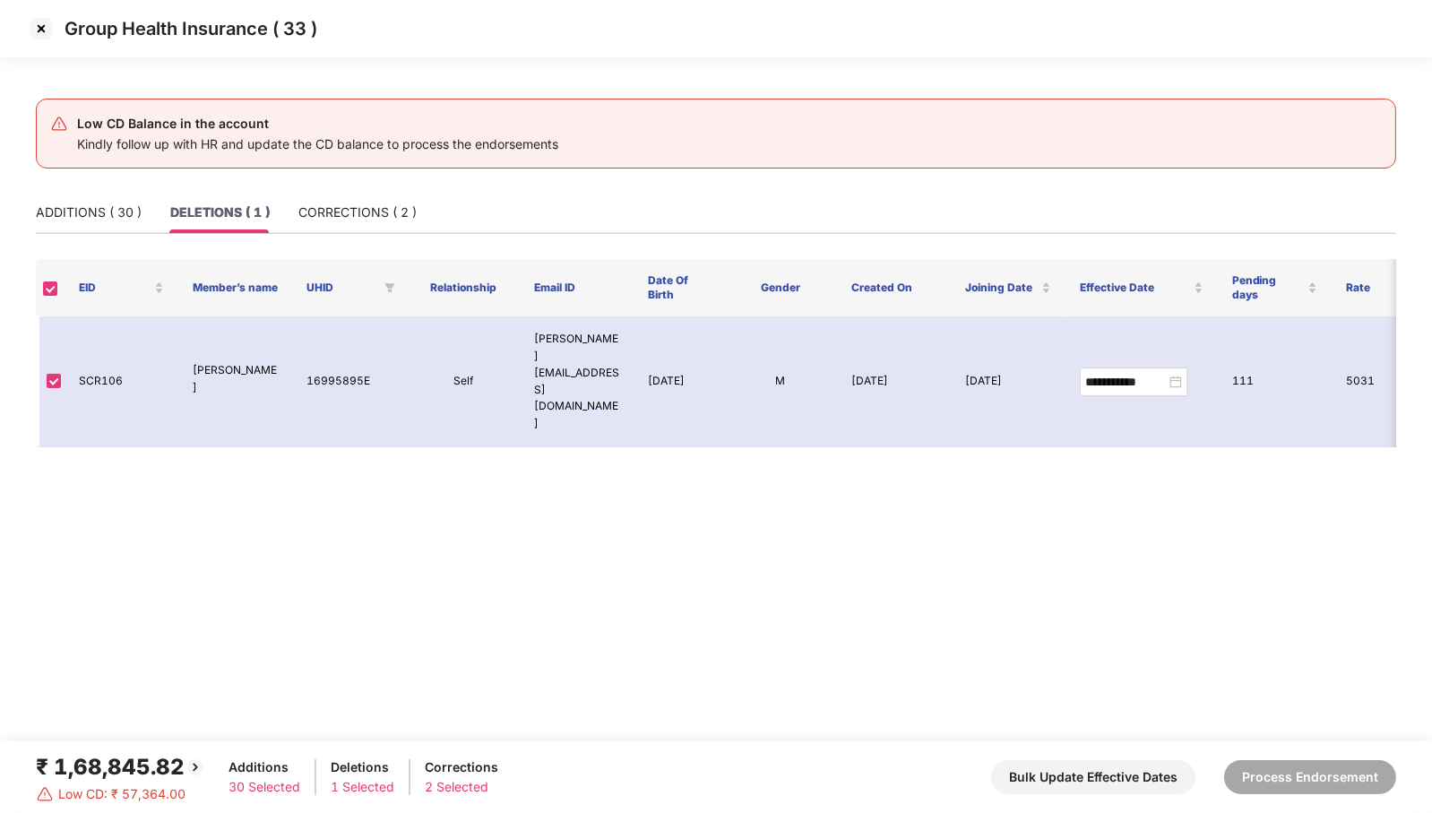
click at [35, 37] on img at bounding box center [41, 28] width 29 height 29
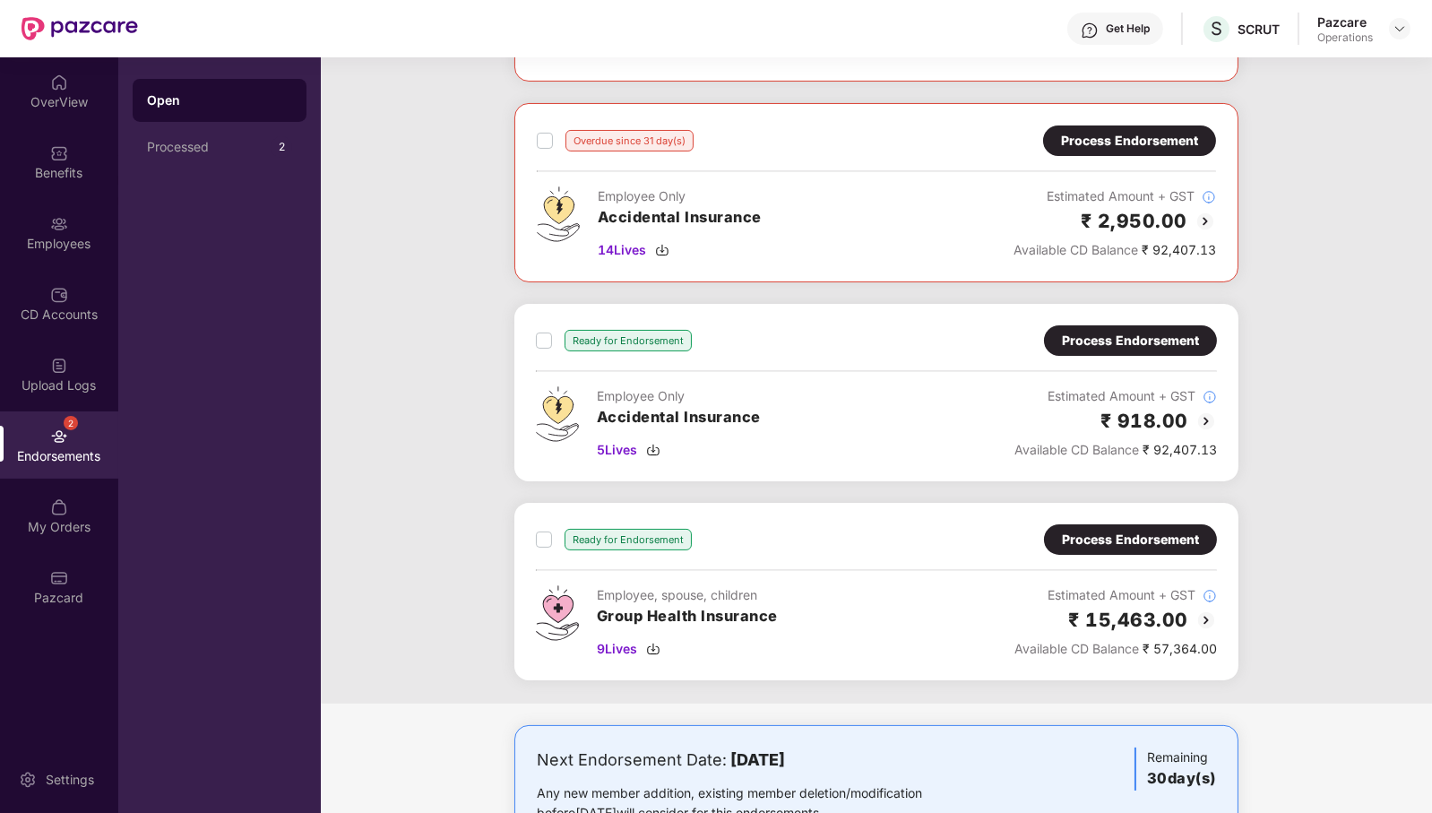
scroll to position [515, 0]
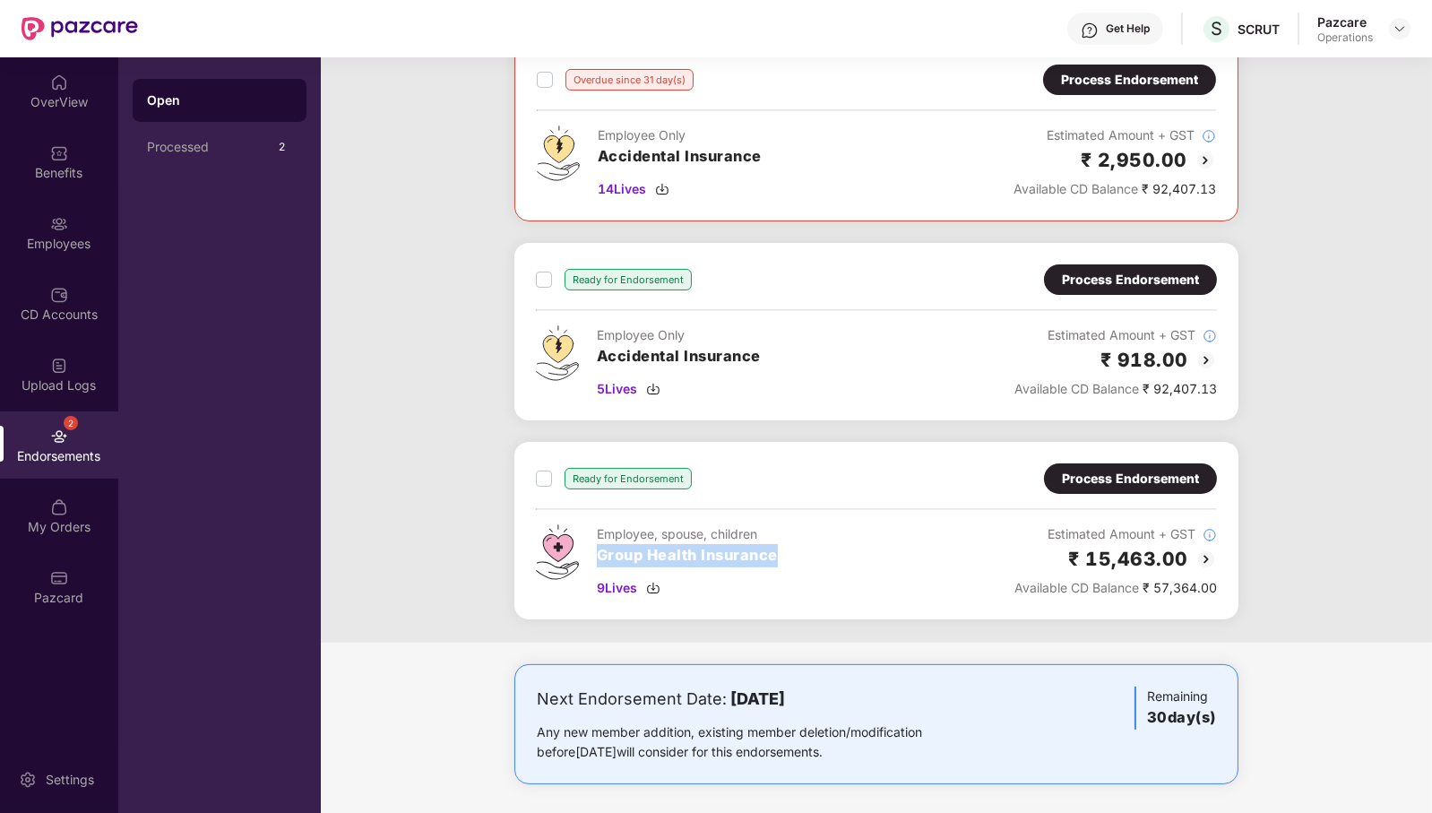
drag, startPoint x: 848, startPoint y: 538, endPoint x: 866, endPoint y: 607, distance: 72.1
click at [866, 607] on div "Ready for Endorsement Process Endorsement Employee, spouse, children Group Heal…" at bounding box center [876, 530] width 724 height 177
click at [623, 589] on span "9 Lives" at bounding box center [617, 588] width 40 height 20
click at [1134, 472] on div "Process Endorsement" at bounding box center [1130, 479] width 137 height 20
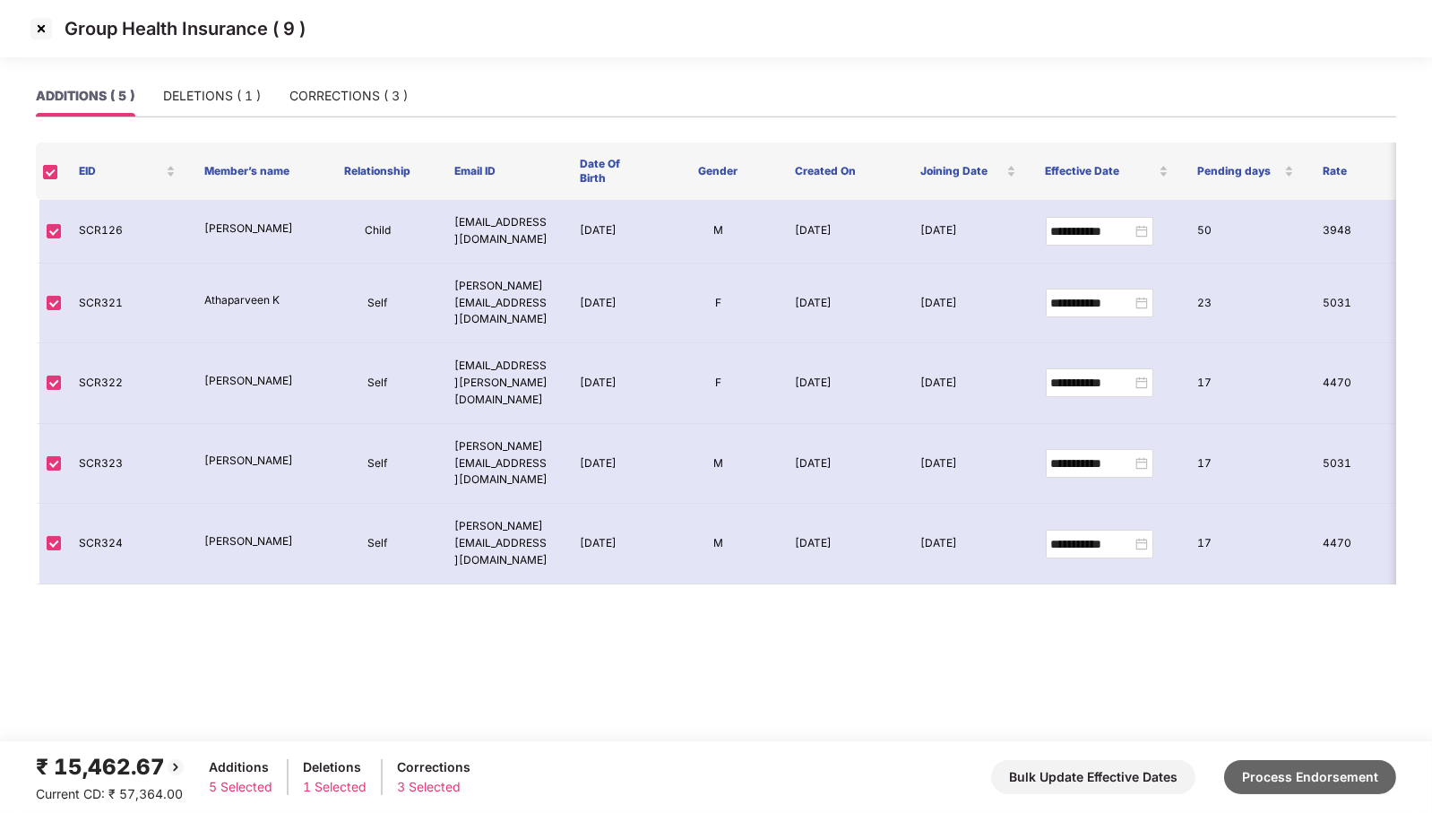
click at [1270, 775] on button "Process Endorsement" at bounding box center [1310, 777] width 172 height 34
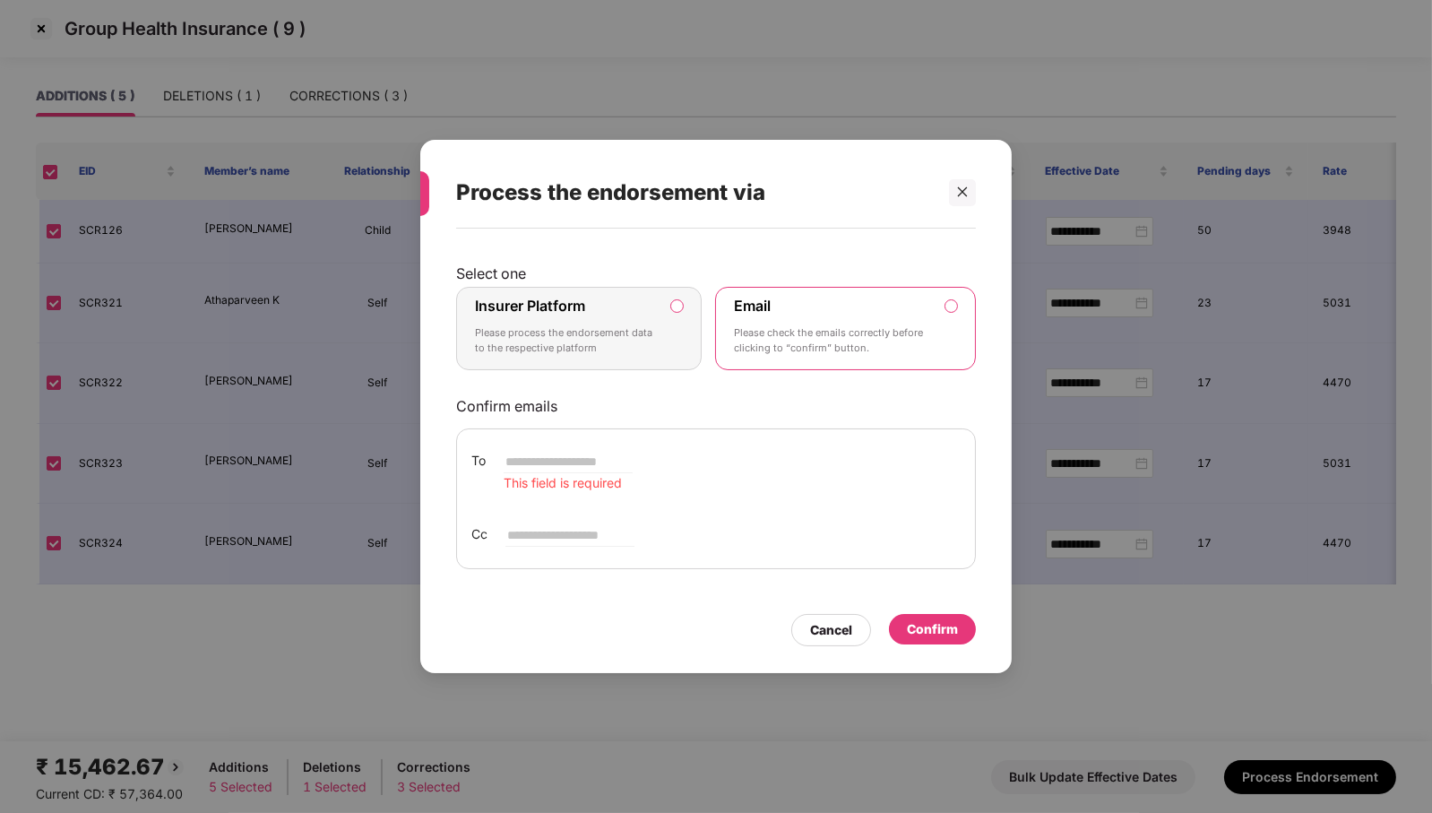
click at [760, 332] on p "Please check the emails correctly before clicking to “confirm” button." at bounding box center [833, 340] width 199 height 31
click at [731, 323] on label "Email Please check the emails correctly before clicking to “confirm” button." at bounding box center [845, 329] width 261 height 84
click at [645, 310] on div "Insurer Platform Please process the endorsement data to the respective platform" at bounding box center [566, 329] width 183 height 65
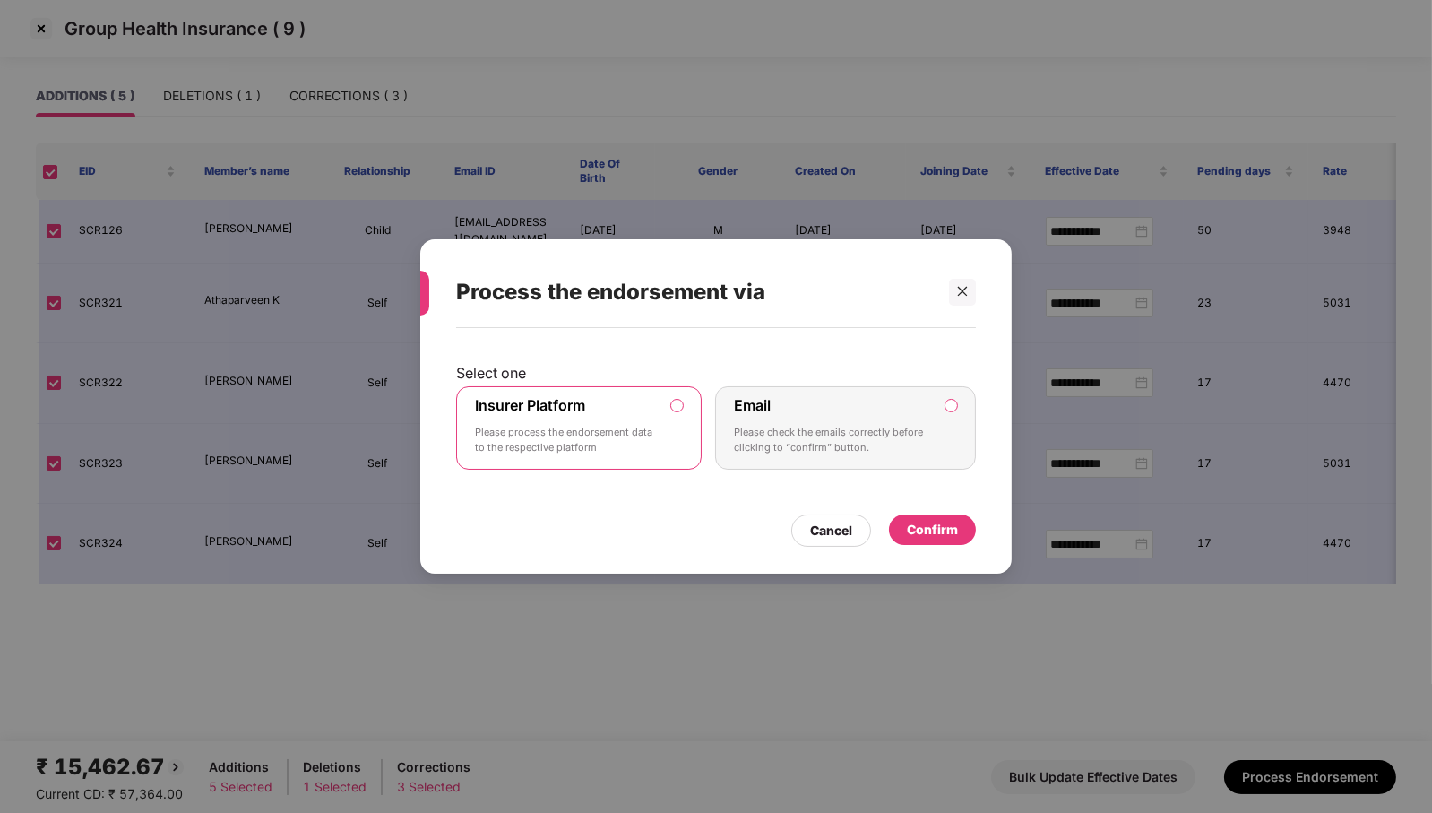
click at [786, 452] on p "Please check the emails correctly before clicking to “confirm” button." at bounding box center [833, 440] width 199 height 31
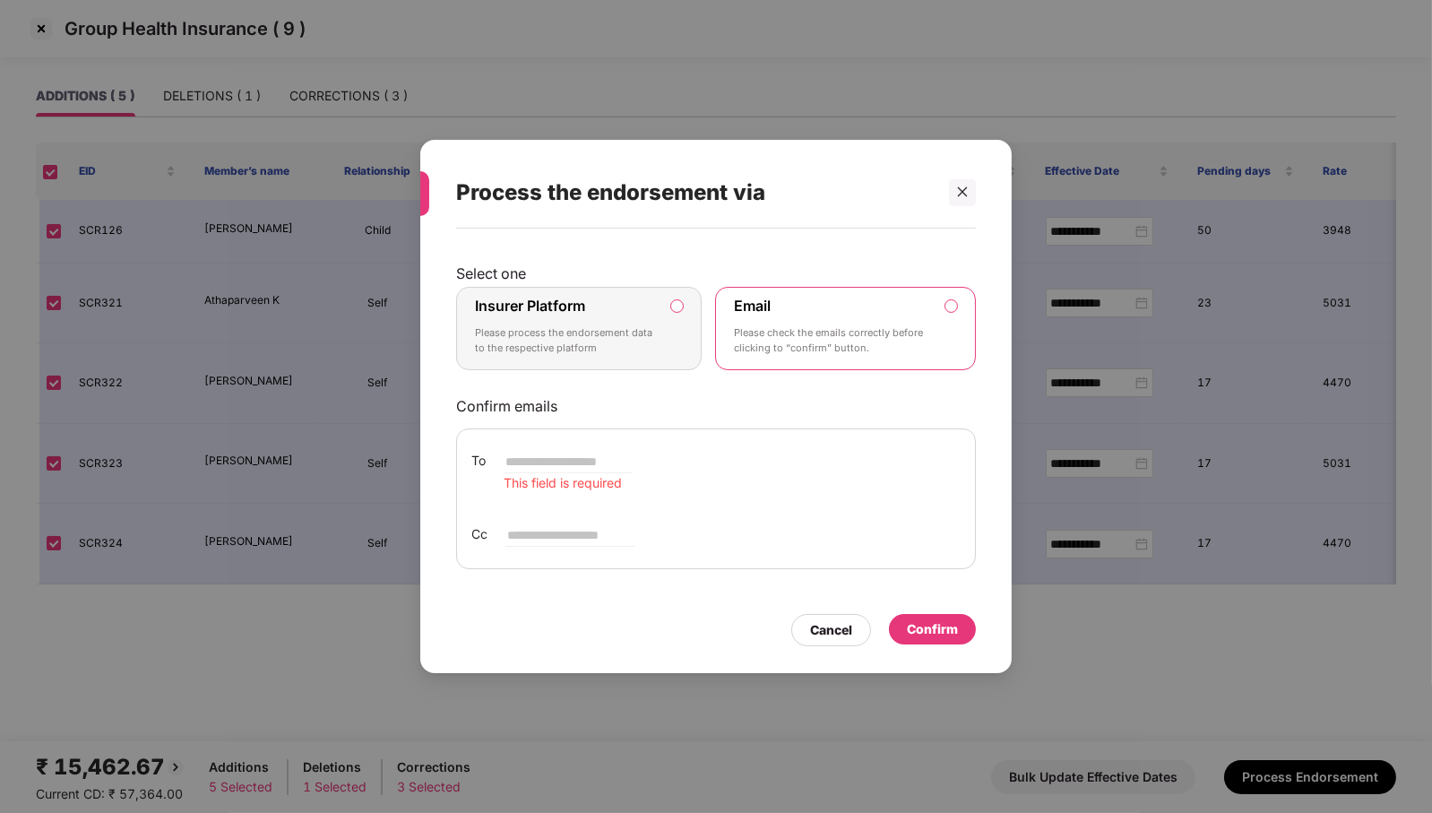
click at [641, 339] on p "Please process the endorsement data to the respective platform" at bounding box center [566, 340] width 183 height 31
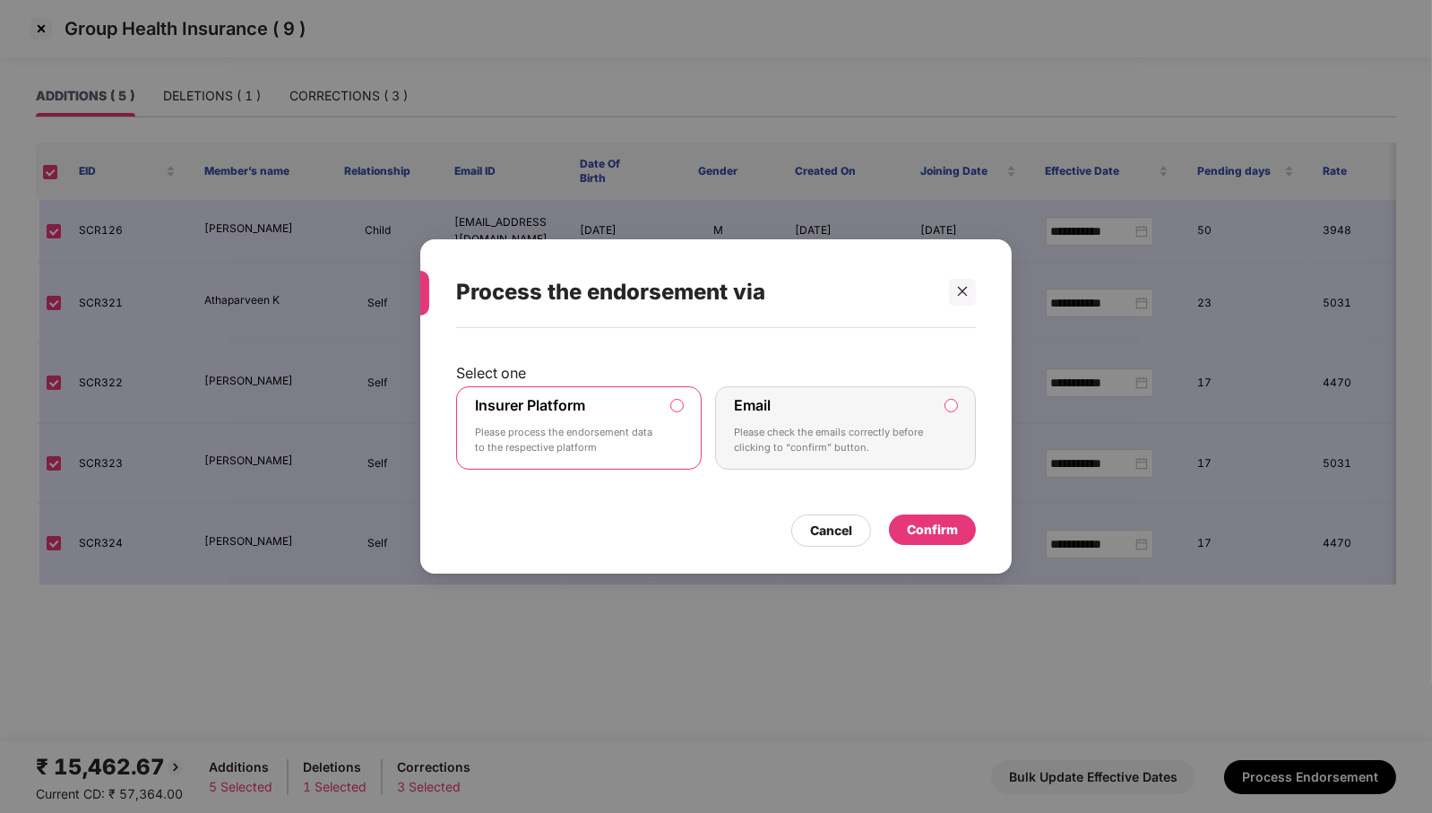
click at [684, 435] on label "Insurer Platform Please process the endorsement data to the respective platform" at bounding box center [578, 428] width 245 height 84
click at [771, 438] on p "Please check the emails correctly before clicking to “confirm” button." at bounding box center [833, 440] width 199 height 31
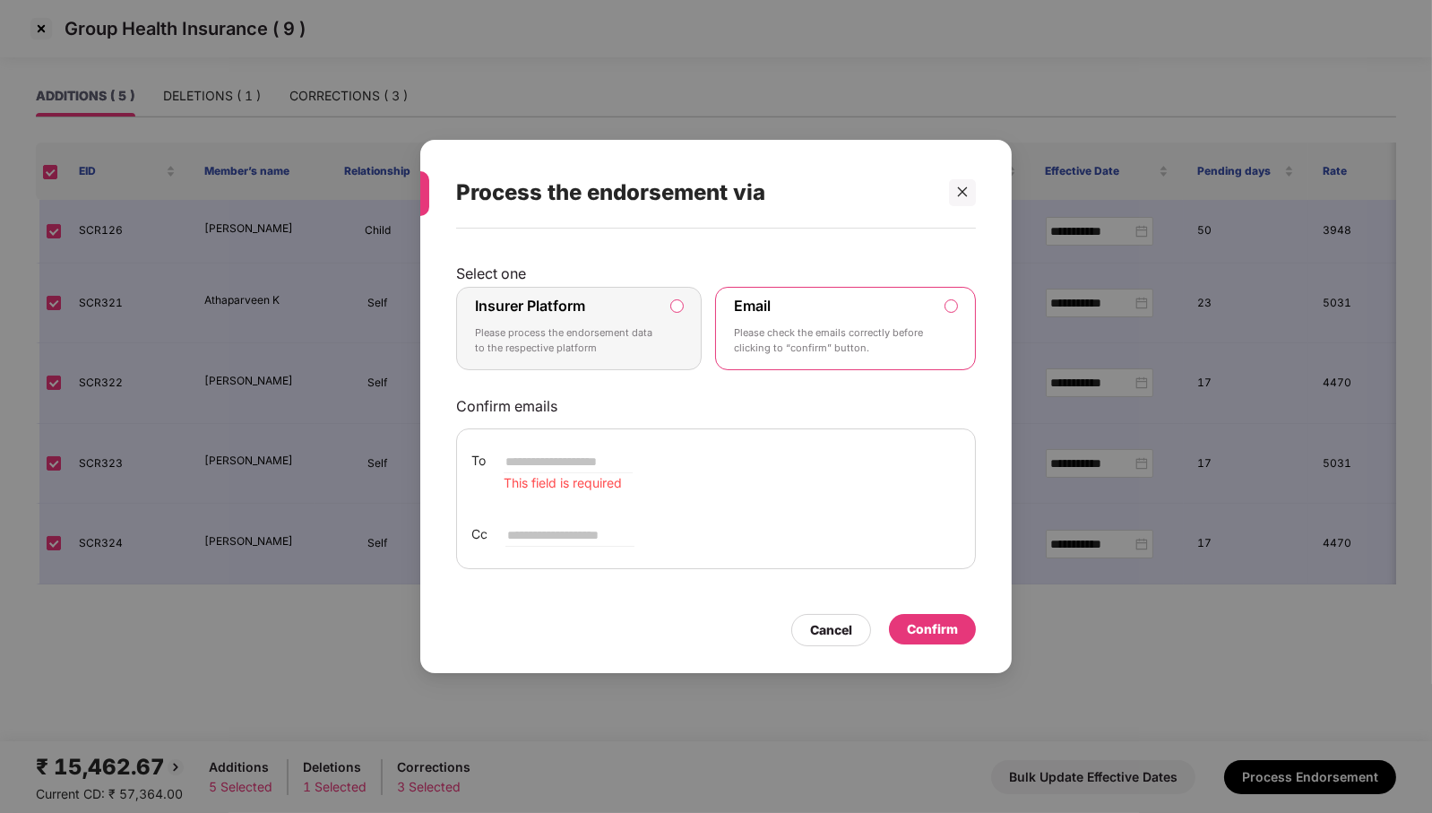
click at [610, 348] on p "Please process the endorsement data to the respective platform" at bounding box center [566, 340] width 183 height 31
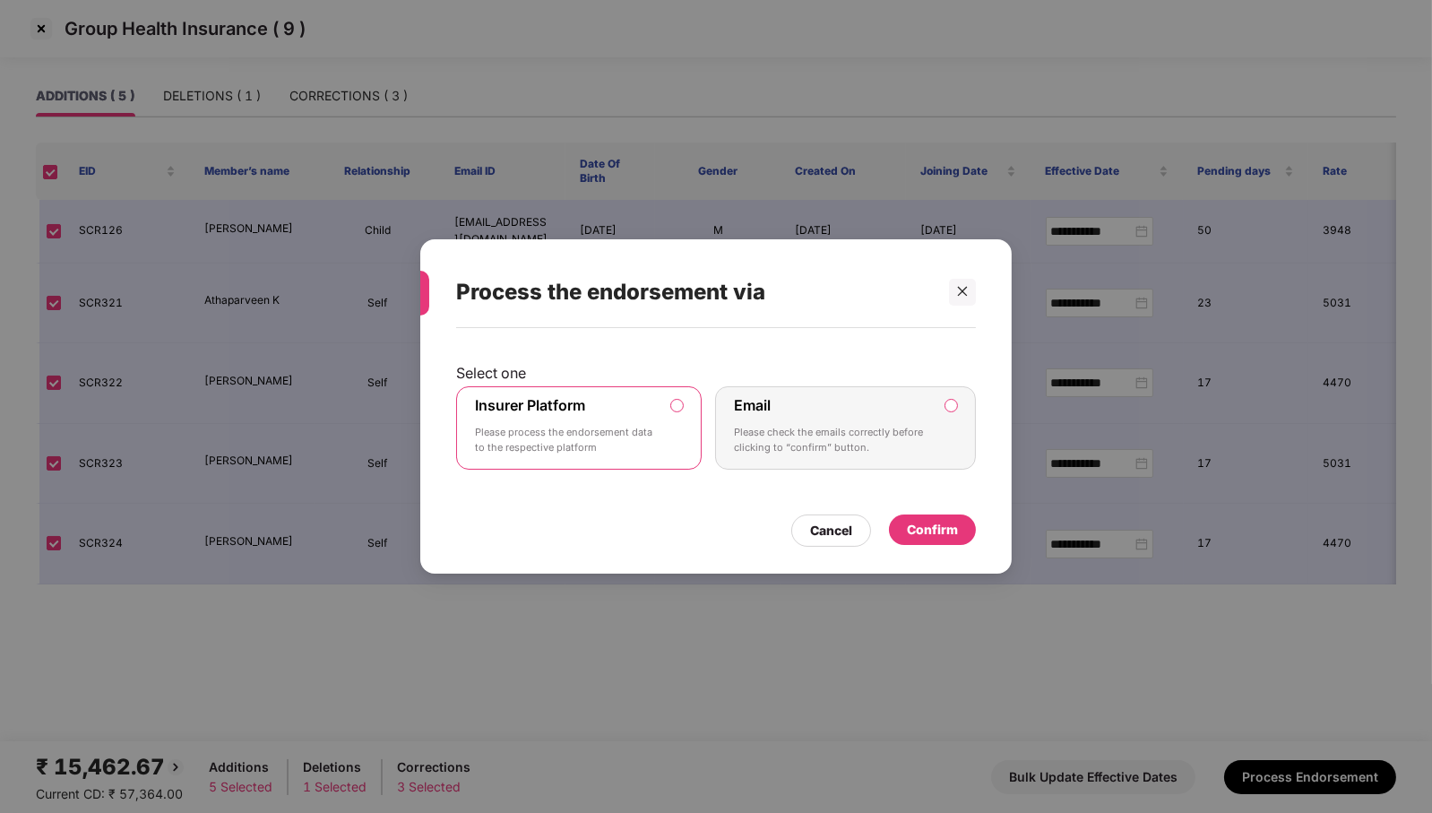
click at [822, 423] on div "Email Please check the emails correctly before clicking to “confirm” button." at bounding box center [833, 428] width 199 height 65
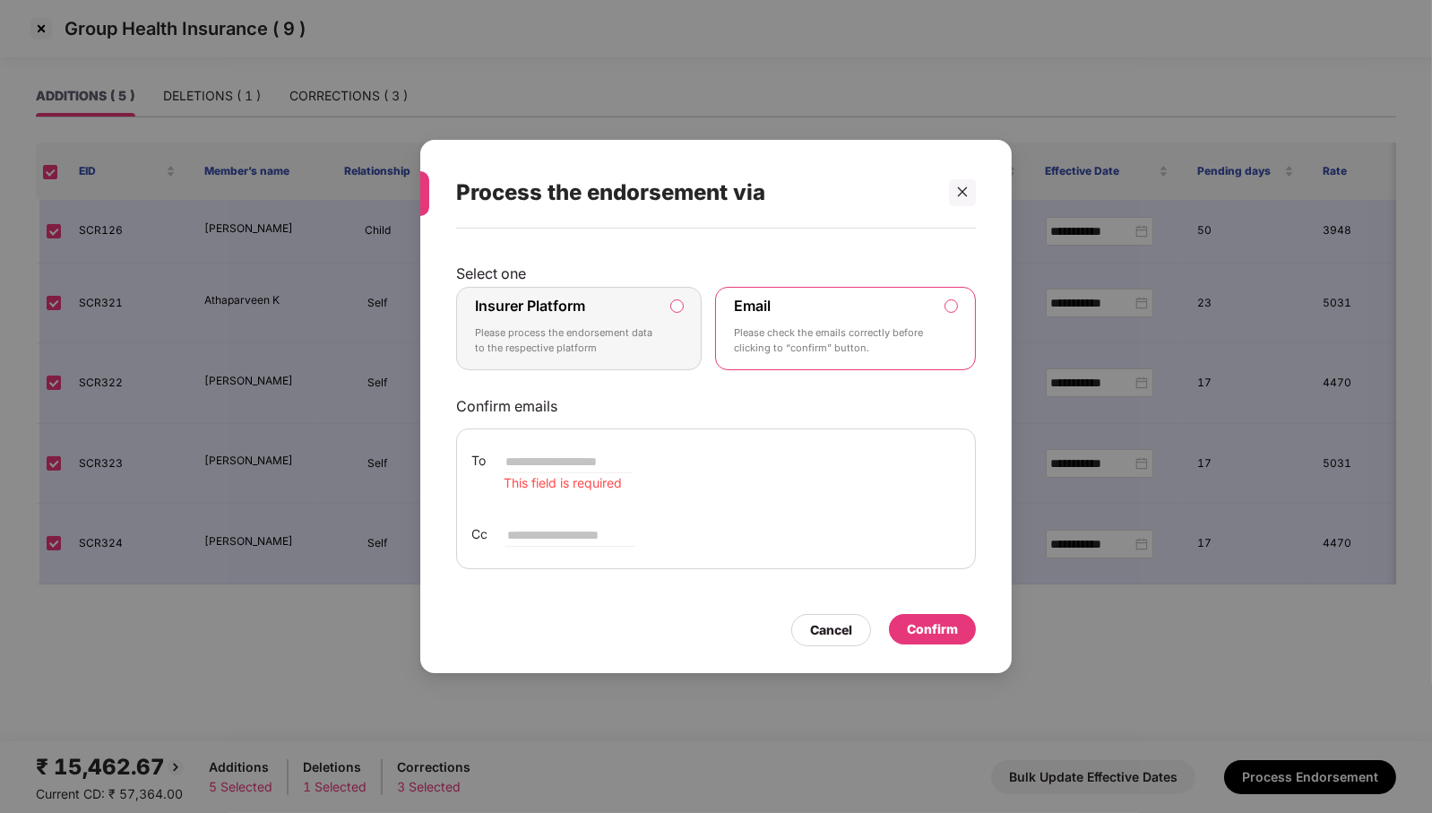
click at [684, 335] on label "Insurer Platform Please process the endorsement data to the respective platform" at bounding box center [578, 329] width 245 height 84
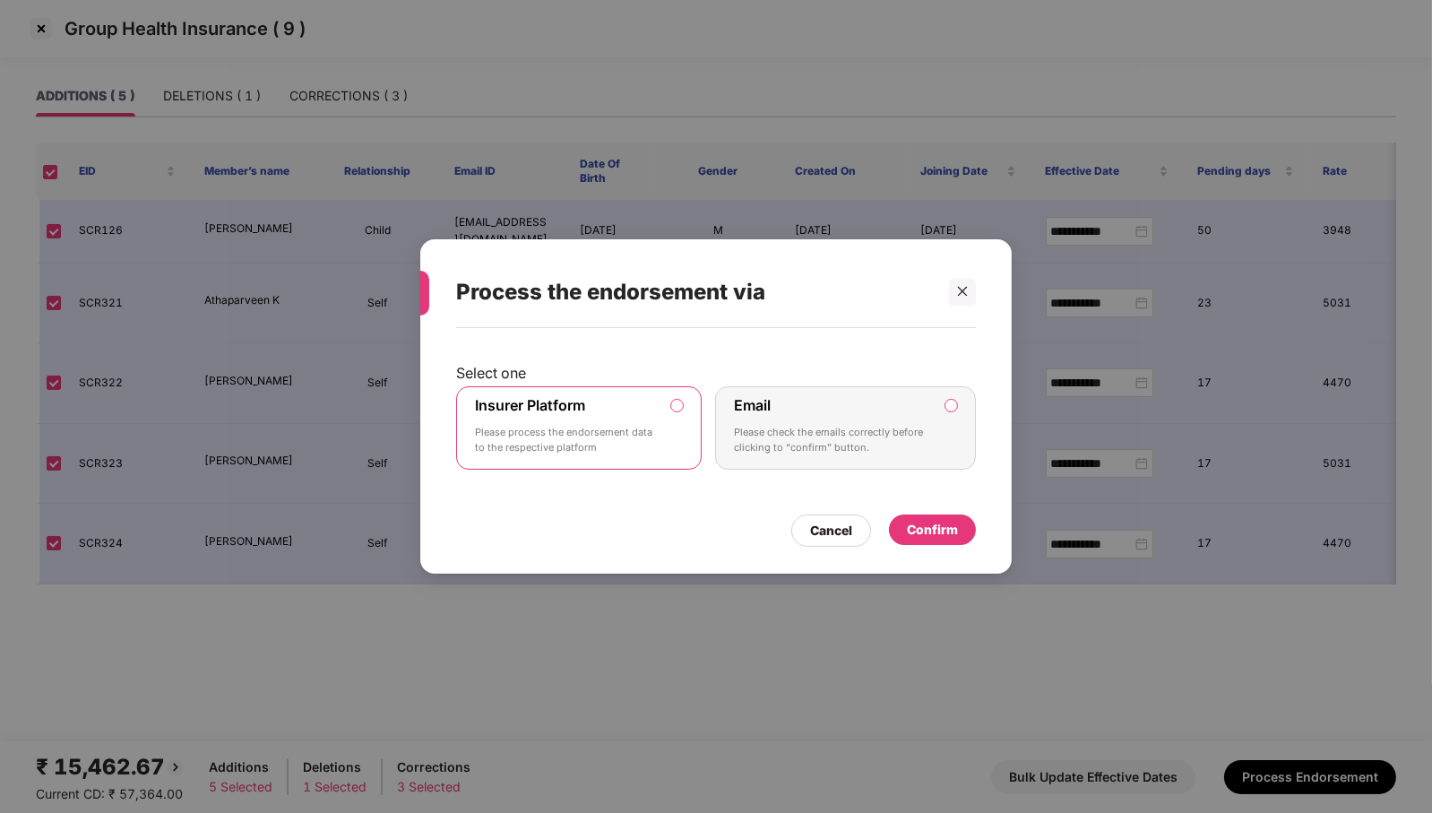
click at [796, 421] on div "Email Please check the emails correctly before clicking to “confirm” button." at bounding box center [833, 428] width 199 height 65
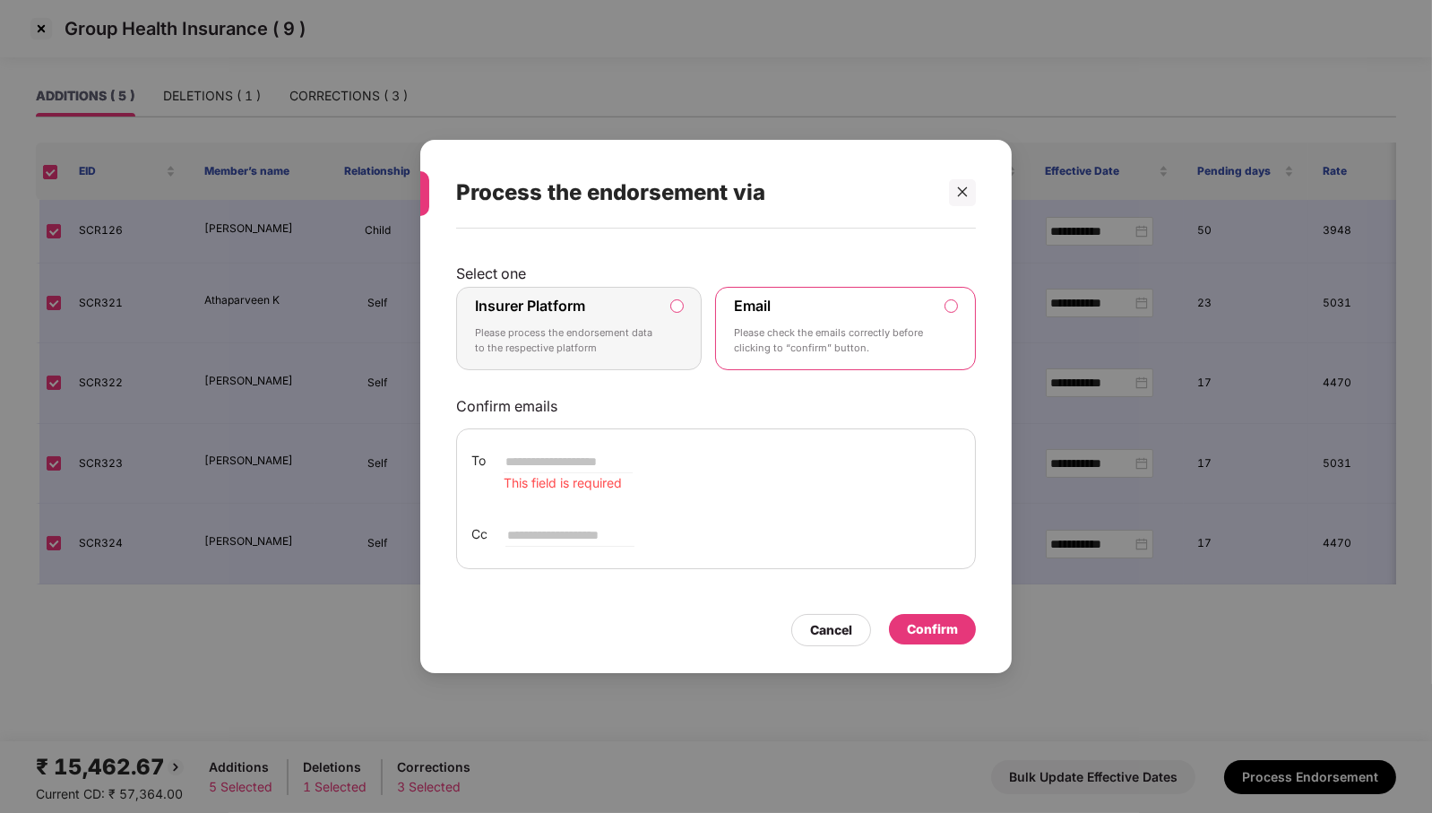
click at [587, 331] on p "Please process the endorsement data to the respective platform" at bounding box center [566, 340] width 183 height 31
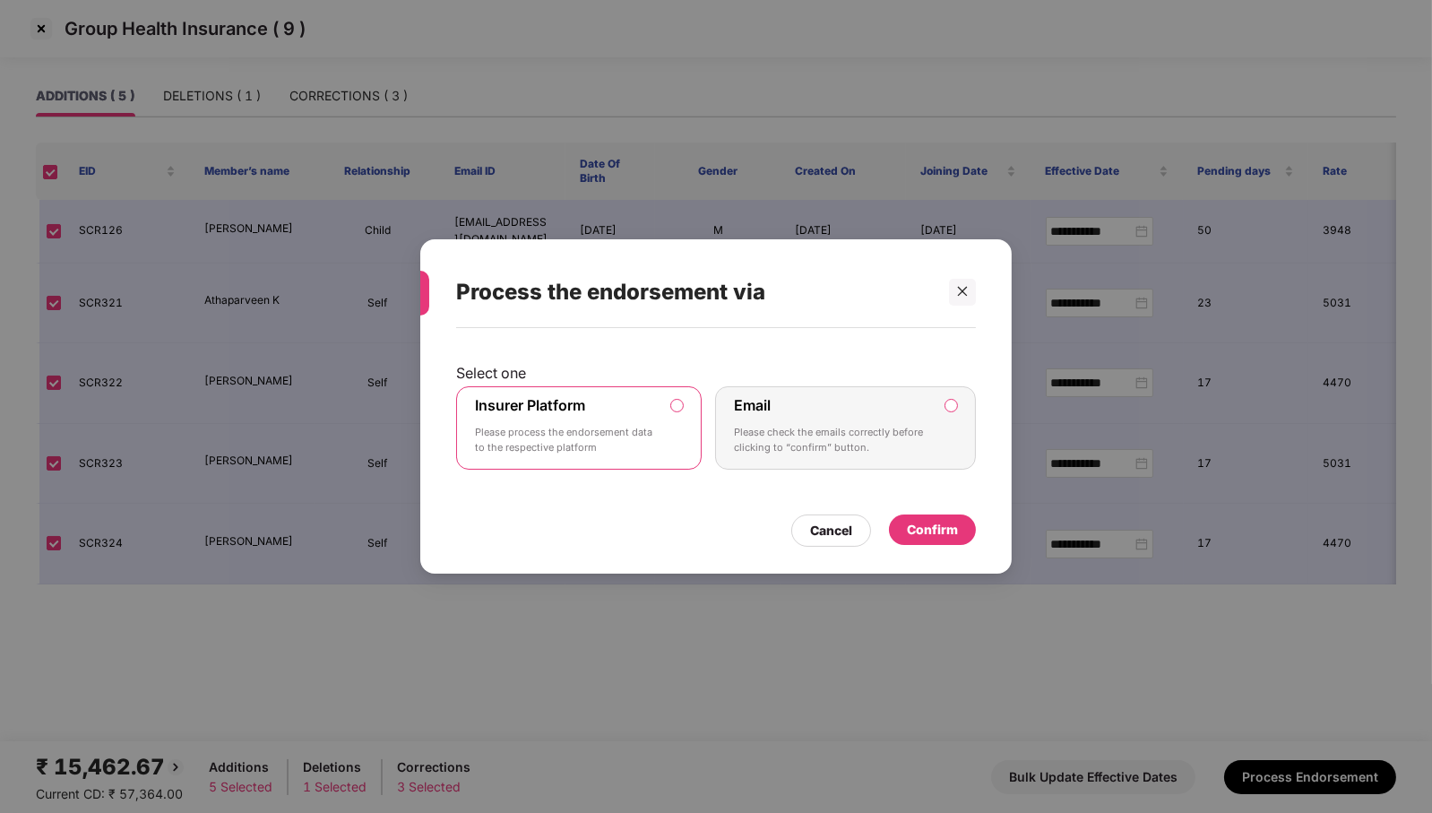
click at [923, 525] on div "Confirm" at bounding box center [932, 530] width 51 height 20
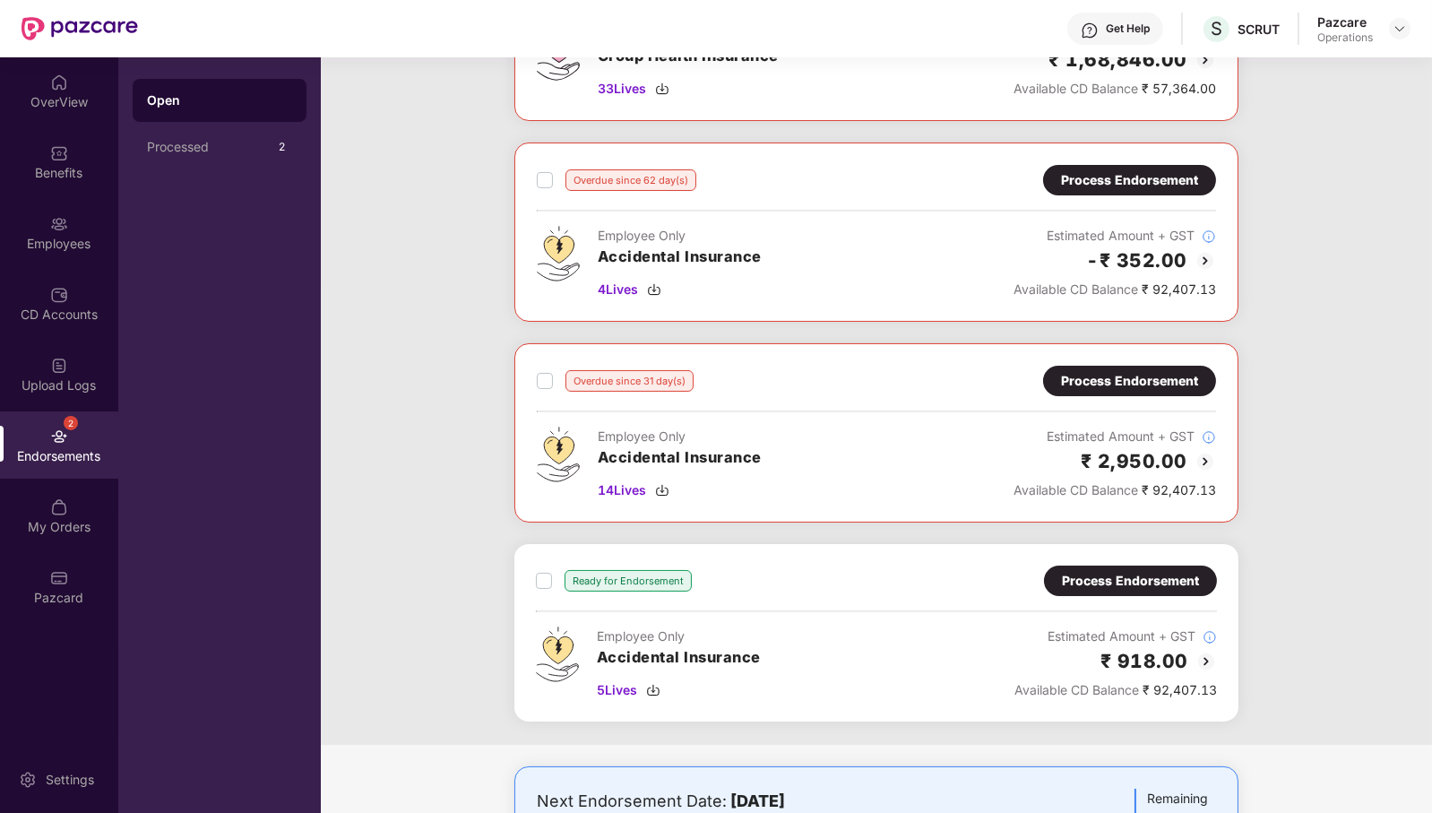
scroll to position [0, 0]
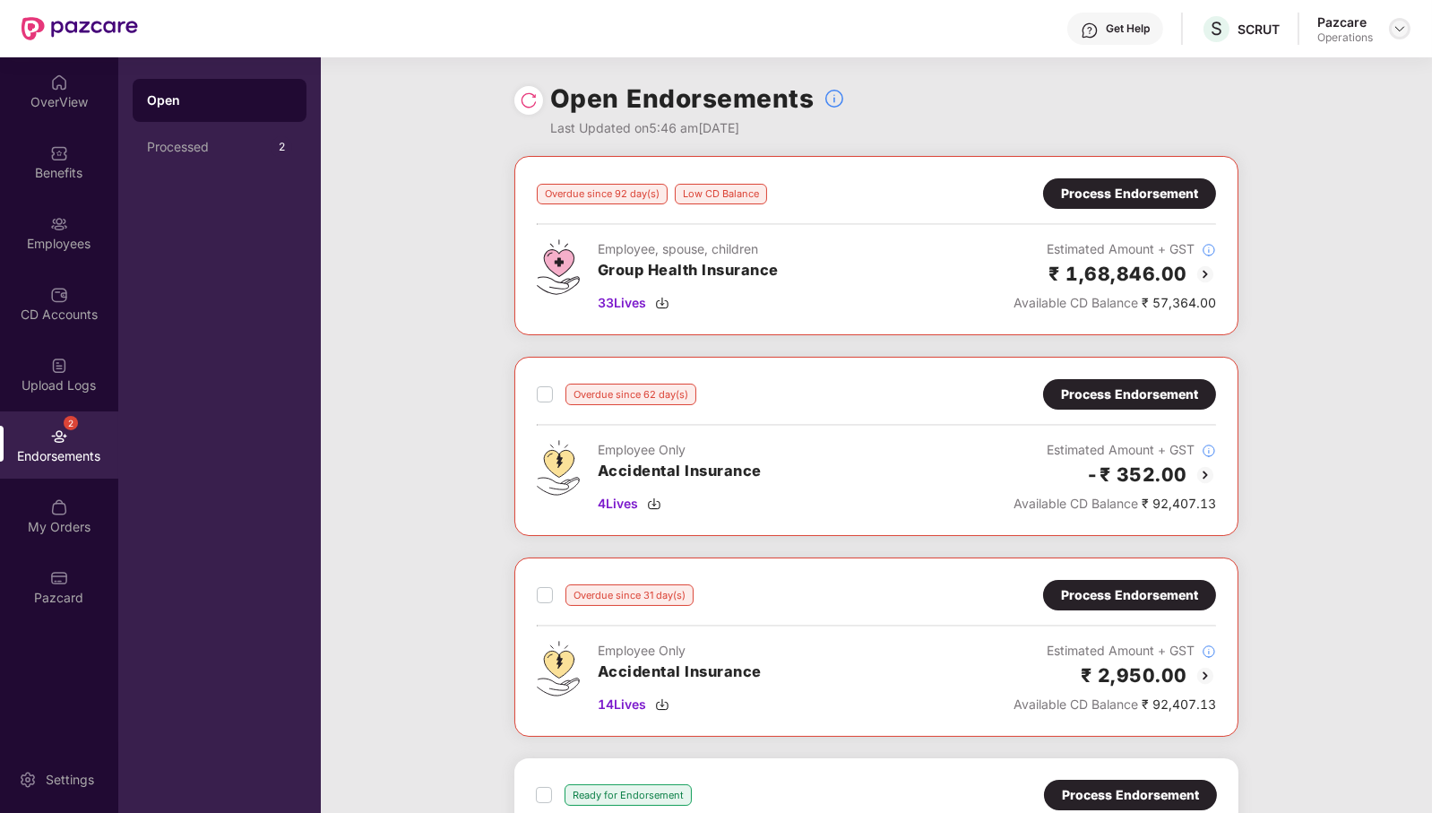
click at [1398, 32] on img at bounding box center [1399, 29] width 14 height 14
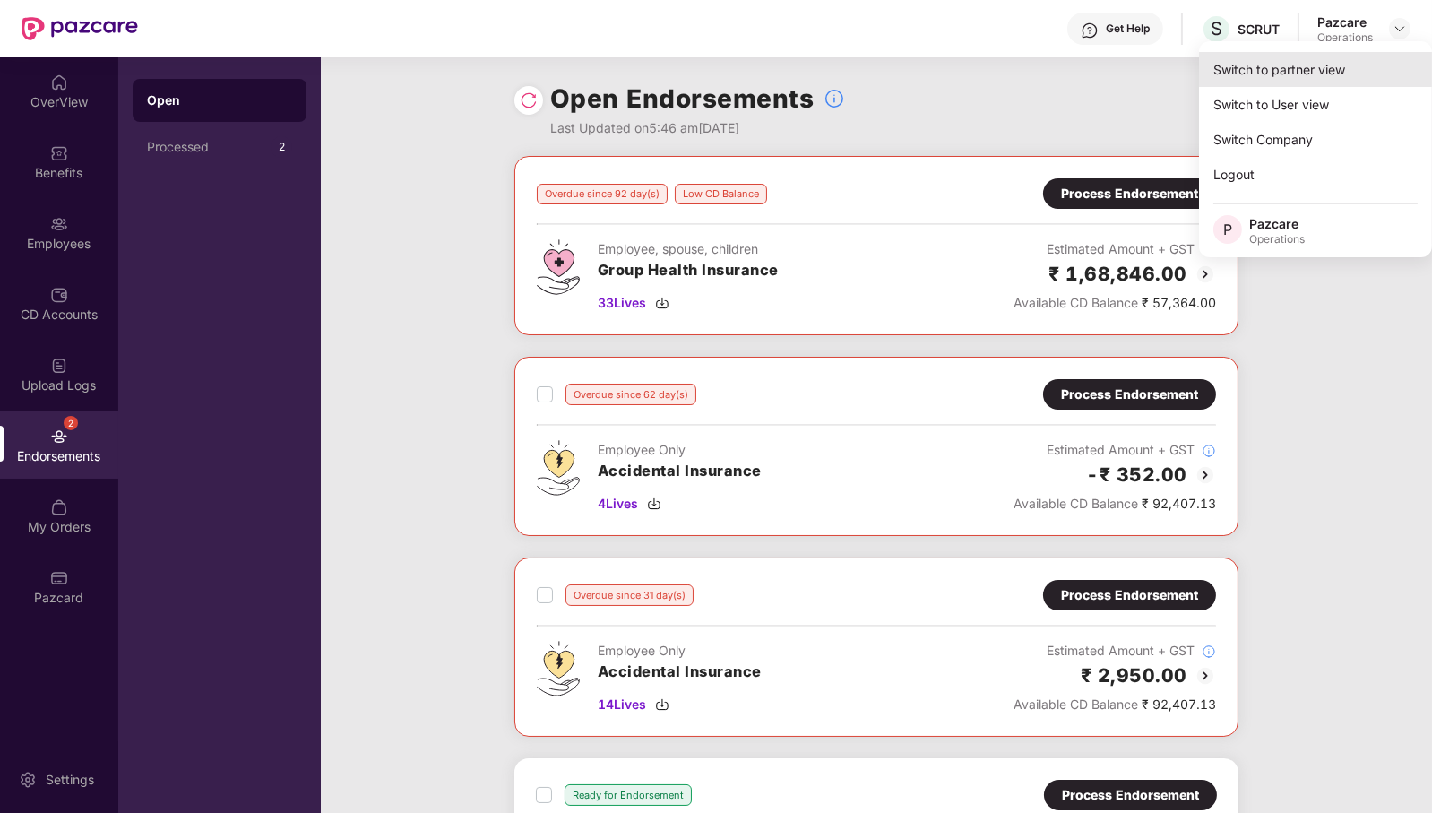
click at [1338, 68] on div "Switch to partner view" at bounding box center [1315, 69] width 233 height 35
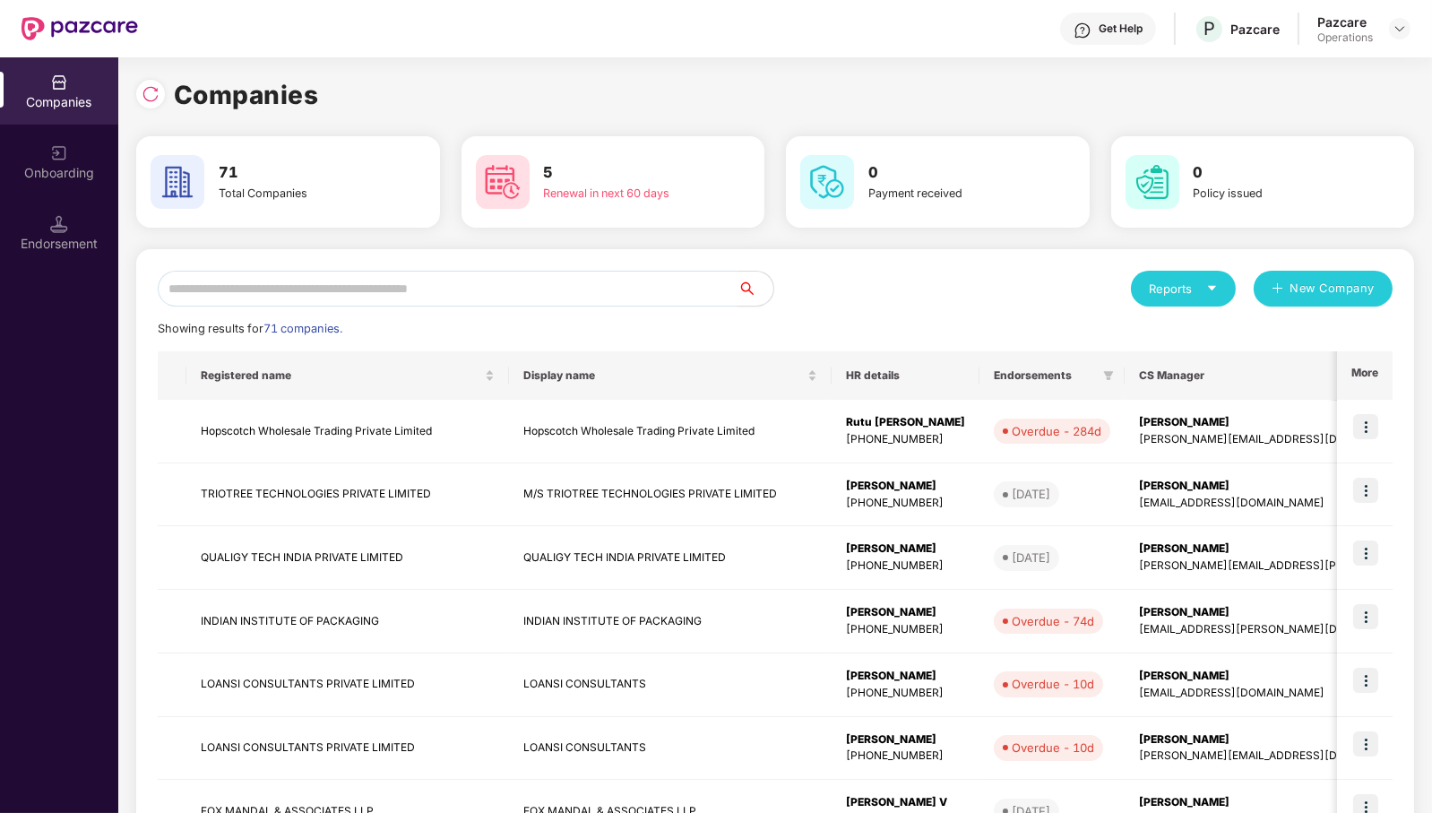
click at [226, 291] on input "text" at bounding box center [448, 289] width 580 height 36
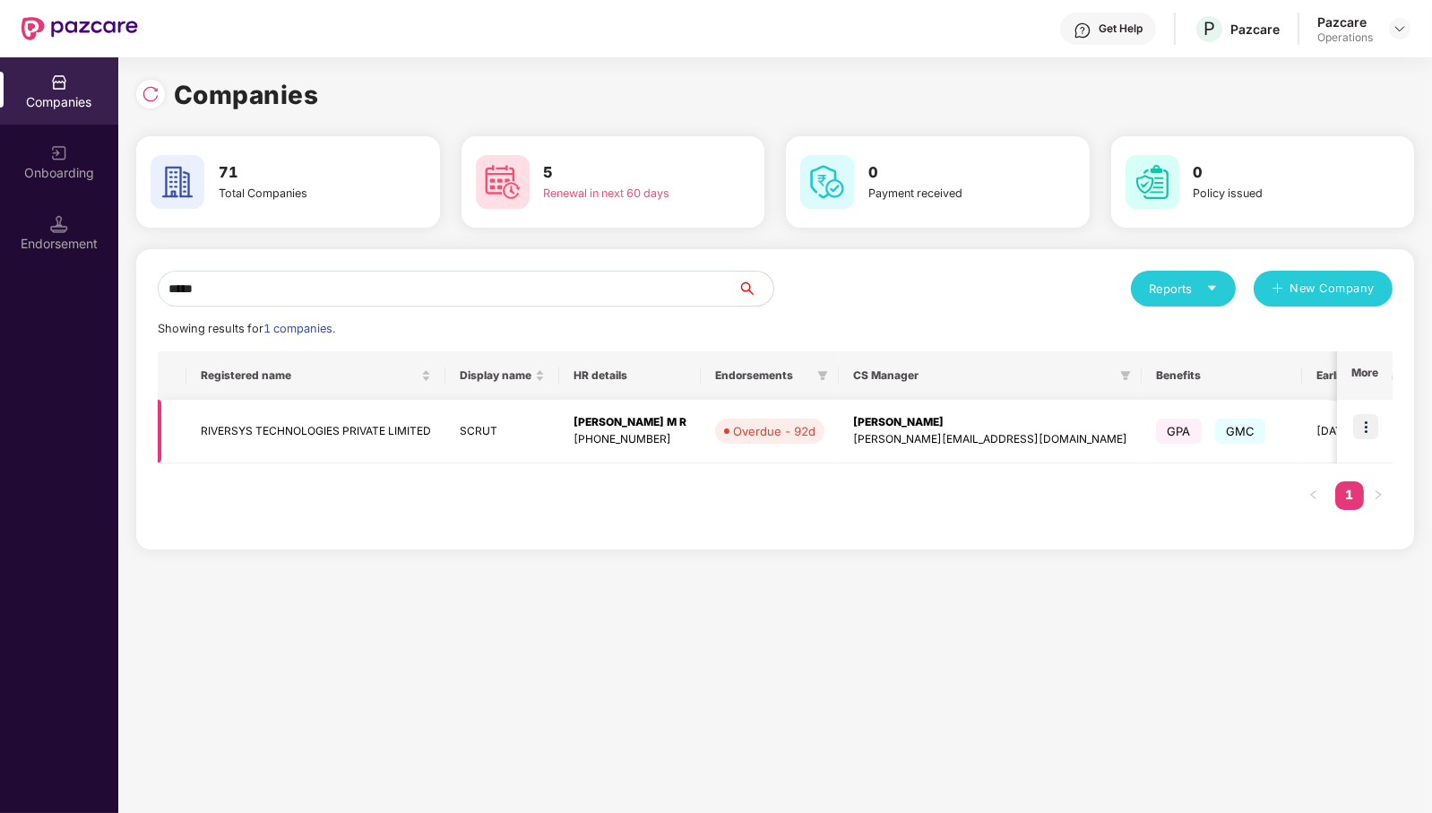
type input "*****"
click at [264, 435] on td "RIVERSYS TECHNOLOGIES PRIVATE LIMITED" at bounding box center [315, 432] width 259 height 64
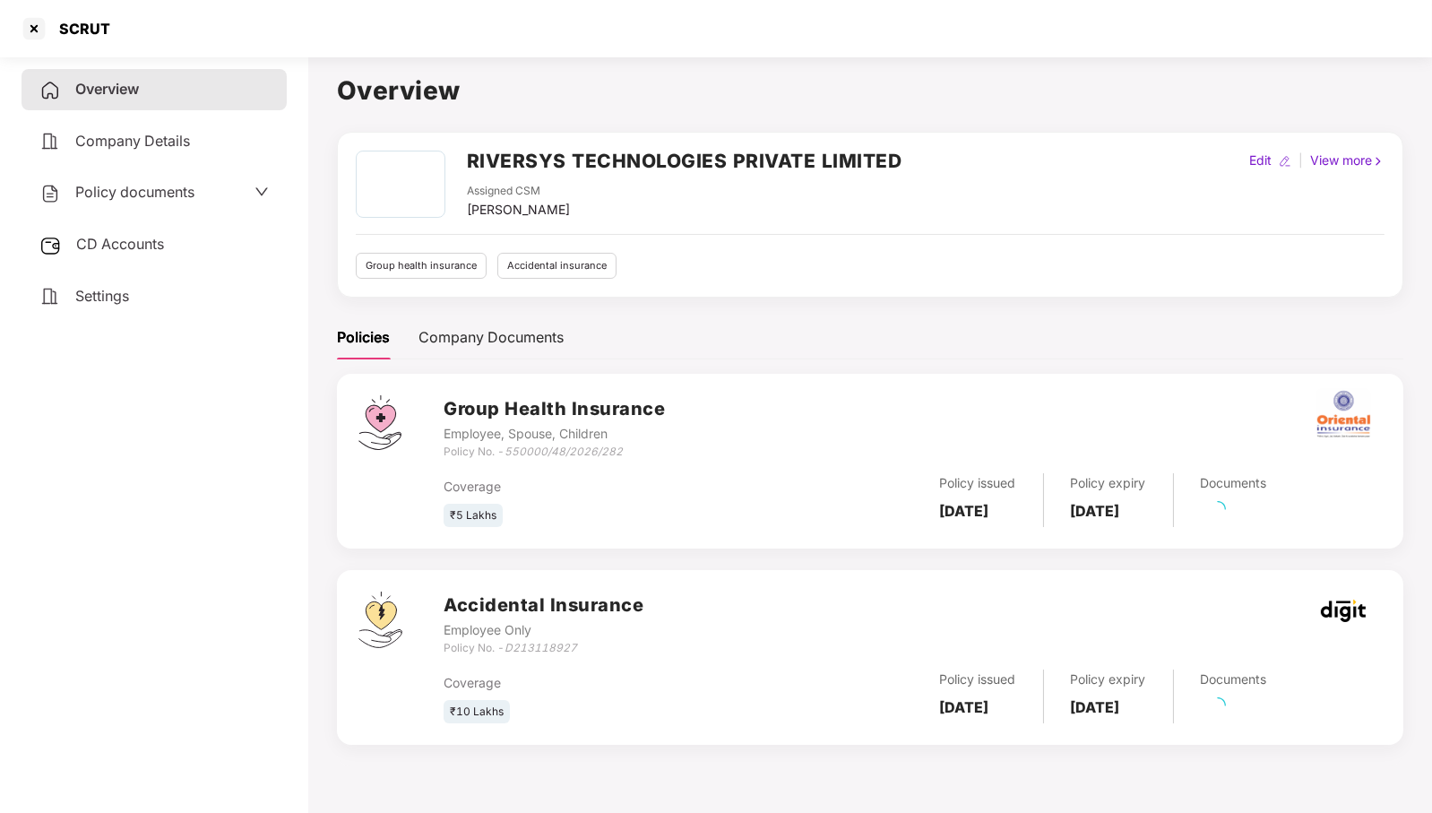
click at [148, 249] on span "CD Accounts" at bounding box center [120, 244] width 88 height 18
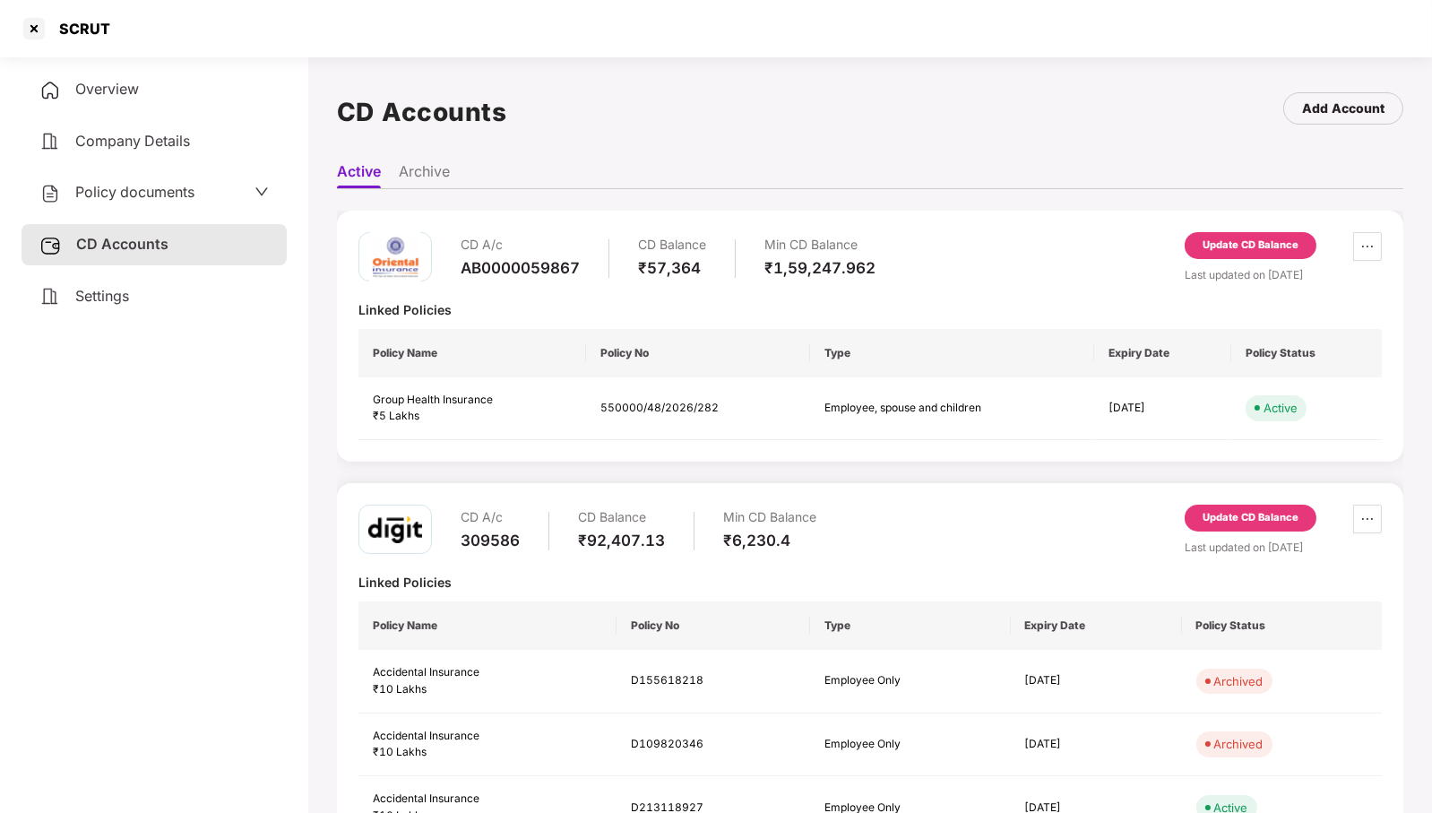
click at [1263, 248] on div "Update CD Balance" at bounding box center [1250, 245] width 96 height 16
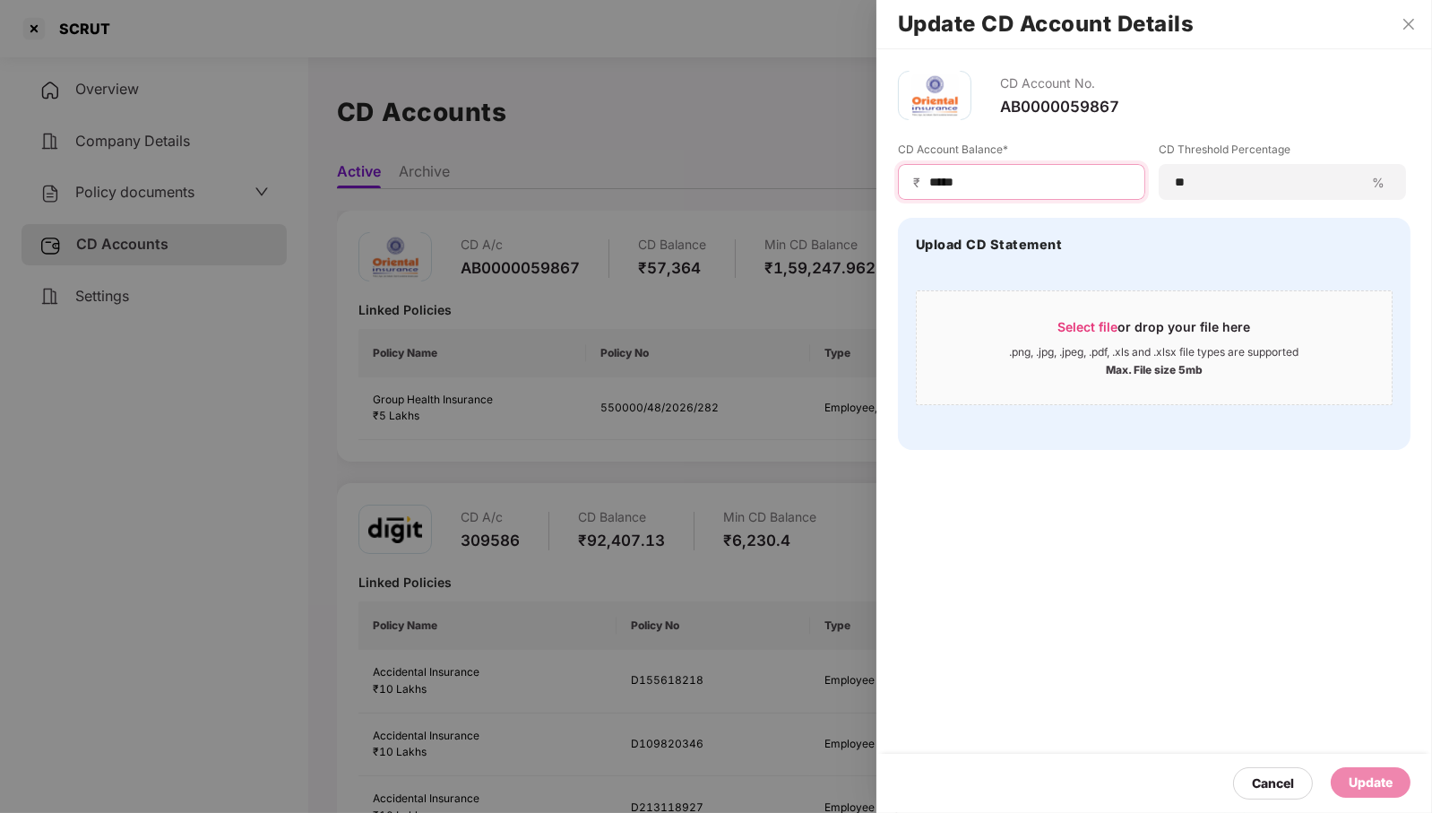
click at [1026, 174] on input "*****" at bounding box center [1028, 182] width 202 height 19
type input "*"
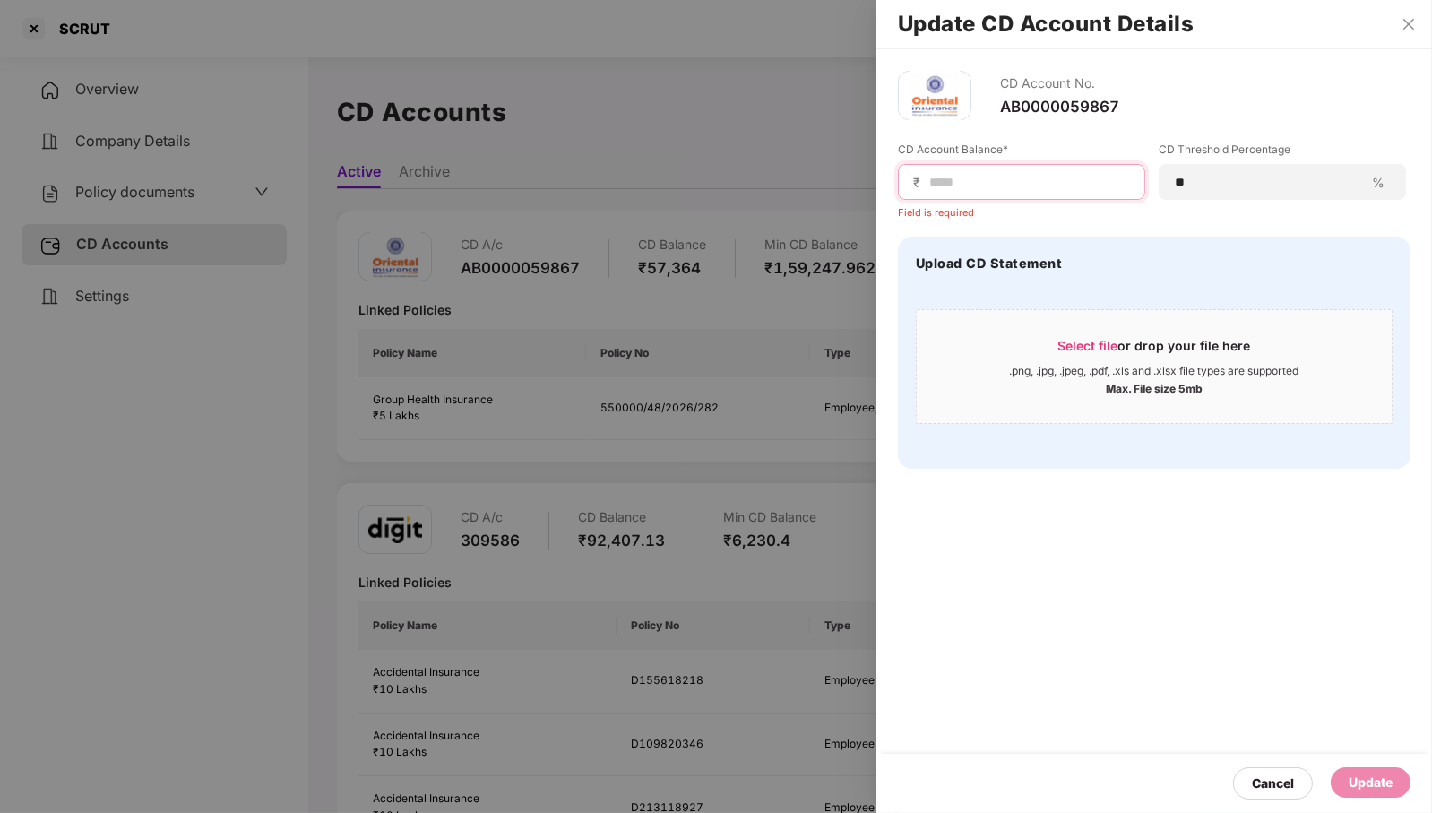
paste input "*****"
click at [938, 177] on input "*****" at bounding box center [1028, 182] width 202 height 19
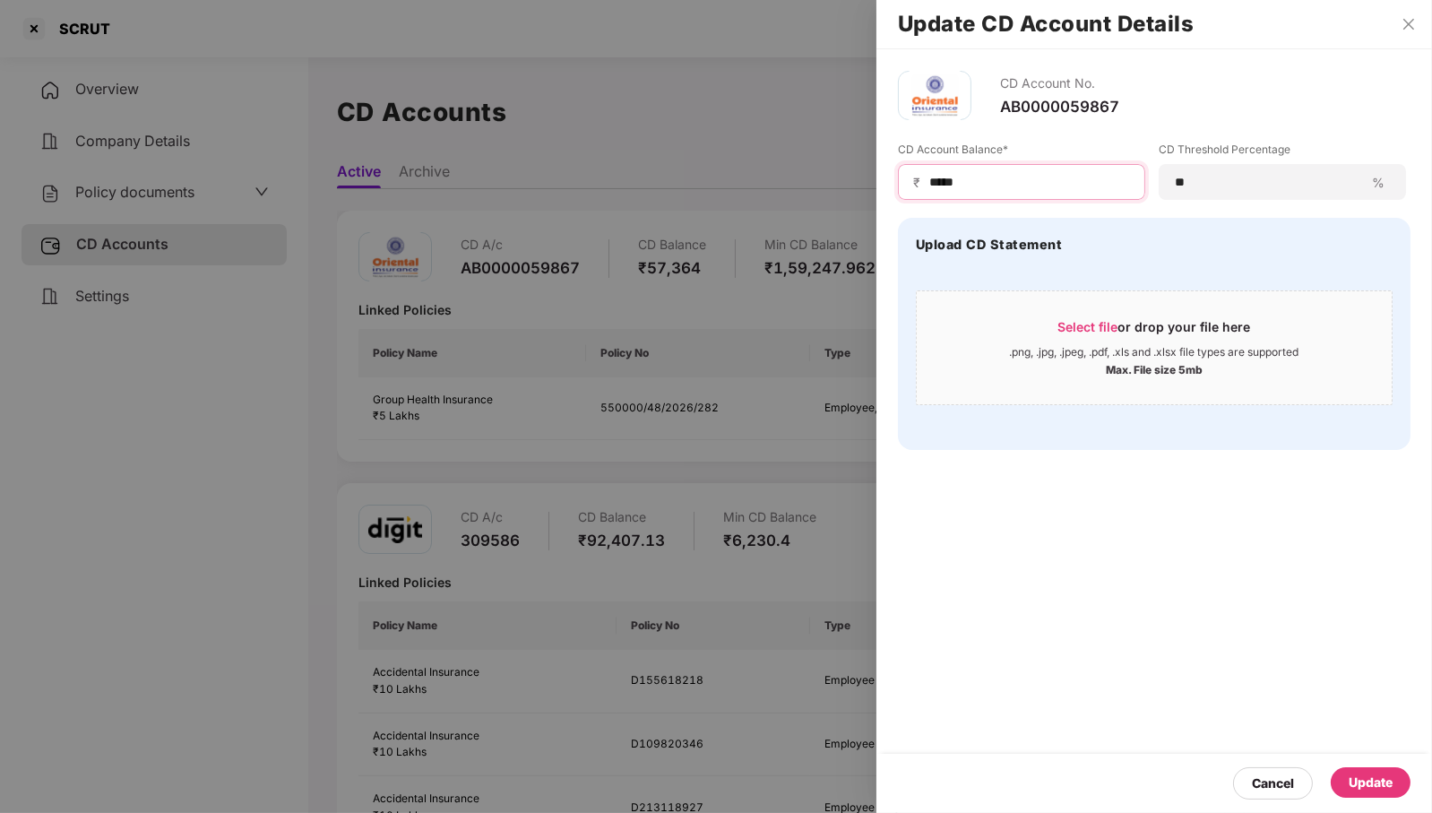
type input "*****"
click at [1370, 784] on div "Update" at bounding box center [1370, 782] width 44 height 20
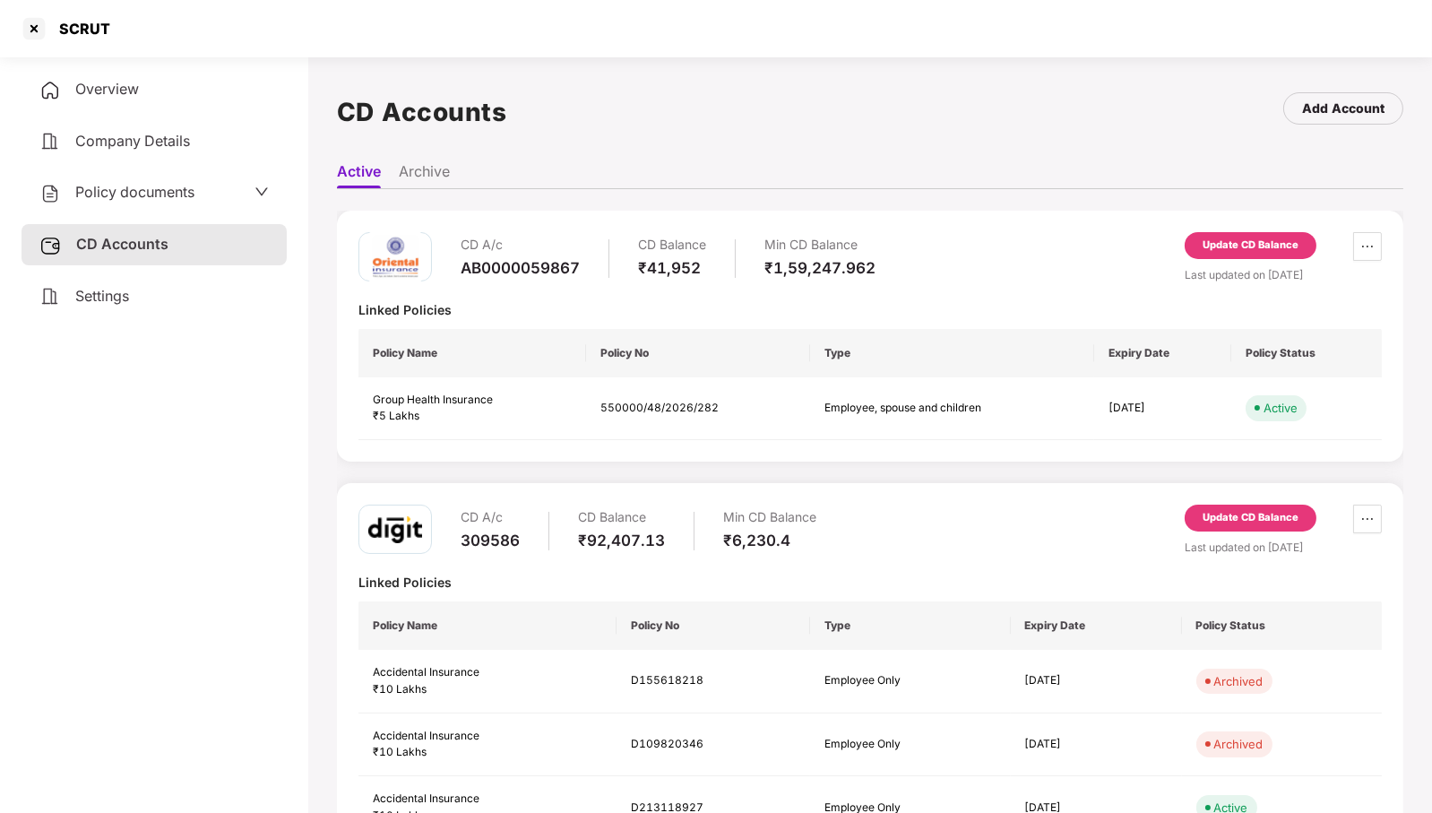
scroll to position [60, 0]
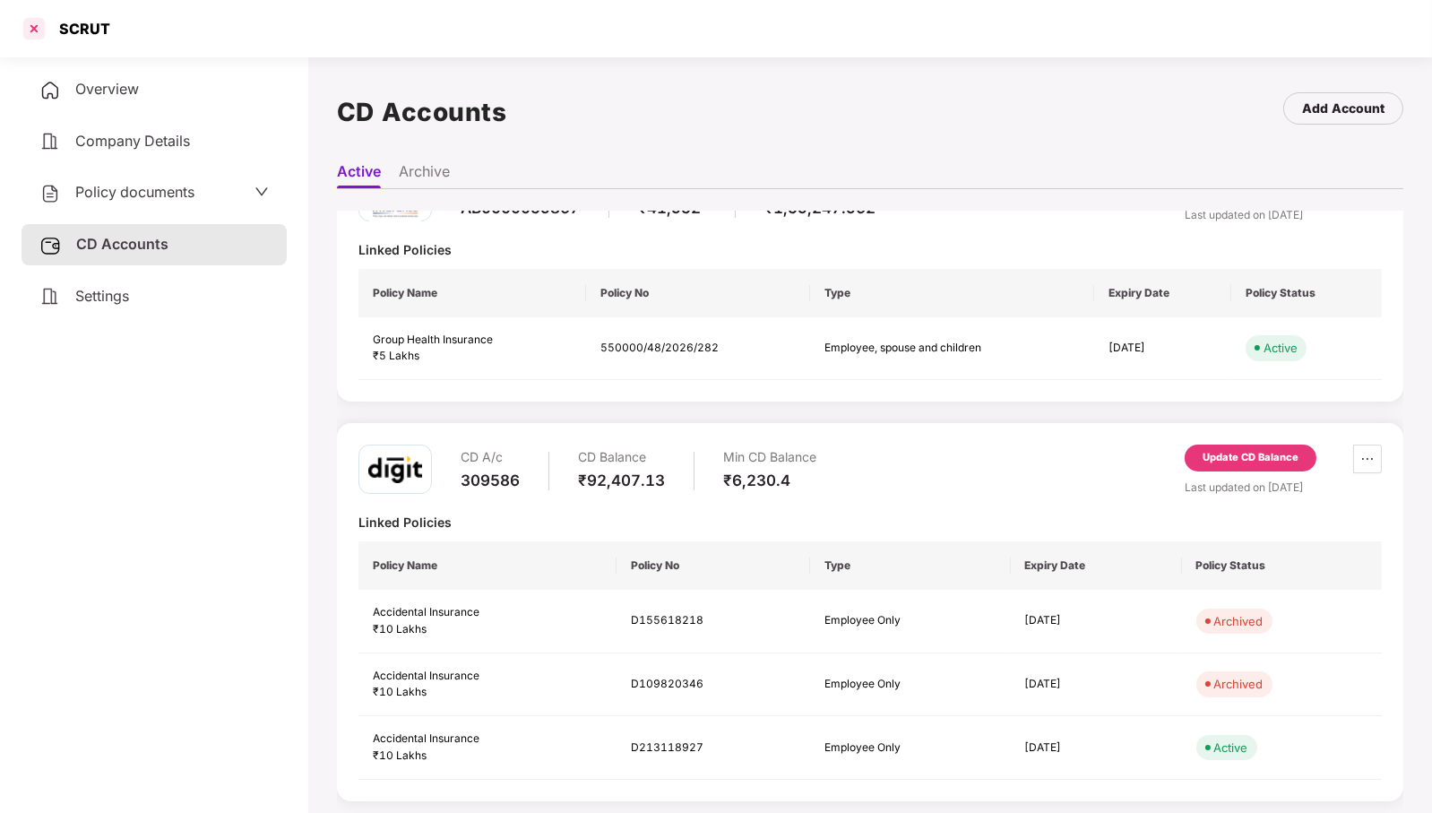
click at [36, 30] on div at bounding box center [34, 28] width 29 height 29
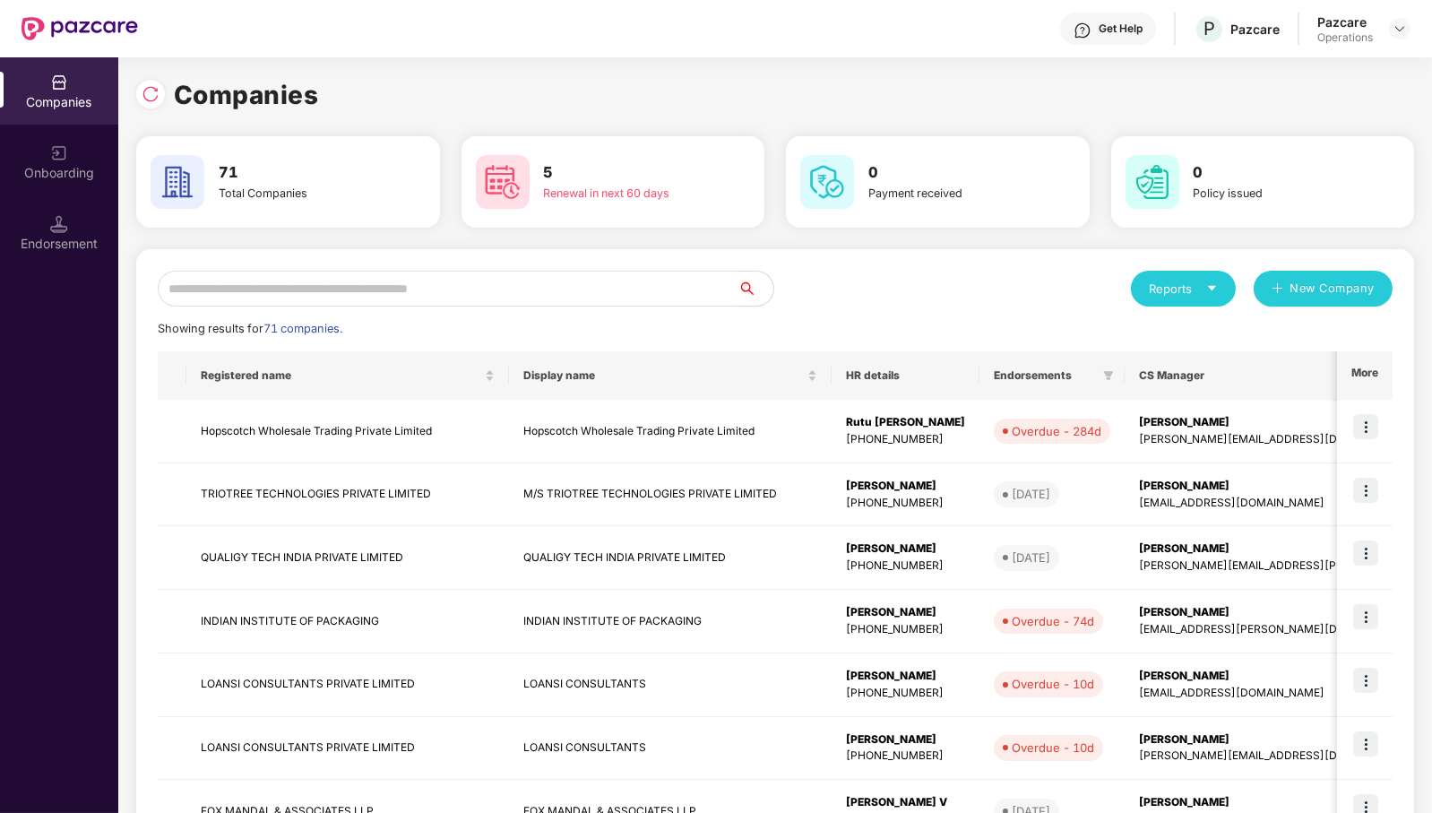
click at [521, 282] on input "text" at bounding box center [448, 289] width 580 height 36
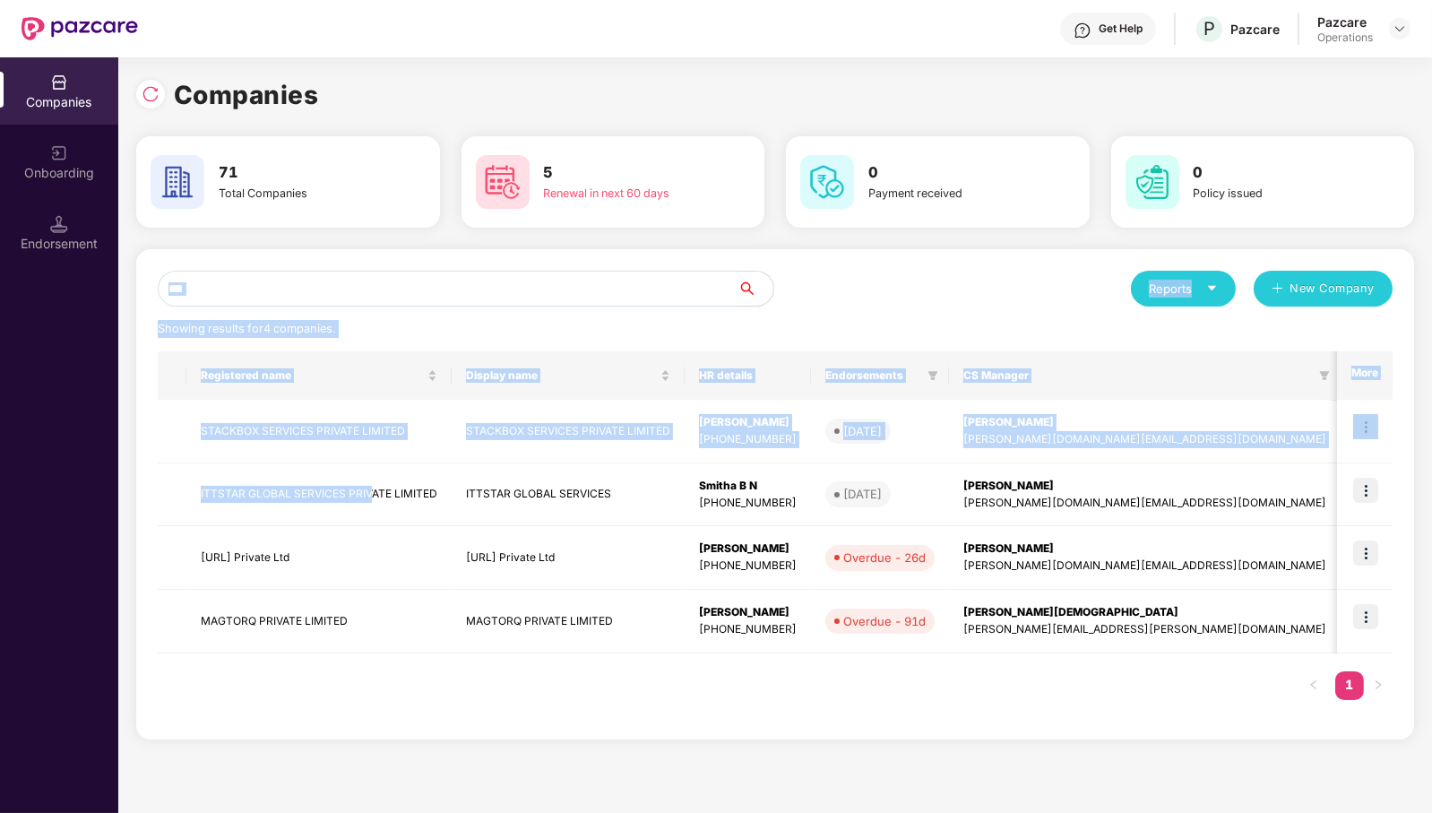
drag, startPoint x: 372, startPoint y: 519, endPoint x: 368, endPoint y: 297, distance: 221.3
click at [368, 297] on div "*** Reports New Company Showing results for 4 companies. Registered name Displa…" at bounding box center [775, 494] width 1234 height 447
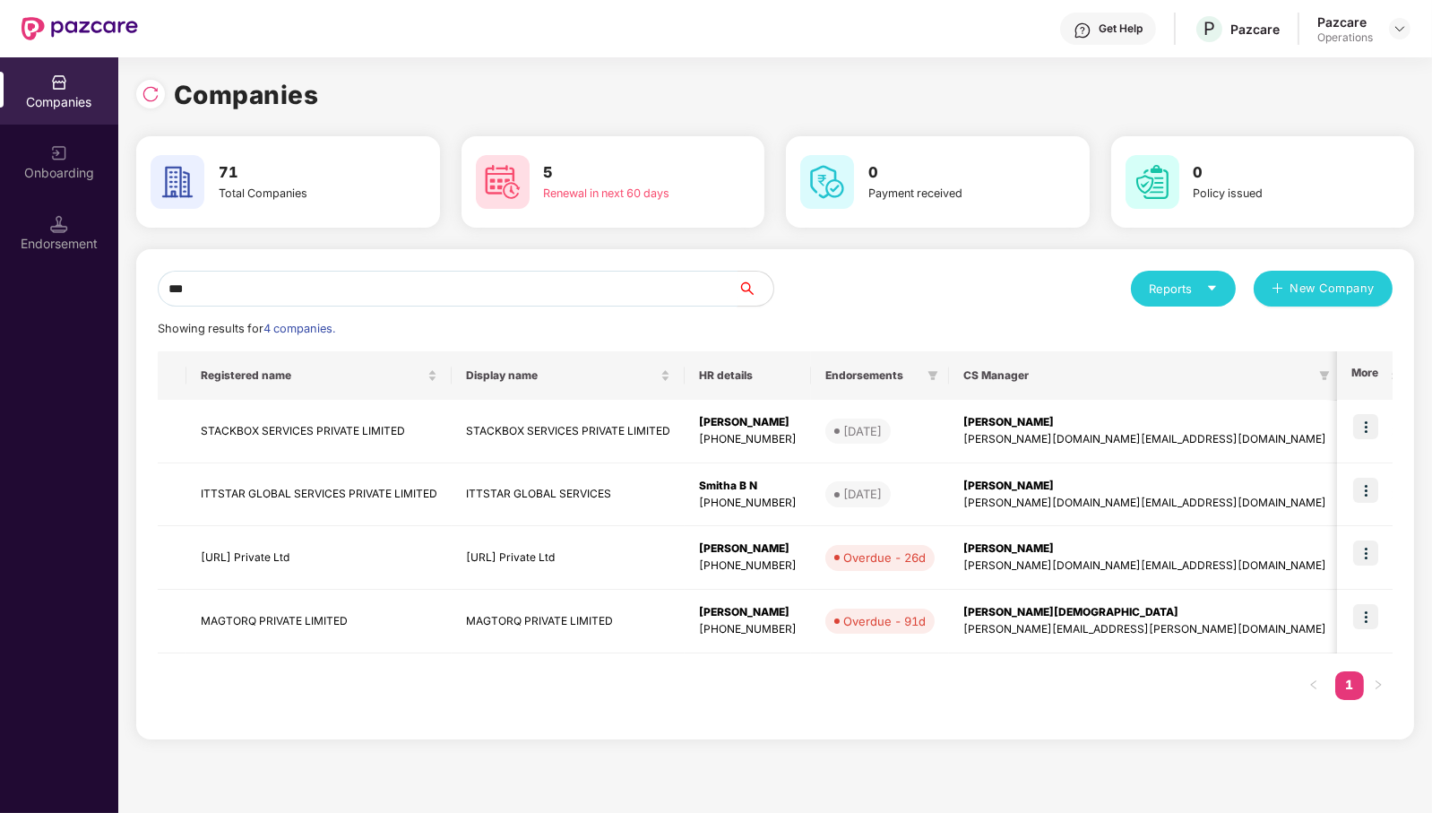
click at [368, 297] on input "***" at bounding box center [448, 289] width 580 height 36
type input "*"
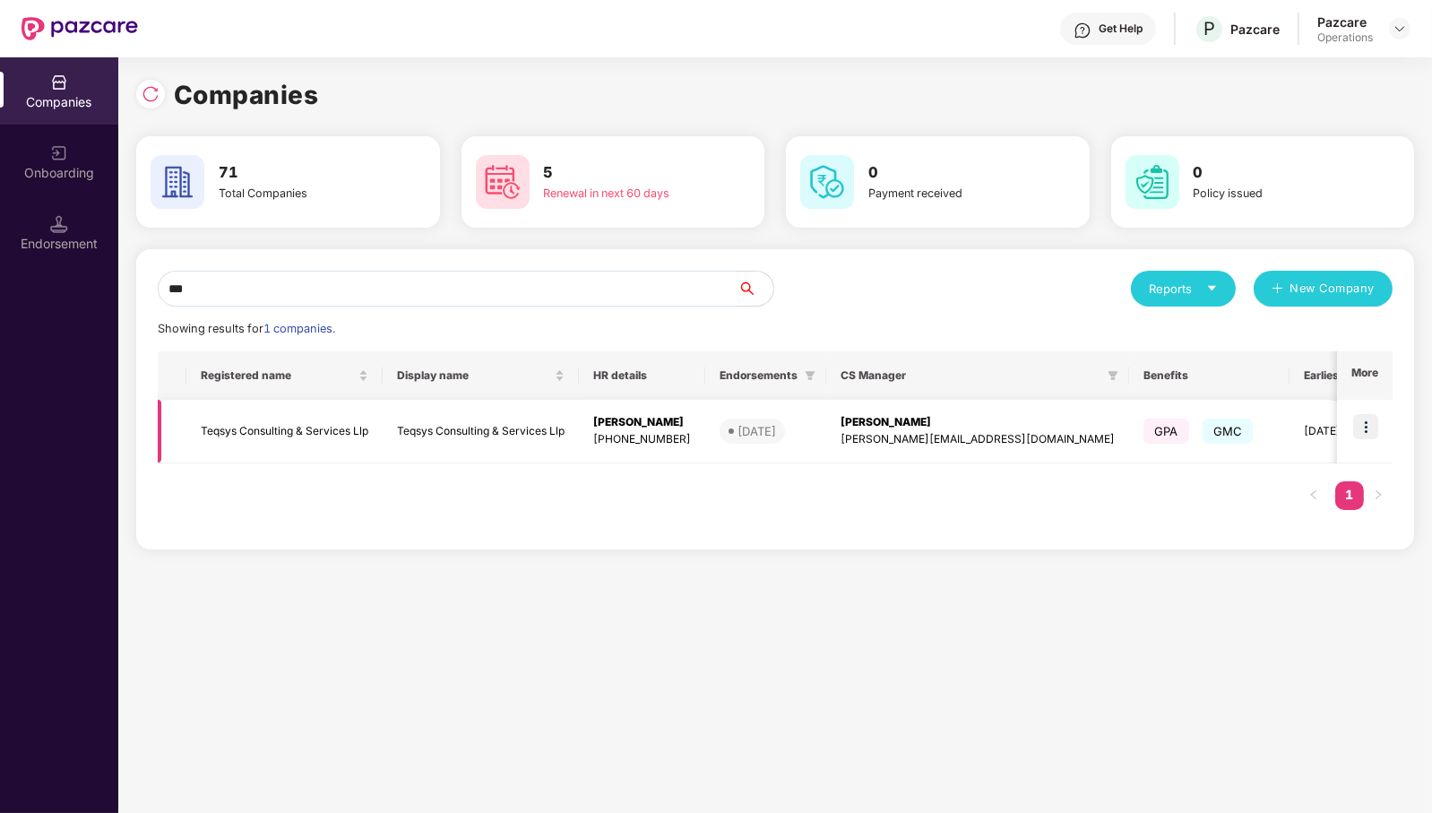
type input "***"
click at [1371, 428] on img at bounding box center [1365, 426] width 25 height 25
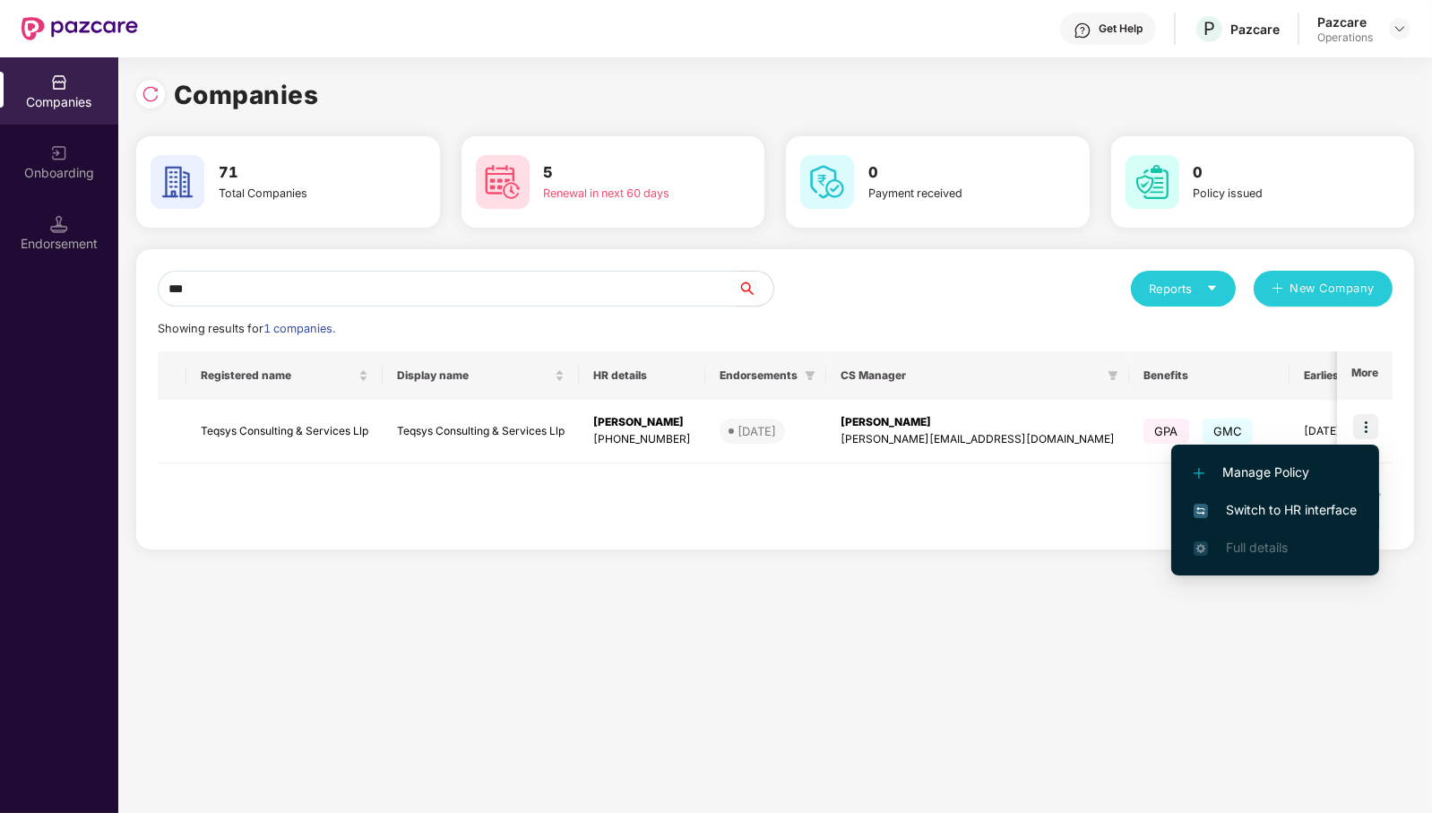
click at [1314, 516] on span "Switch to HR interface" at bounding box center [1274, 510] width 163 height 20
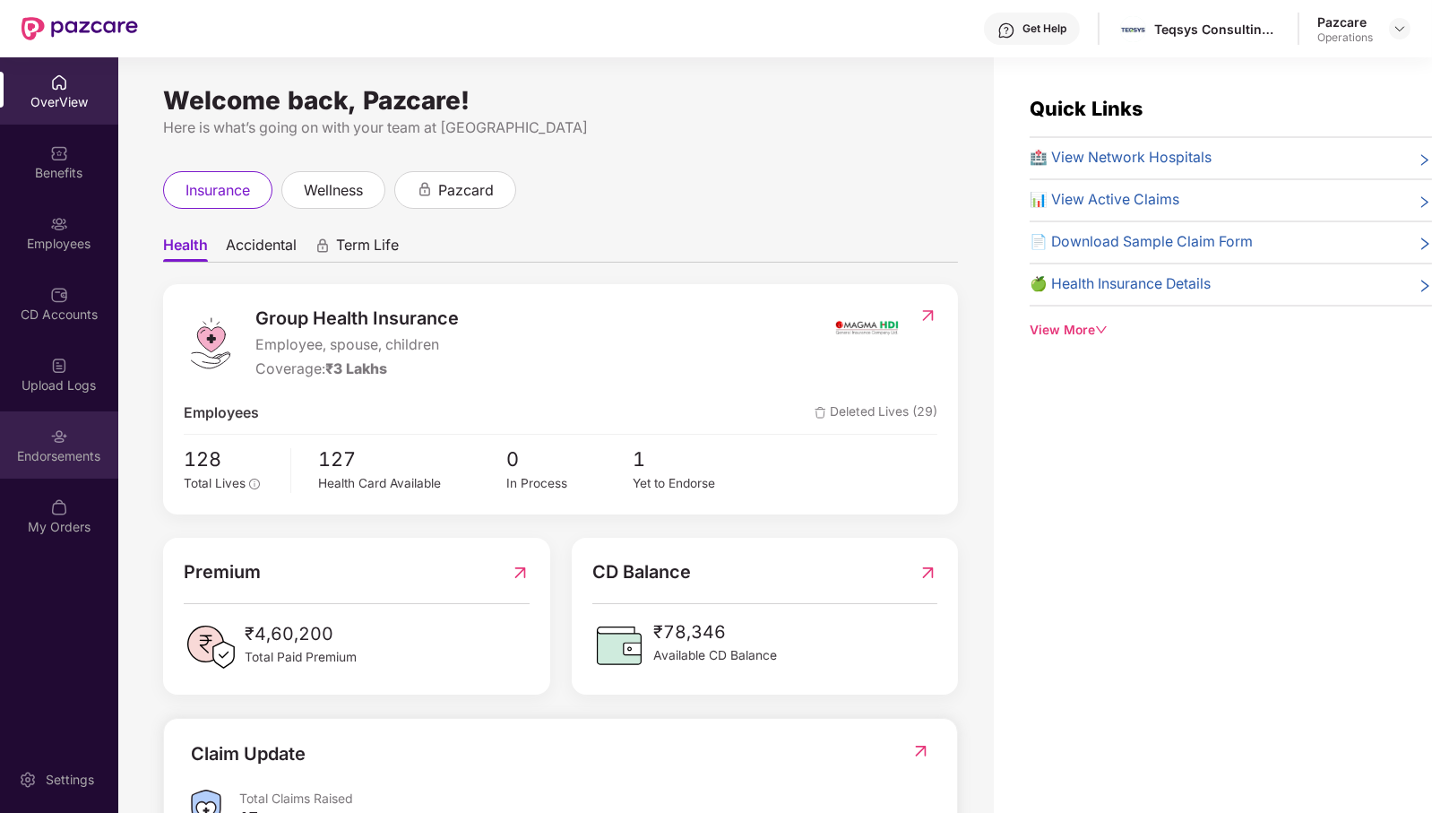
click at [60, 442] on img at bounding box center [59, 436] width 18 height 18
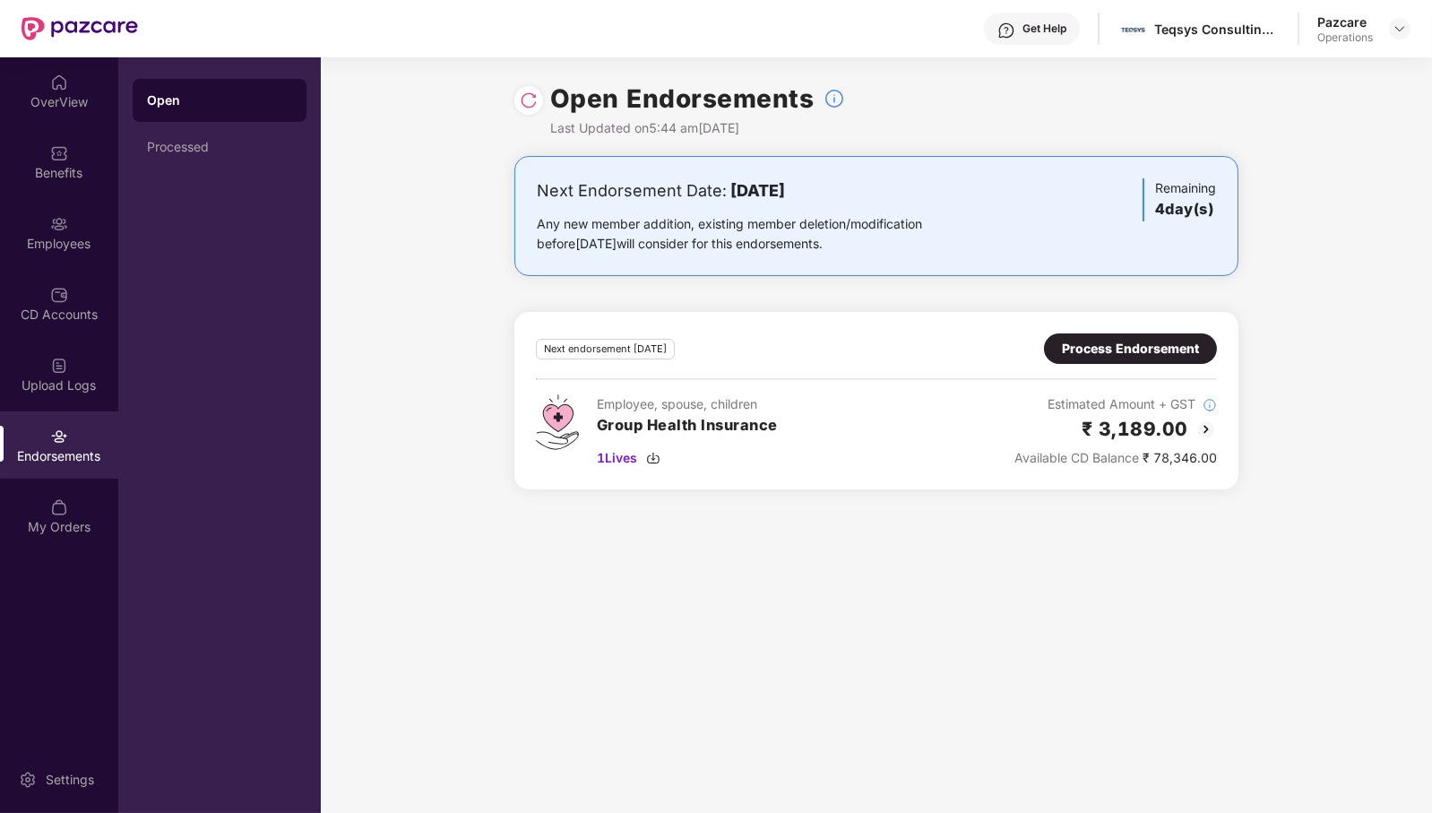
click at [531, 103] on img at bounding box center [529, 100] width 18 height 18
click at [1115, 355] on div "Process Endorsement" at bounding box center [1130, 349] width 137 height 20
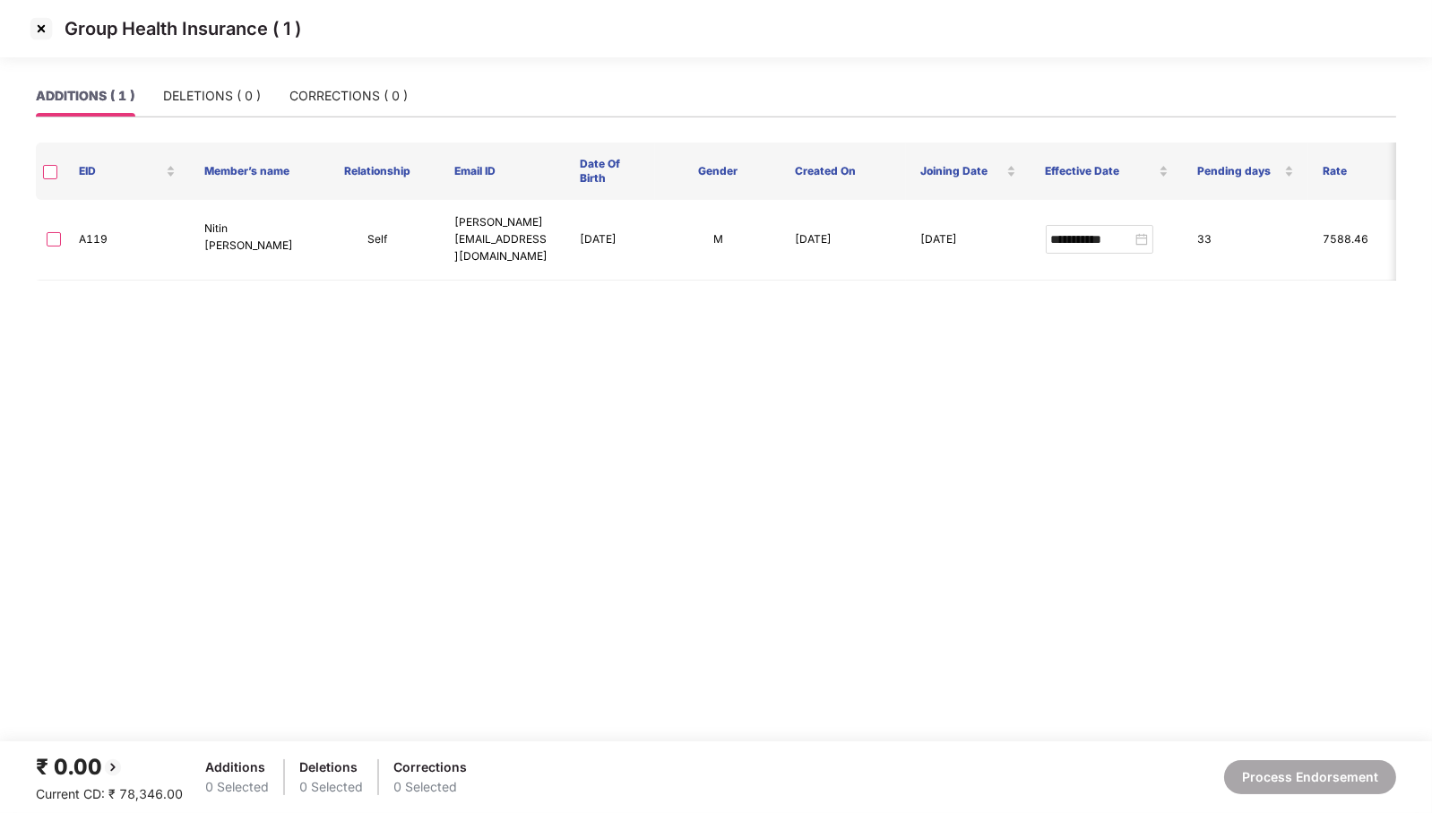
click at [36, 26] on img at bounding box center [41, 28] width 29 height 29
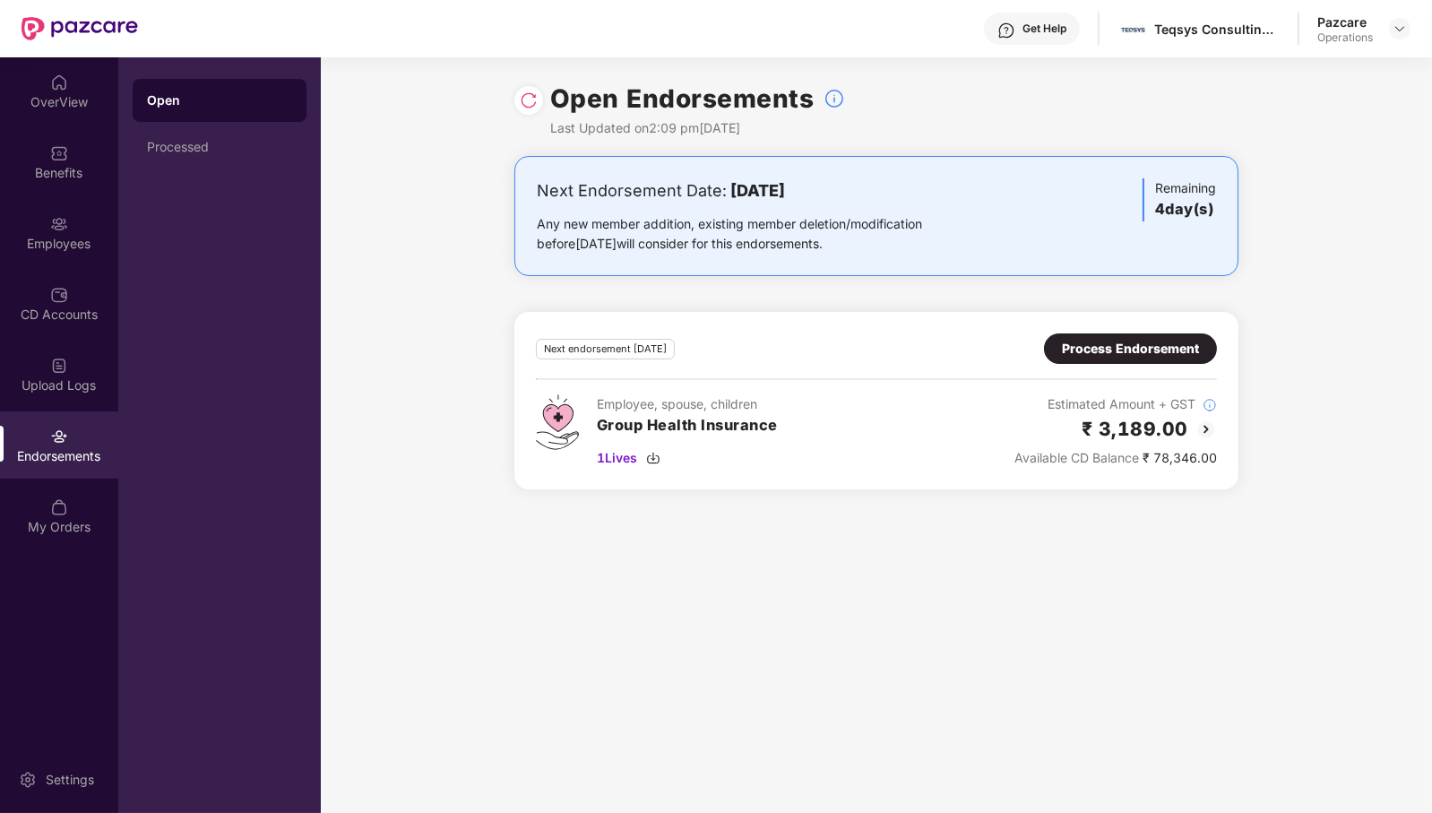
click at [66, 228] on img at bounding box center [59, 224] width 18 height 18
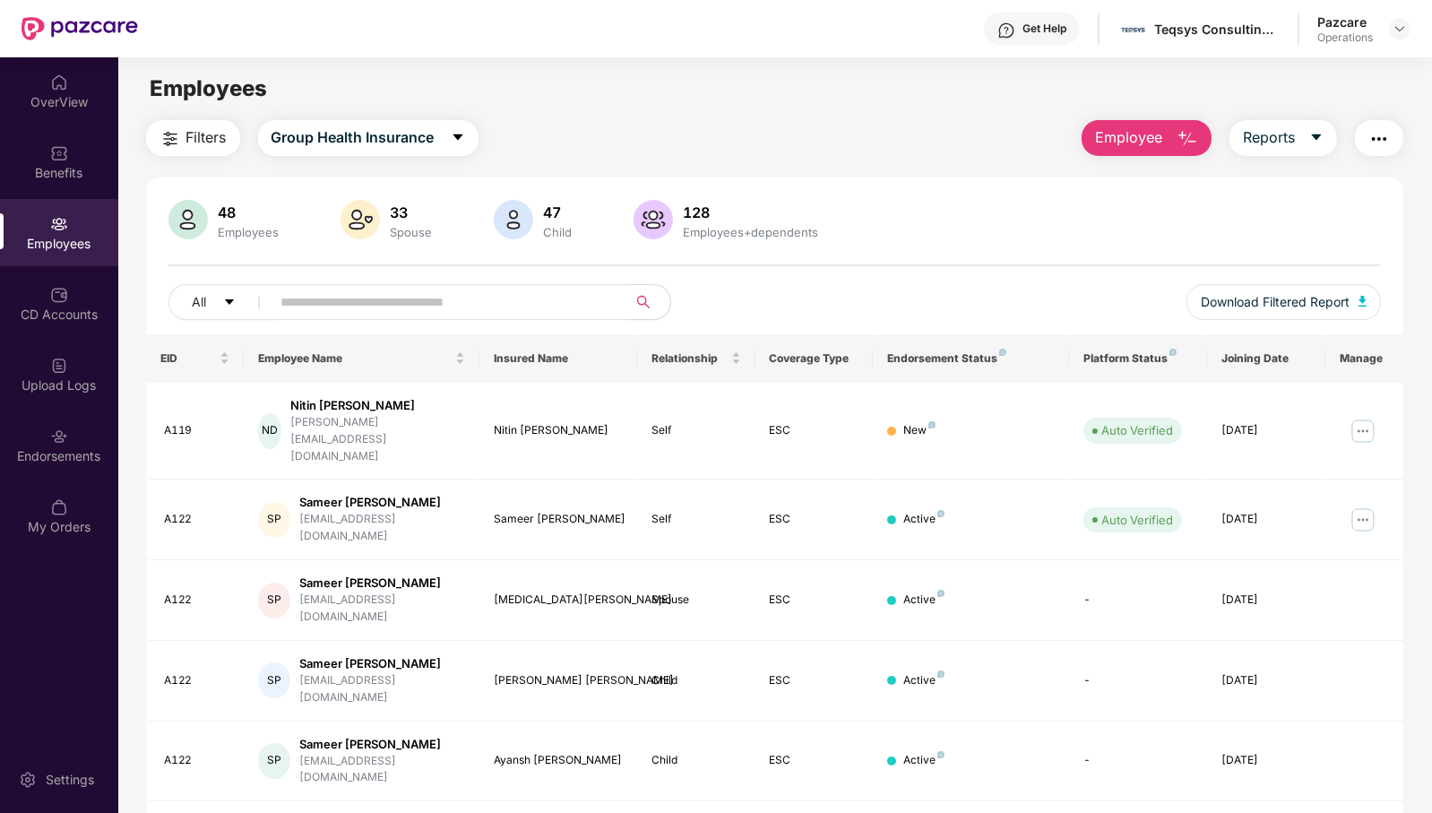
click at [374, 292] on input "text" at bounding box center [442, 301] width 322 height 27
click at [1360, 417] on img at bounding box center [1362, 431] width 29 height 29
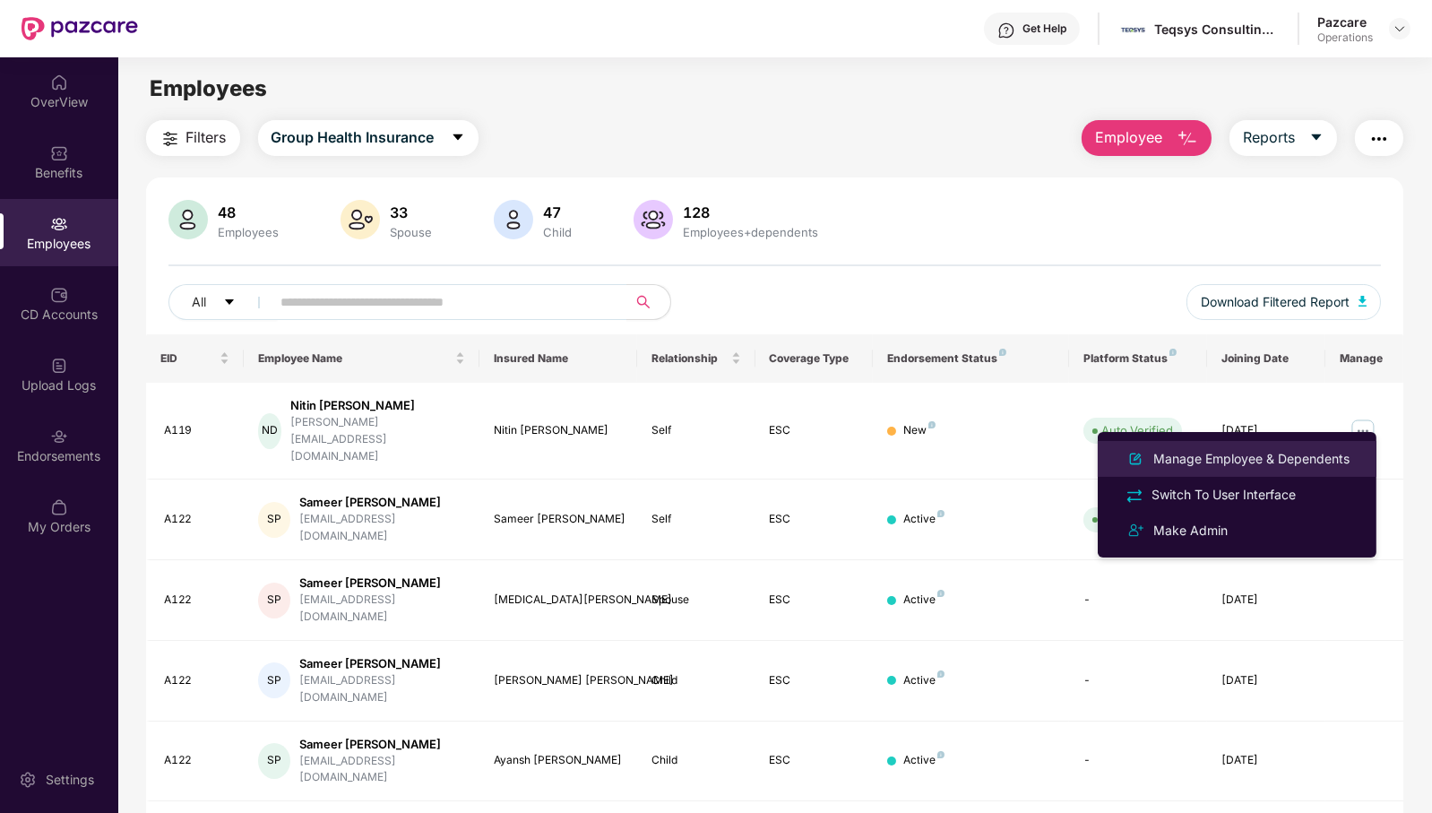
click at [1310, 455] on div "Manage Employee & Dependents" at bounding box center [1250, 459] width 203 height 20
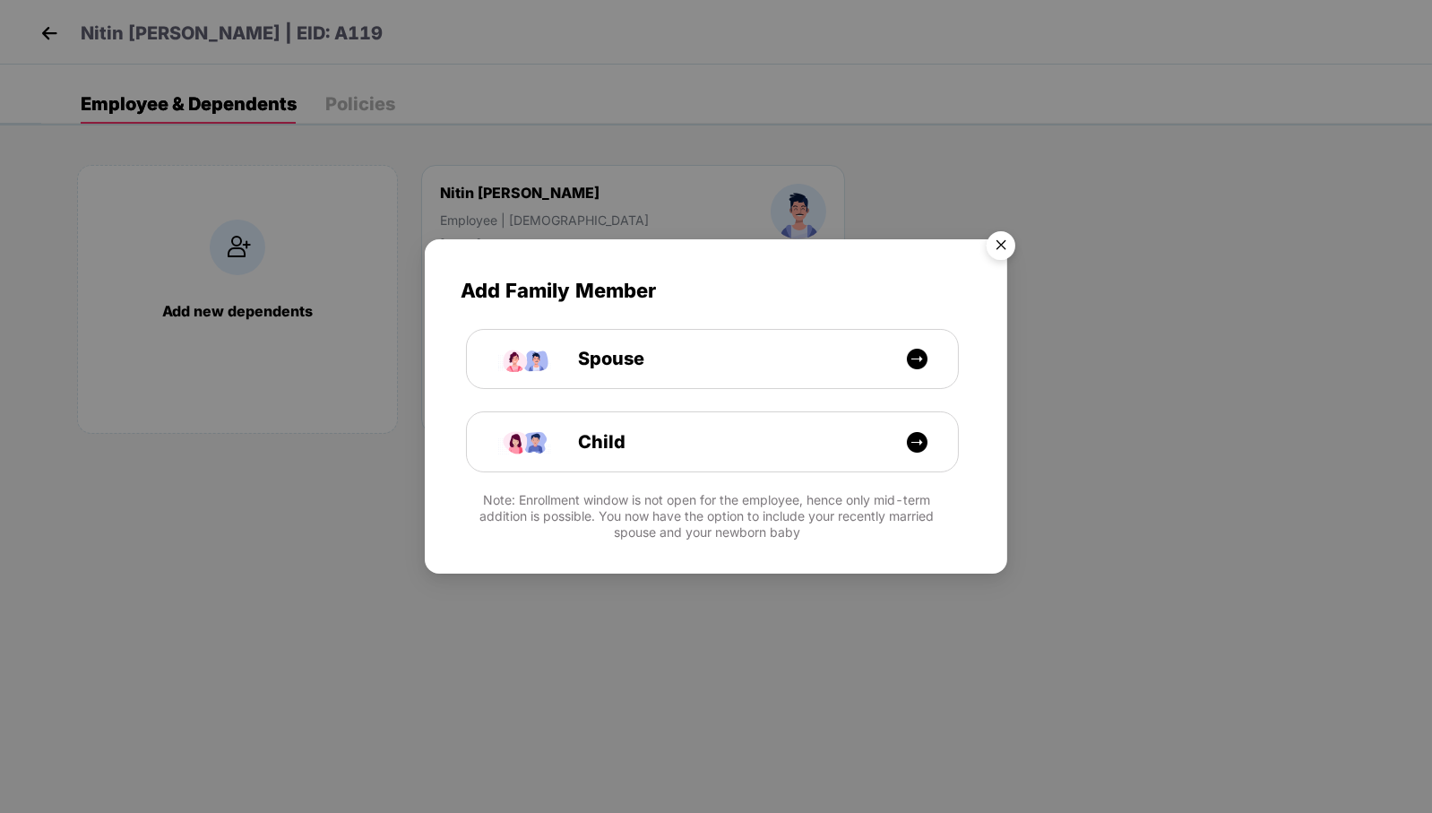
click at [1006, 240] on img "Close" at bounding box center [1001, 248] width 50 height 50
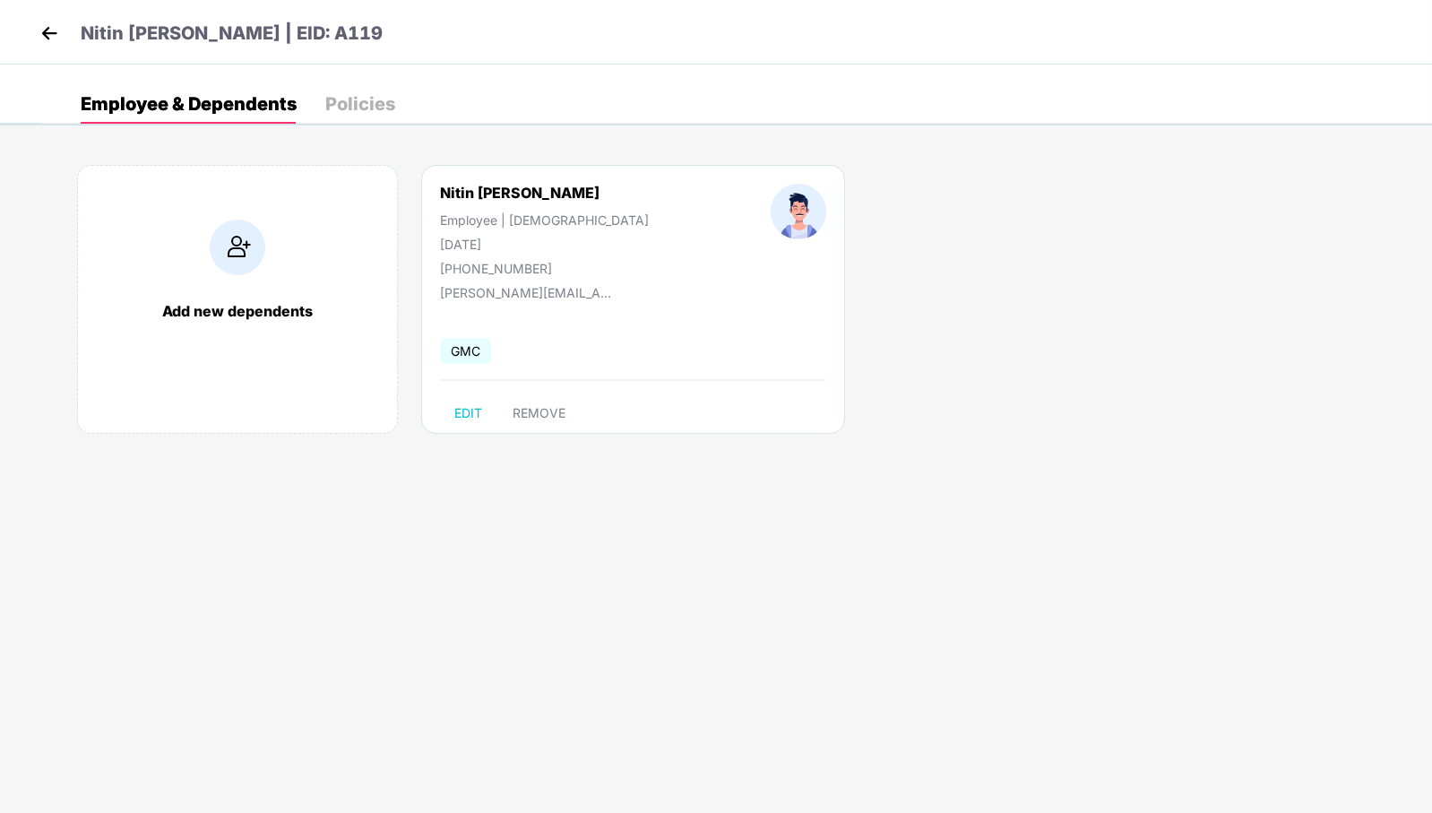
click at [47, 32] on img at bounding box center [49, 33] width 27 height 27
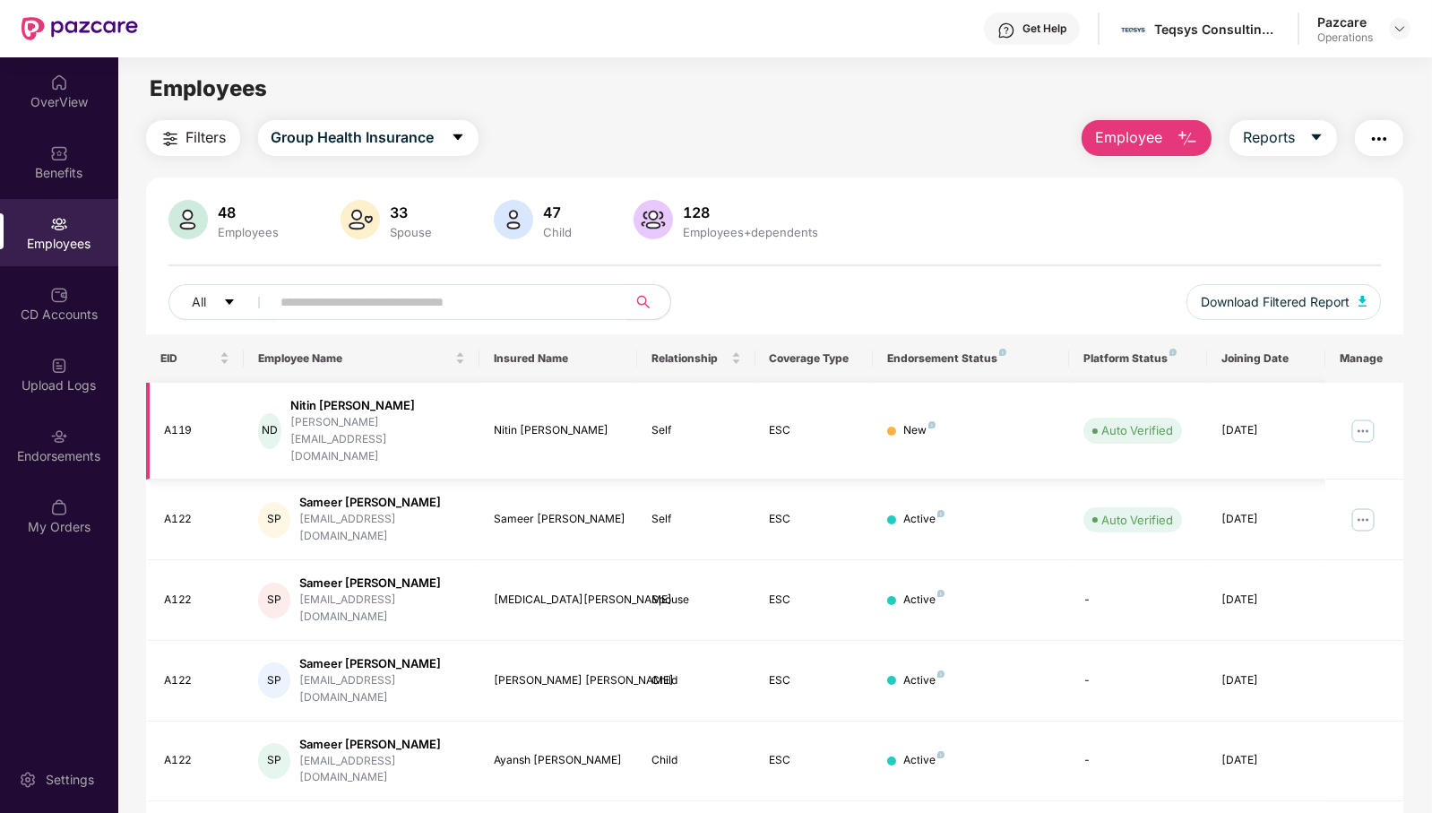
click at [1371, 417] on img at bounding box center [1362, 431] width 29 height 29
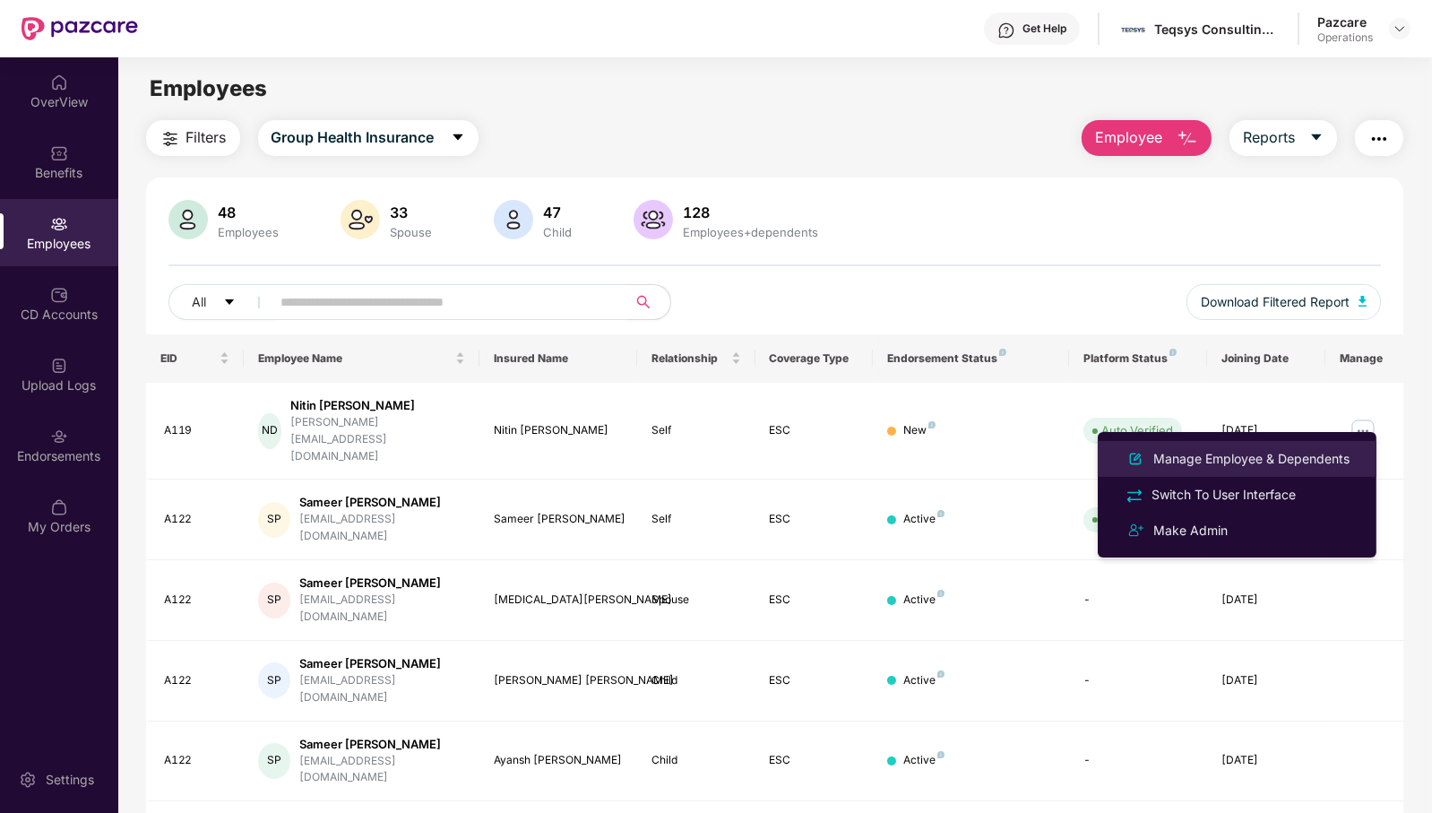
click at [1297, 449] on div "Manage Employee & Dependents" at bounding box center [1250, 459] width 203 height 20
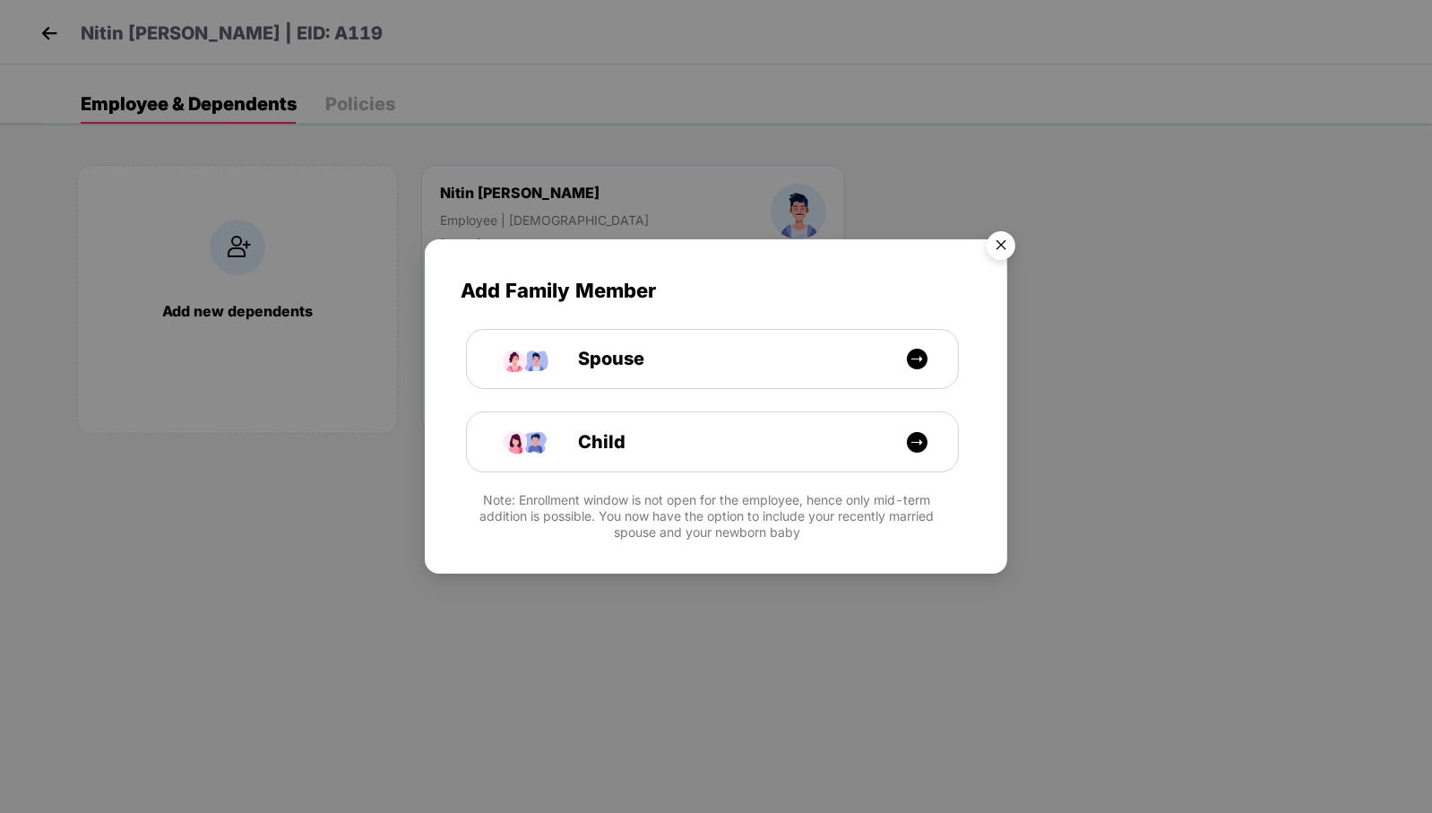
click at [995, 243] on img "Close" at bounding box center [1001, 248] width 50 height 50
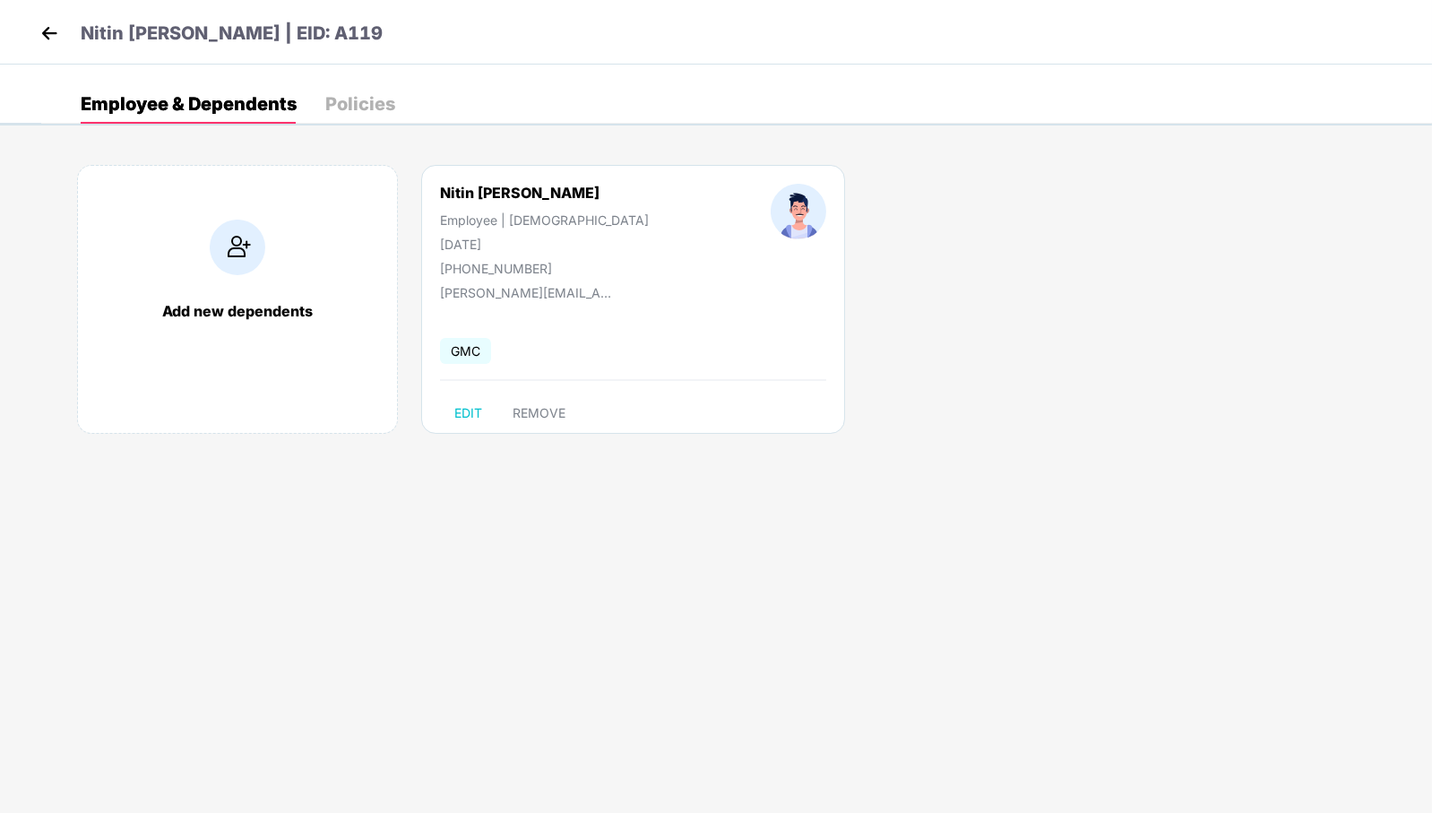
click at [46, 36] on img at bounding box center [49, 33] width 27 height 27
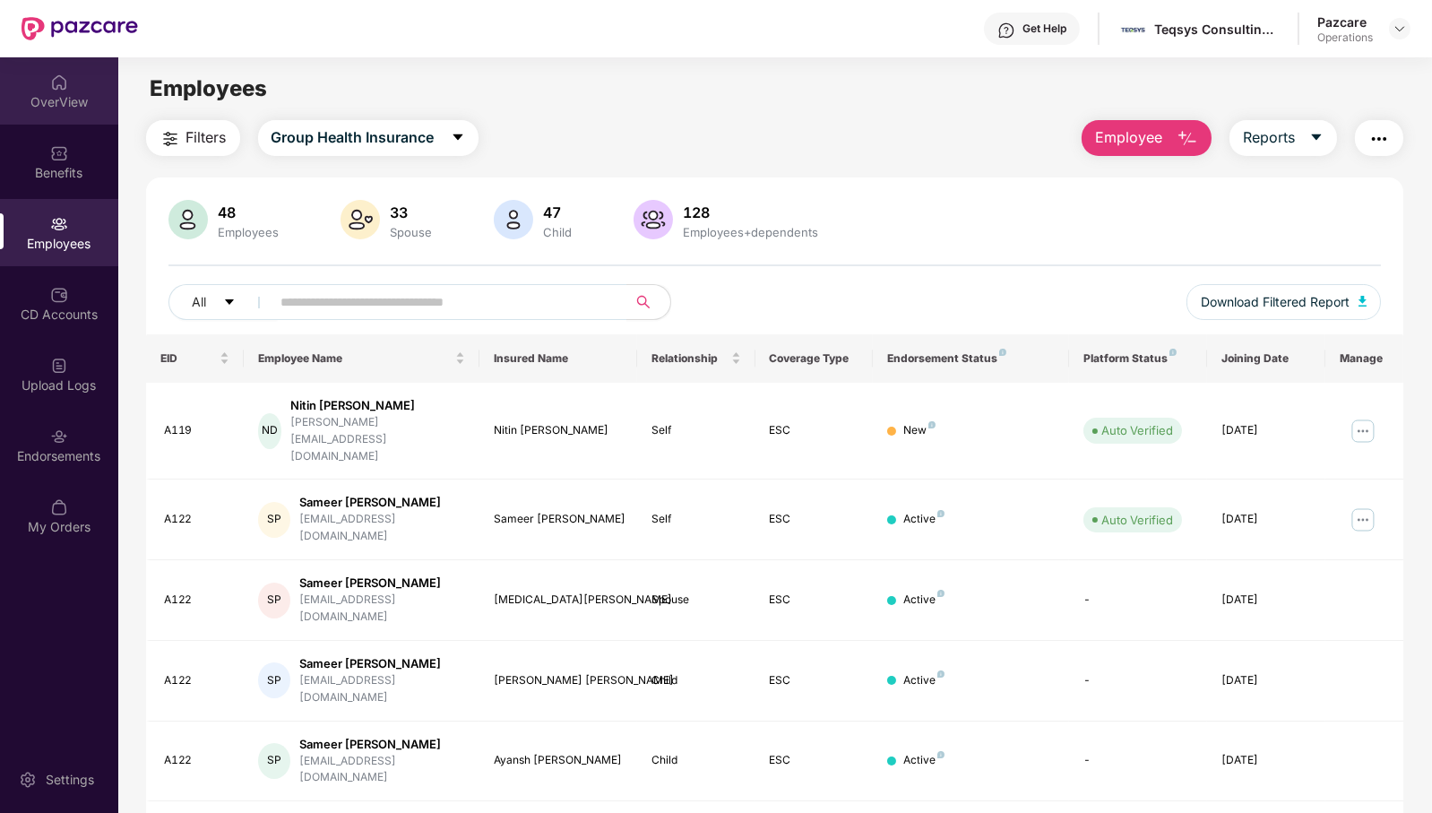
click at [84, 101] on div "OverView" at bounding box center [59, 102] width 118 height 18
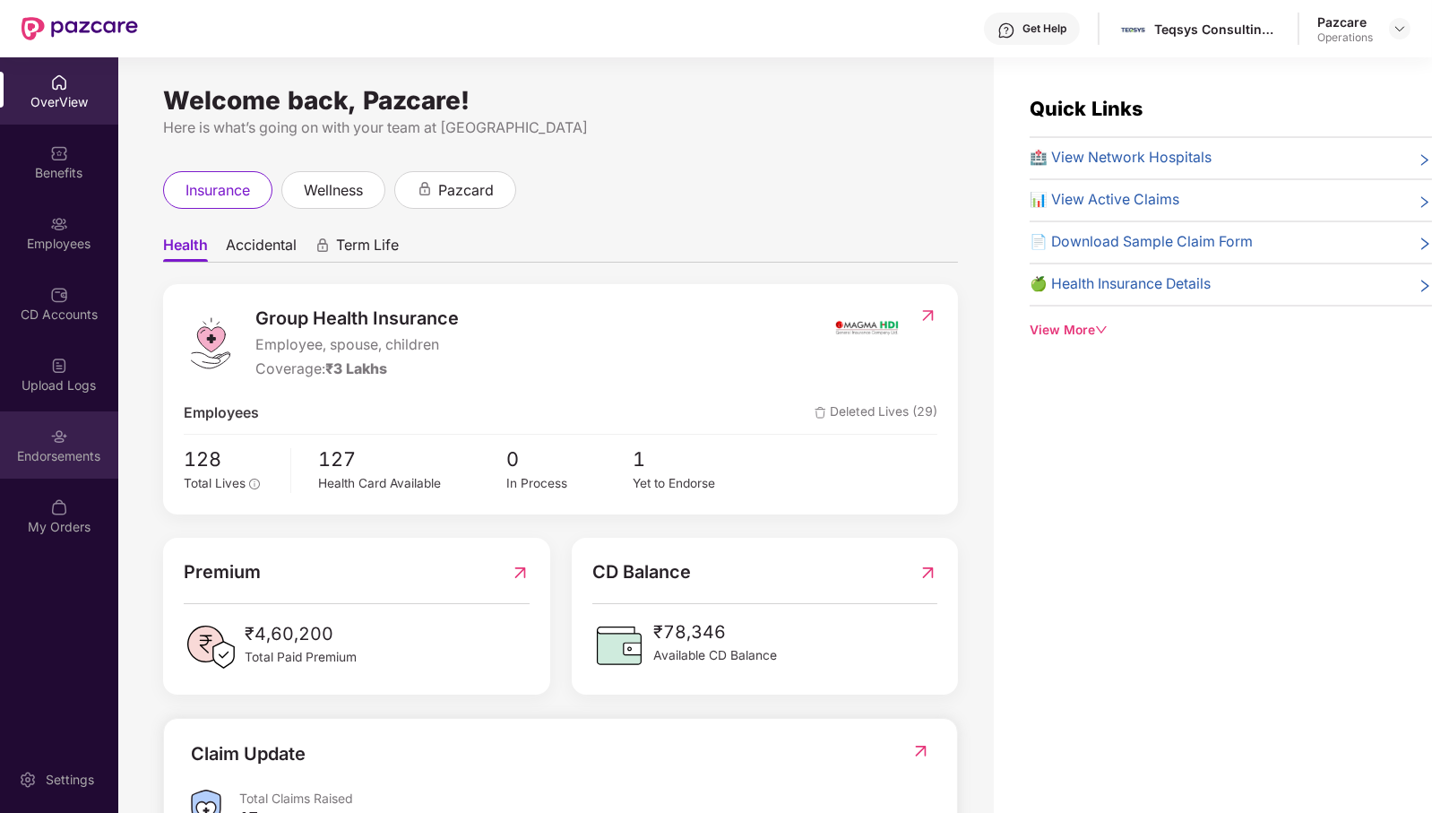
click at [34, 458] on div "Endorsements" at bounding box center [59, 456] width 118 height 18
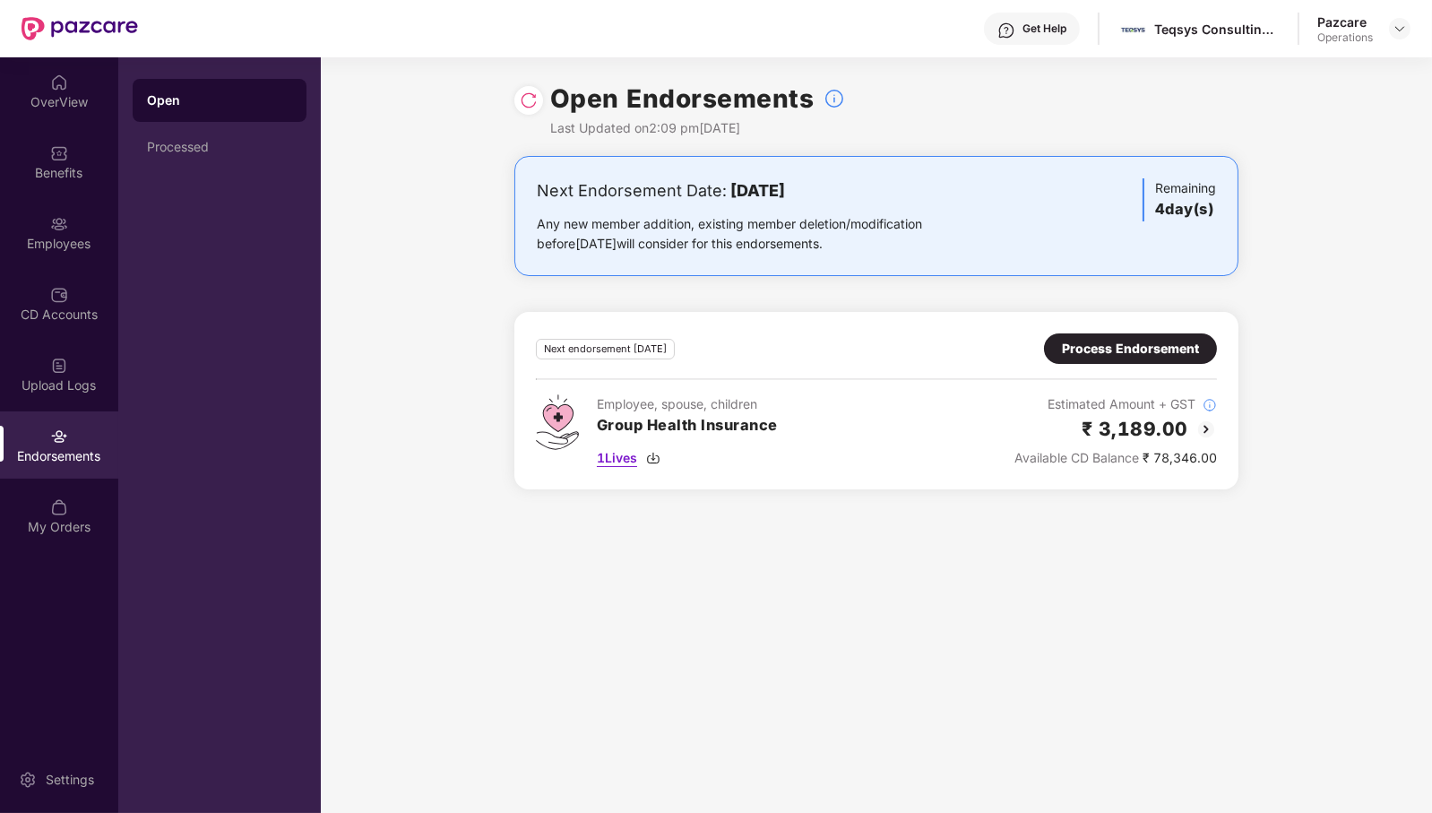
click at [623, 453] on span "1 Lives" at bounding box center [617, 458] width 40 height 20
click at [1410, 25] on header "Get Help Teqsys Consulting & Services Llp Pazcare Operations" at bounding box center [716, 28] width 1432 height 57
click at [1400, 28] on img at bounding box center [1399, 29] width 14 height 14
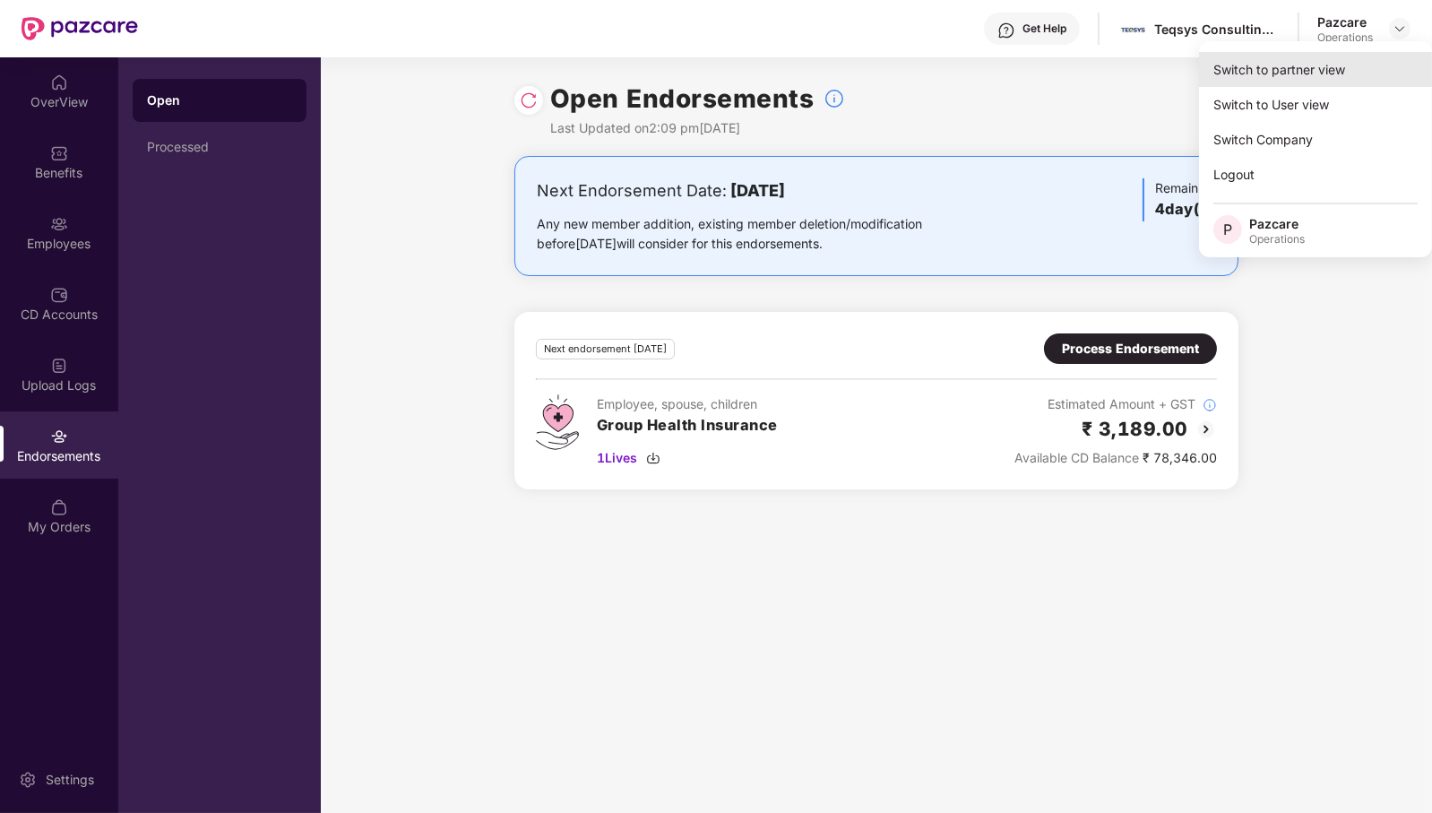
click at [1348, 61] on div "Switch to partner view" at bounding box center [1315, 69] width 233 height 35
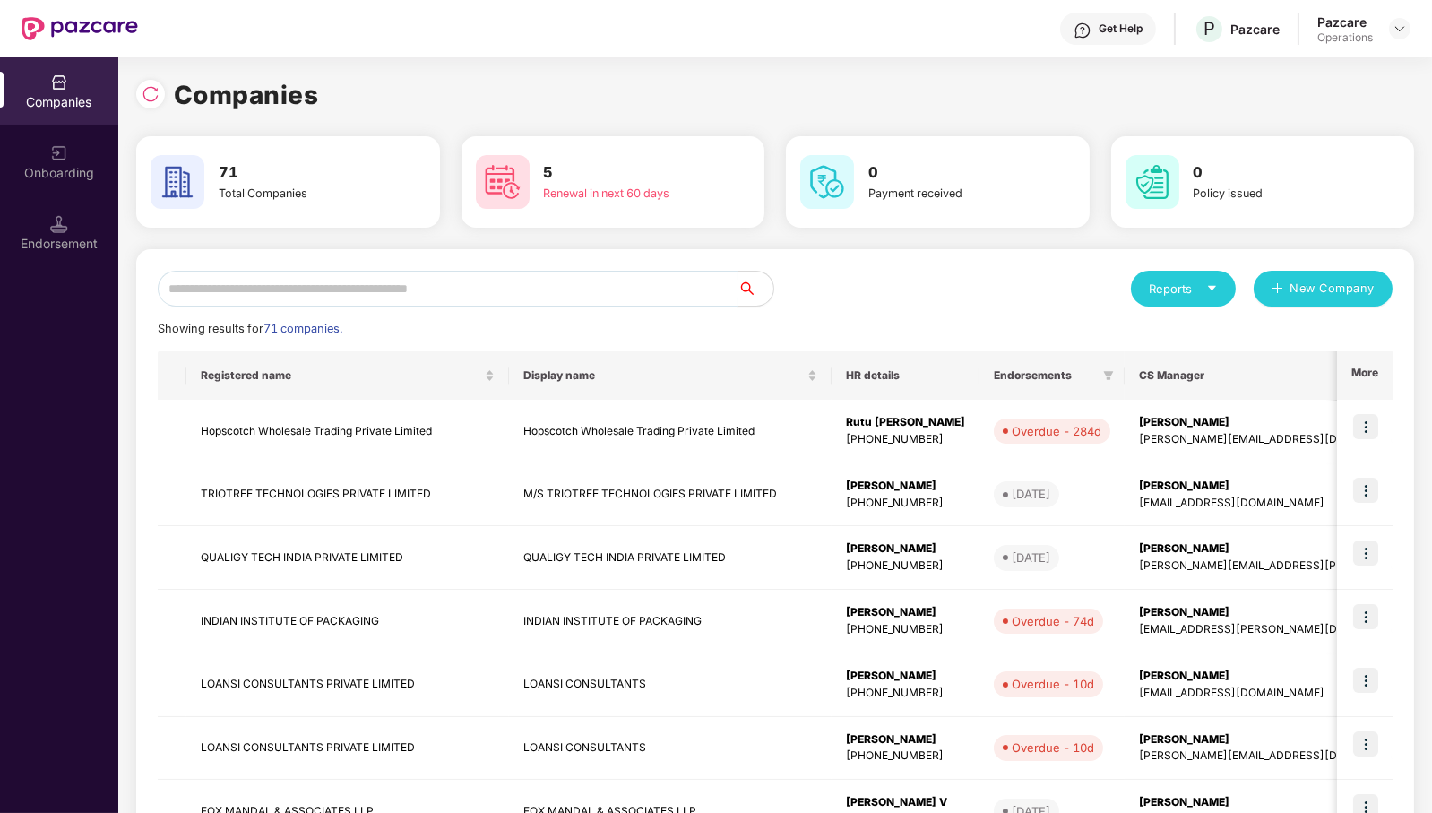
click at [649, 295] on input "text" at bounding box center [448, 289] width 580 height 36
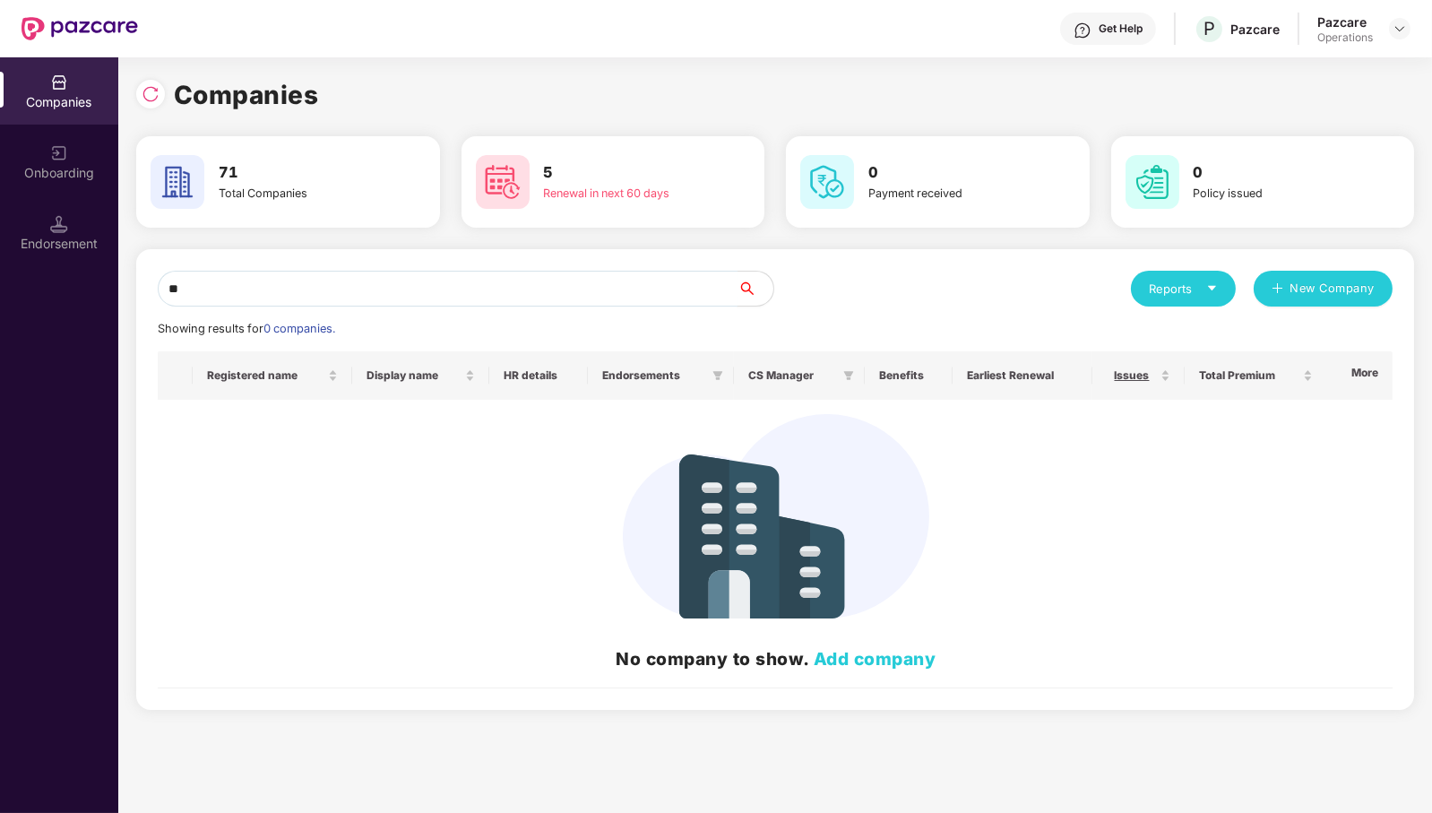
type input "*"
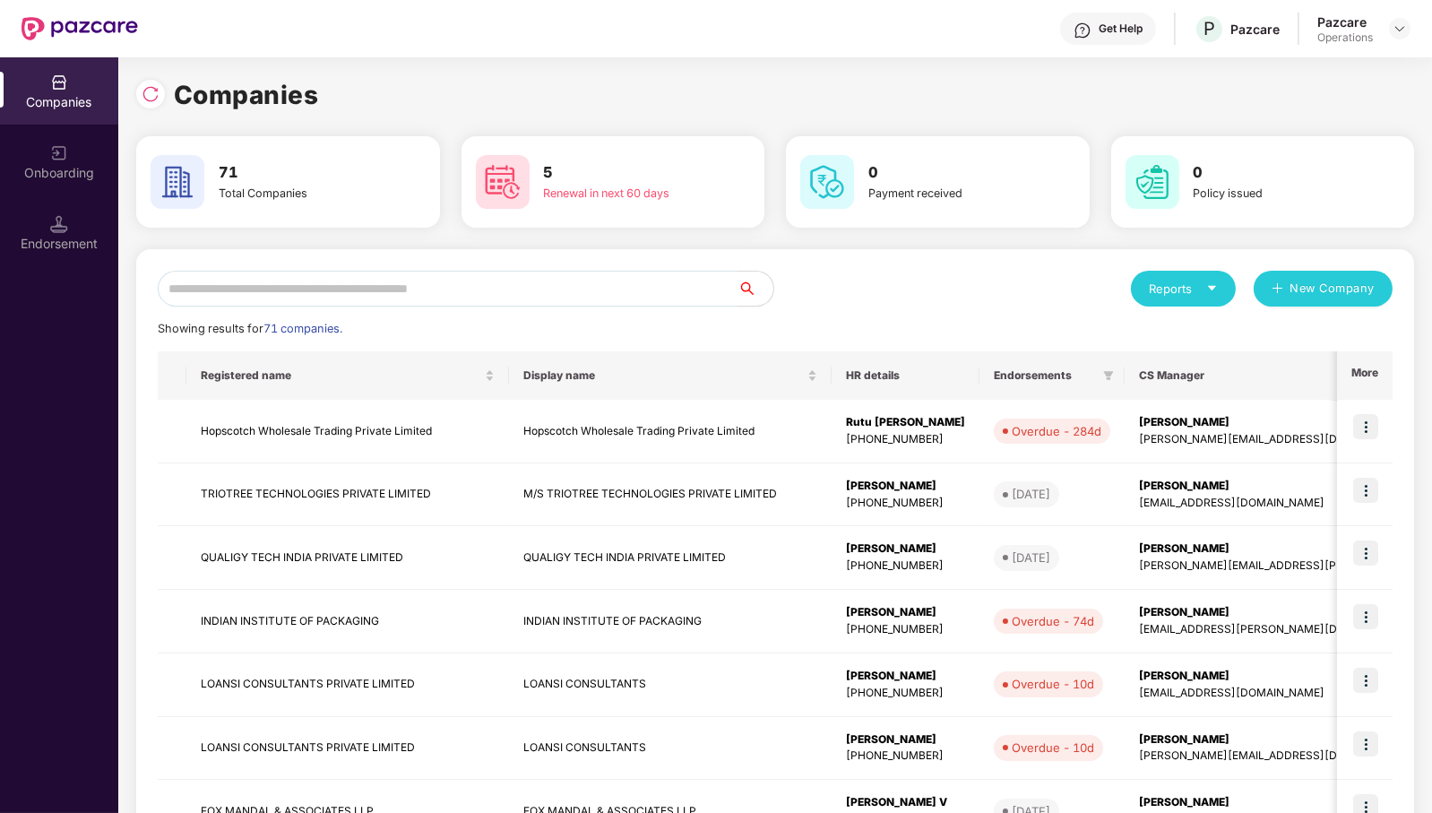
click at [589, 293] on input "text" at bounding box center [448, 289] width 580 height 36
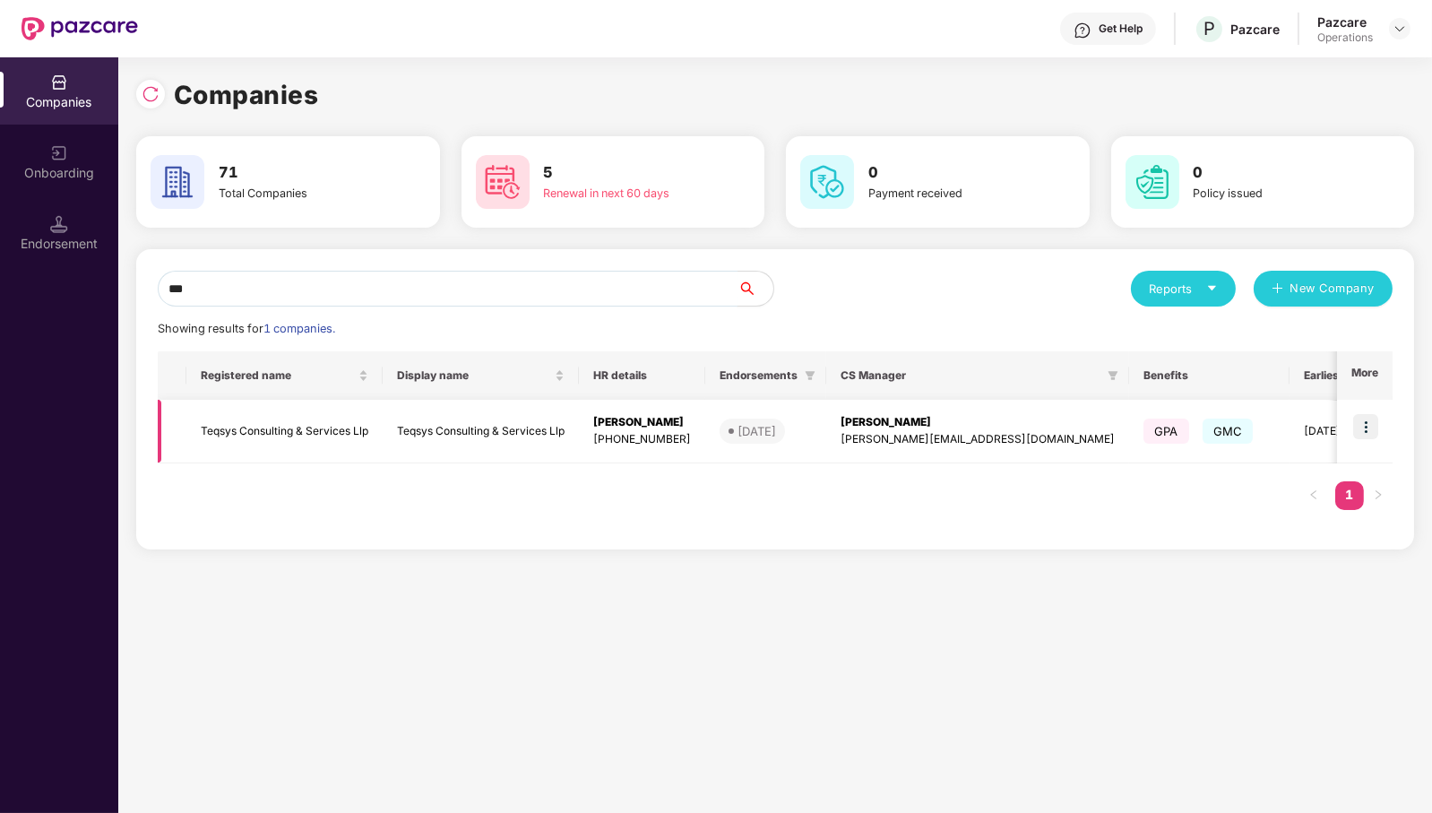
type input "***"
click at [1378, 424] on img at bounding box center [1365, 426] width 25 height 25
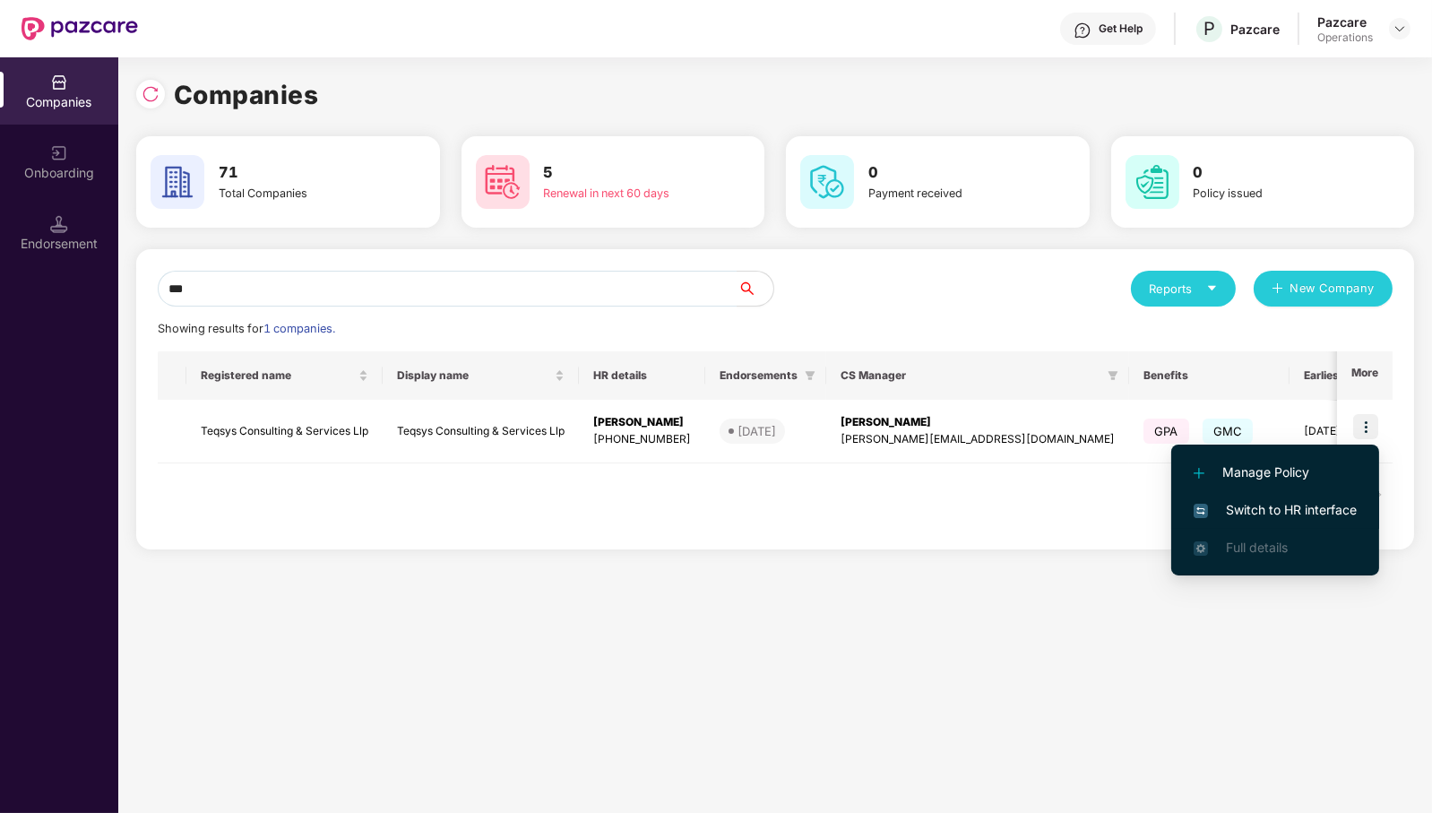
click at [1302, 500] on span "Switch to HR interface" at bounding box center [1274, 510] width 163 height 20
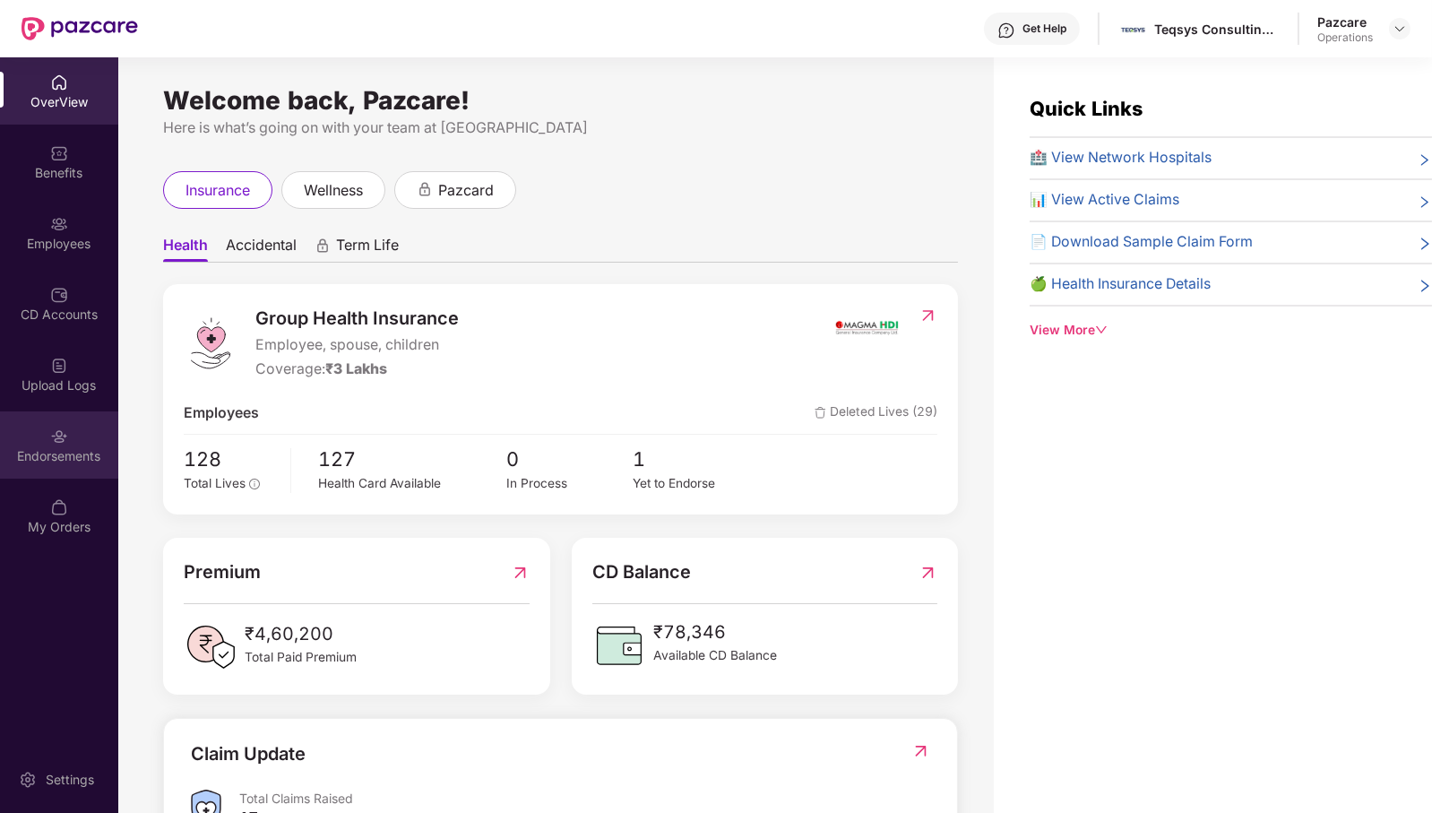
click at [45, 435] on div "Endorsements" at bounding box center [59, 444] width 118 height 67
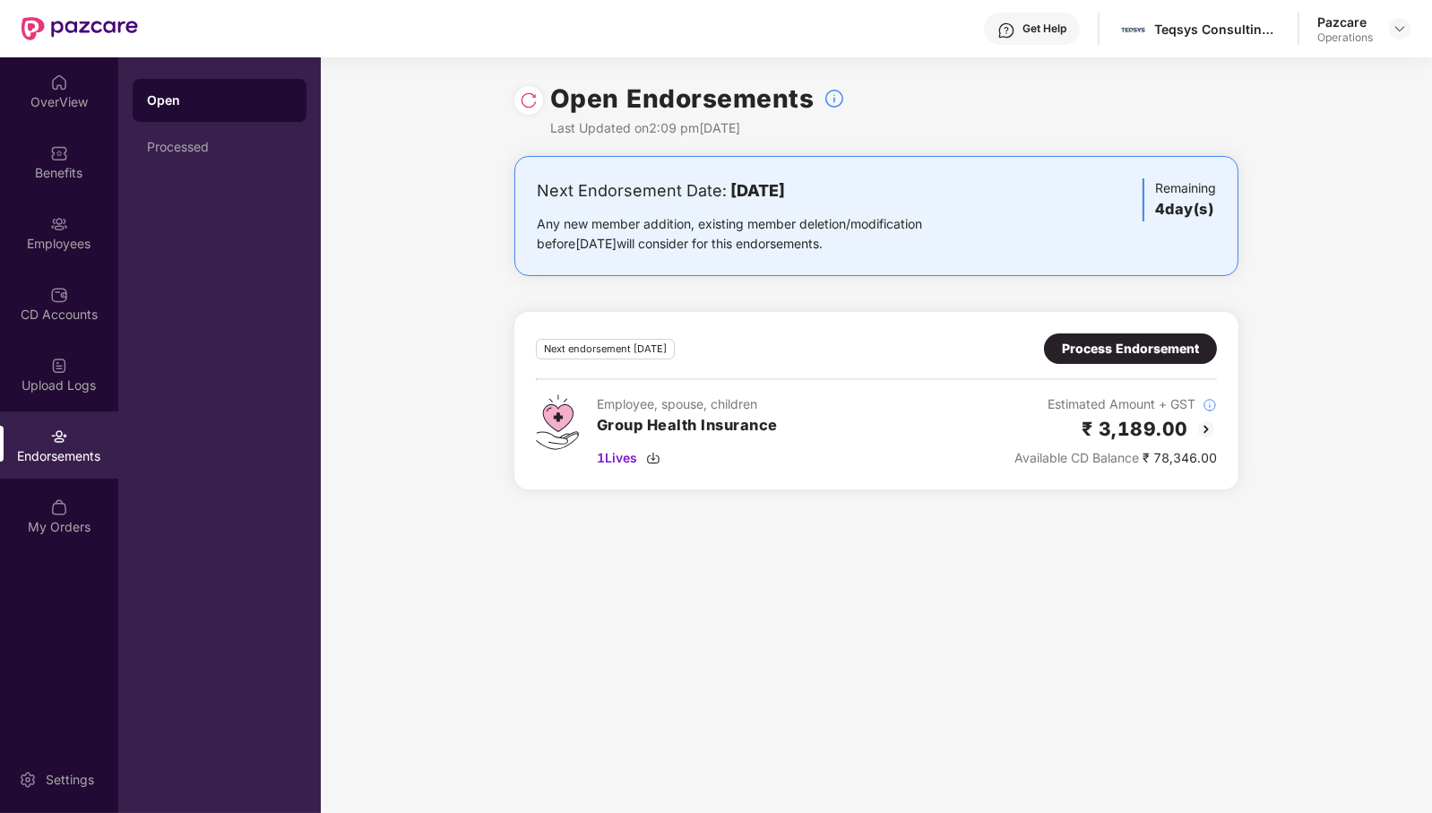
click at [1174, 340] on div "Process Endorsement" at bounding box center [1130, 349] width 137 height 20
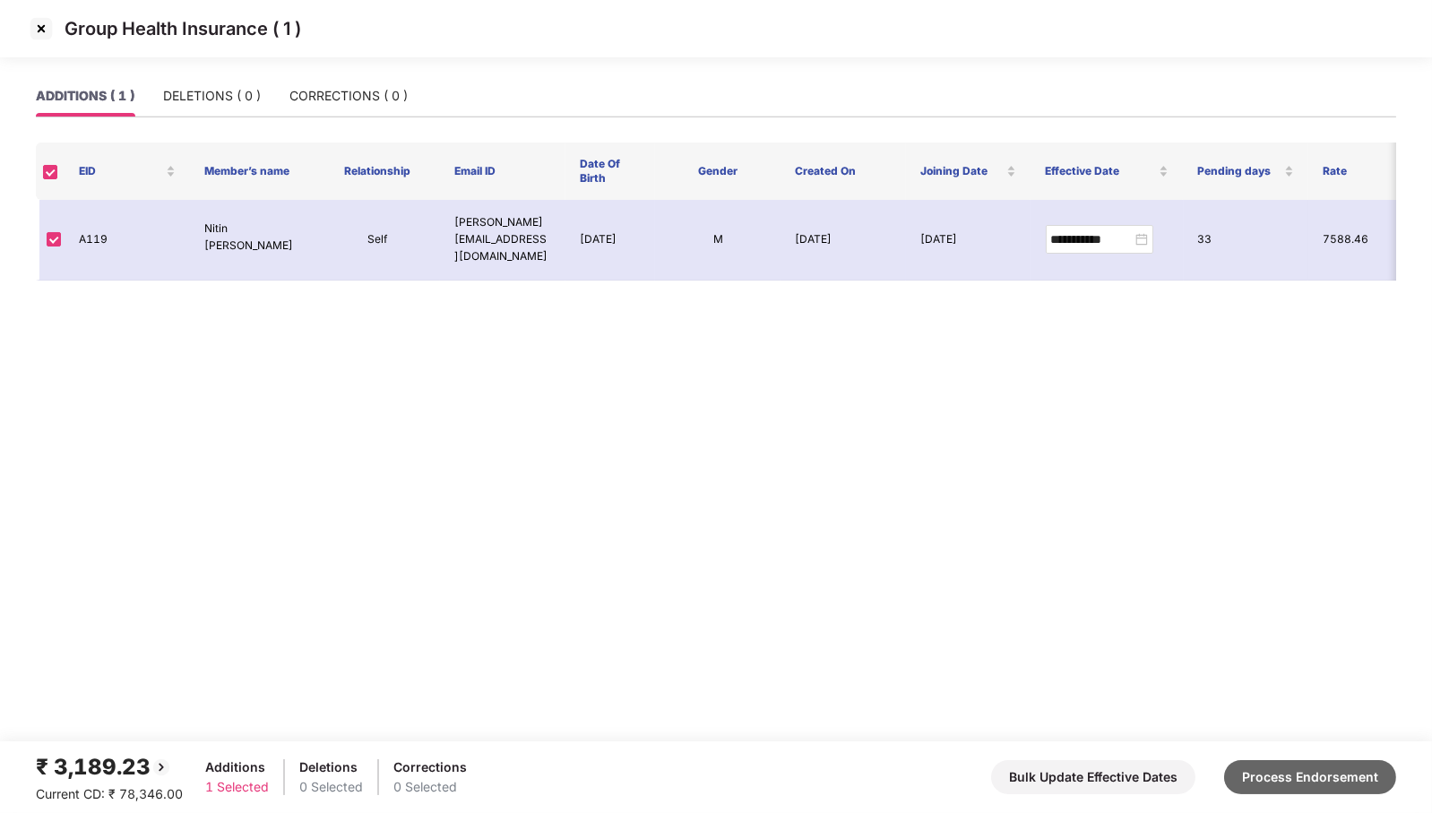
click at [1349, 775] on button "Process Endorsement" at bounding box center [1310, 777] width 172 height 34
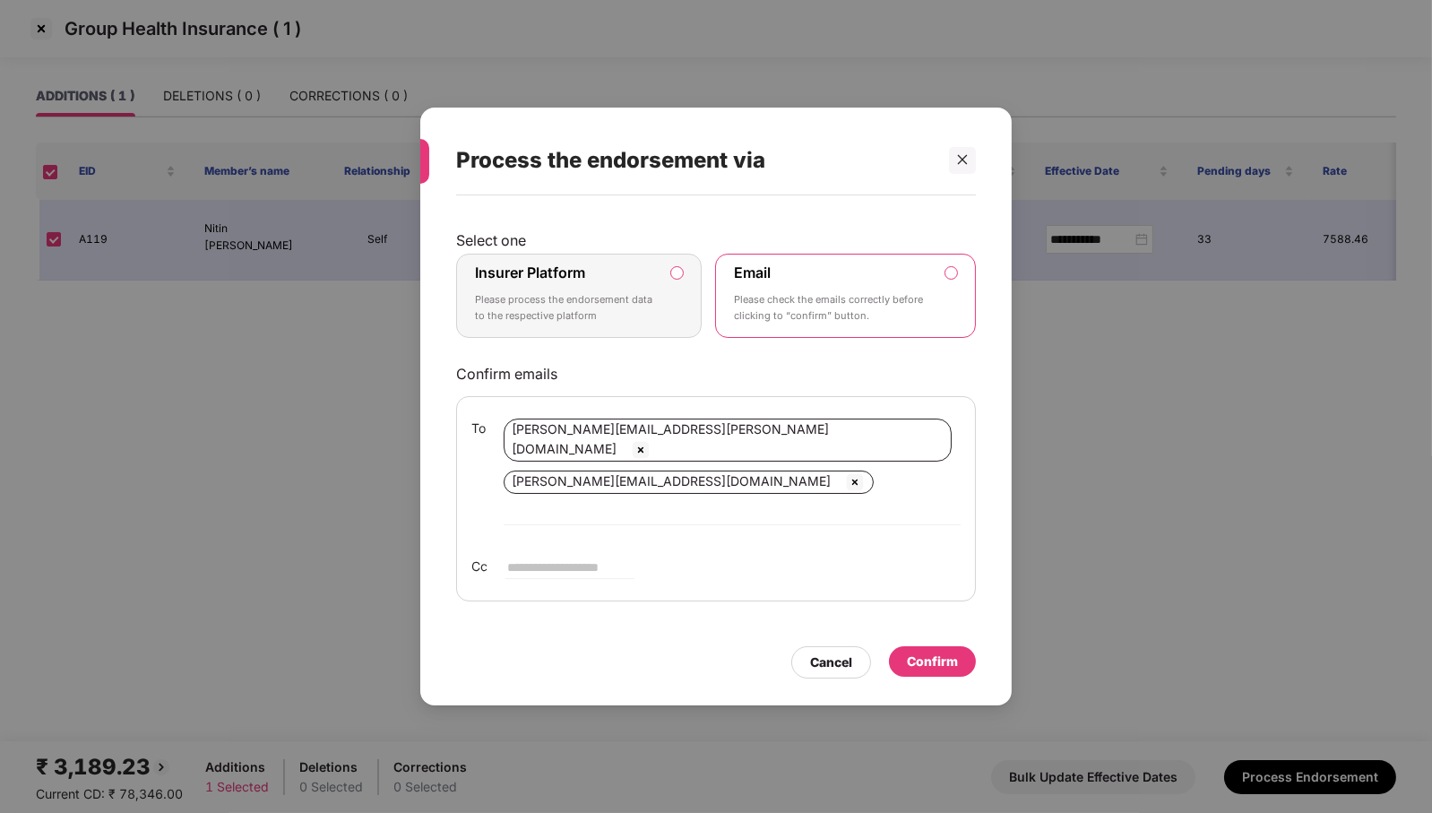
click at [624, 323] on p "Please process the endorsement data to the respective platform" at bounding box center [566, 307] width 183 height 31
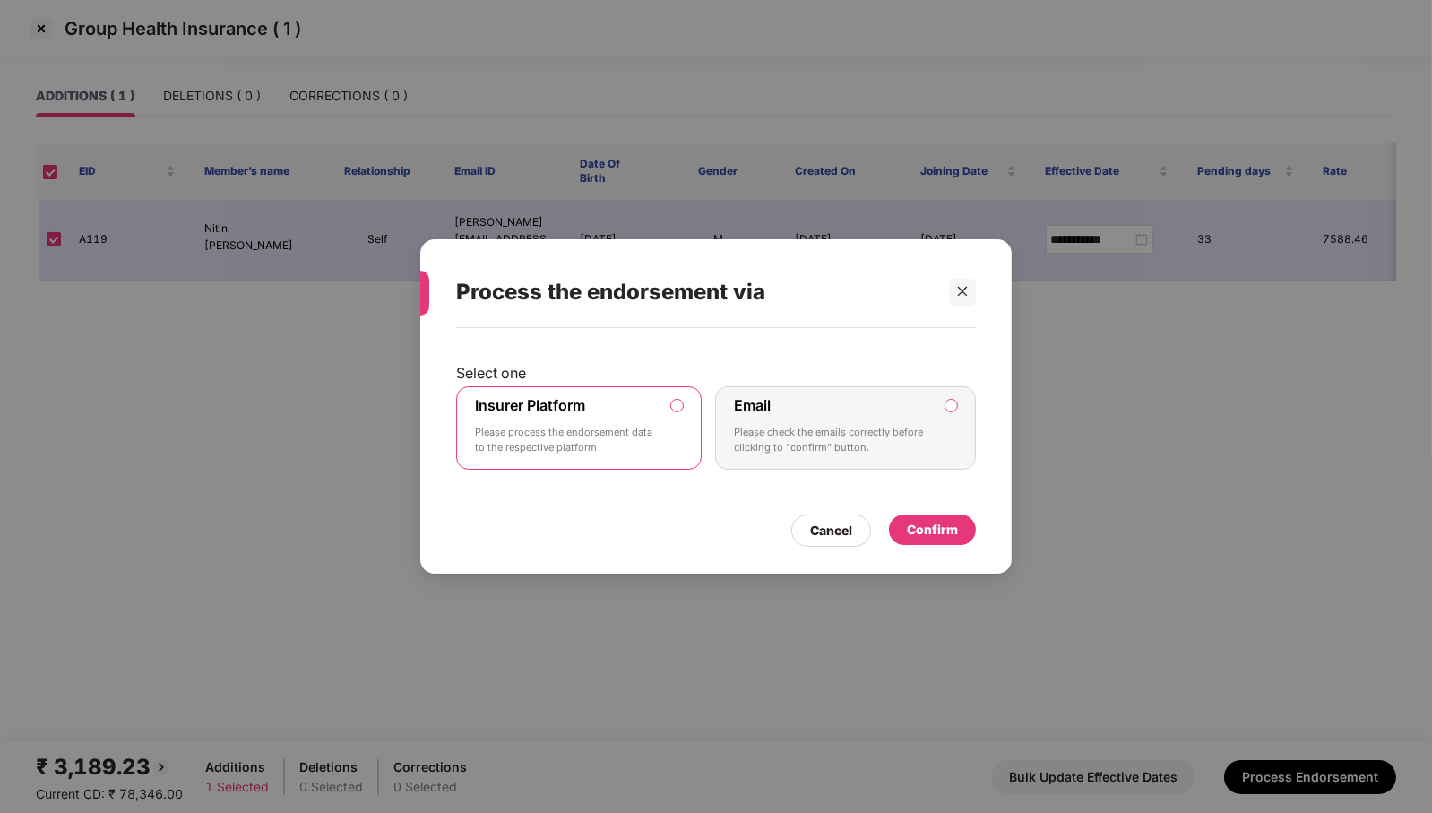
click at [930, 533] on div "Confirm" at bounding box center [932, 530] width 51 height 20
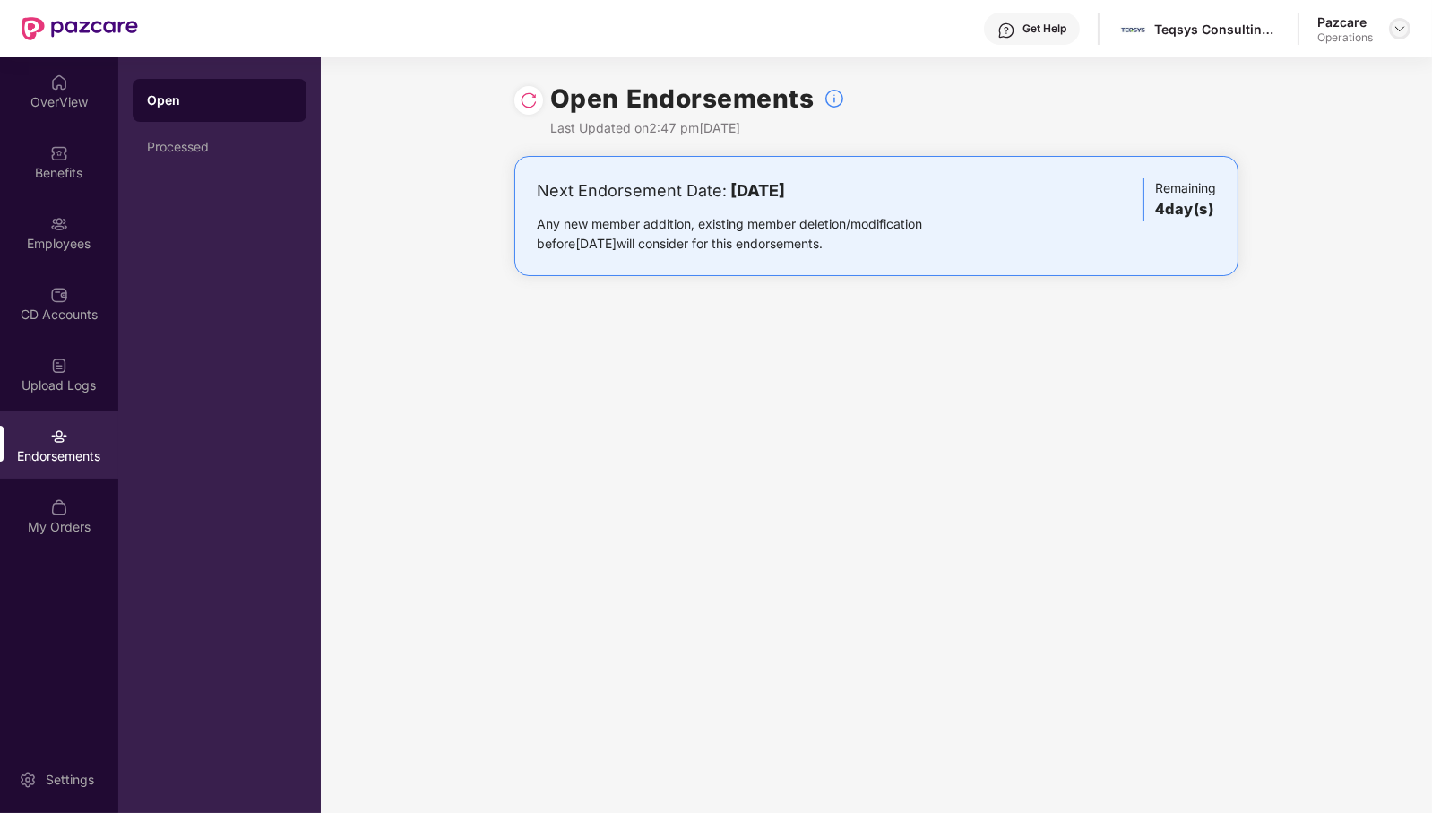
click at [1407, 23] on div at bounding box center [1400, 29] width 22 height 22
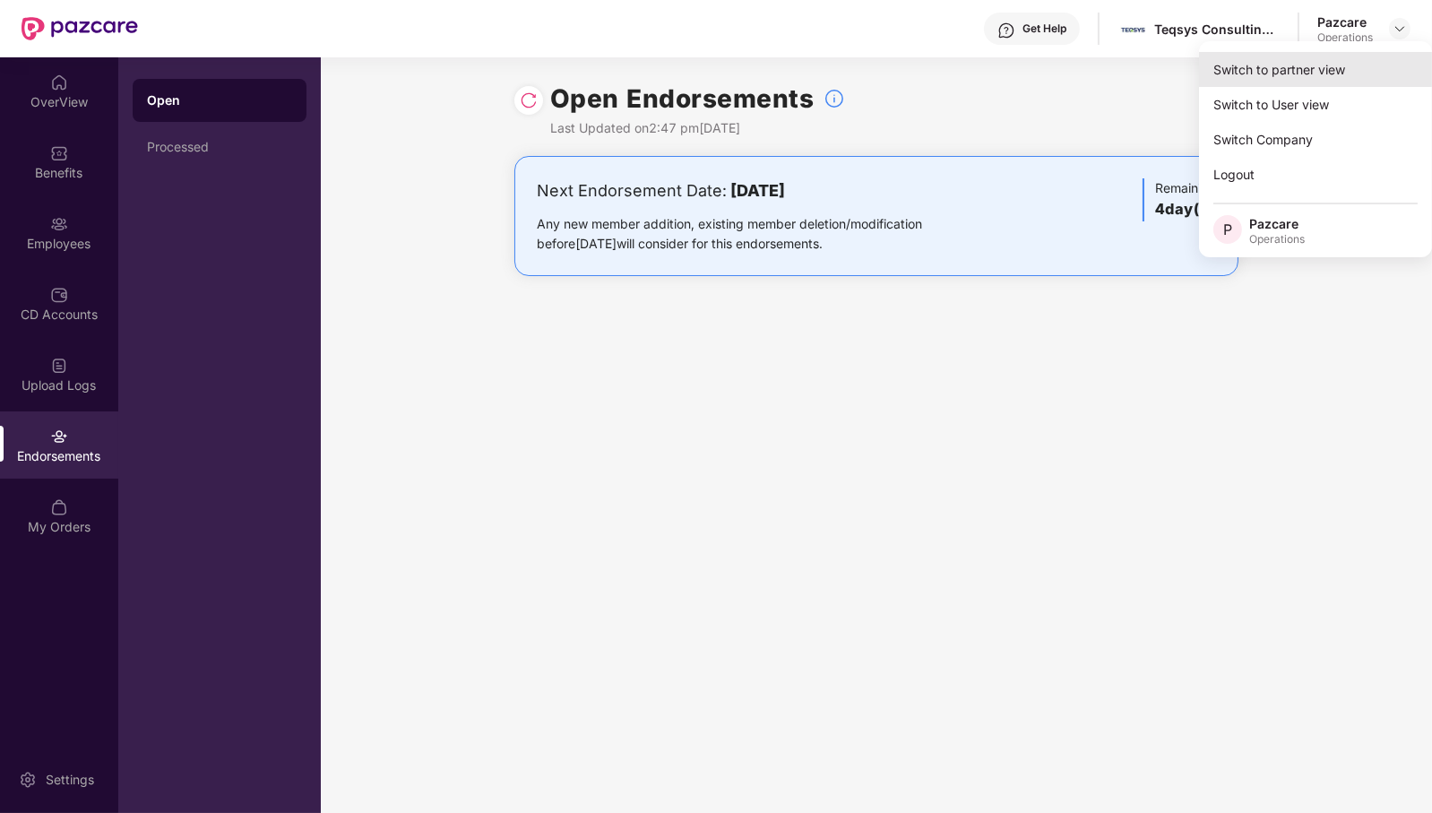
click at [1353, 68] on div "Switch to partner view" at bounding box center [1315, 69] width 233 height 35
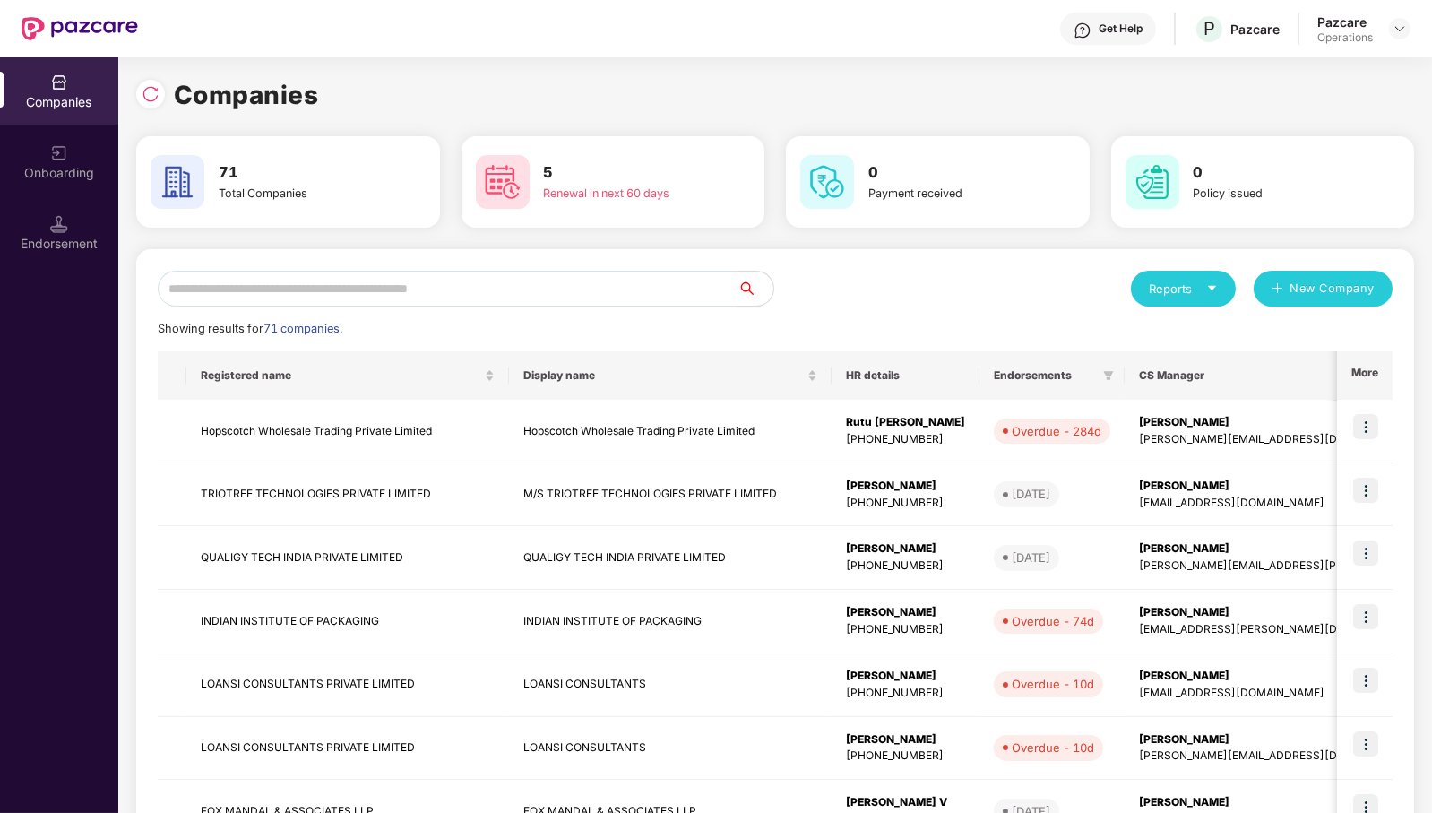
click at [552, 279] on input "text" at bounding box center [448, 289] width 580 height 36
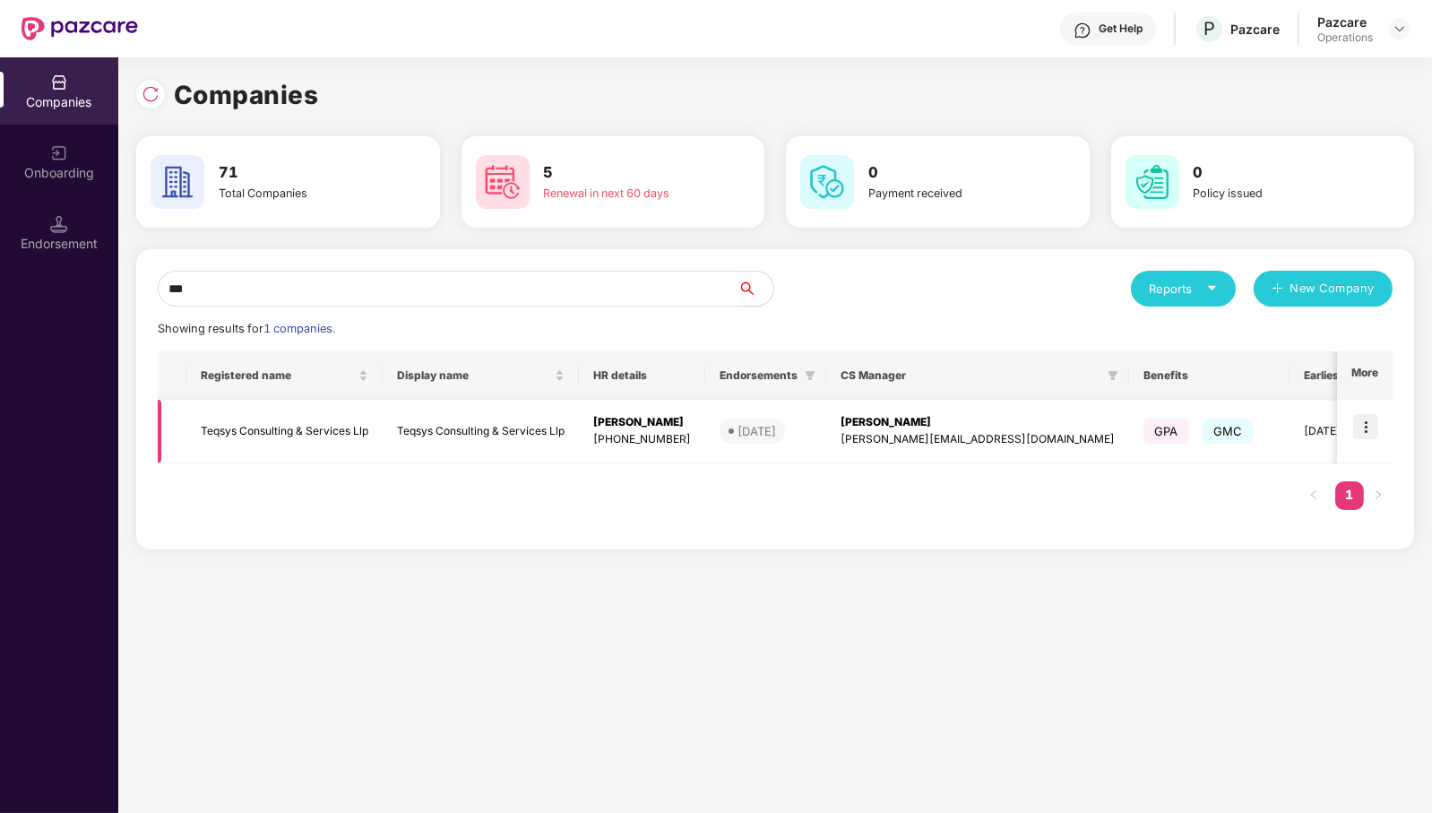
type input "***"
click at [299, 424] on td "Teqsys Consulting & Services Llp" at bounding box center [284, 432] width 196 height 64
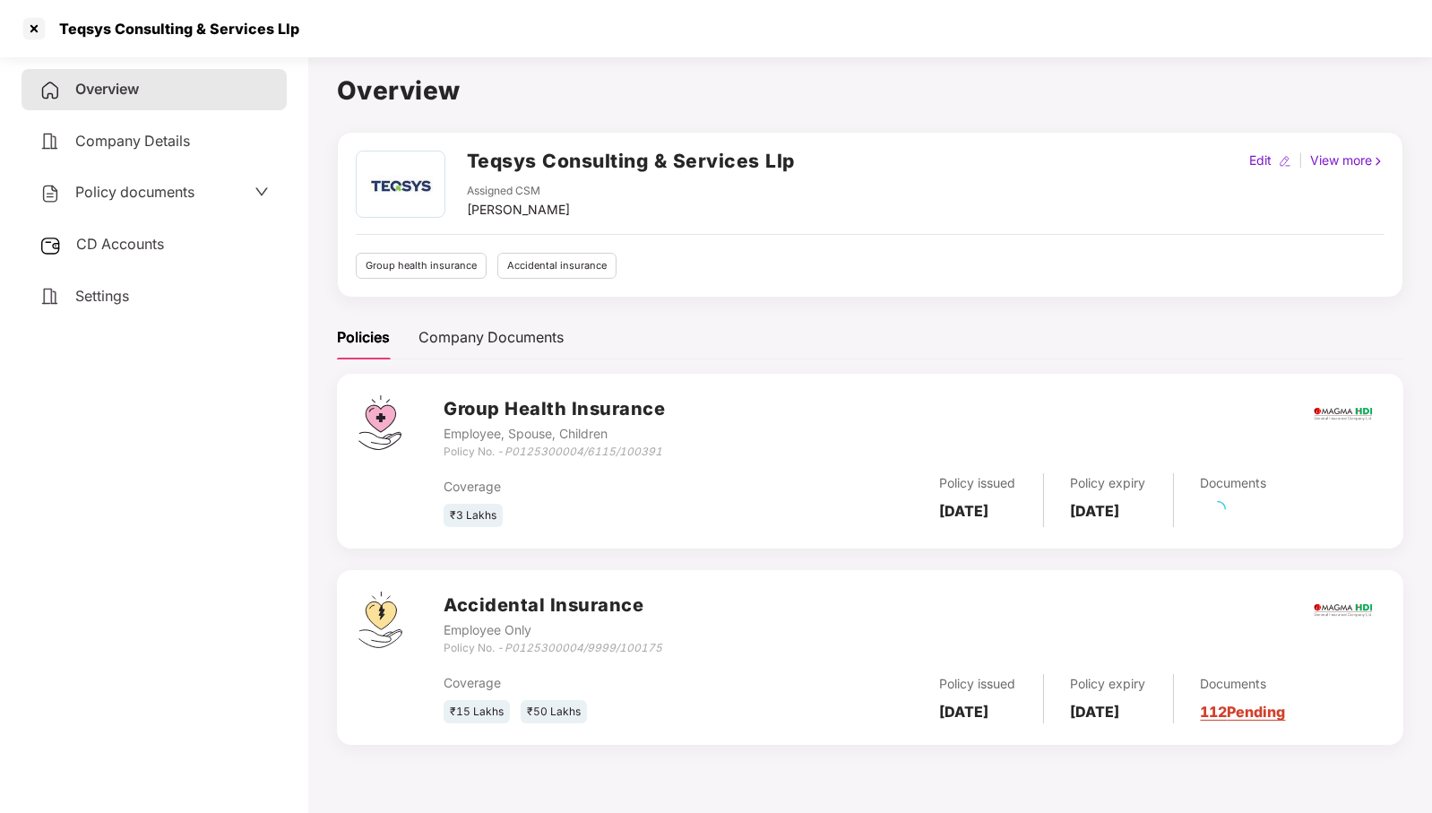
click at [152, 244] on span "CD Accounts" at bounding box center [120, 244] width 88 height 18
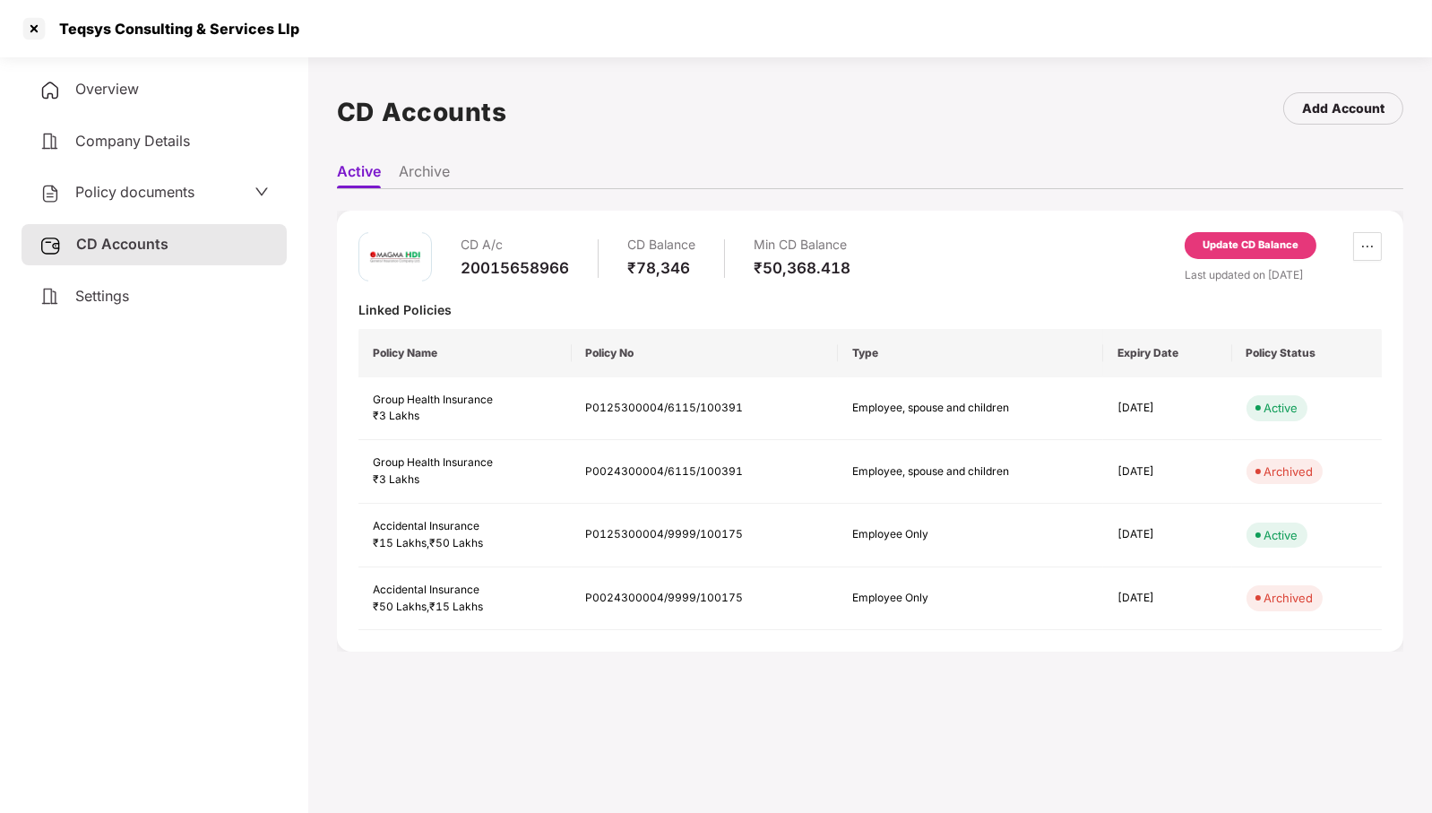
click at [1222, 236] on div "Update CD Balance" at bounding box center [1250, 245] width 132 height 27
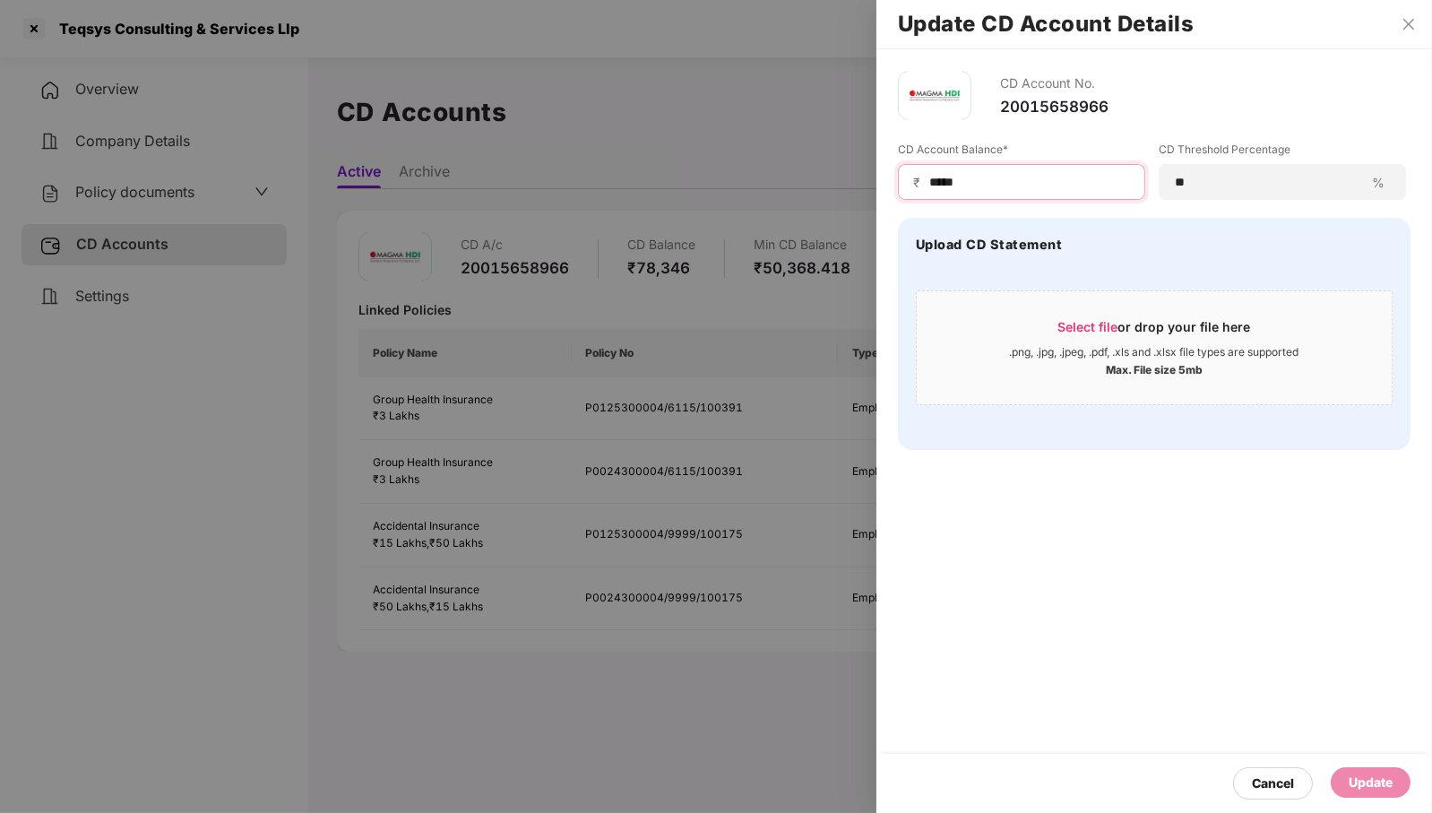
click at [1054, 175] on input "*****" at bounding box center [1028, 182] width 202 height 19
type input "*****"
click at [1369, 780] on div "Update" at bounding box center [1370, 782] width 44 height 20
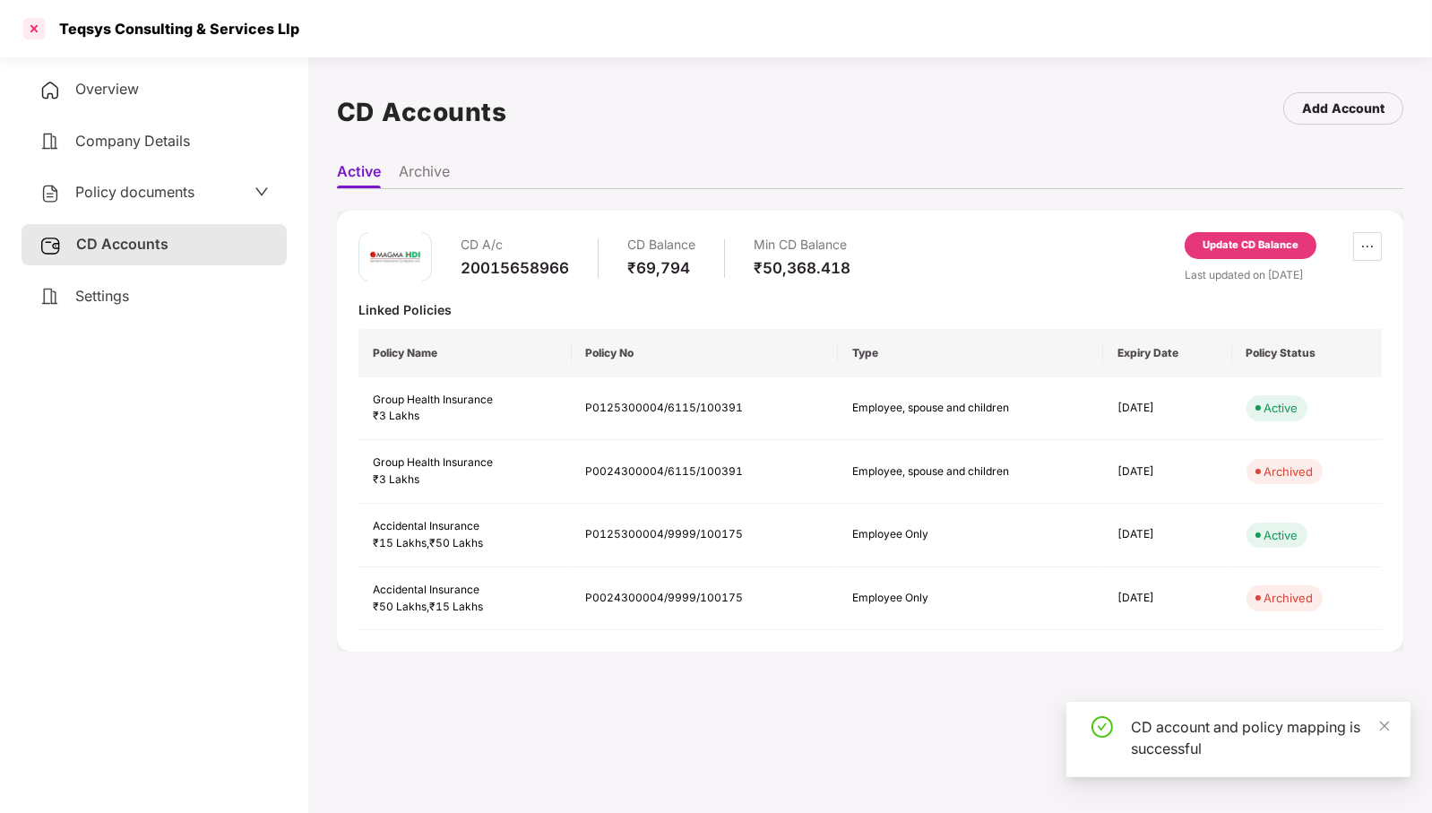
click at [32, 25] on div at bounding box center [34, 28] width 29 height 29
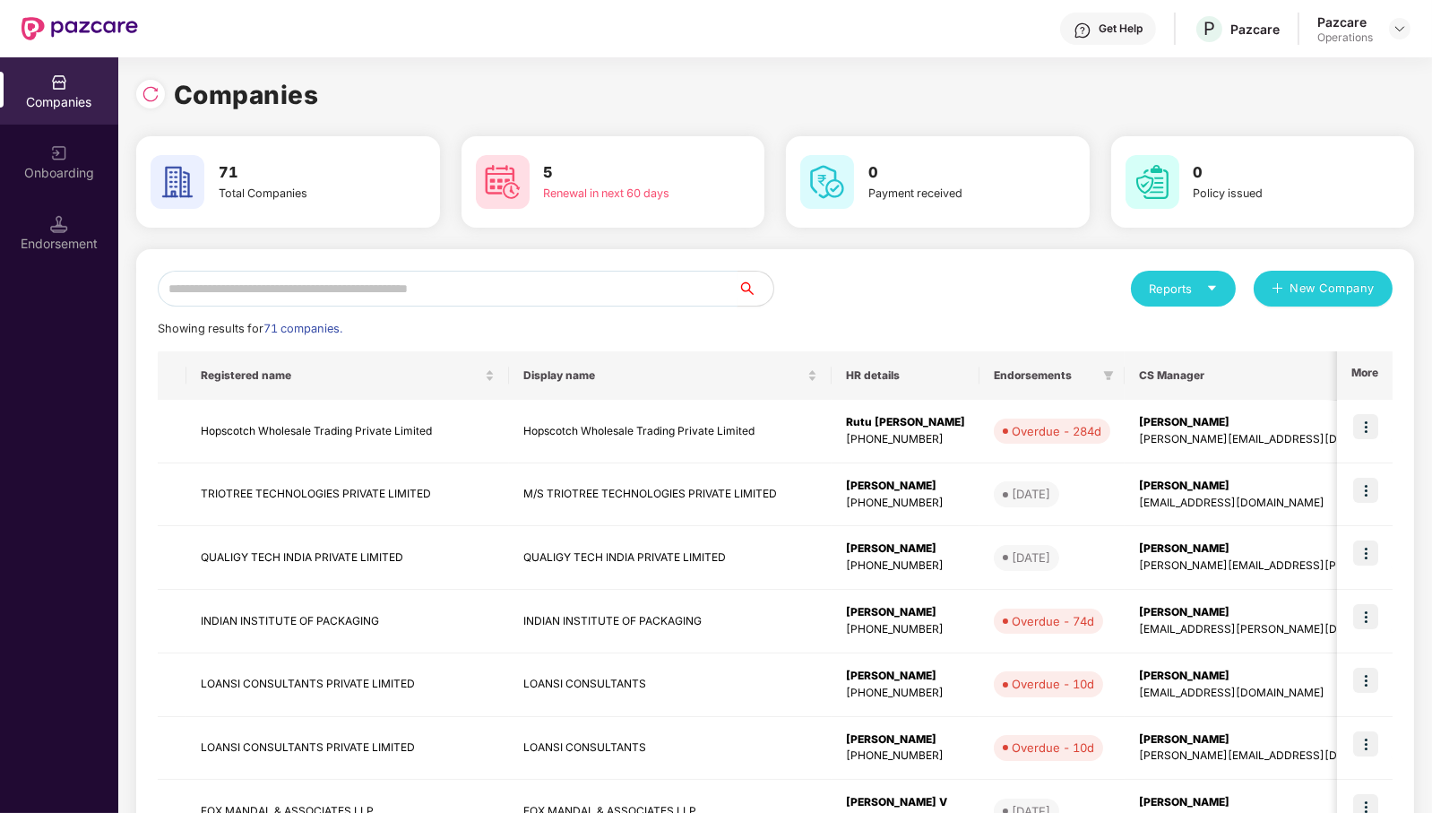
click at [576, 296] on input "text" at bounding box center [448, 289] width 580 height 36
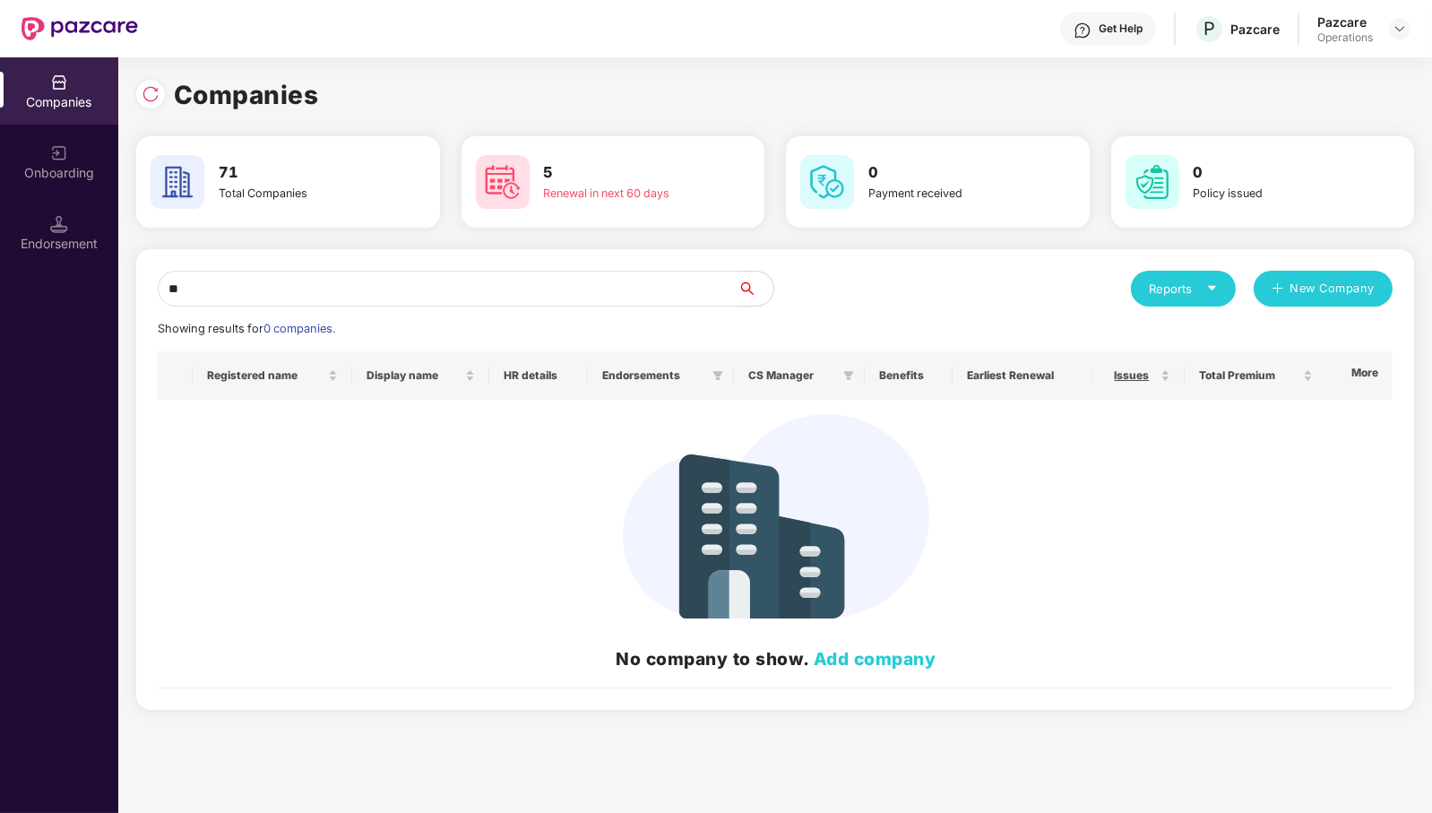
type input "*"
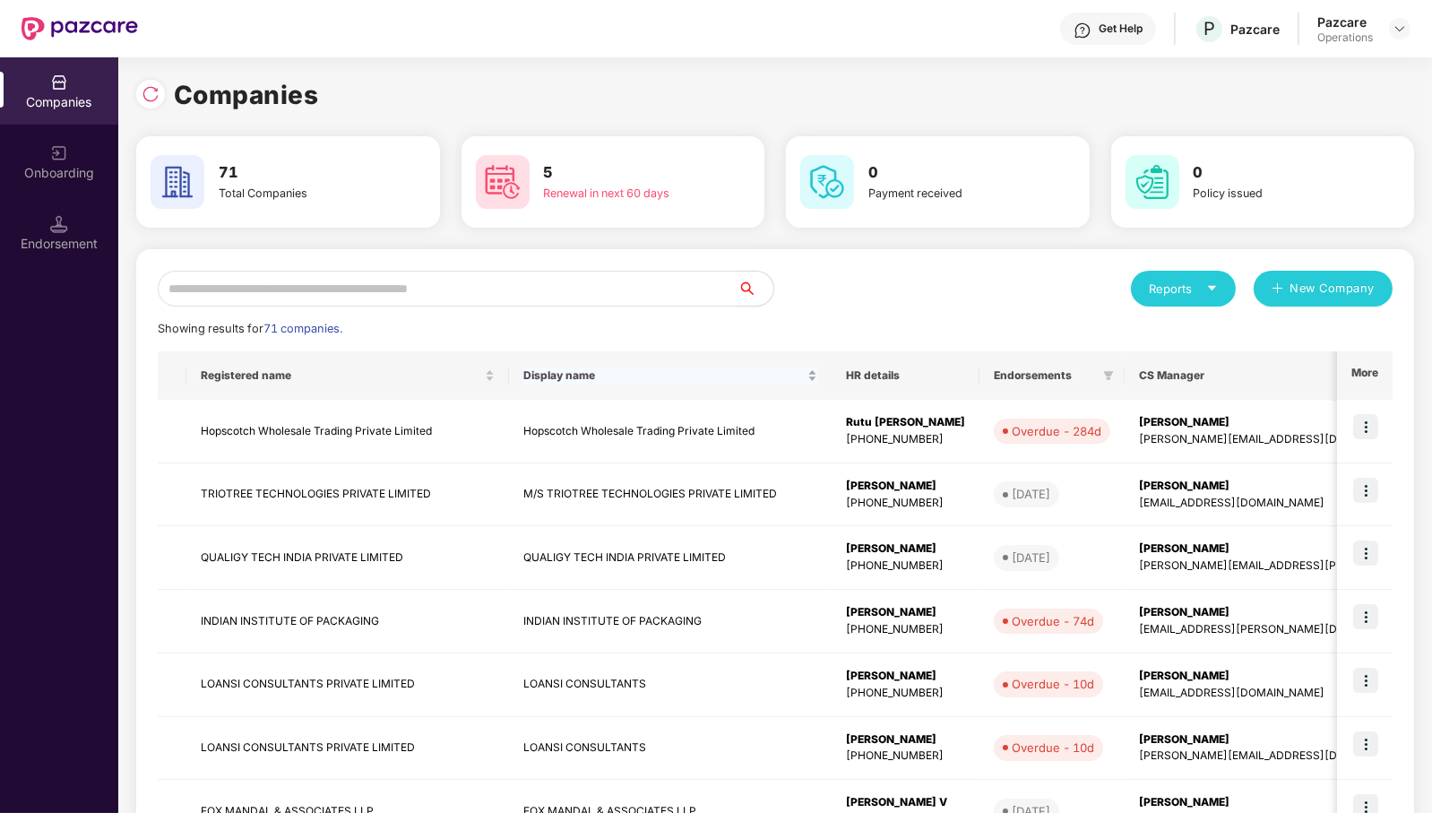
click at [728, 367] on div "Display name" at bounding box center [670, 375] width 294 height 17
